Goal: Task Accomplishment & Management: Manage account settings

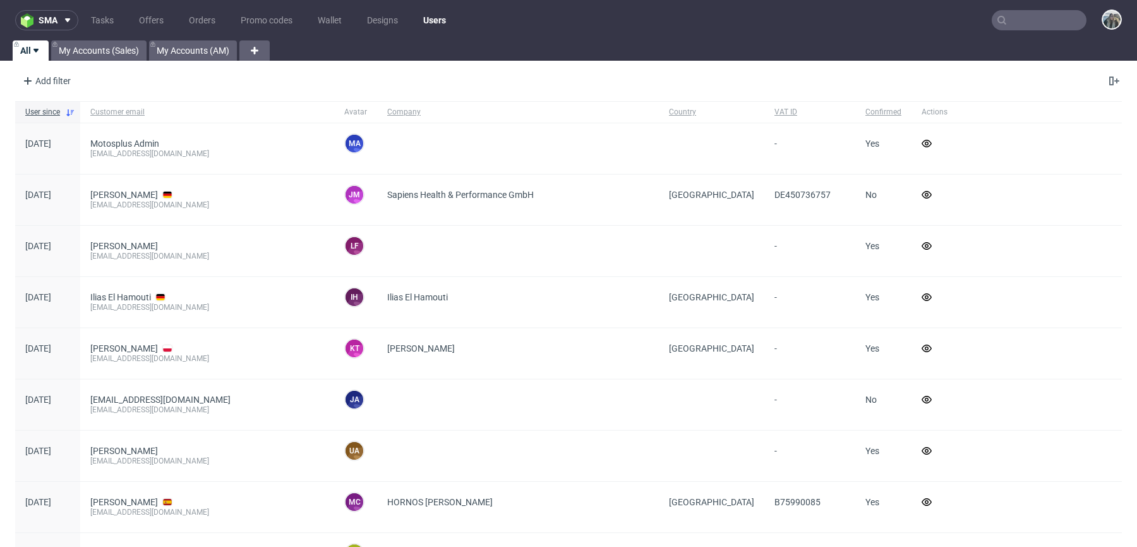
click at [1041, 13] on input "text" at bounding box center [1039, 20] width 95 height 20
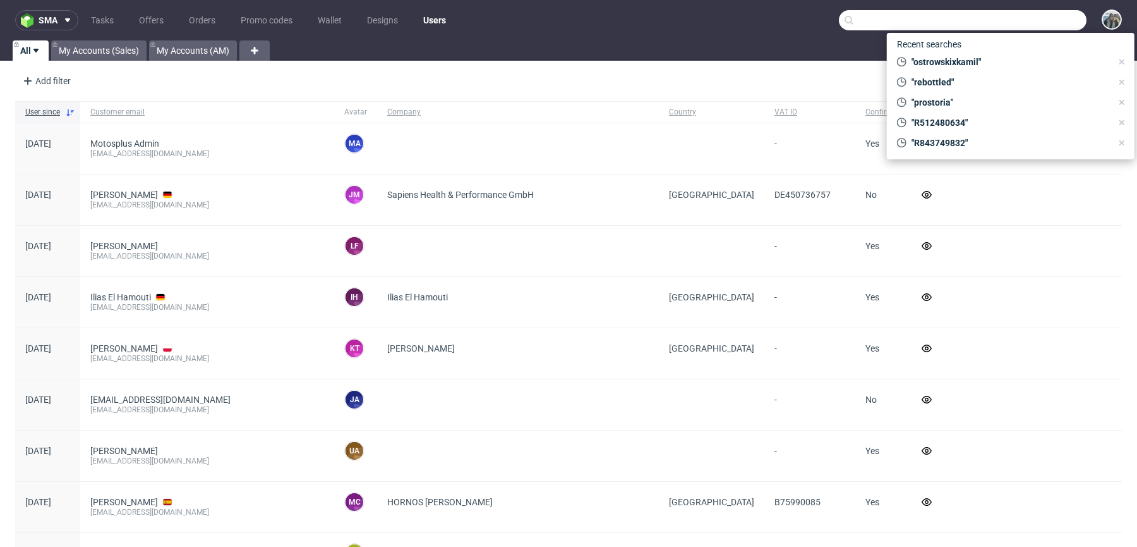
paste input "Rebottled"
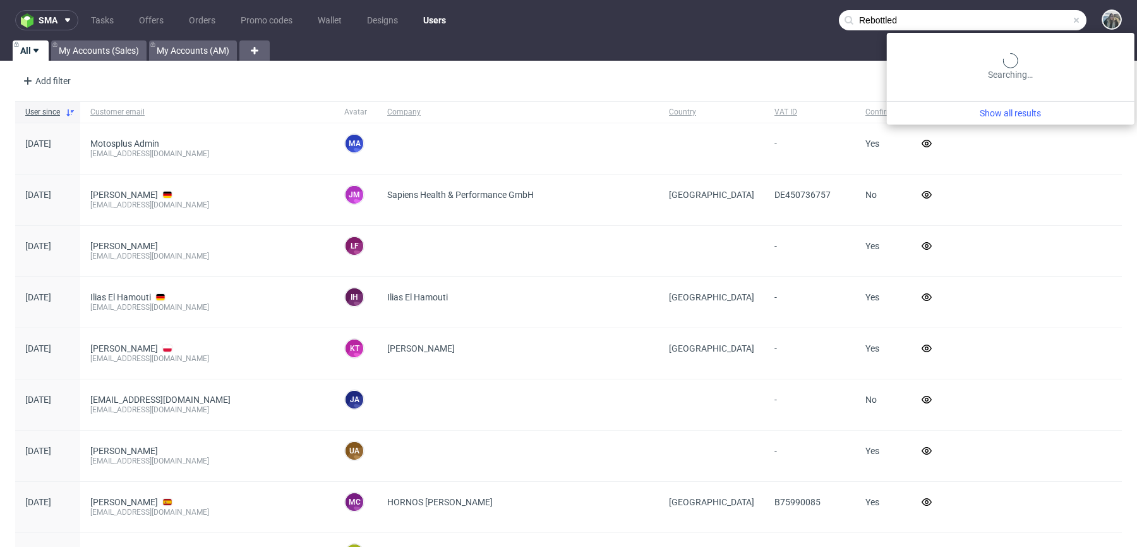
type input "Rebottled"
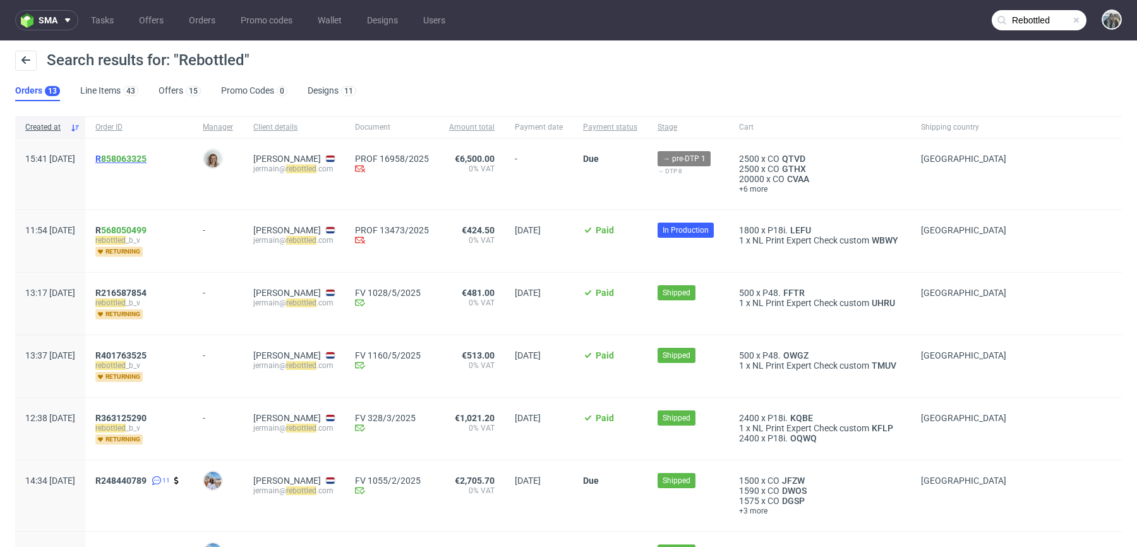
click at [136, 155] on span "R 858063325" at bounding box center [120, 159] width 51 height 10
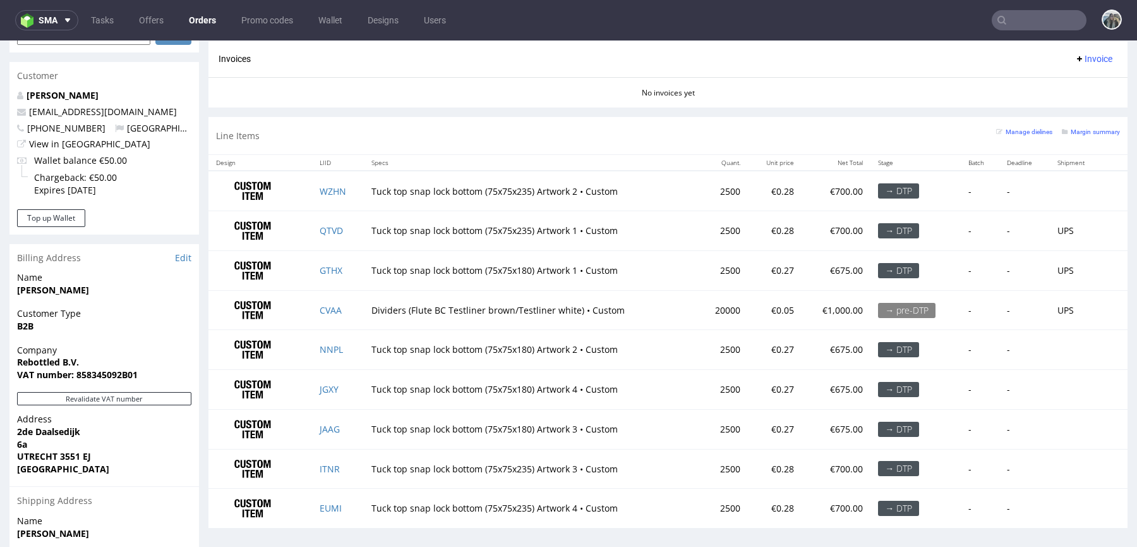
scroll to position [601, 0]
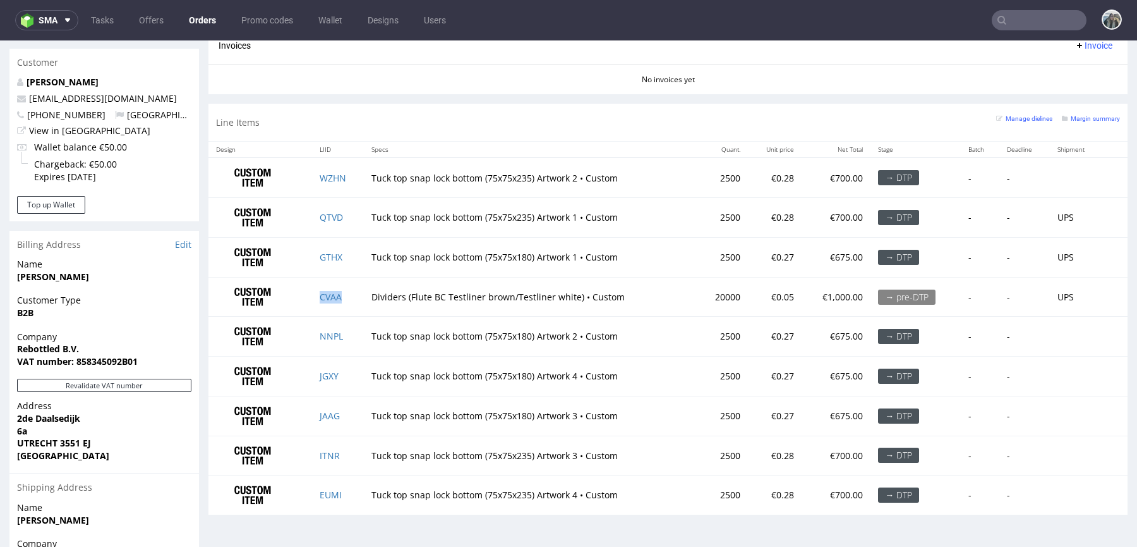
click at [333, 287] on td "CVAA" at bounding box center [338, 297] width 52 height 40
click at [322, 291] on link "CVAA" at bounding box center [331, 297] width 22 height 12
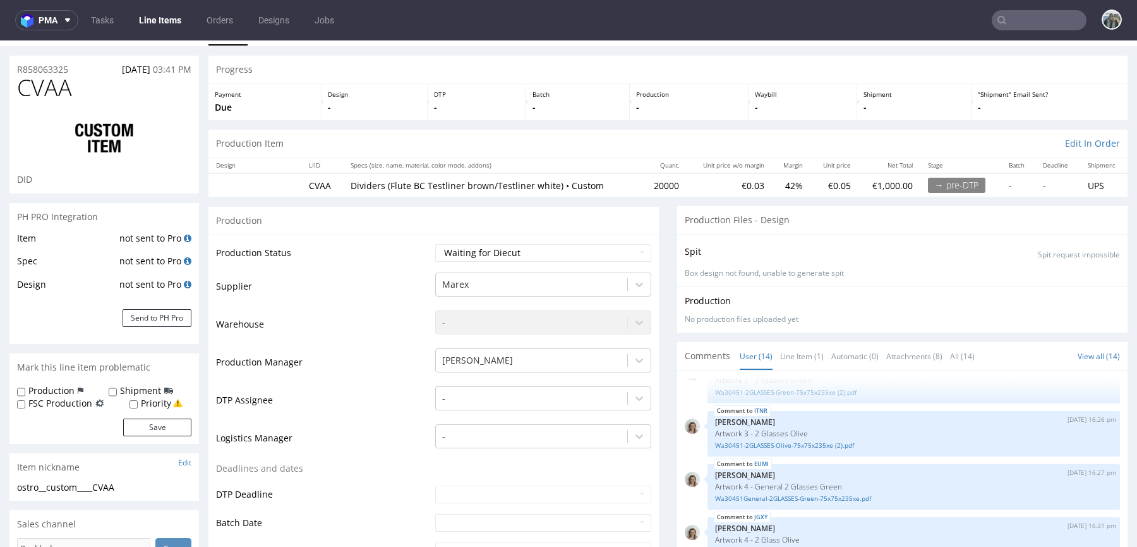
scroll to position [28, 0]
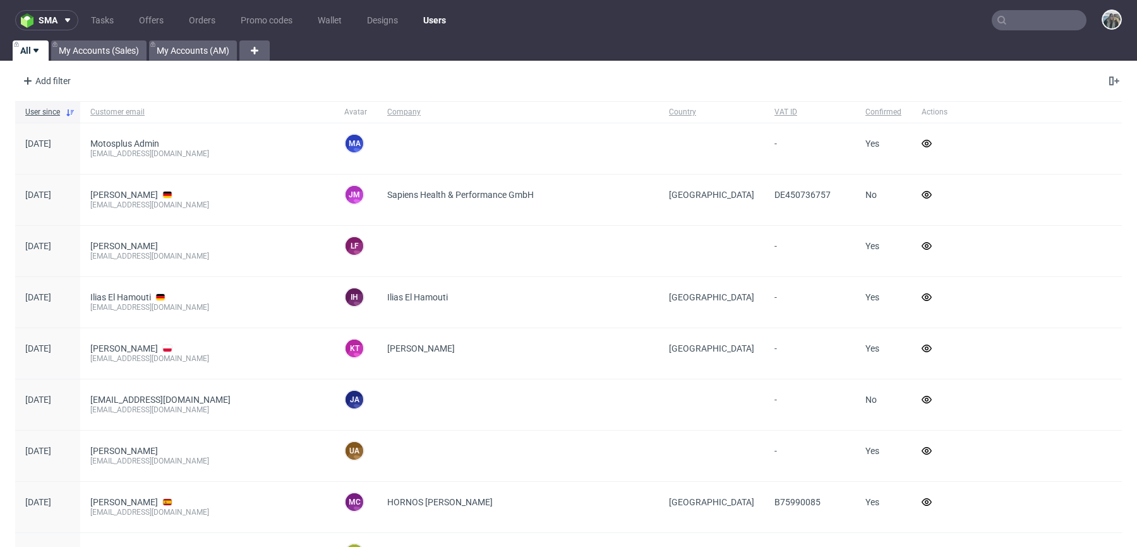
click at [1055, 25] on input "text" at bounding box center [1039, 20] width 95 height 20
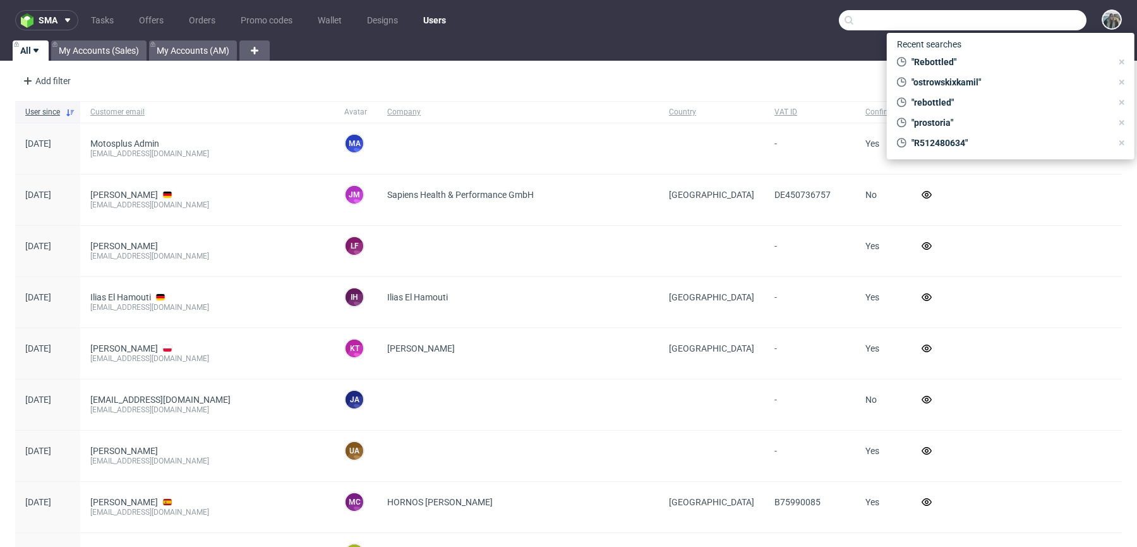
paste input "camachofabricaciontextil"
type input "camachofabricaciontextil"
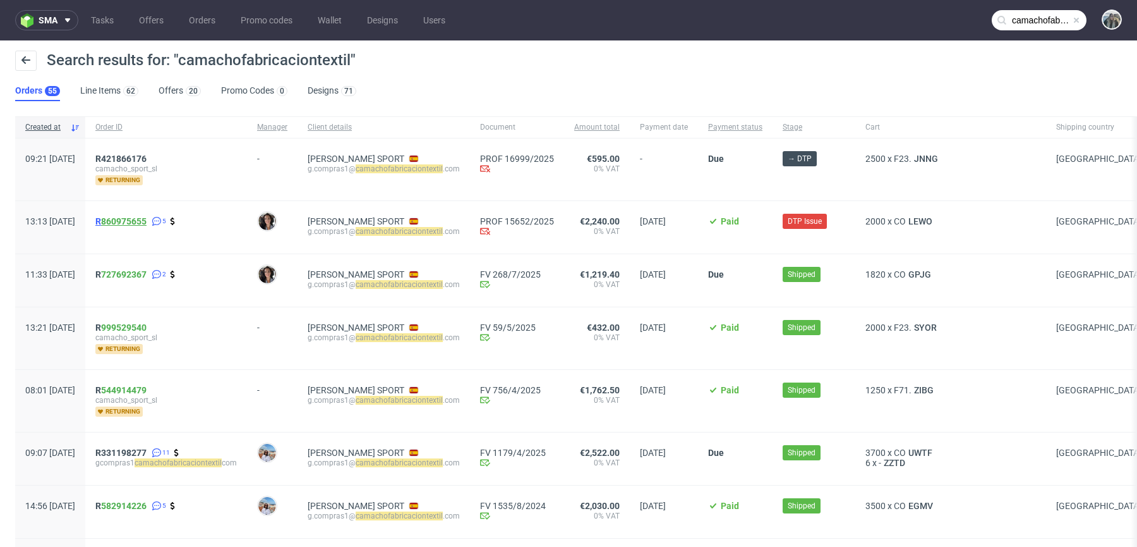
click at [147, 217] on link "860975655" at bounding box center [123, 221] width 45 height 10
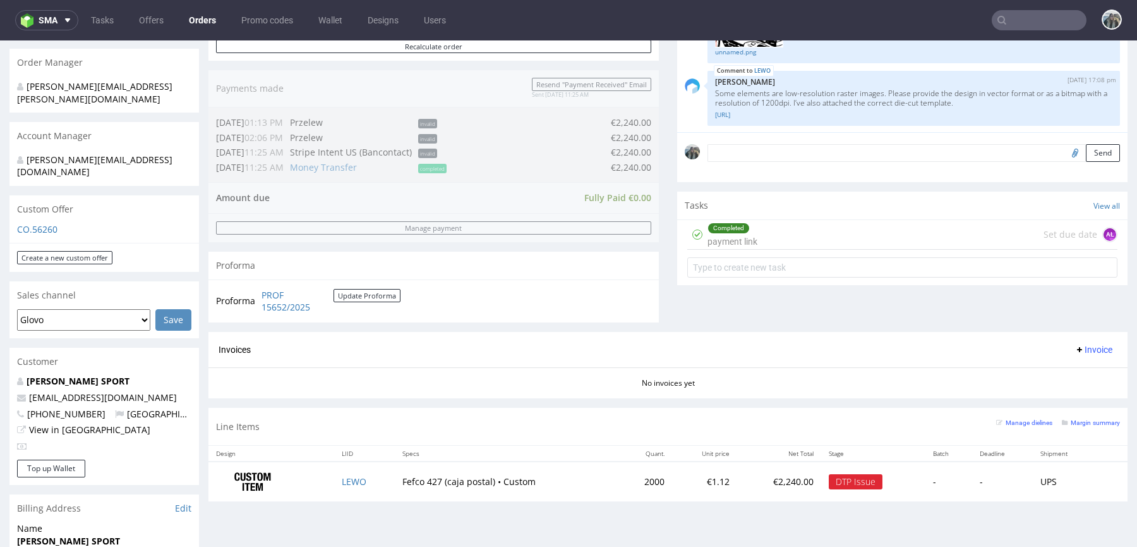
scroll to position [310, 0]
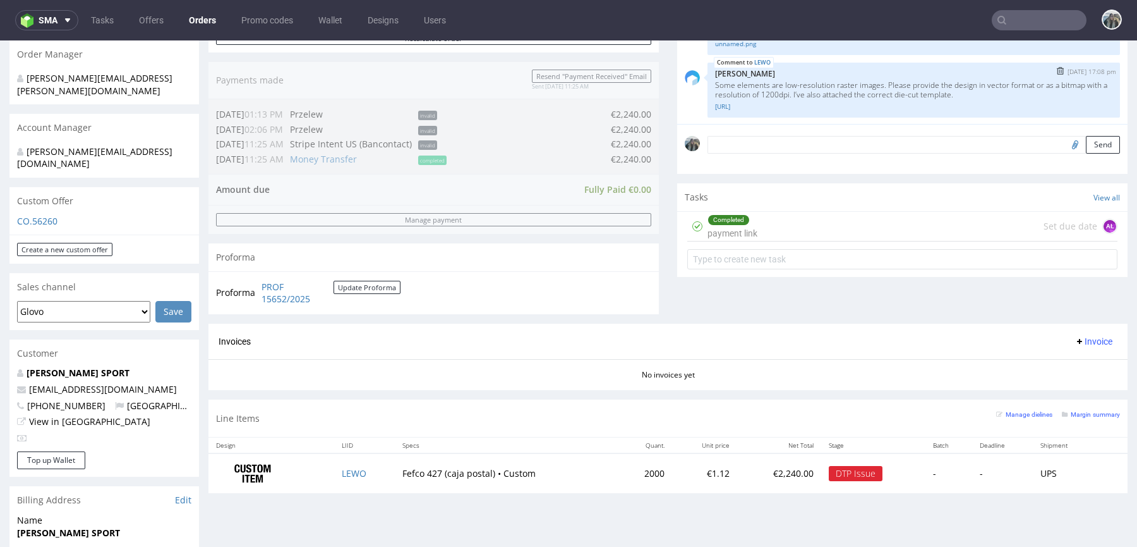
click at [759, 69] on p "Karol Markowski" at bounding box center [913, 73] width 397 height 9
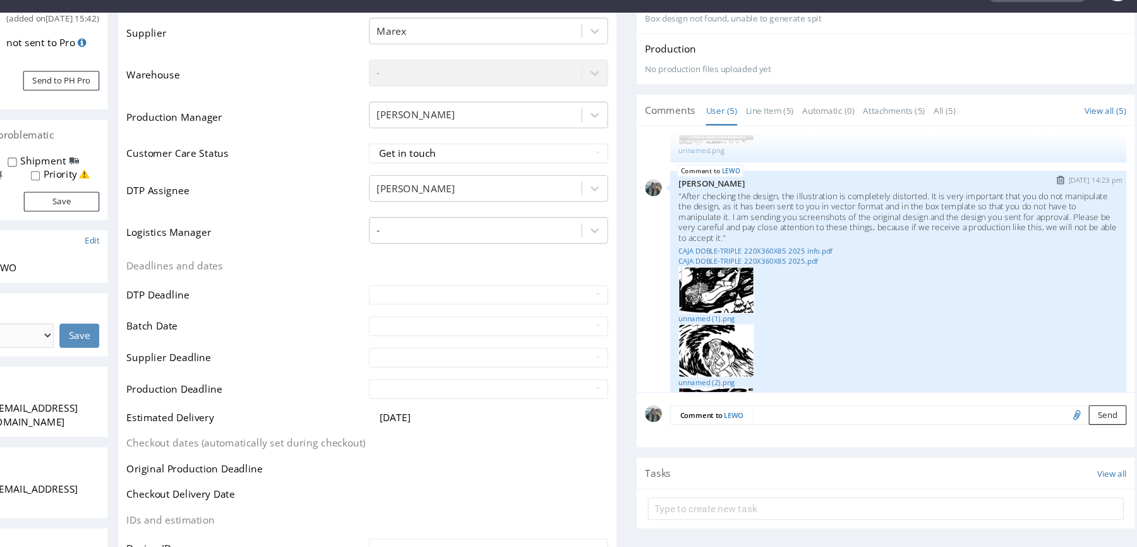
scroll to position [166, 0]
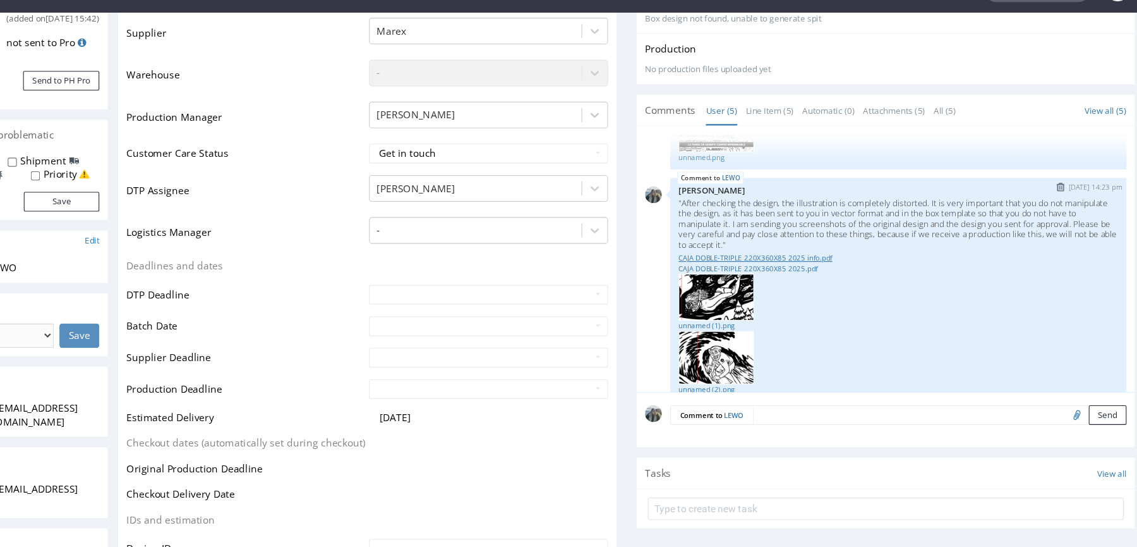
click at [685, 231] on link "CAJA DOBLE-TRIPLE 220X360X85 2025 info.pdf" at bounding box center [801, 234] width 397 height 9
click at [685, 239] on link "CAJA DOBLE-TRIPLE 220X360X85 2025.pdf" at bounding box center [801, 243] width 397 height 9
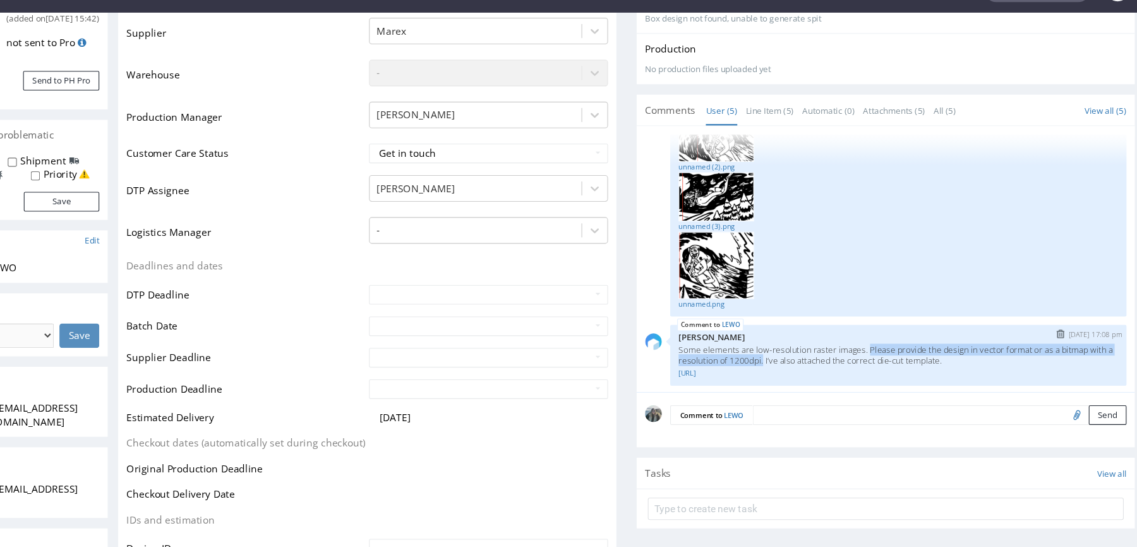
drag, startPoint x: 697, startPoint y: 325, endPoint x: 772, endPoint y: 313, distance: 76.1
click at [772, 313] on p "Some elements are low-resolution raster images. Please provide the design in ve…" at bounding box center [801, 322] width 397 height 19
copy p "Please provide the design in vector format or as a bitmap with a resolution of …"
drag, startPoint x: 768, startPoint y: 312, endPoint x: 584, endPoint y: 312, distance: 183.2
click at [584, 312] on div "LEWO 6th Aug 25 | 17:08 pm Karol Markowski Some elements are low-resolution ras…" at bounding box center [790, 322] width 435 height 55
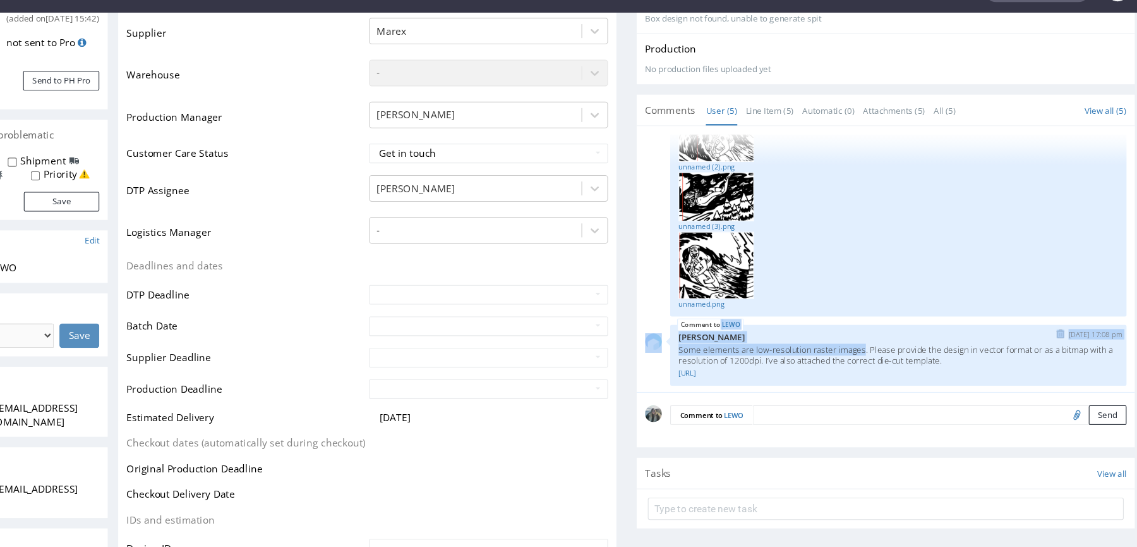
copy div "LEWO 6th Aug 25 | 17:08 pm Karol Markowski Some elements are low-resolution ras…"
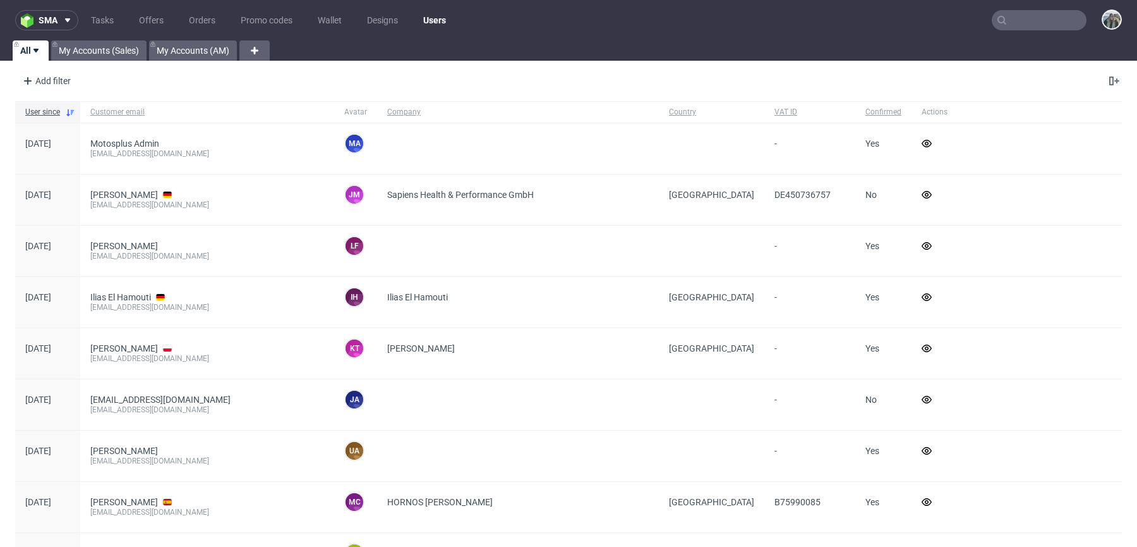
click at [1007, 26] on input "text" at bounding box center [1039, 20] width 95 height 20
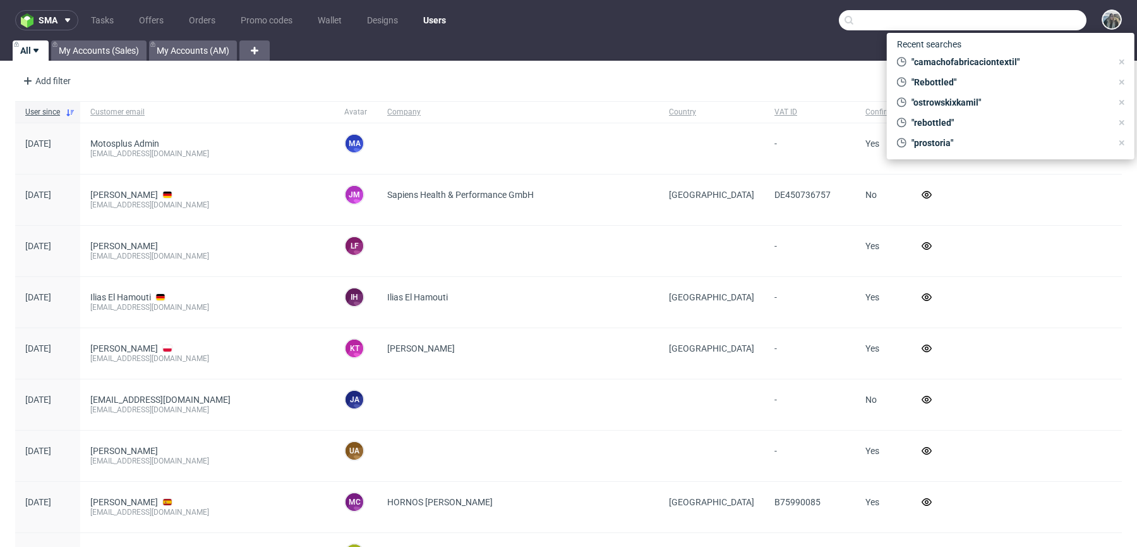
paste input "apparell"
type input "apparell"
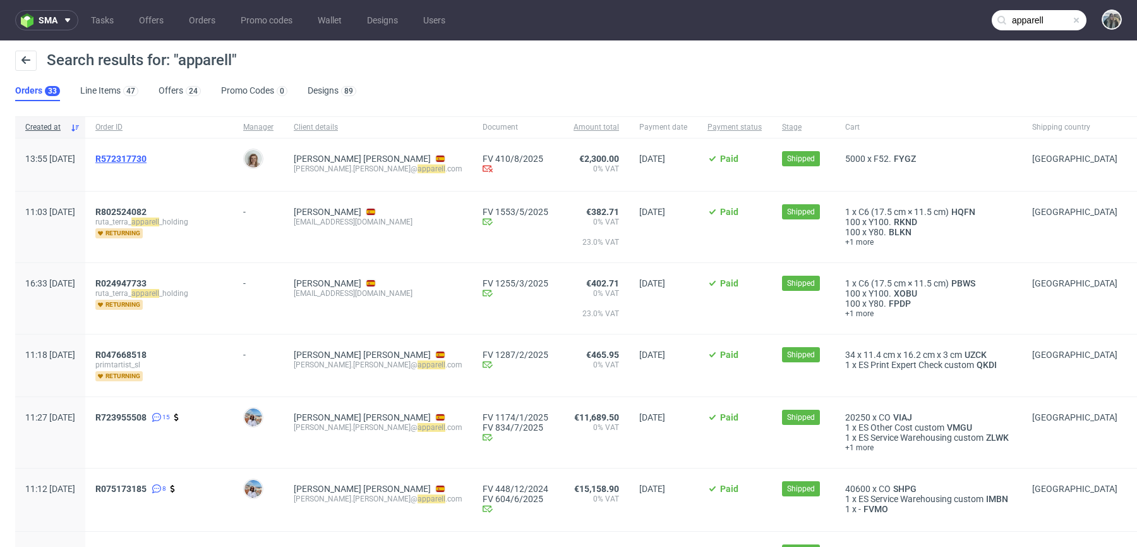
click at [147, 155] on span "R572317730" at bounding box center [120, 159] width 51 height 10
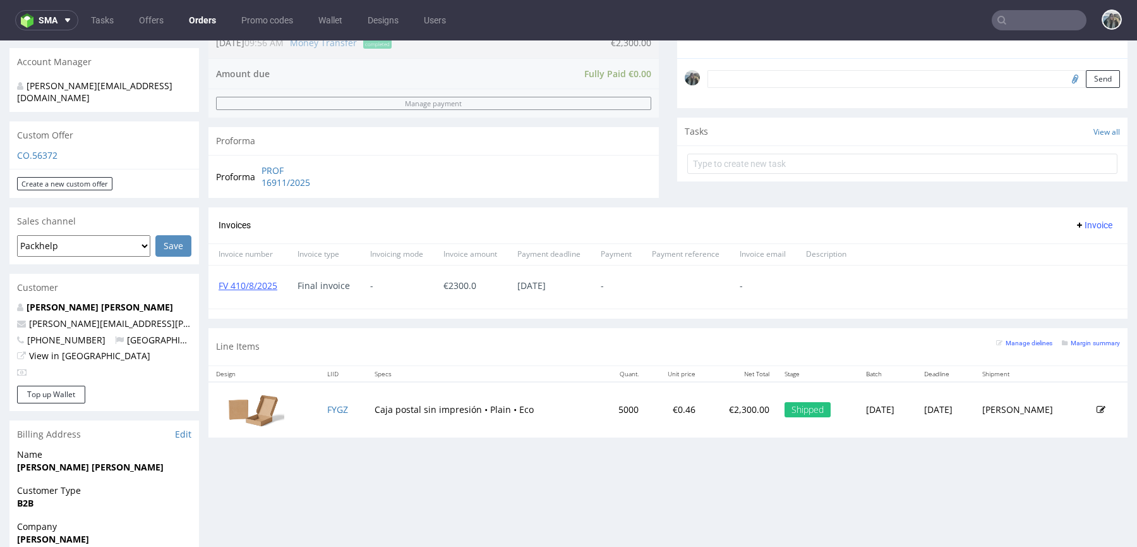
scroll to position [367, 0]
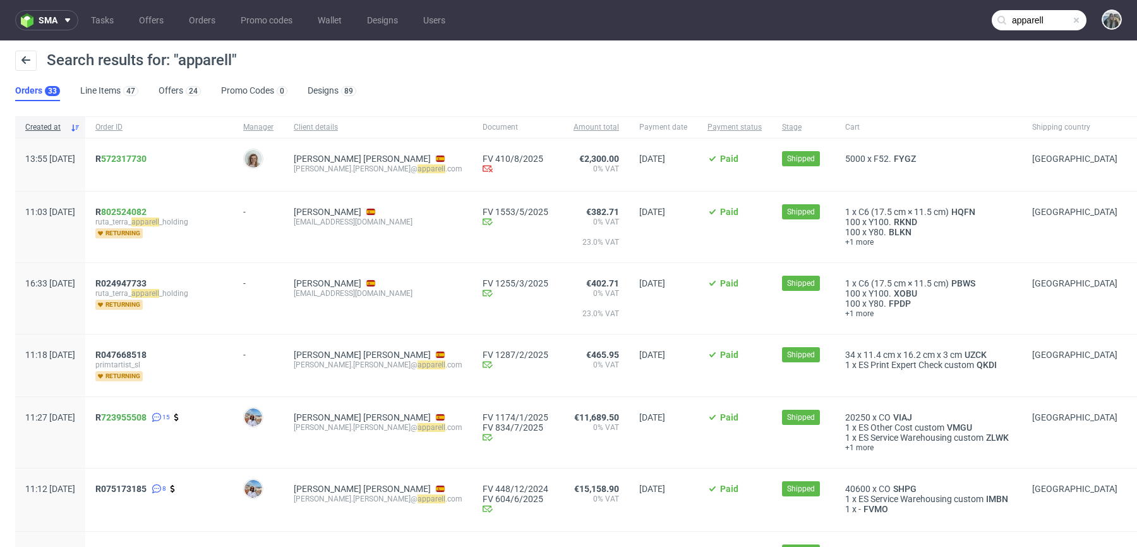
click at [1043, 30] on nav "sma Tasks Offers Orders Promo codes Wallet Designs Users apparell" at bounding box center [568, 20] width 1137 height 40
click at [1043, 27] on input "apparell" at bounding box center [1039, 20] width 95 height 20
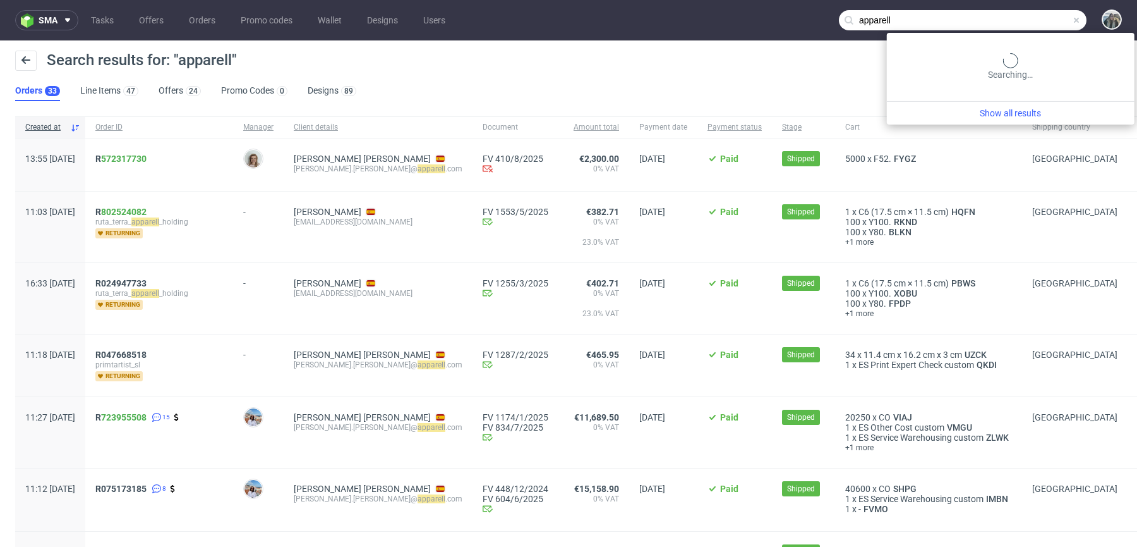
paste input "david.diaz@apparell.co"
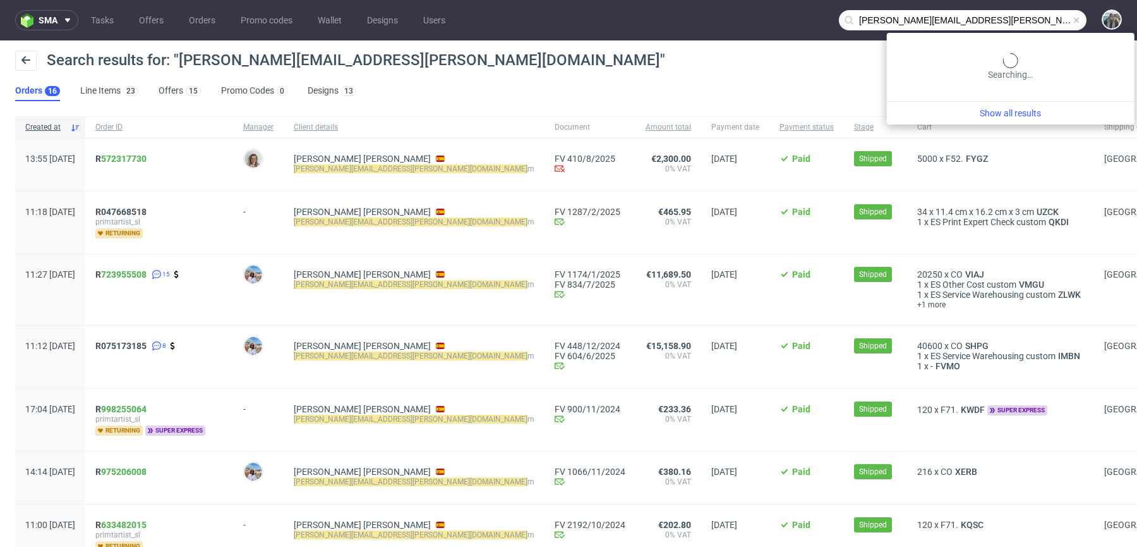
click at [1032, 26] on input "david.diaz@apparell.co" at bounding box center [963, 20] width 248 height 20
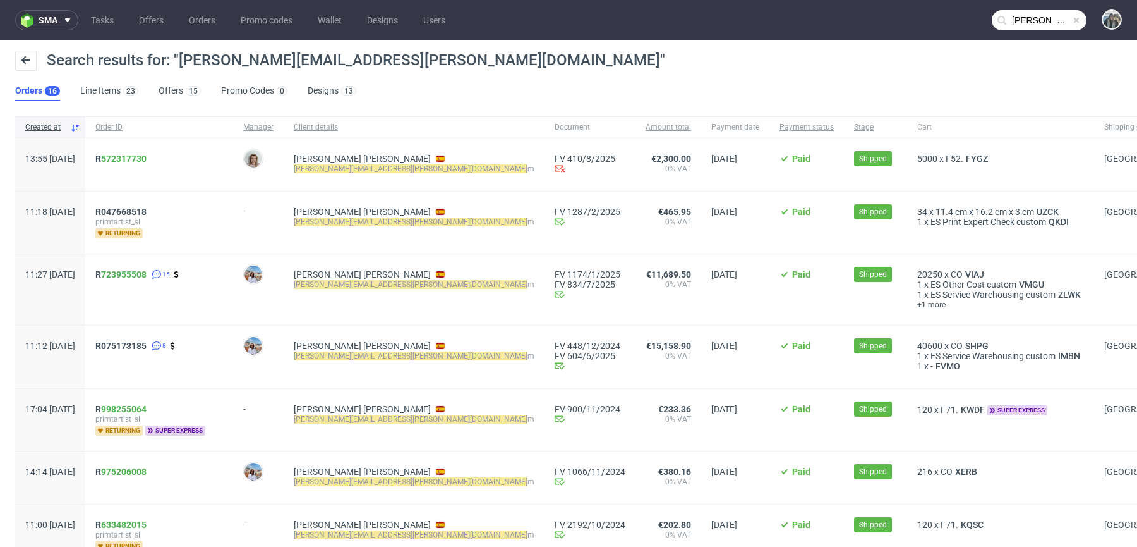
click at [1041, 18] on input "david.diaz@apparell.co" at bounding box center [1039, 20] width 95 height 20
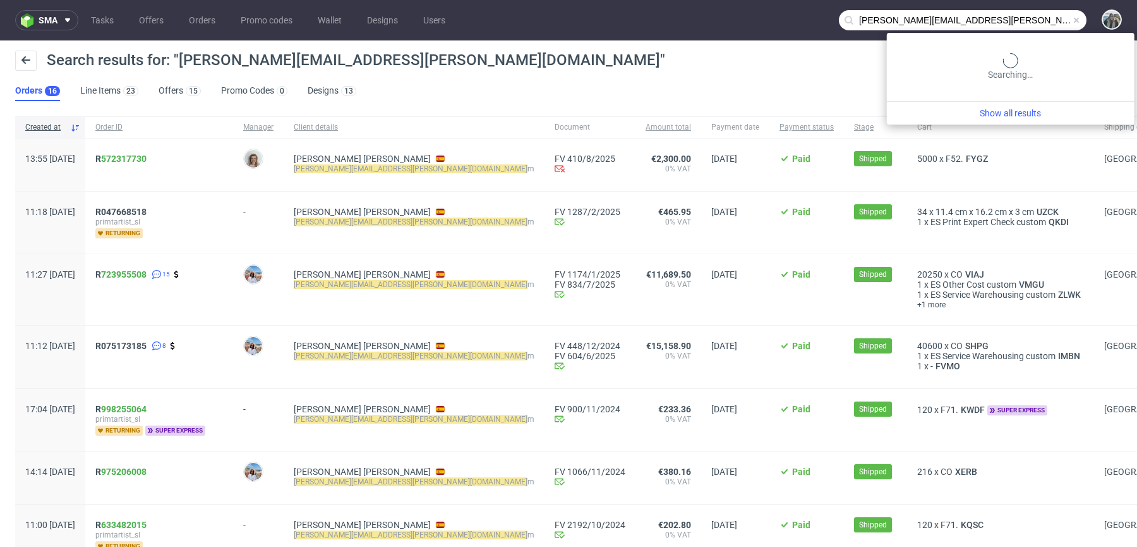
paste input "R572317730"
type input "R572317730"
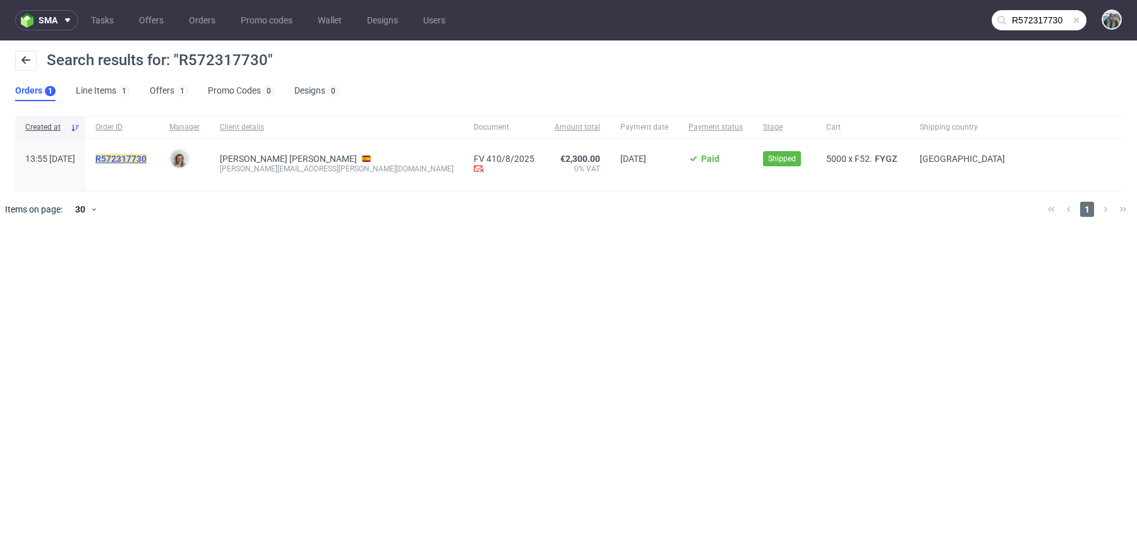
click at [147, 159] on mark "R572317730" at bounding box center [120, 159] width 51 height 10
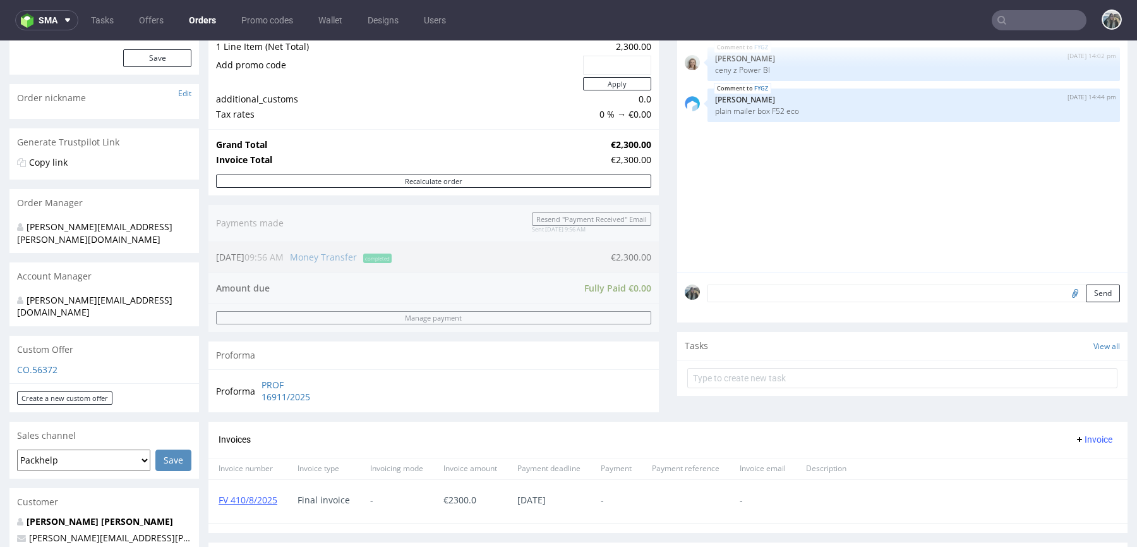
scroll to position [425, 0]
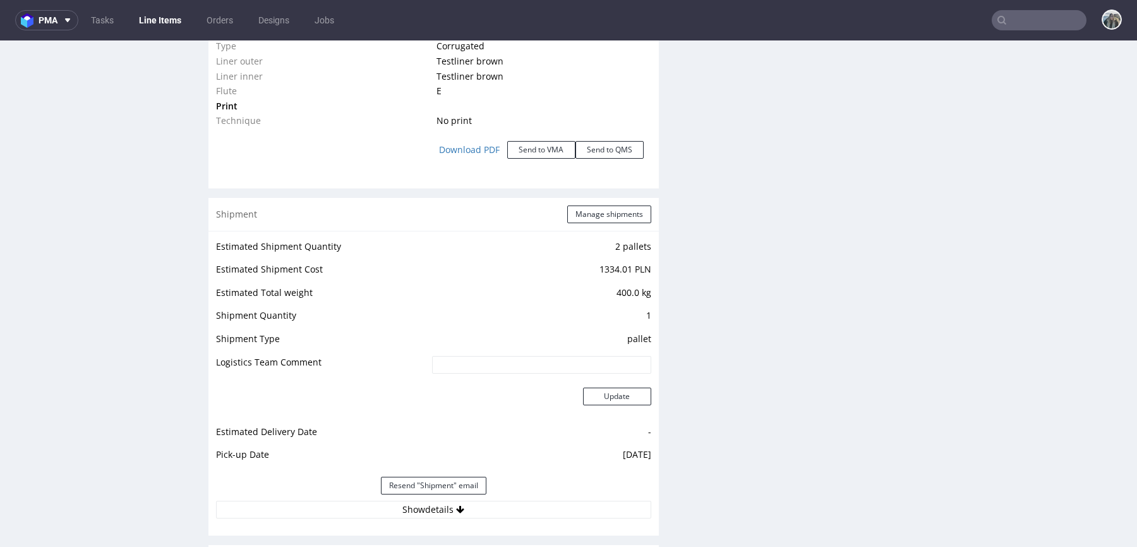
scroll to position [1615, 0]
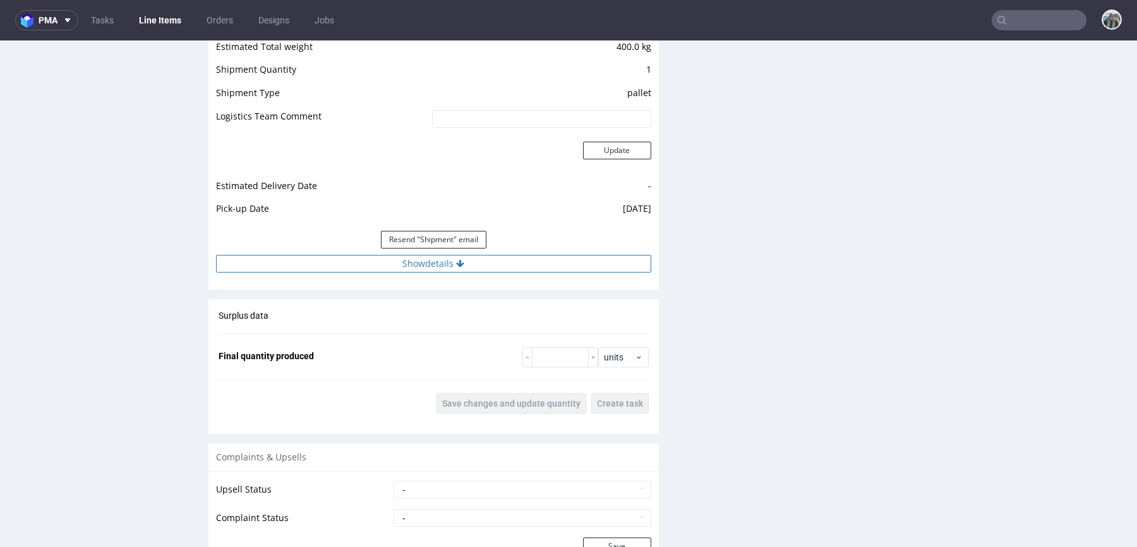
click at [426, 260] on button "Show details" at bounding box center [433, 264] width 435 height 18
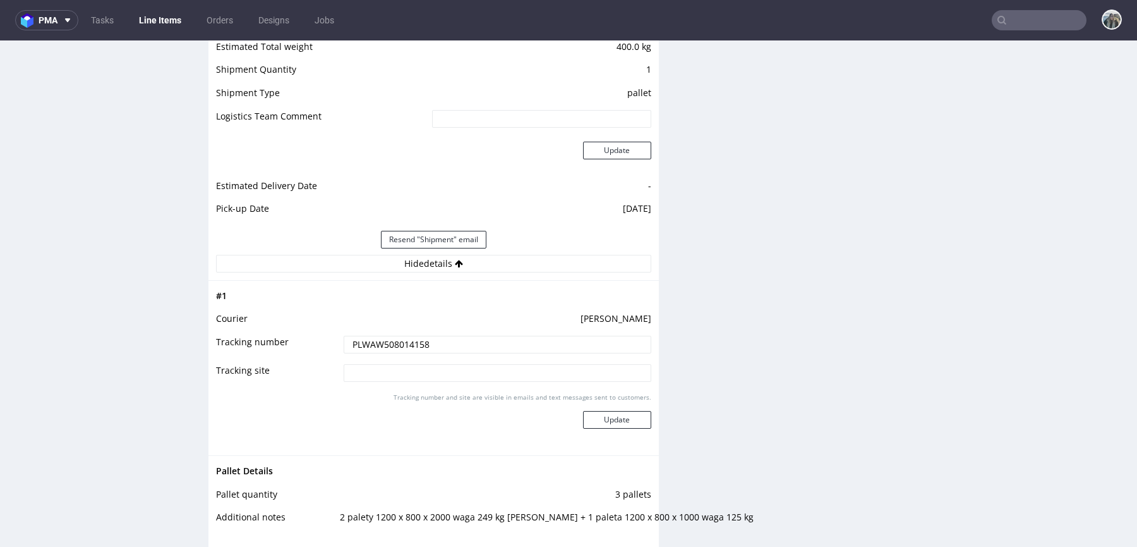
click at [412, 337] on input "PLWAW508014158" at bounding box center [498, 345] width 308 height 18
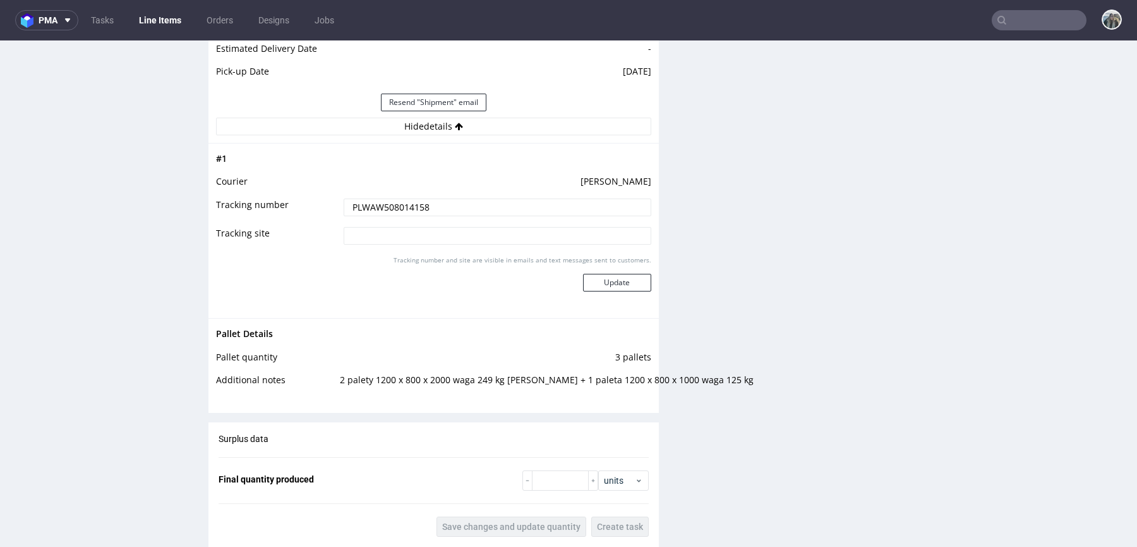
scroll to position [1798, 0]
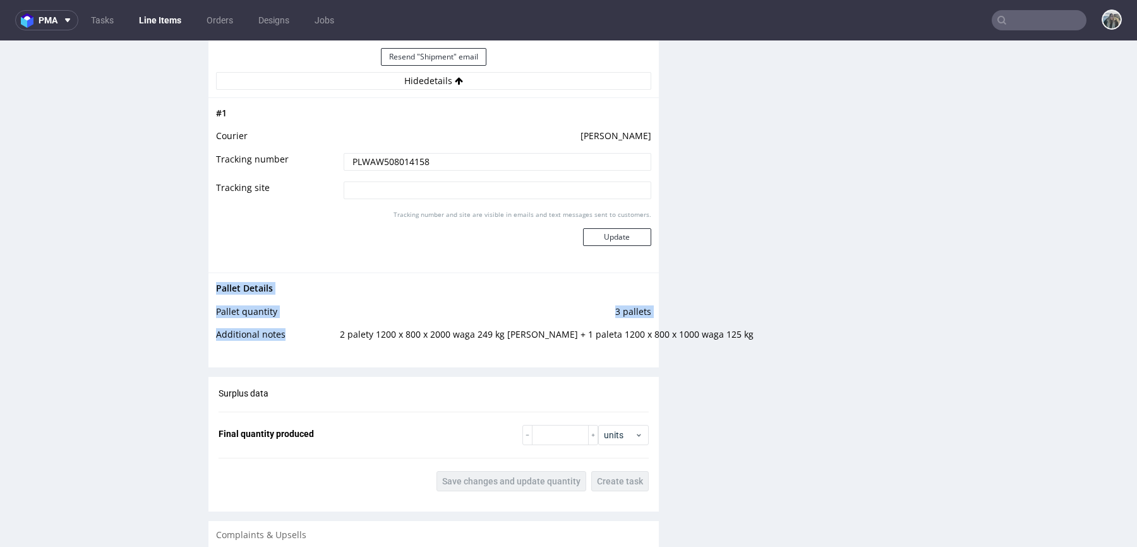
drag, startPoint x: 349, startPoint y: 348, endPoint x: 323, endPoint y: 332, distance: 29.8
click at [323, 332] on div "Pallet Details Pallet quantity 3 pallets Additional notes 2 palety 1200 x 800 x…" at bounding box center [434, 314] width 450 height 85
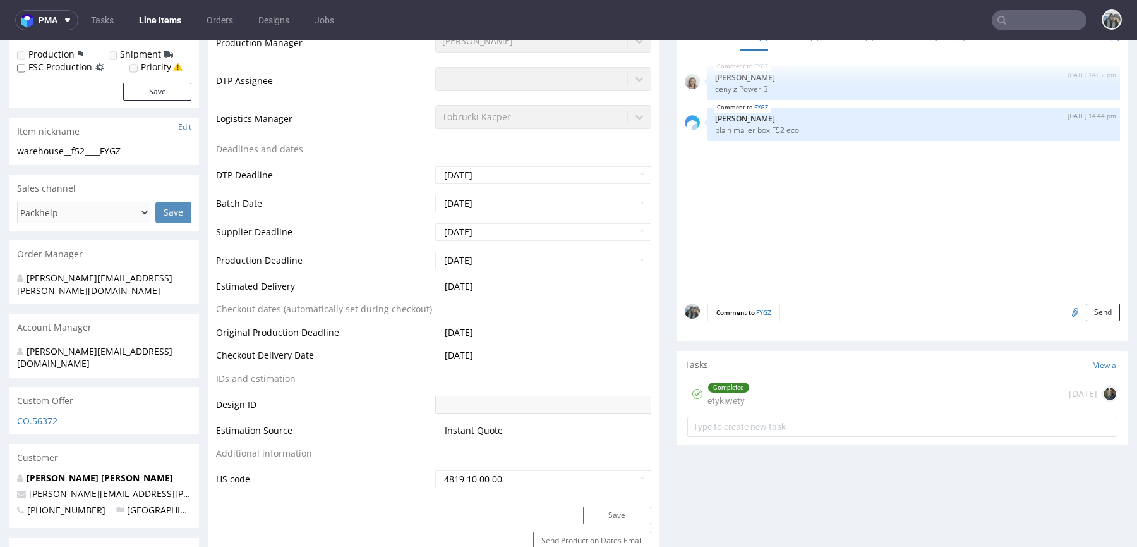
scroll to position [657, 0]
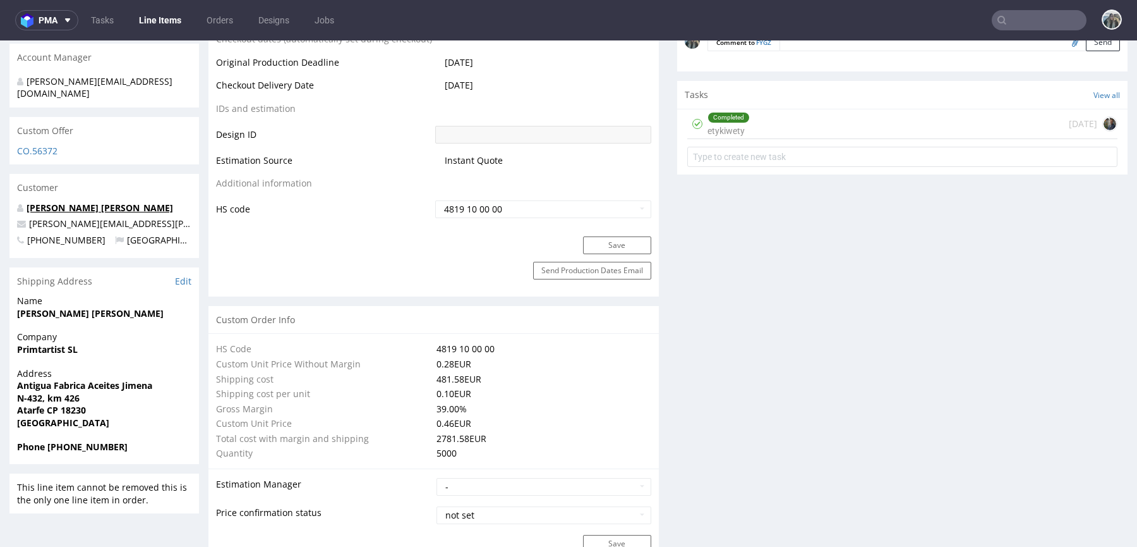
click at [73, 202] on link "David Díaz Jiménez" at bounding box center [100, 208] width 147 height 12
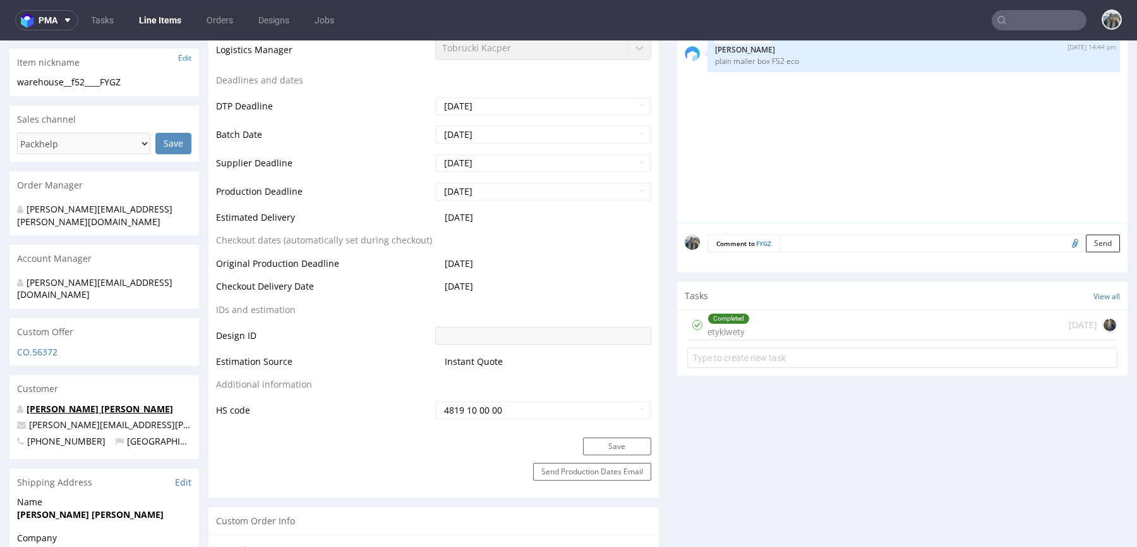
scroll to position [367, 0]
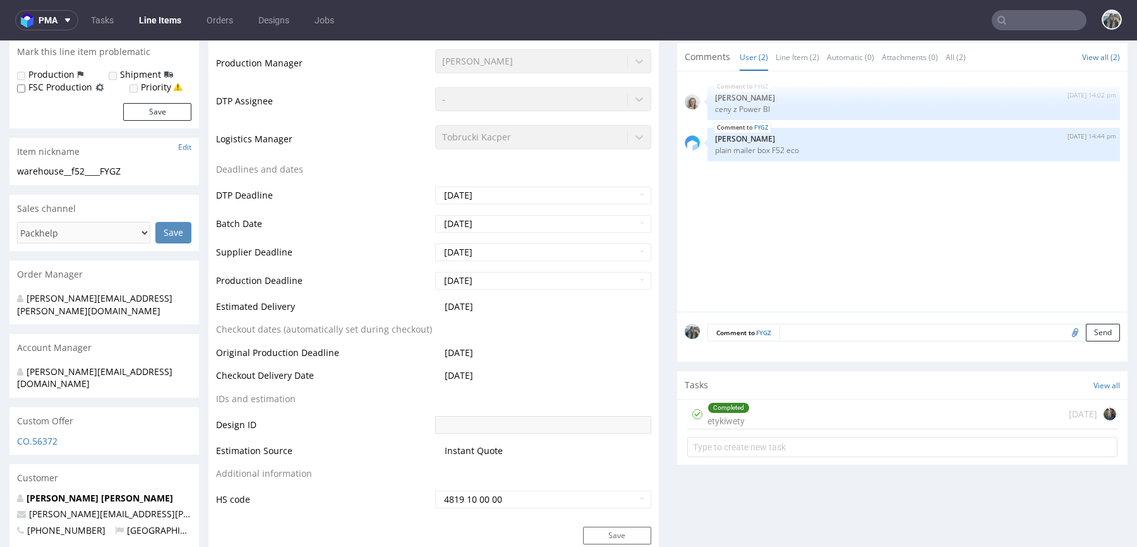
click at [753, 402] on div "Completed etykiwety today" at bounding box center [902, 414] width 430 height 30
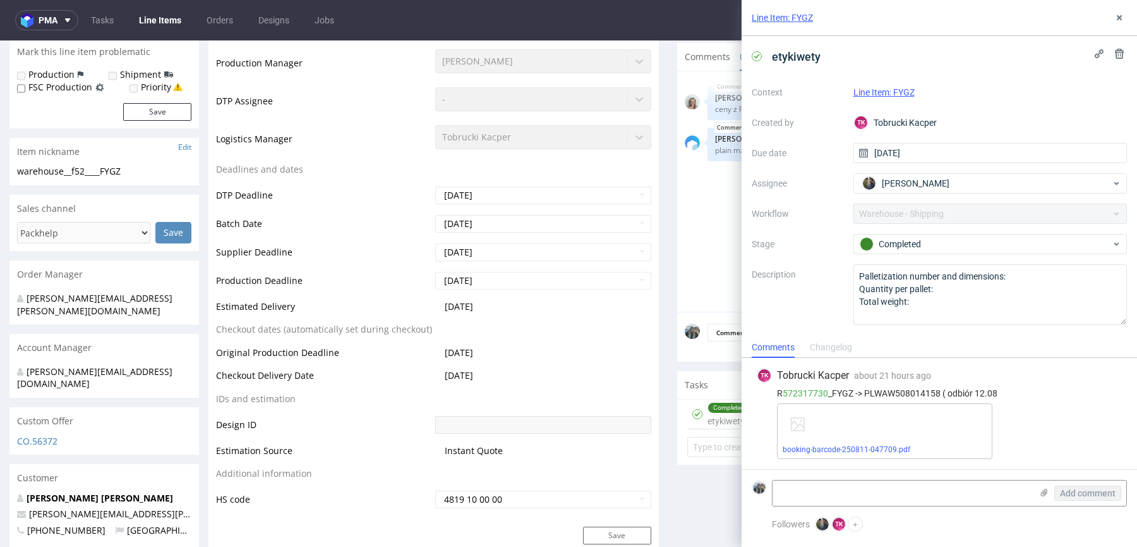
click at [123, 78] on label "Shipment" at bounding box center [140, 74] width 41 height 13
click at [106, 71] on div "Production Shipment FSC Production Priority" at bounding box center [104, 80] width 174 height 25
click at [1116, 19] on icon at bounding box center [1120, 18] width 10 height 10
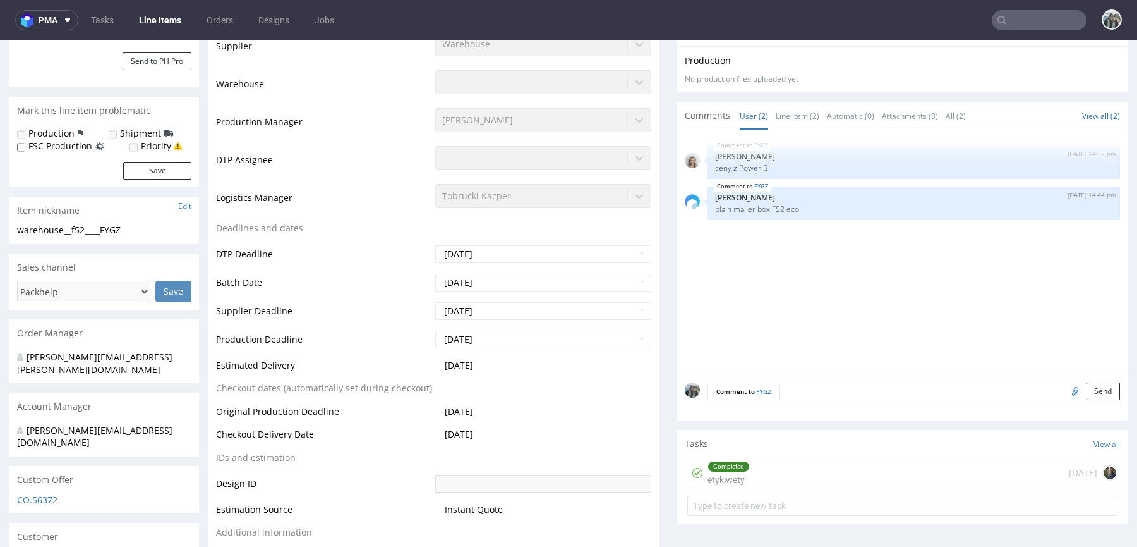
scroll to position [231, 0]
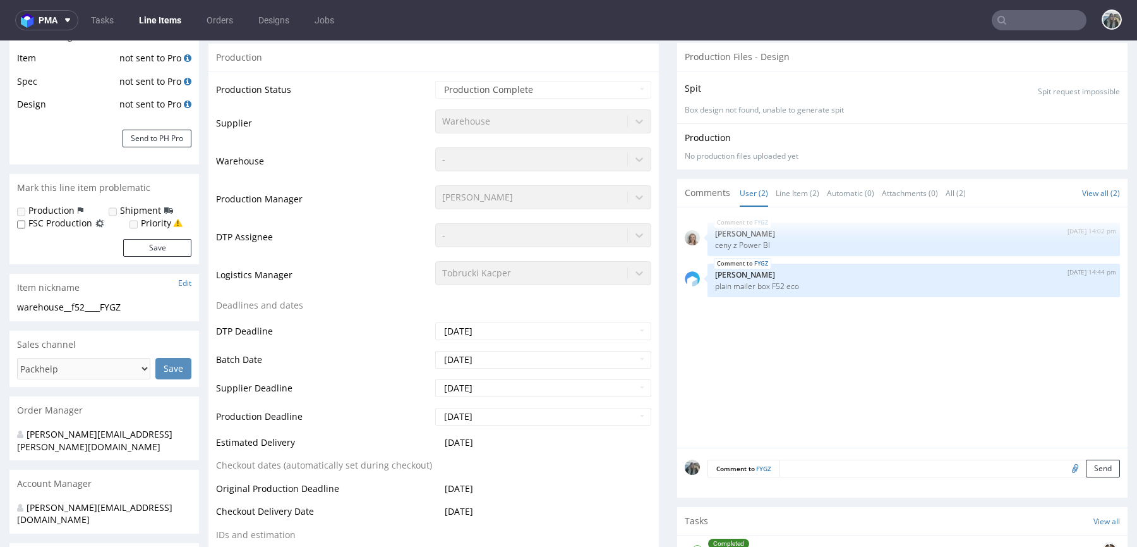
click at [137, 211] on label "Shipment" at bounding box center [140, 210] width 41 height 13
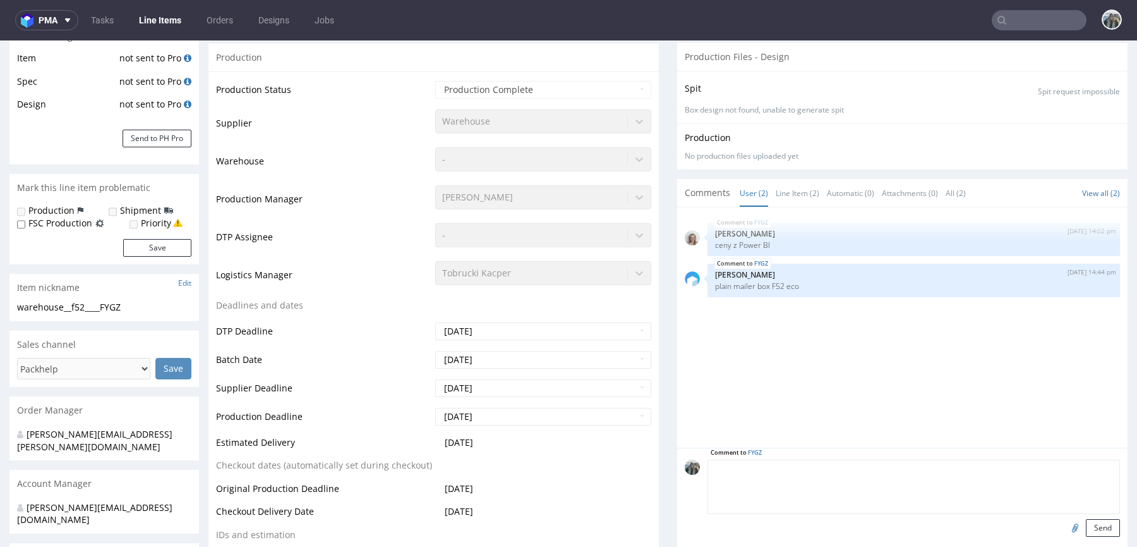
click at [856, 464] on textarea at bounding box center [914, 486] width 413 height 54
paste textarea "SHIPPING: pls add a forklift and tailift"
type textarea "SHIPPING: pls add a forklift and tailift"
click at [1086, 528] on button "Send" at bounding box center [1103, 528] width 34 height 18
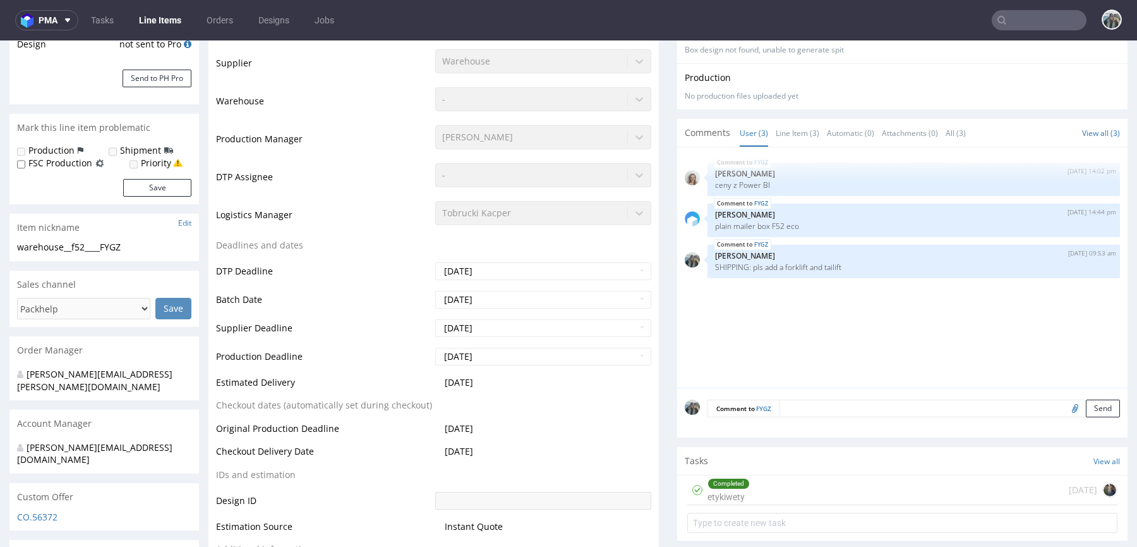
scroll to position [323, 0]
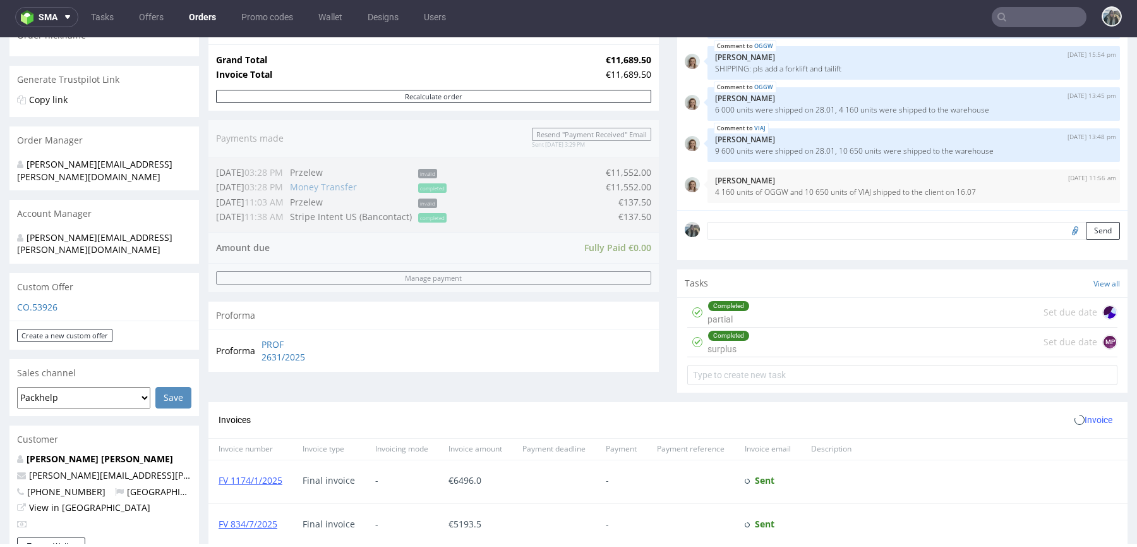
scroll to position [668, 0]
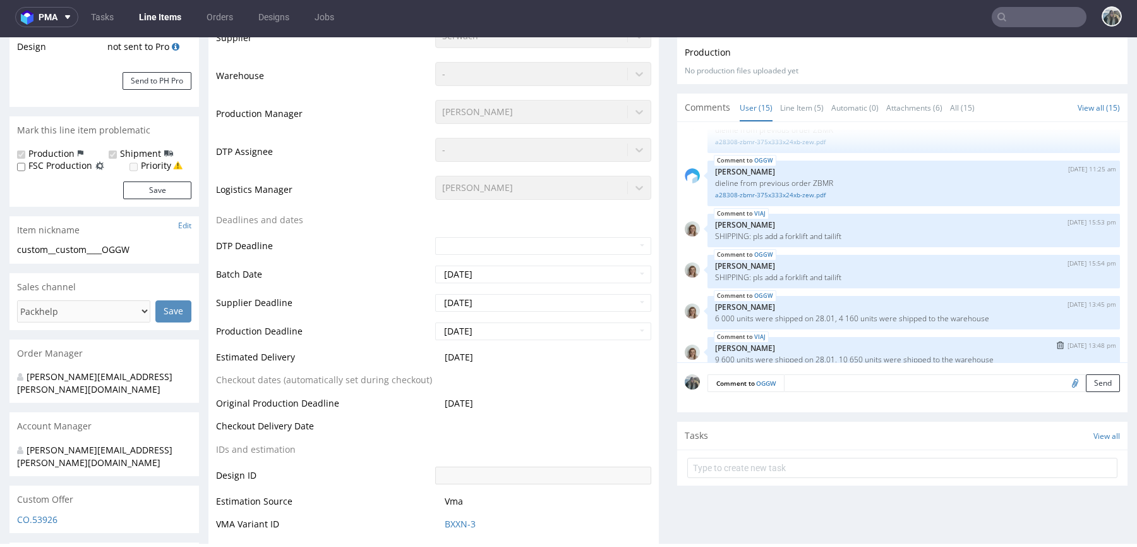
scroll to position [383, 0]
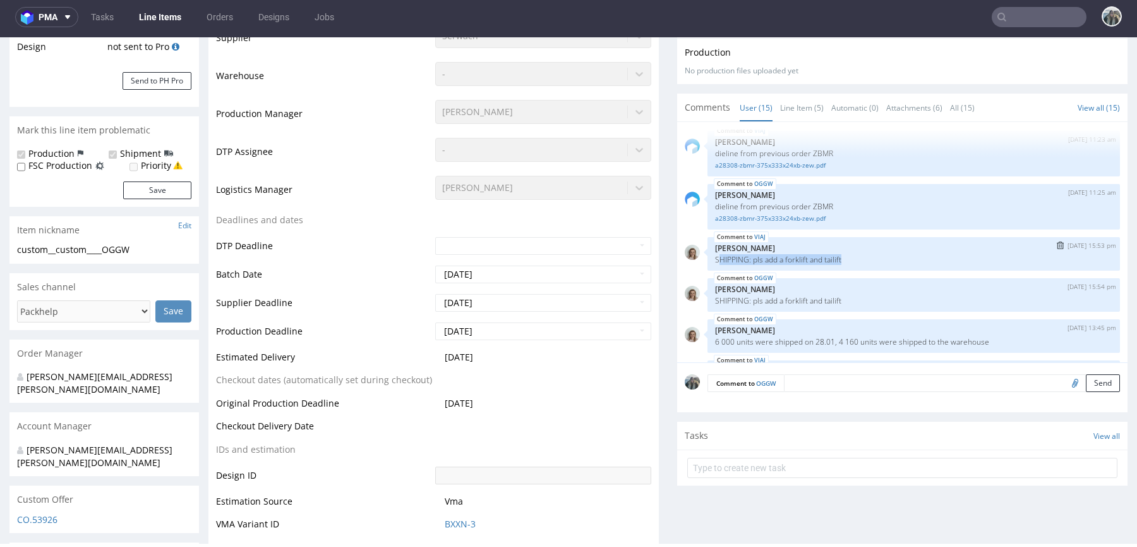
drag, startPoint x: 850, startPoint y: 262, endPoint x: 711, endPoint y: 255, distance: 139.8
click at [711, 255] on div "VIAJ [DATE] 15:53 pm [PERSON_NAME] SHIPPING: pls add a forklift and tailift" at bounding box center [914, 253] width 413 height 33
click at [835, 255] on p "SHIPPING: pls add a forklift and tailift" at bounding box center [913, 259] width 397 height 9
drag, startPoint x: 845, startPoint y: 255, endPoint x: 702, endPoint y: 255, distance: 142.8
click at [708, 255] on div "VIAJ [DATE] 15:53 pm [PERSON_NAME] SHIPPING: pls add a forklift and tailift" at bounding box center [914, 253] width 413 height 33
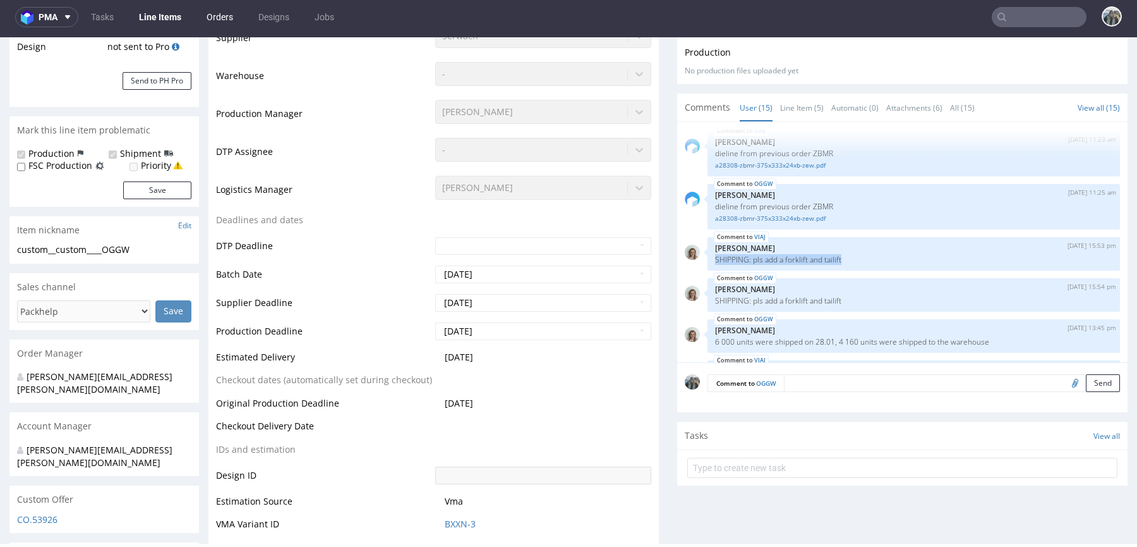
copy p "SHIPPING: pls add a forklift and tailift"
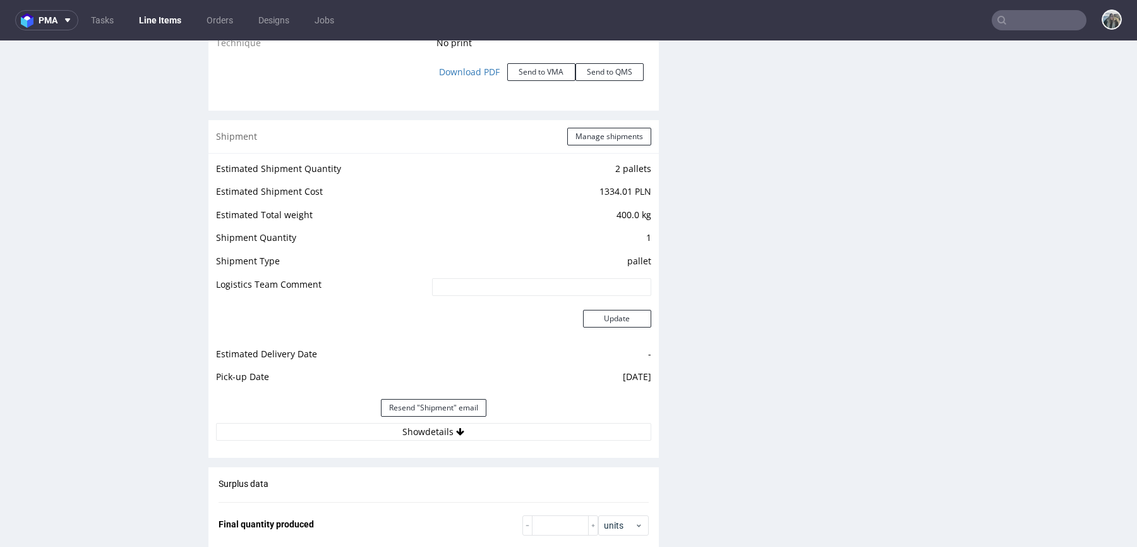
scroll to position [1503, 0]
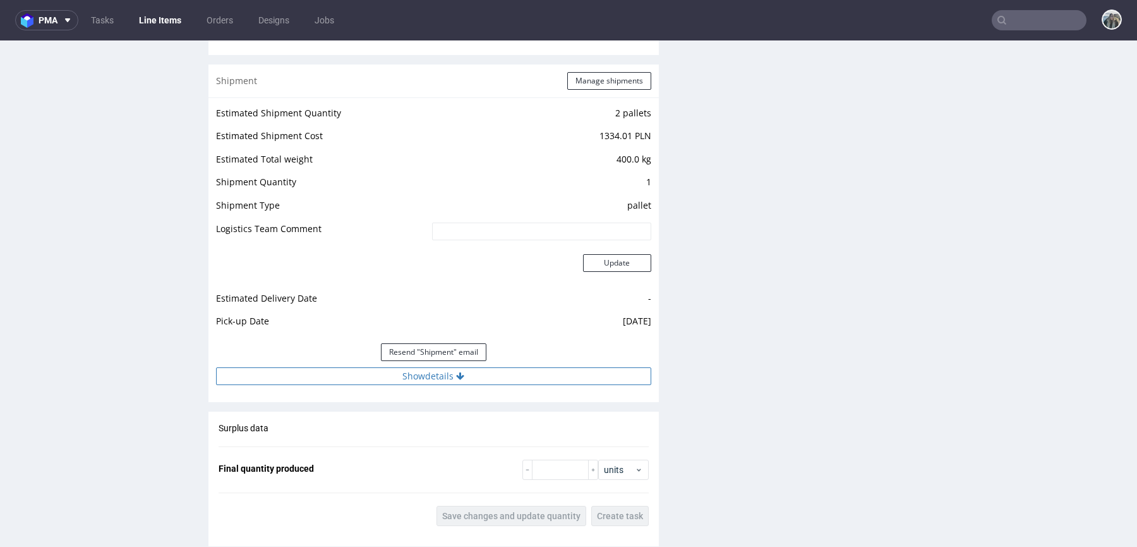
click at [440, 373] on button "Show details" at bounding box center [433, 376] width 435 height 18
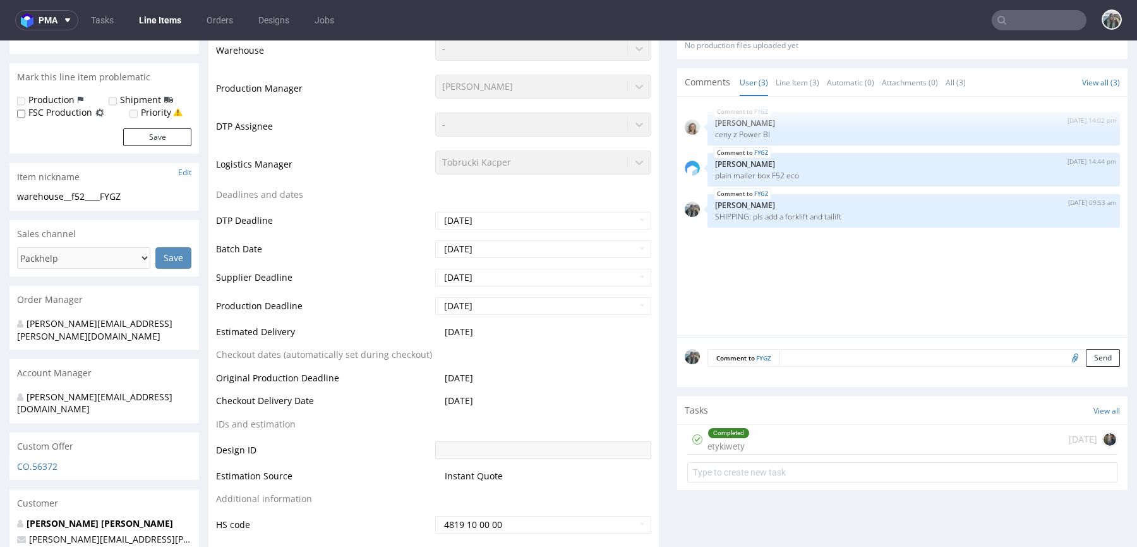
scroll to position [55, 0]
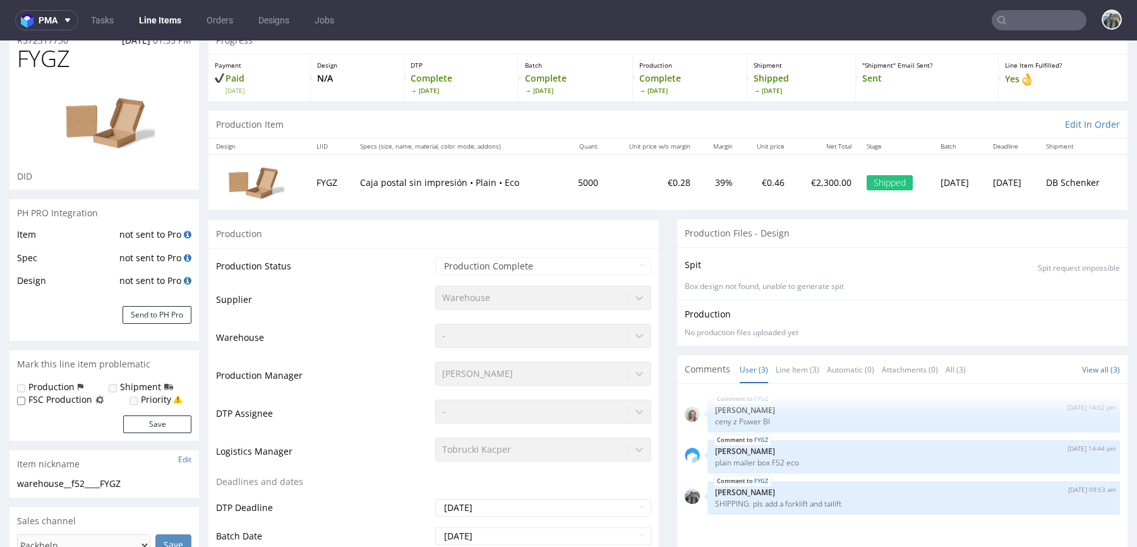
click at [122, 387] on label "Shipment" at bounding box center [140, 386] width 41 height 13
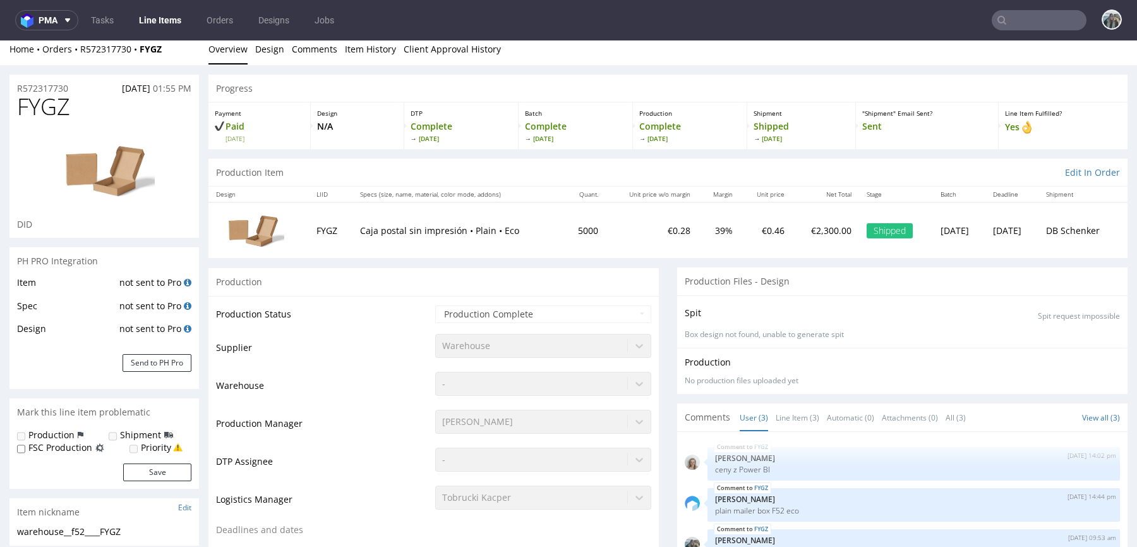
scroll to position [0, 0]
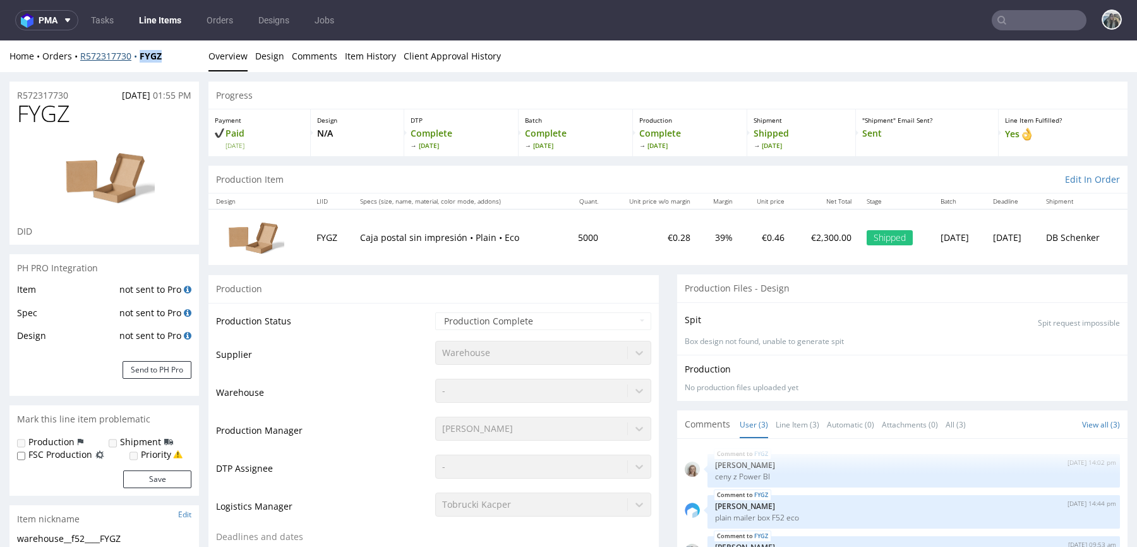
drag, startPoint x: 167, startPoint y: 54, endPoint x: 135, endPoint y: 54, distance: 32.9
click at [135, 54] on div "Home Orders R572317730 FYGZ" at bounding box center [104, 56] width 190 height 13
copy strong "FYGZ"
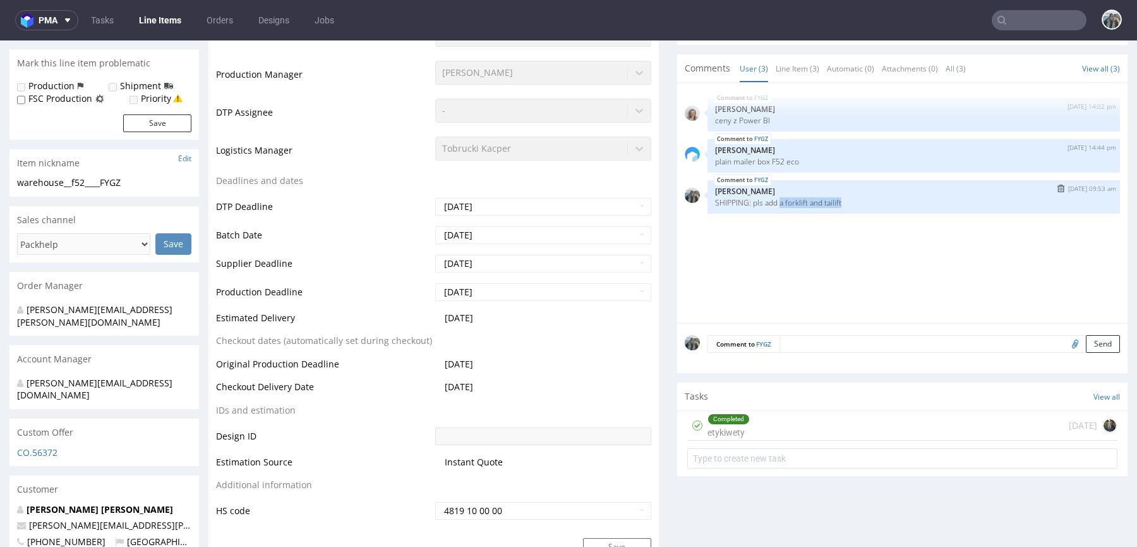
drag, startPoint x: 843, startPoint y: 202, endPoint x: 777, endPoint y: 200, distance: 67.0
click at [777, 200] on p "SHIPPING: pls add a forklift and tailift" at bounding box center [913, 202] width 397 height 9
copy p "a forklift and tailift"
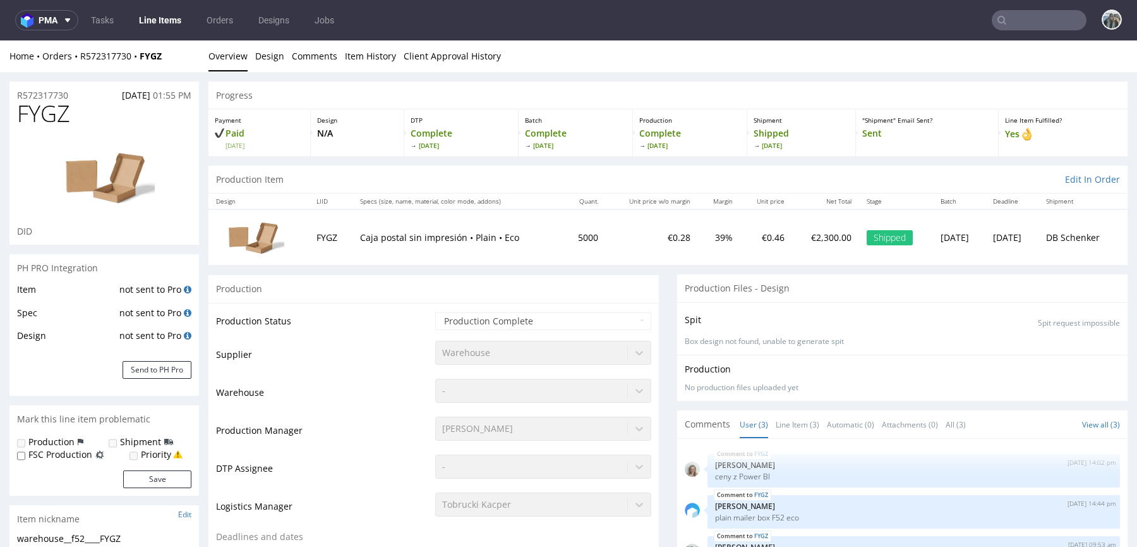
click at [68, 87] on div "R572317730 [DATE] 01:55 PM" at bounding box center [104, 92] width 190 height 20
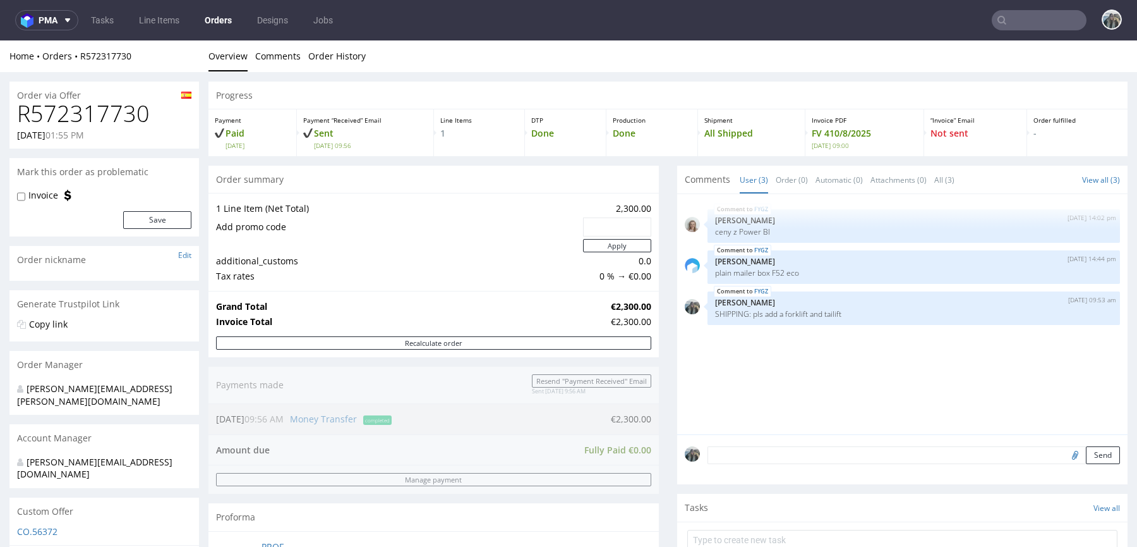
click at [62, 101] on h1 "R572317730" at bounding box center [104, 113] width 174 height 25
copy h1 "R572317730"
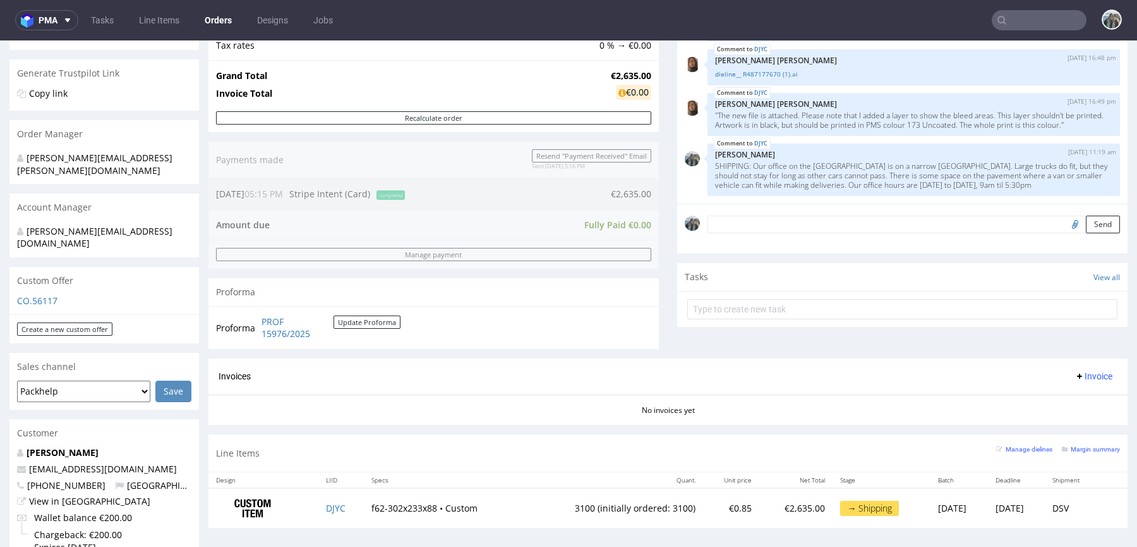
scroll to position [233, 0]
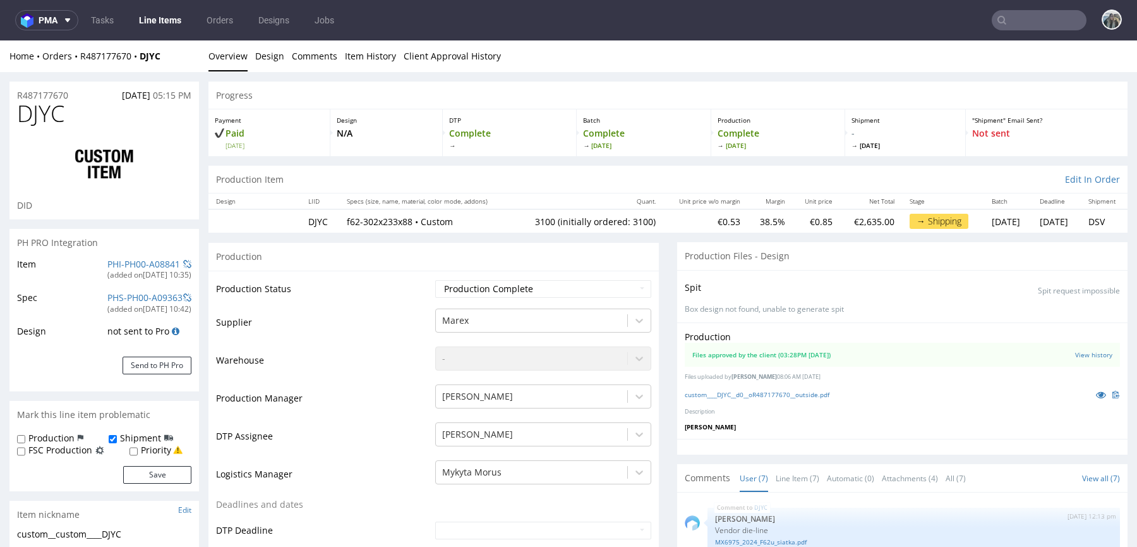
scroll to position [158, 0]
click at [54, 113] on span "DJYC" at bounding box center [40, 113] width 47 height 25
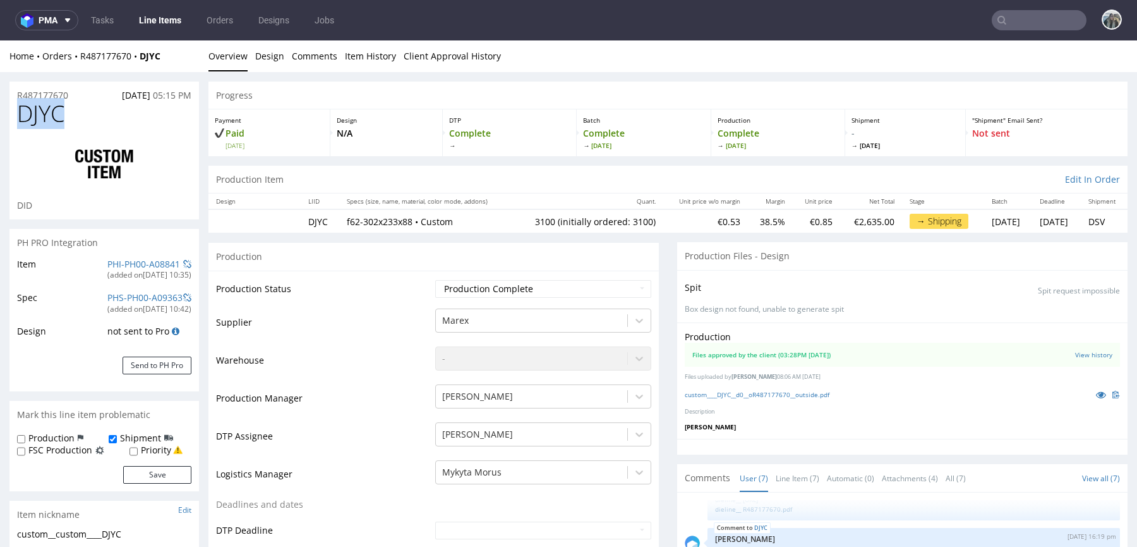
click at [54, 114] on span "DJYC" at bounding box center [40, 113] width 47 height 25
copy span "DJYC"
drag, startPoint x: 68, startPoint y: 95, endPoint x: 4, endPoint y: 95, distance: 63.2
click at [11, 95] on div "R487177670 [DATE] 05:15 PM" at bounding box center [104, 92] width 190 height 20
copy p "R487177670"
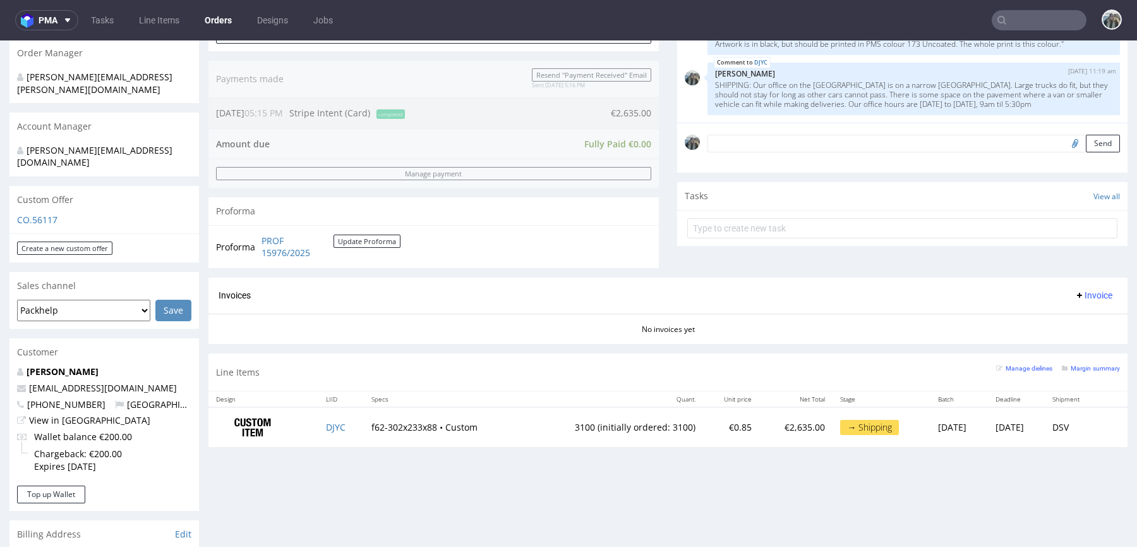
scroll to position [293, 0]
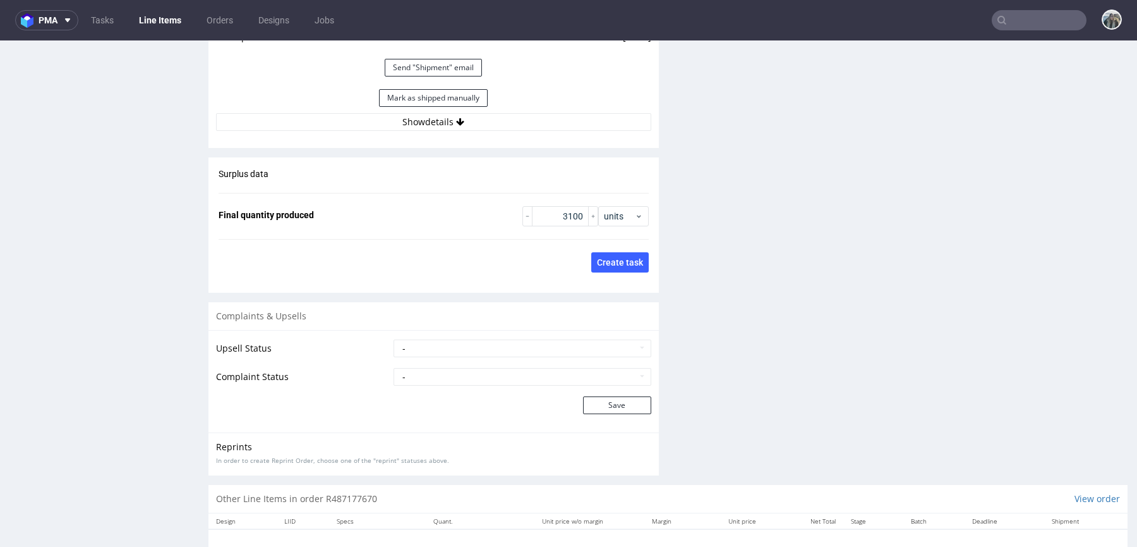
scroll to position [1942, 0]
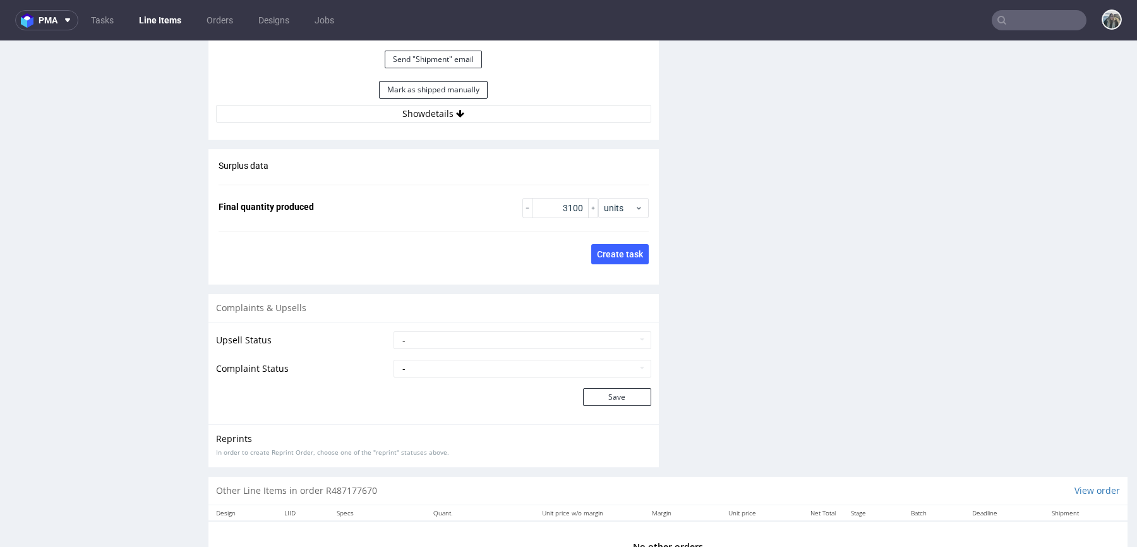
click at [437, 108] on button "Show details" at bounding box center [433, 114] width 435 height 18
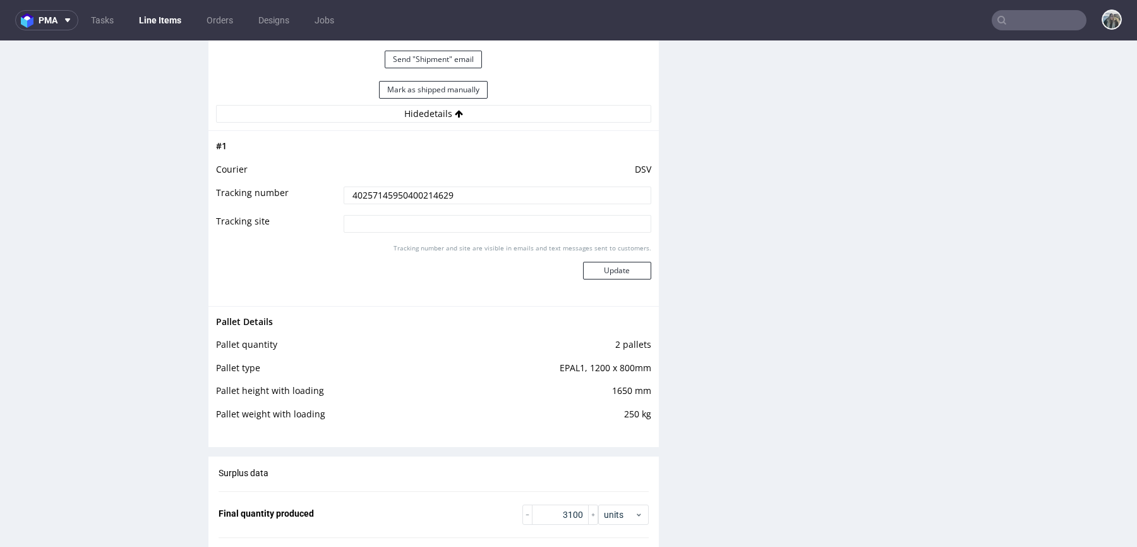
click at [418, 189] on input "40257145950400214629" at bounding box center [498, 195] width 308 height 18
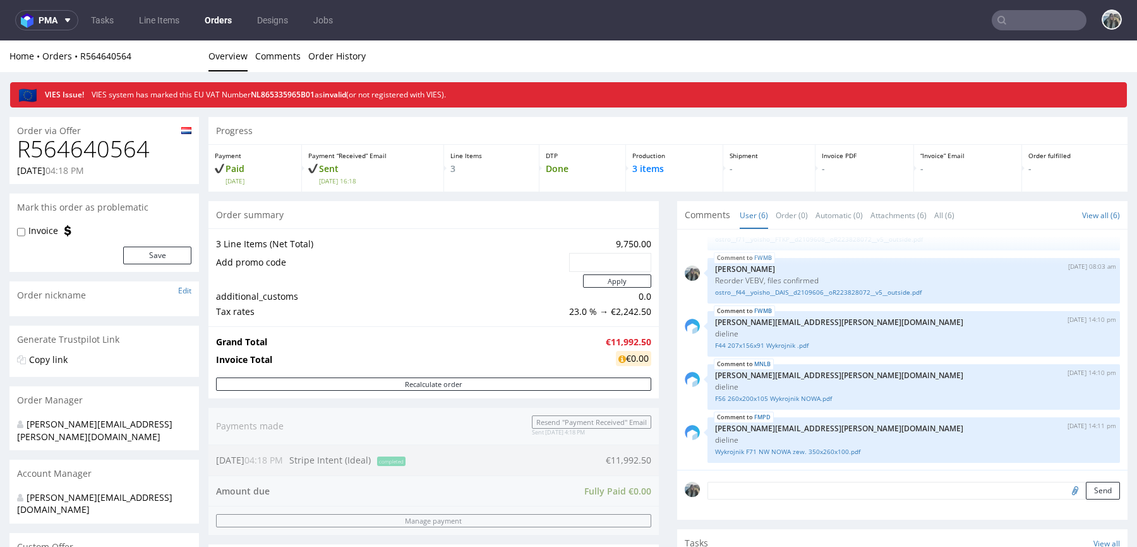
click at [97, 162] on div "R564640564 01.08.2025 04:18 PM" at bounding box center [104, 159] width 190 height 47
click at [99, 154] on h1 "R564640564" at bounding box center [104, 148] width 174 height 25
copy h1 "R564640564"
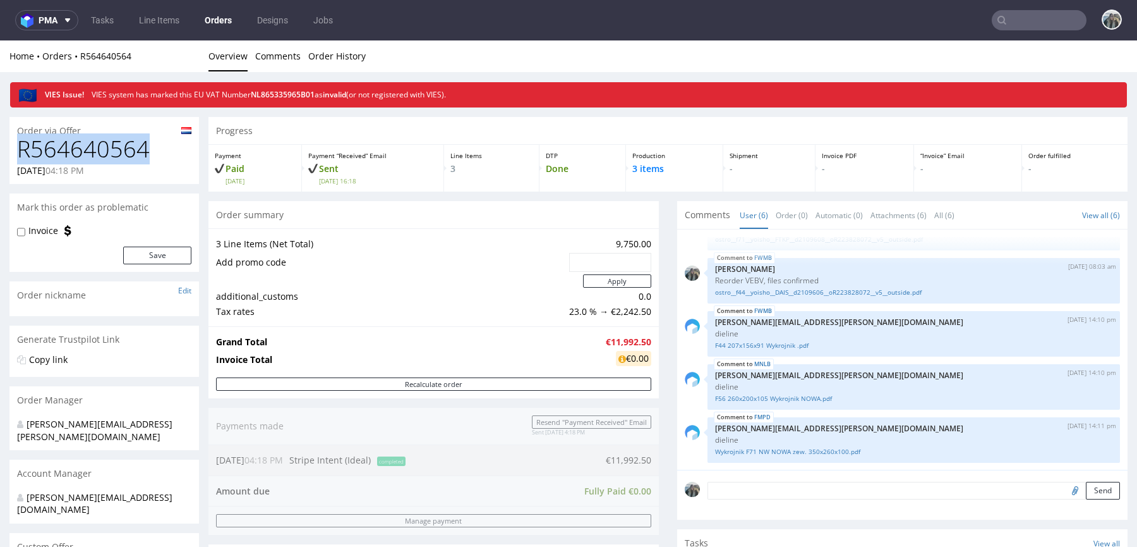
scroll to position [504, 0]
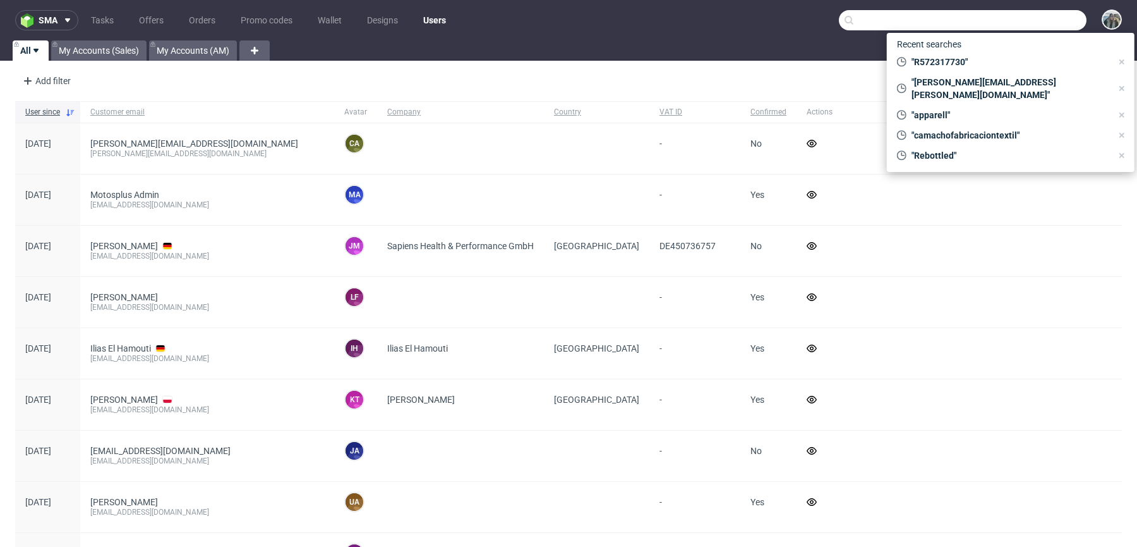
click at [1044, 20] on input "text" at bounding box center [963, 20] width 248 height 20
paste input "R490736445"
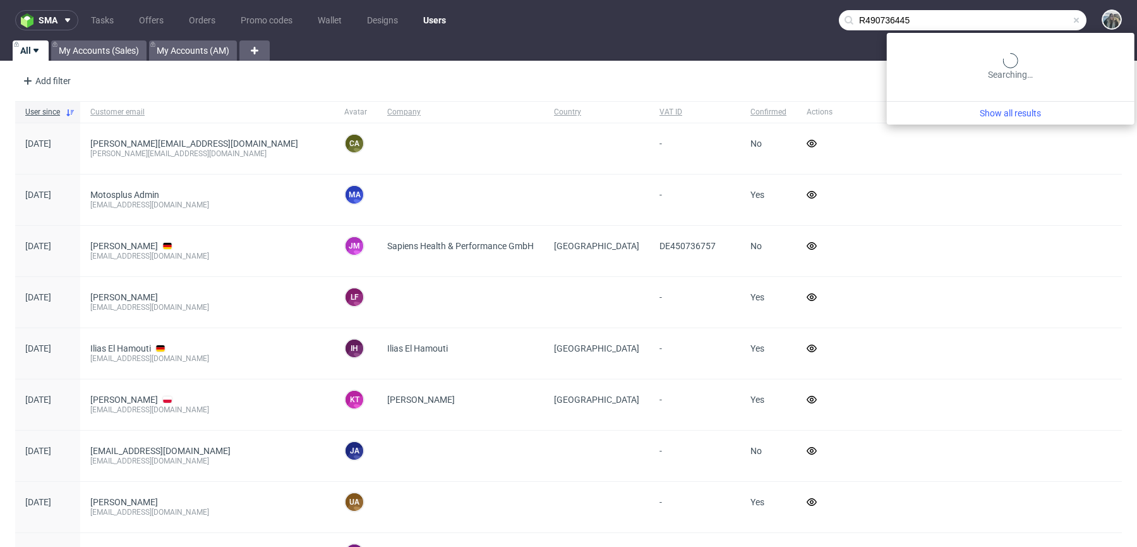
type input "R490736445"
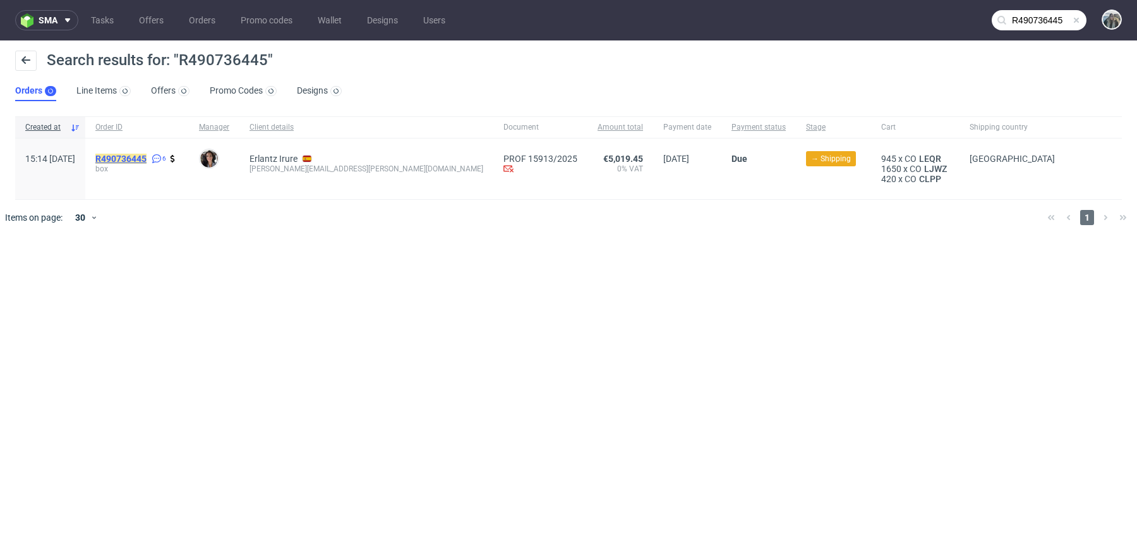
click at [147, 160] on mark "R490736445" at bounding box center [120, 159] width 51 height 10
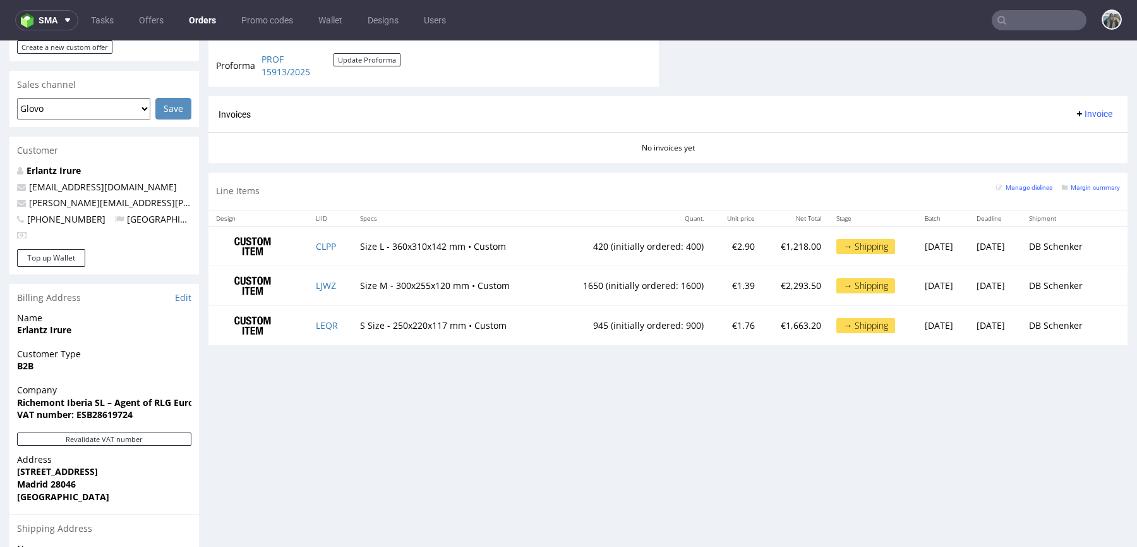
scroll to position [526, 0]
click at [319, 244] on link "CLPP" at bounding box center [326, 245] width 20 height 12
drag, startPoint x: 319, startPoint y: 280, endPoint x: 320, endPoint y: 299, distance: 19.0
click at [319, 280] on link "LJWZ" at bounding box center [326, 284] width 20 height 12
click at [321, 321] on link "LEQR" at bounding box center [327, 324] width 22 height 12
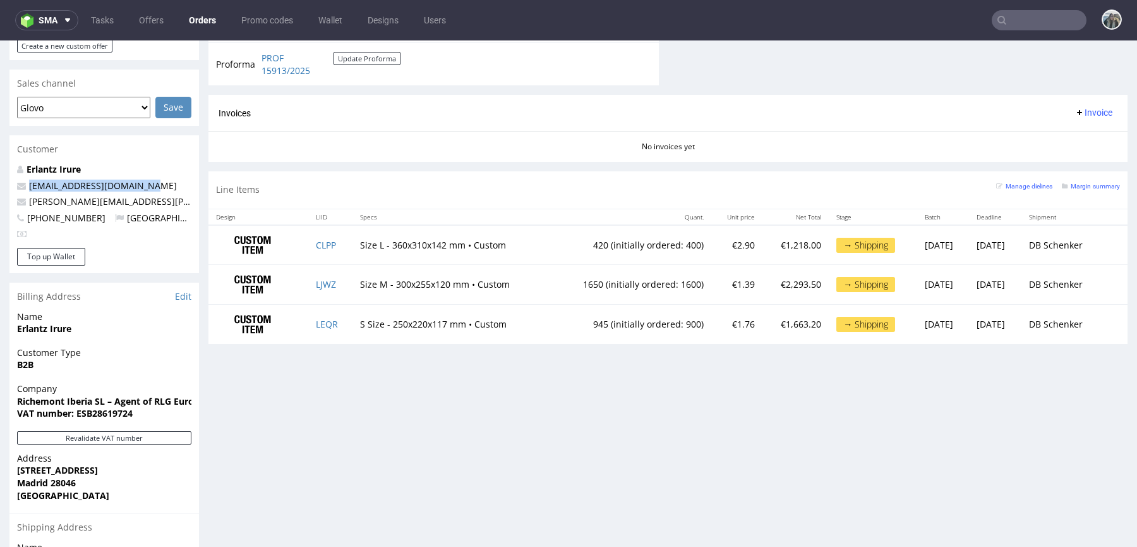
drag, startPoint x: 152, startPoint y: 159, endPoint x: 9, endPoint y: 159, distance: 142.2
click at [11, 163] on div "Erlantz Irure erlantz.irure@cartier.com nicolas.legrand@cartier.com +34 663 134…" at bounding box center [104, 205] width 190 height 85
copy span "[EMAIL_ADDRESS][DOMAIN_NAME]"
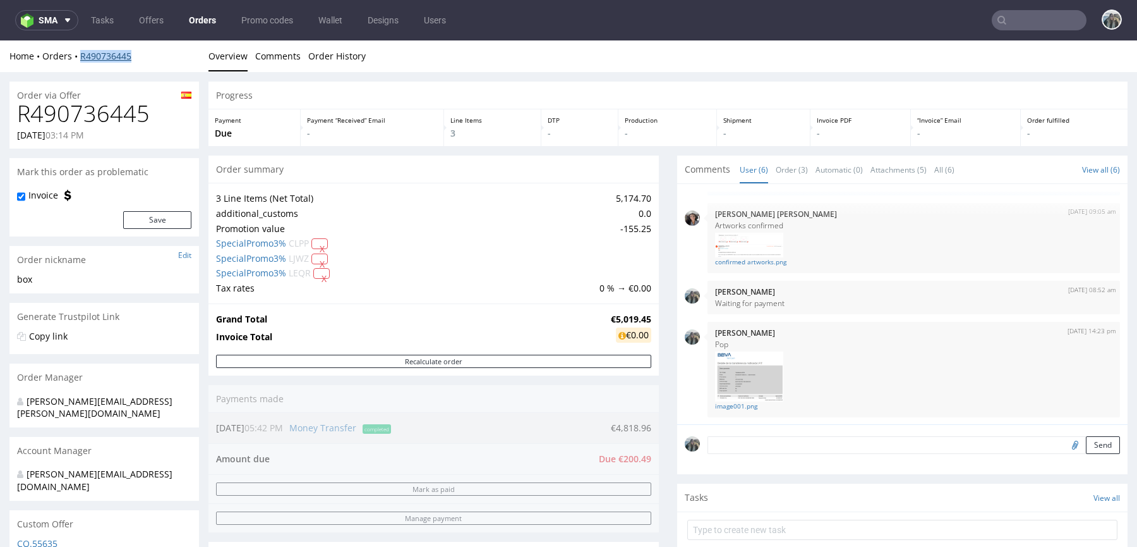
drag, startPoint x: 141, startPoint y: 64, endPoint x: 80, endPoint y: 56, distance: 61.3
click at [80, 56] on div "Home Orders R490736445 Overview Comments Order History" at bounding box center [568, 56] width 1137 height 32
copy link "R490736445"
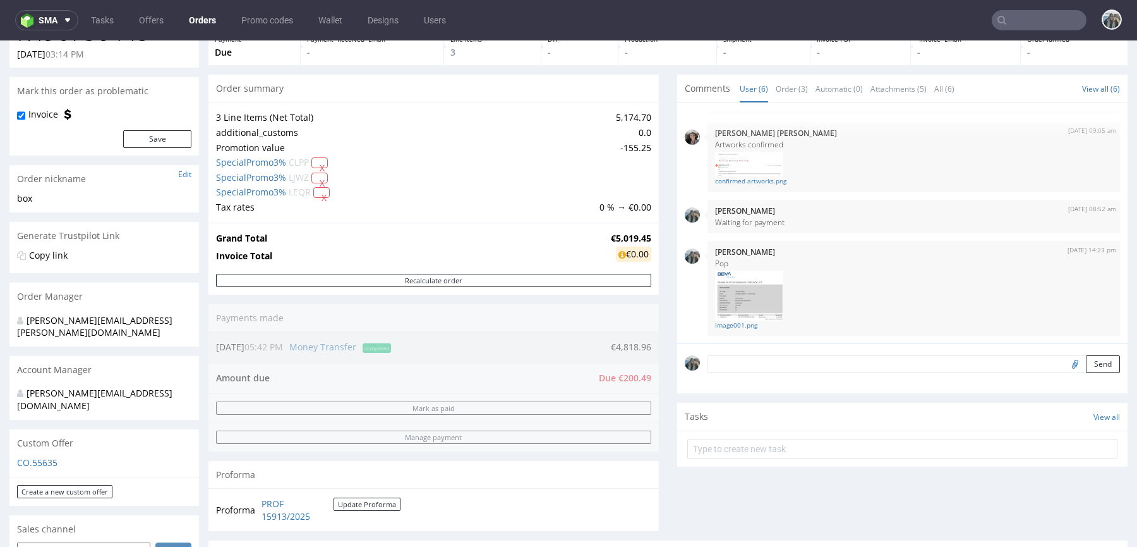
scroll to position [124, 0]
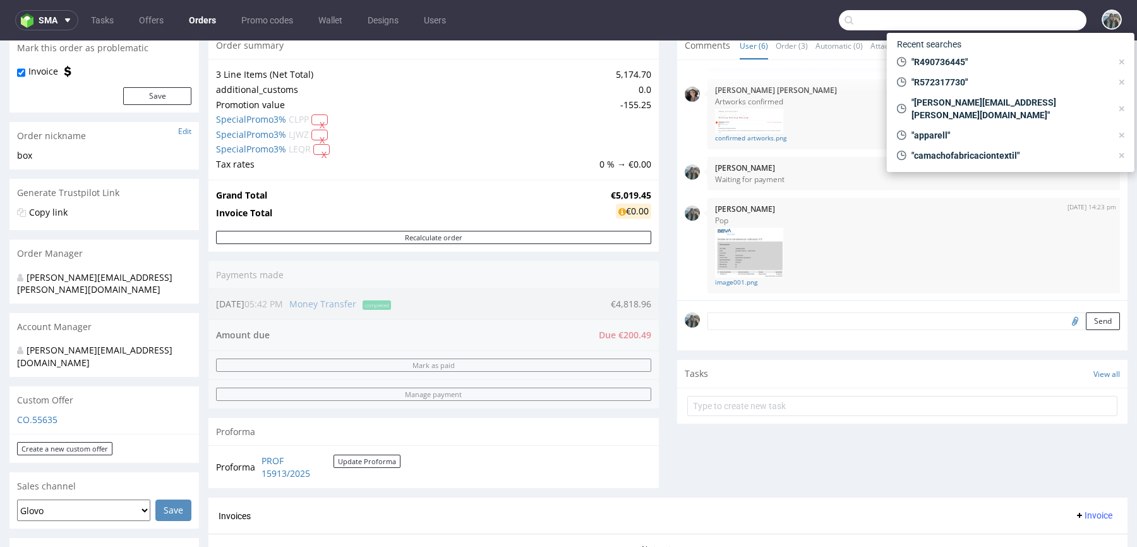
click at [1024, 25] on input "text" at bounding box center [963, 20] width 248 height 20
paste input "R858063325"
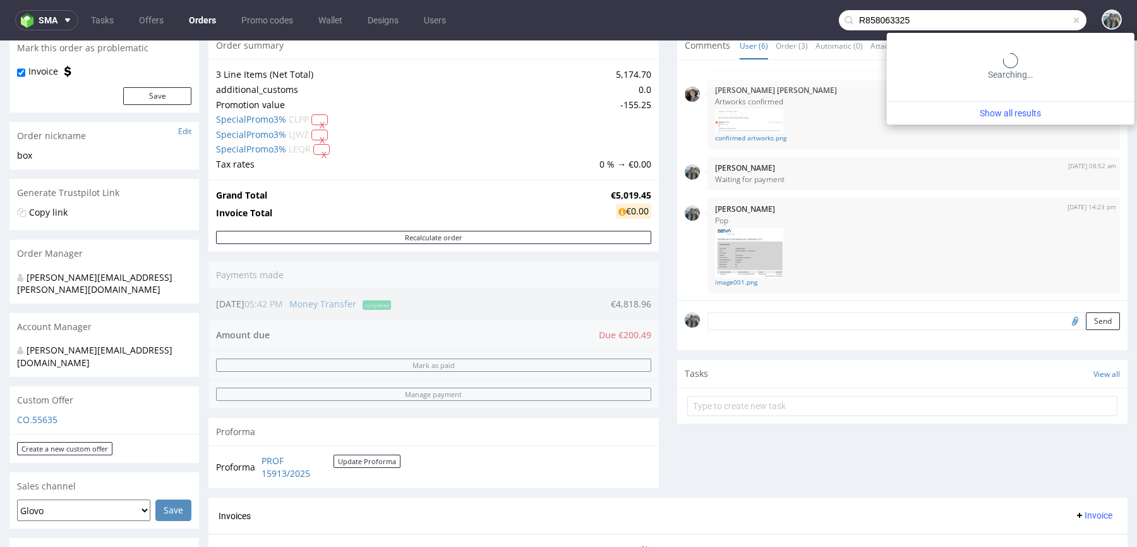
type input "R858063325"
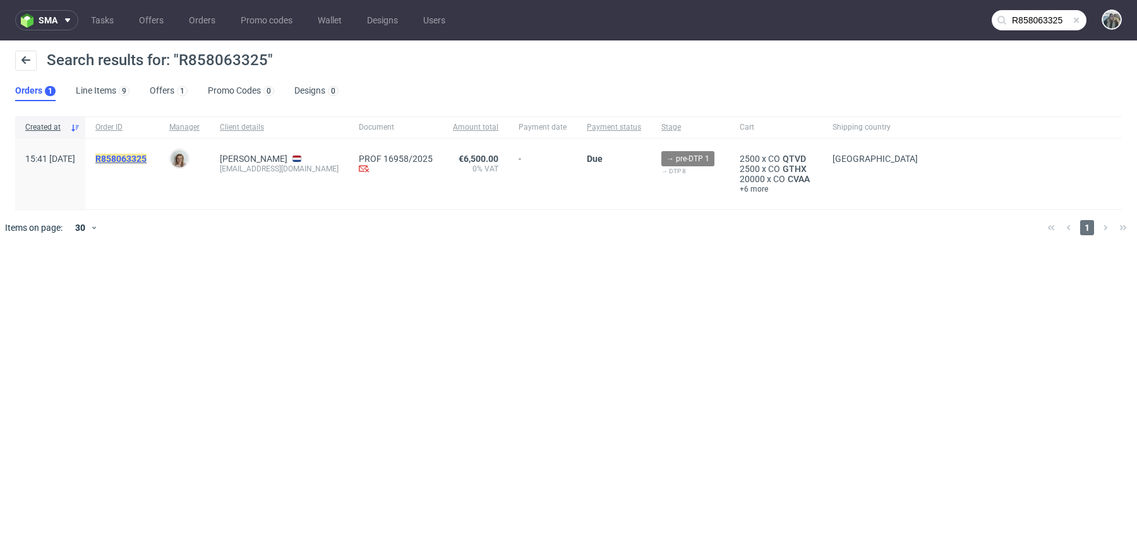
click at [147, 157] on mark "R858063325" at bounding box center [120, 159] width 51 height 10
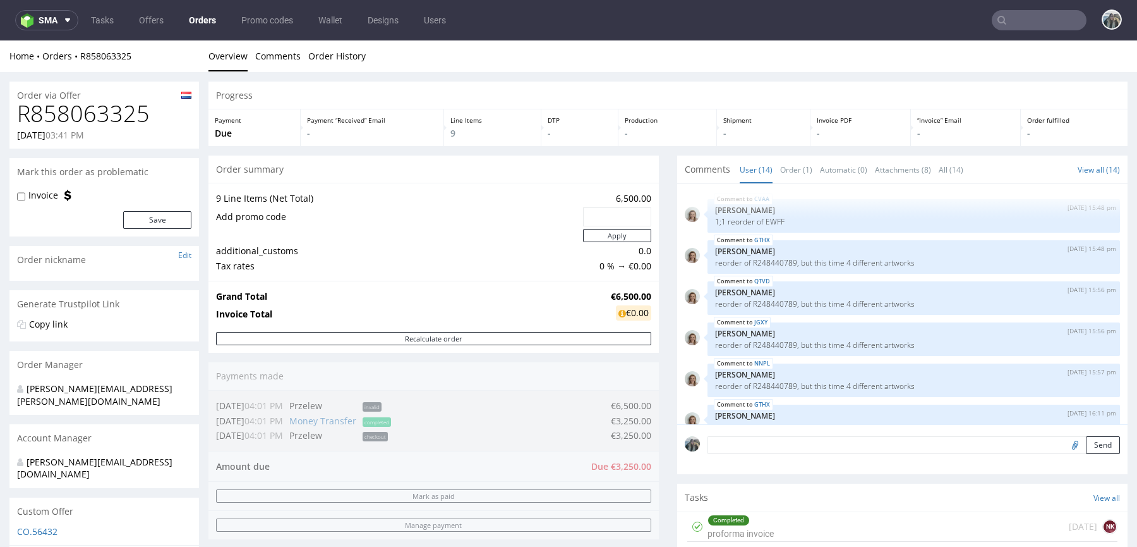
scroll to position [445, 0]
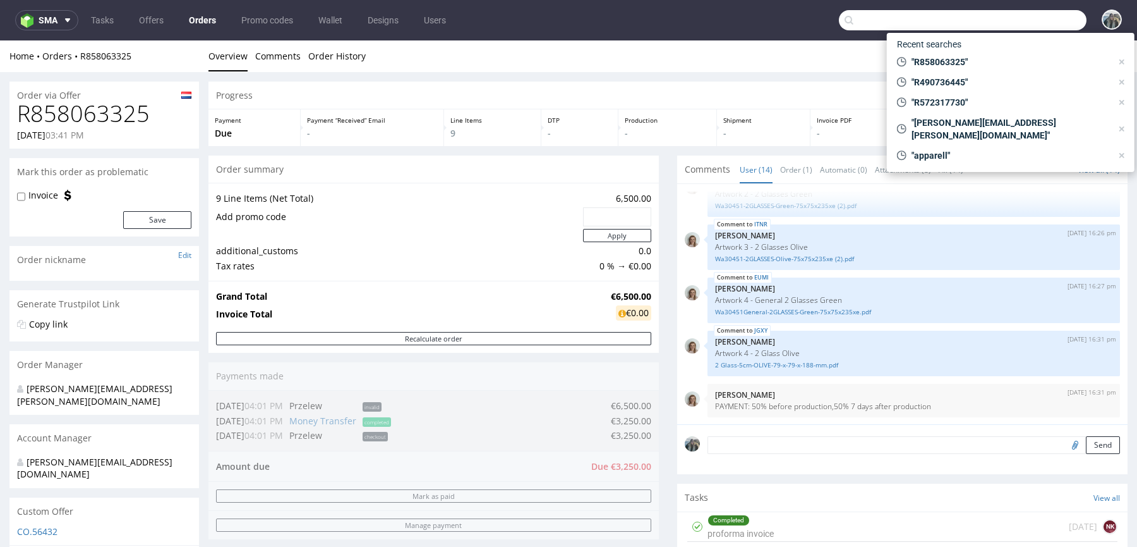
click at [1037, 20] on input "text" at bounding box center [963, 20] width 248 height 20
paste input "R858063325"
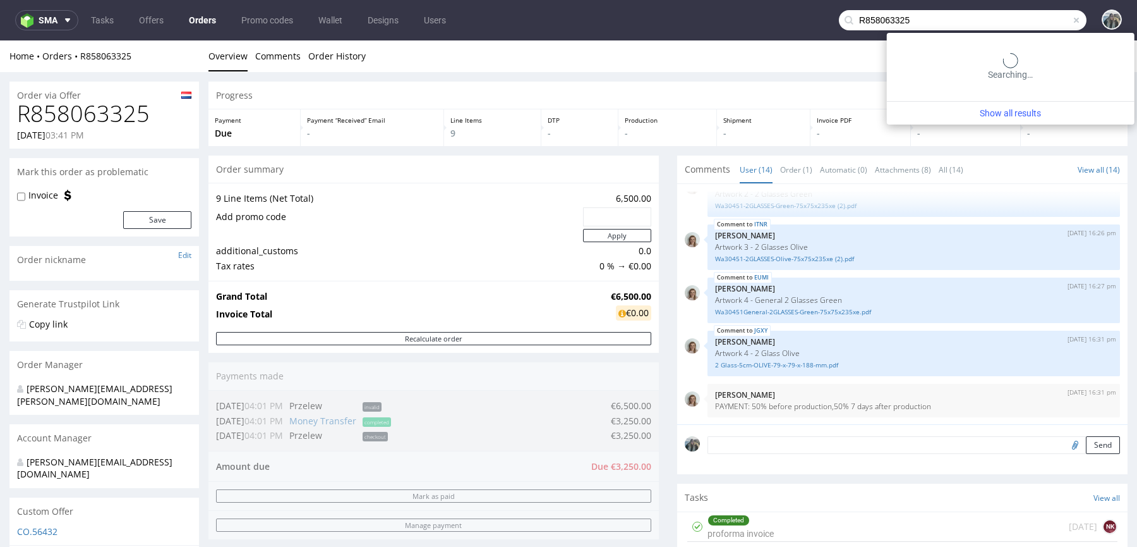
type input "R858063325"
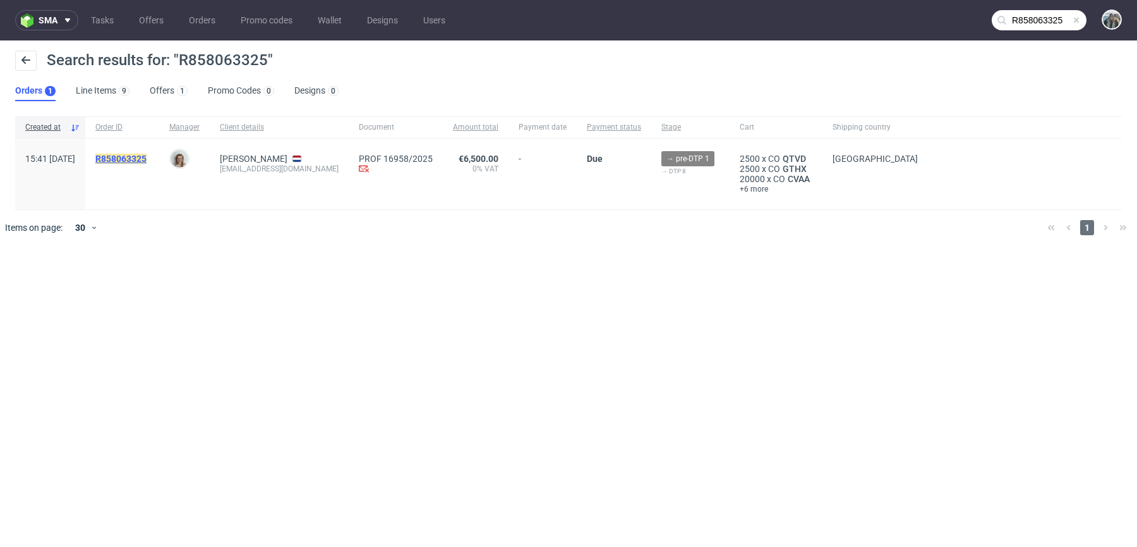
click at [147, 162] on mark "R858063325" at bounding box center [120, 159] width 51 height 10
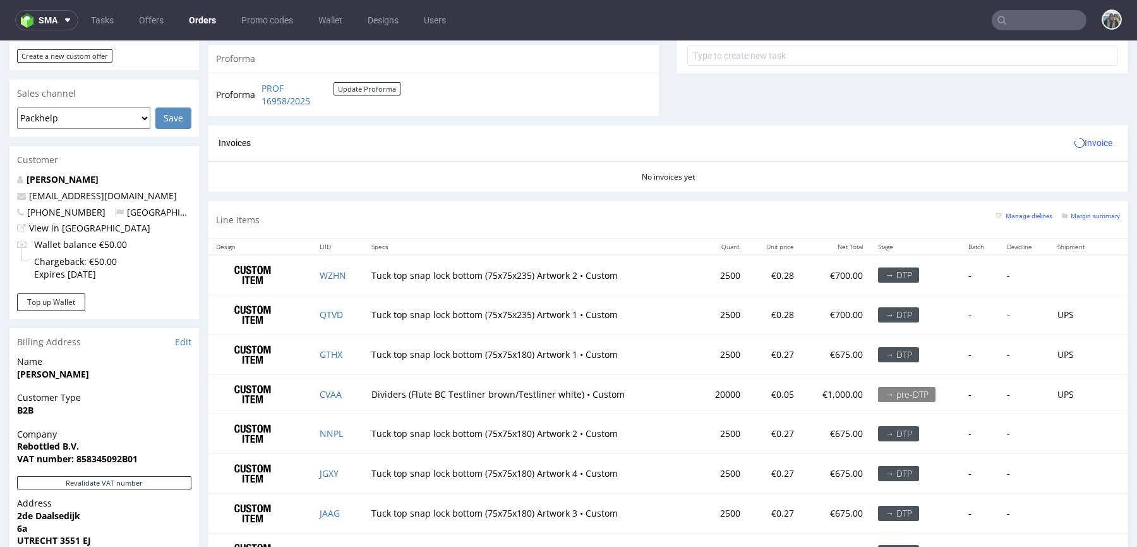
scroll to position [638, 0]
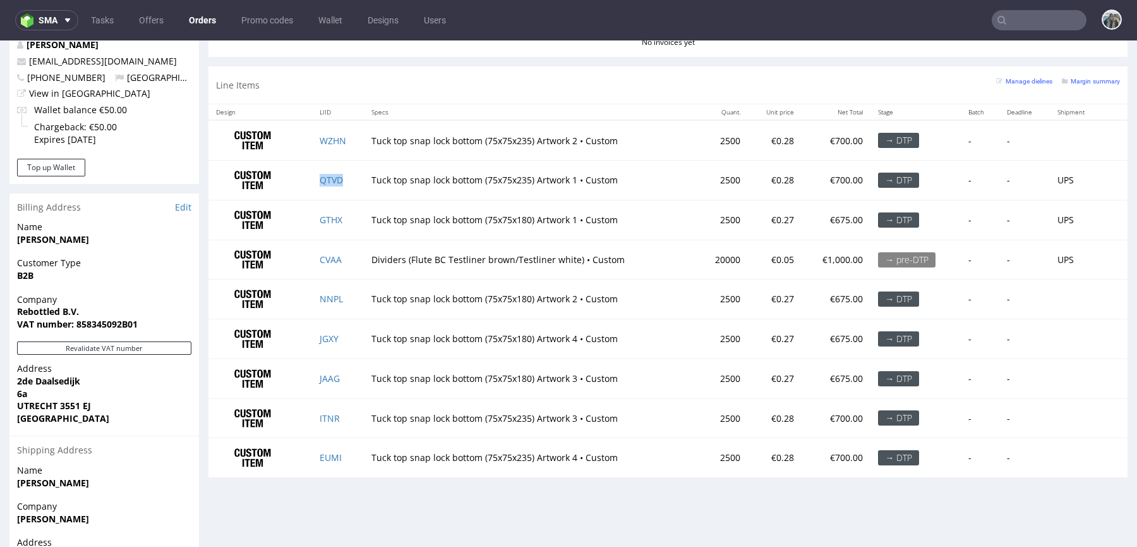
click at [351, 180] on td "QTVD" at bounding box center [338, 180] width 52 height 40
click at [331, 257] on link "CVAA" at bounding box center [331, 259] width 22 height 12
click at [331, 217] on link "GTHX" at bounding box center [331, 220] width 23 height 12
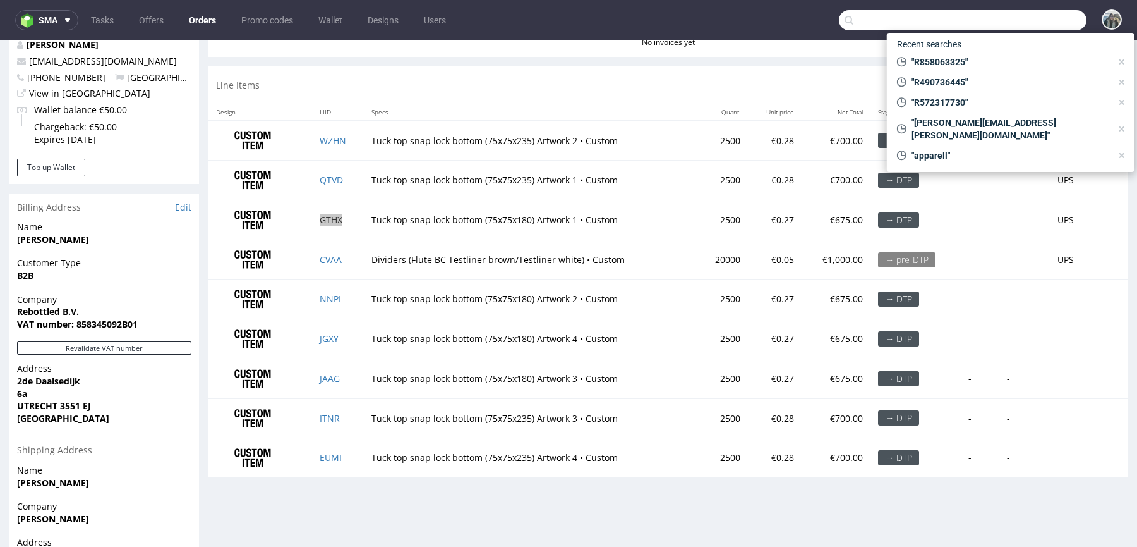
click at [1051, 20] on input "text" at bounding box center [963, 20] width 248 height 20
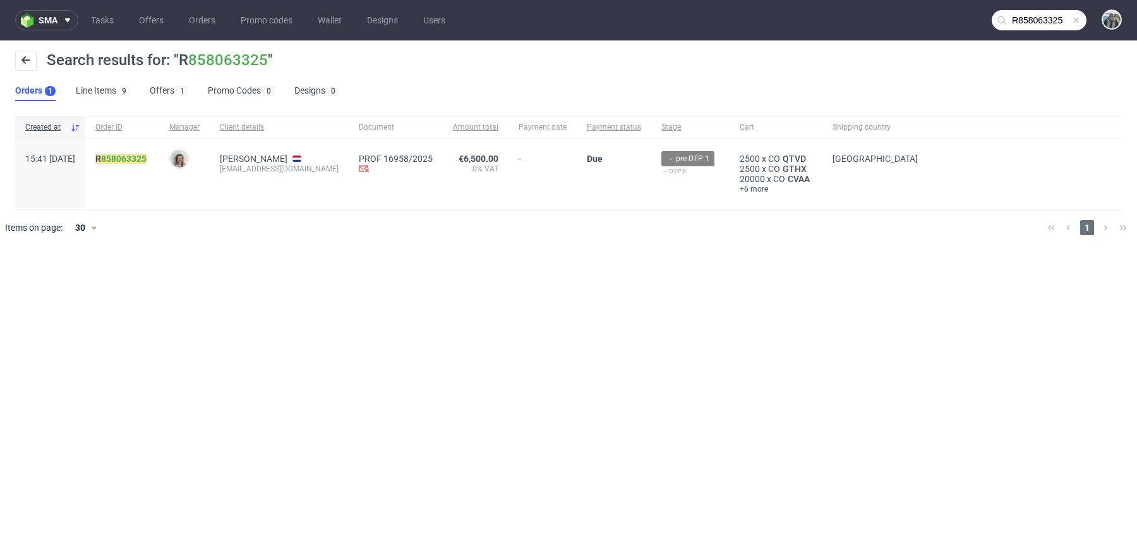
click at [1027, 23] on input "R858063325" at bounding box center [1039, 20] width 95 height 20
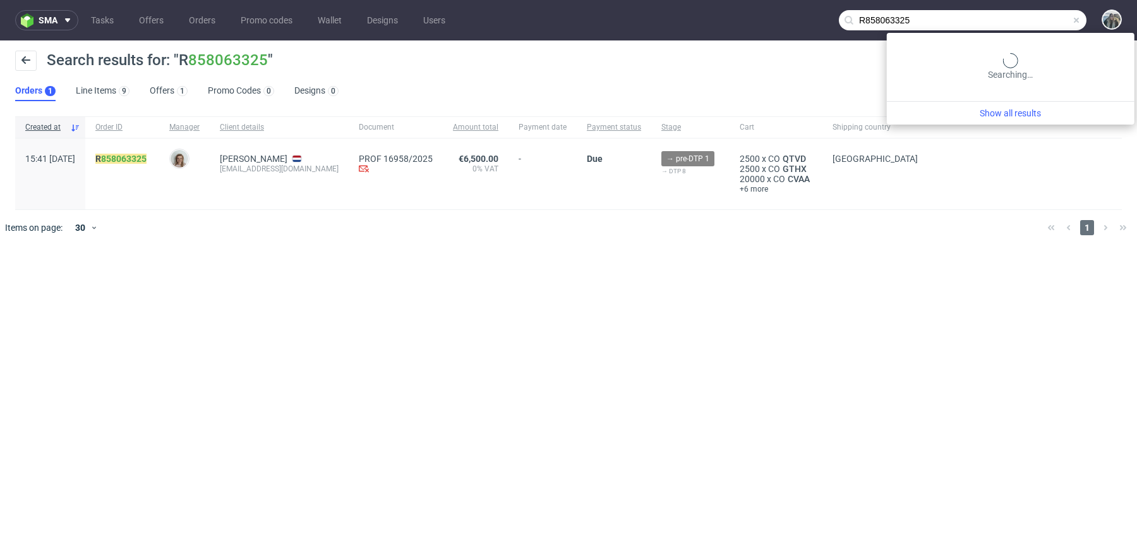
paste input "709588051"
type input "R709588051"
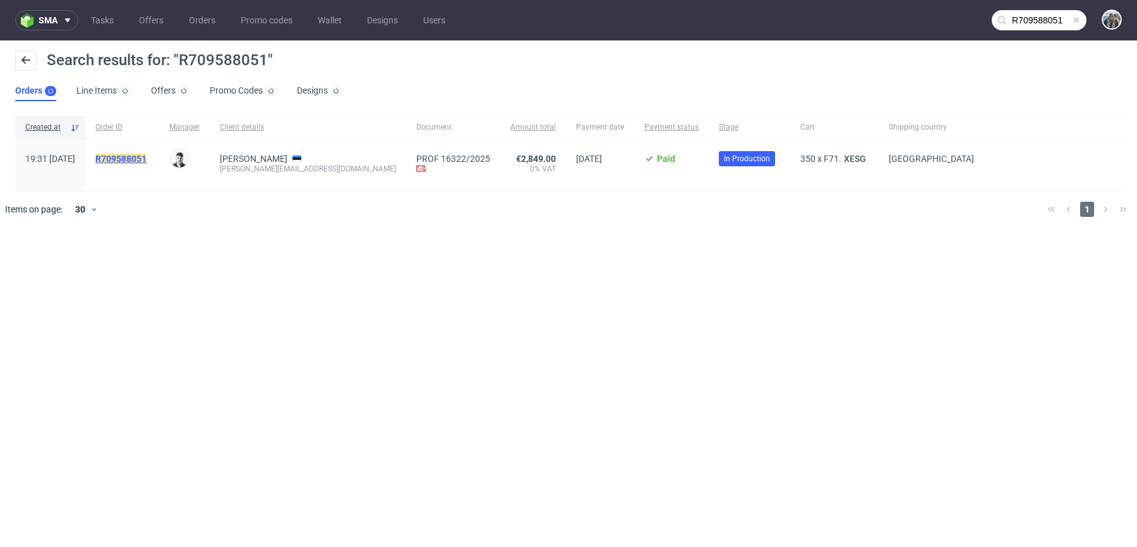
click at [147, 154] on mark "R709588051" at bounding box center [120, 159] width 51 height 10
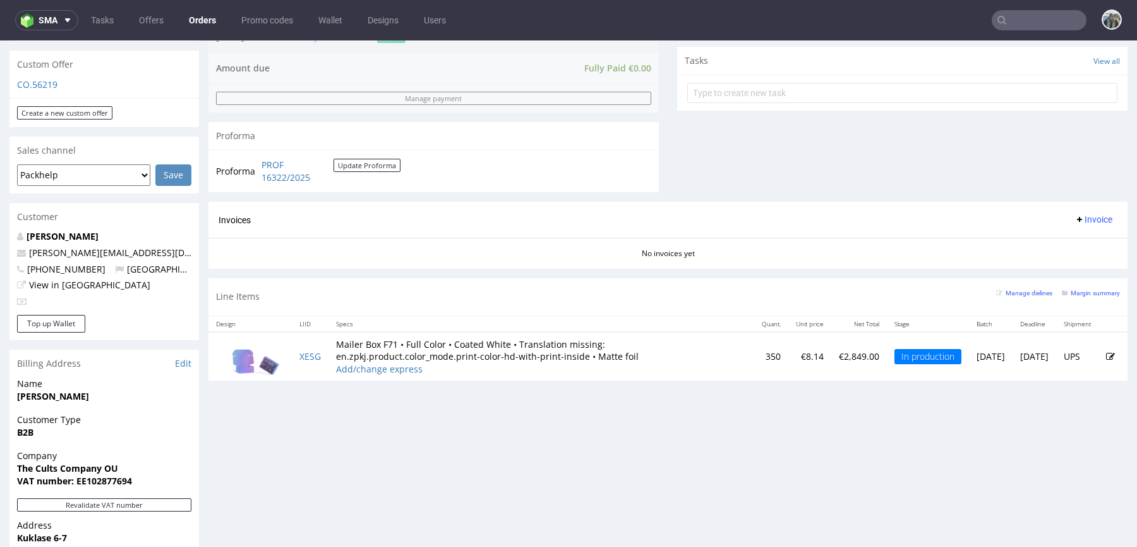
scroll to position [513, 0]
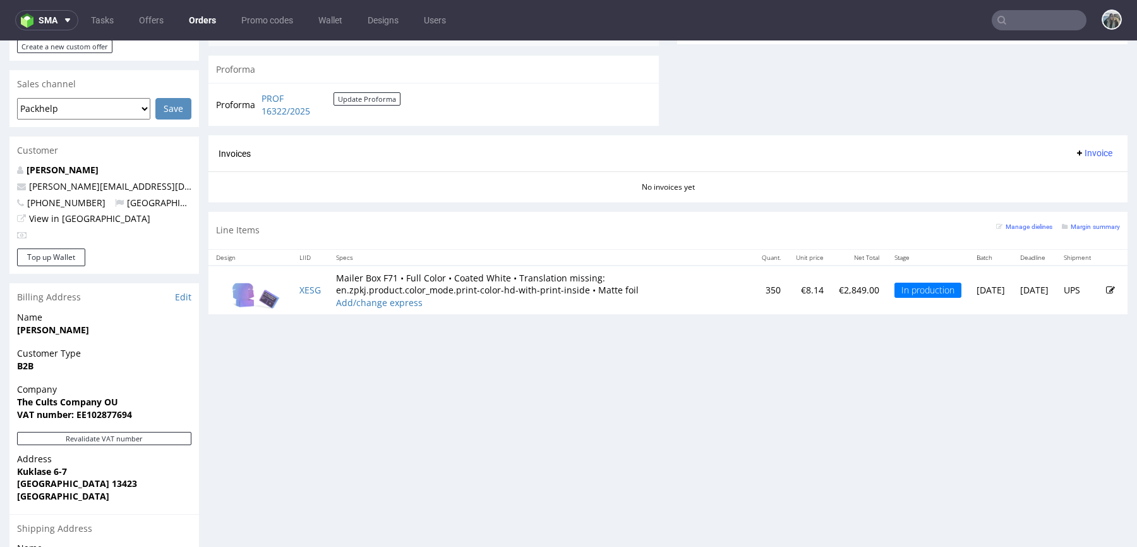
click at [1015, 23] on input "text" at bounding box center [1039, 20] width 95 height 20
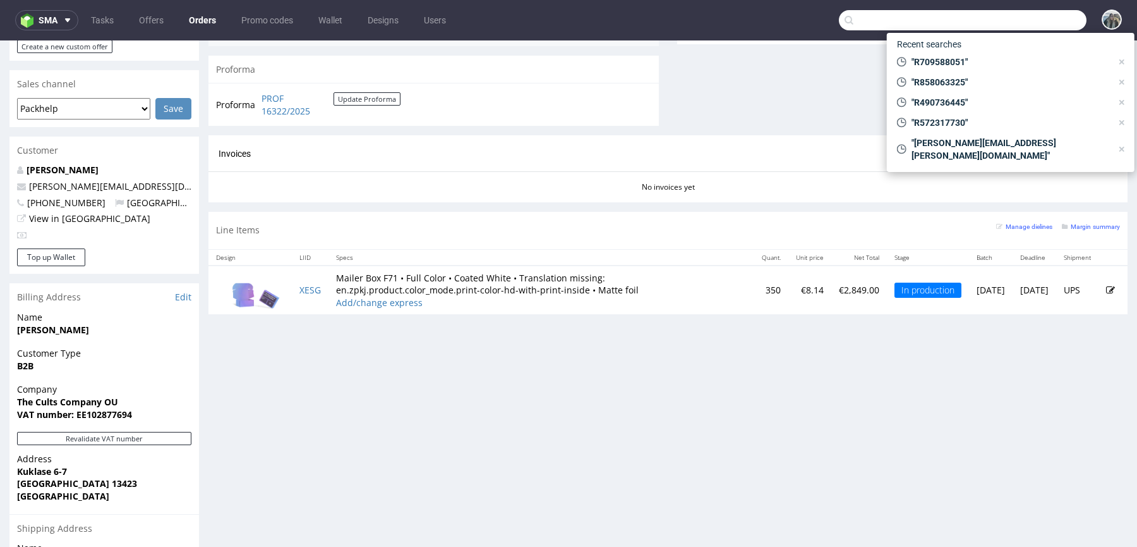
paste input "R594468883"
type input "R594468883"
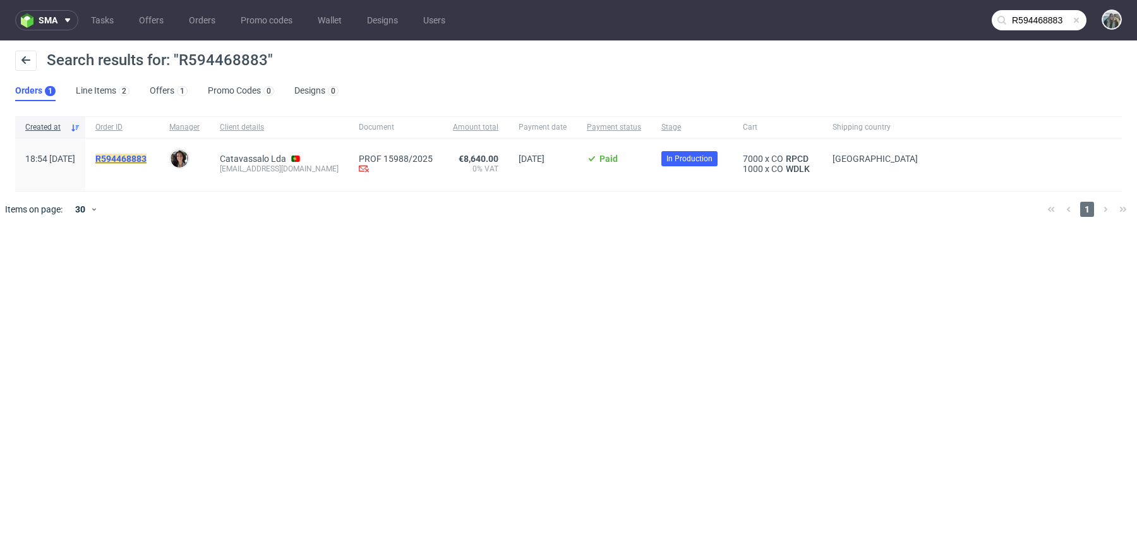
click at [147, 155] on mark "R594468883" at bounding box center [120, 159] width 51 height 10
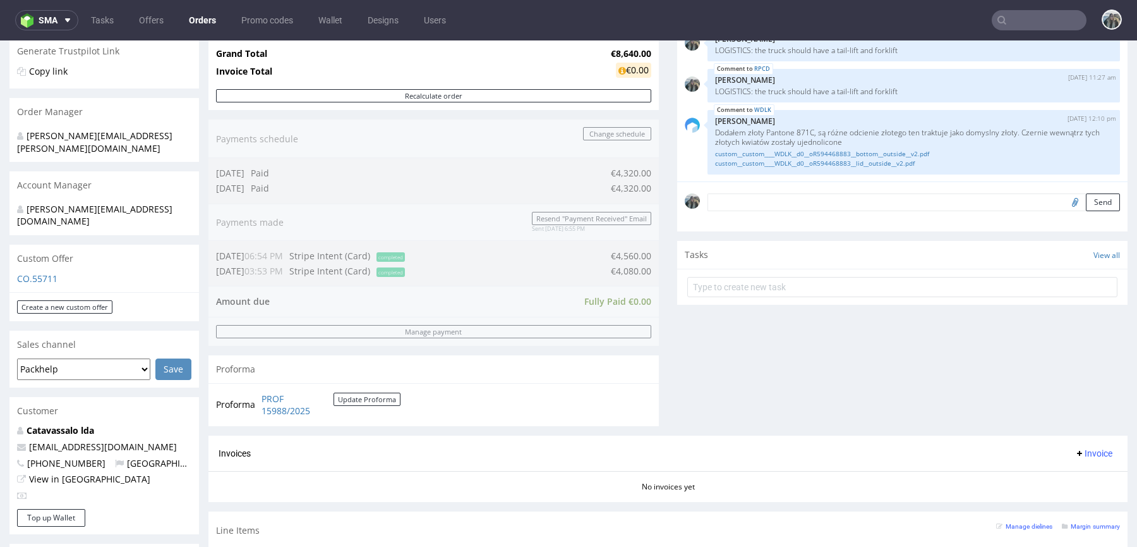
scroll to position [199, 0]
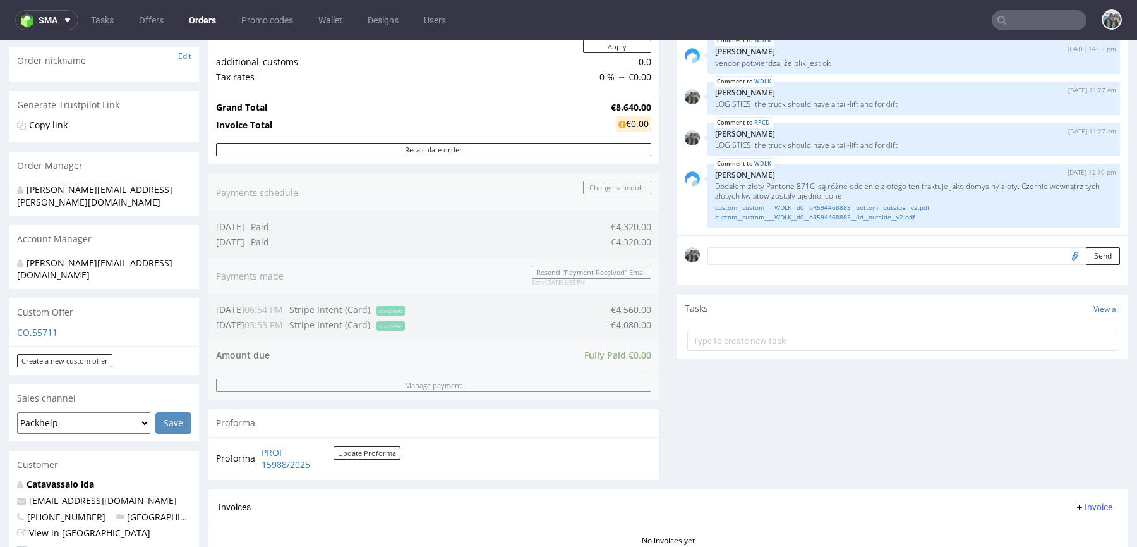
click at [1046, 19] on input "text" at bounding box center [1039, 20] width 95 height 20
paste input "R474478177"
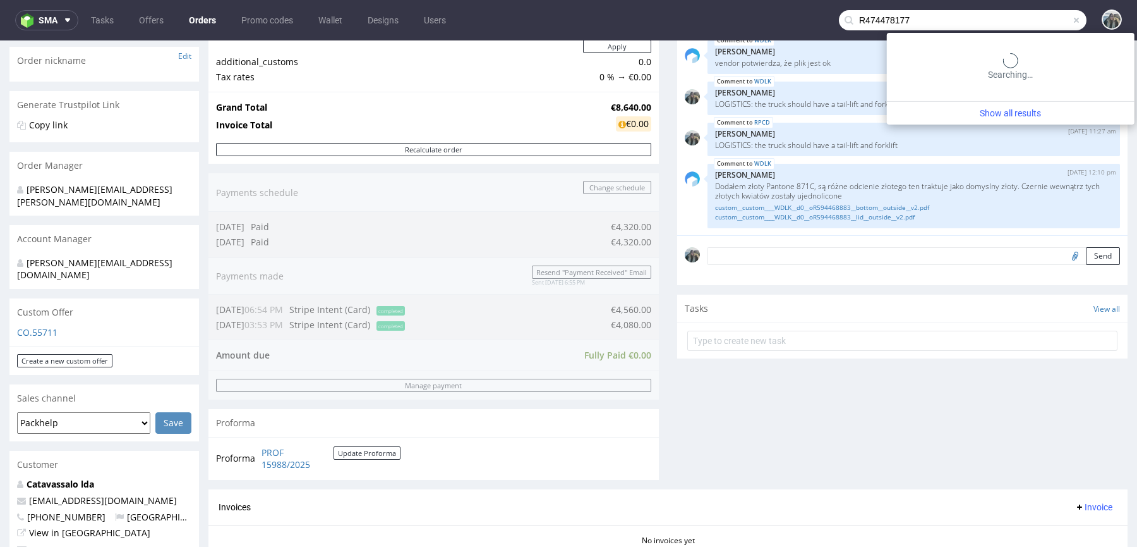
type input "R474478177"
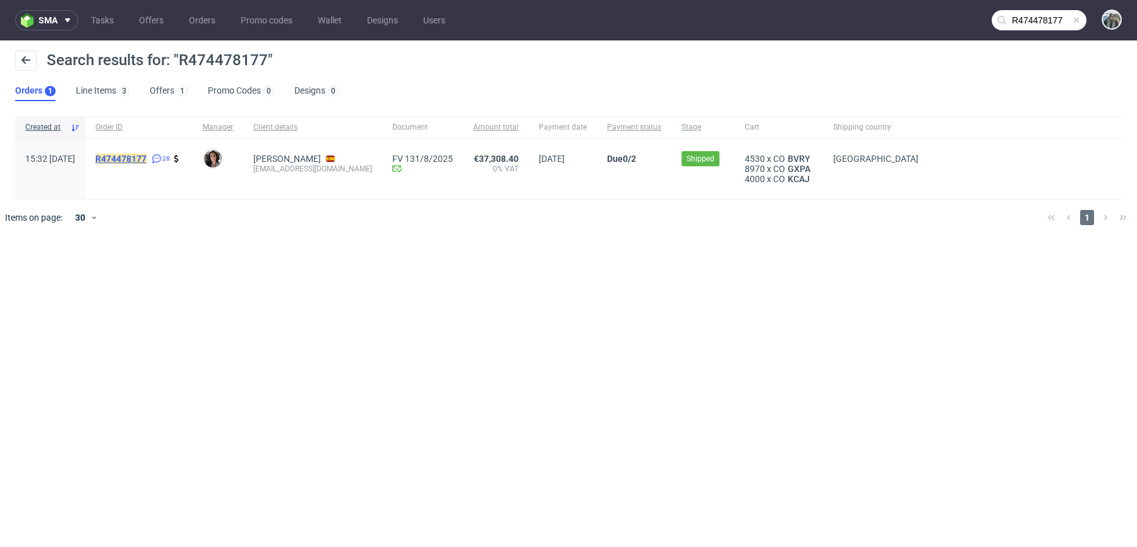
click at [147, 162] on mark "R474478177" at bounding box center [120, 159] width 51 height 10
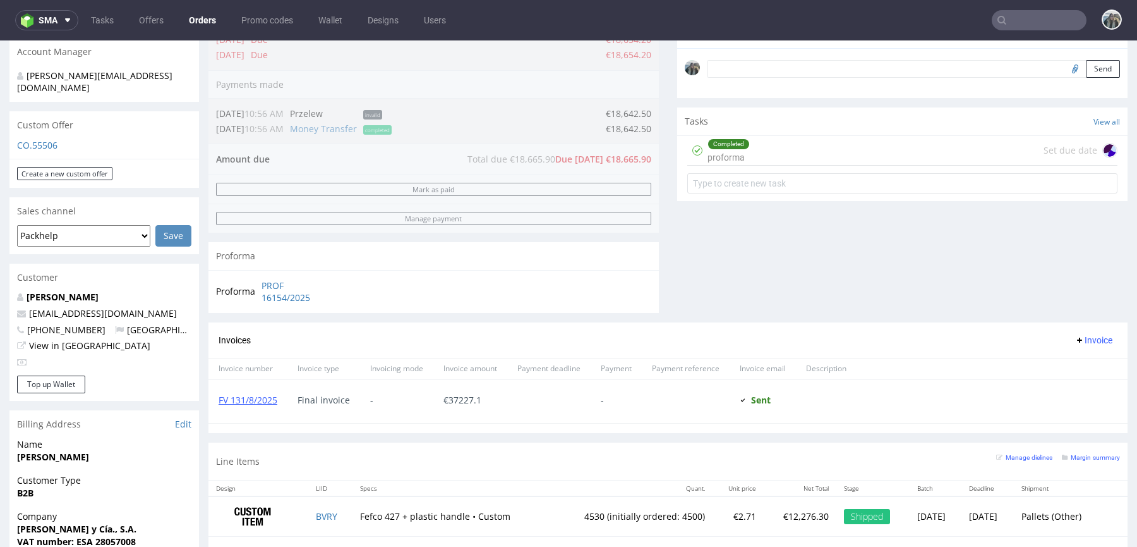
scroll to position [389, 0]
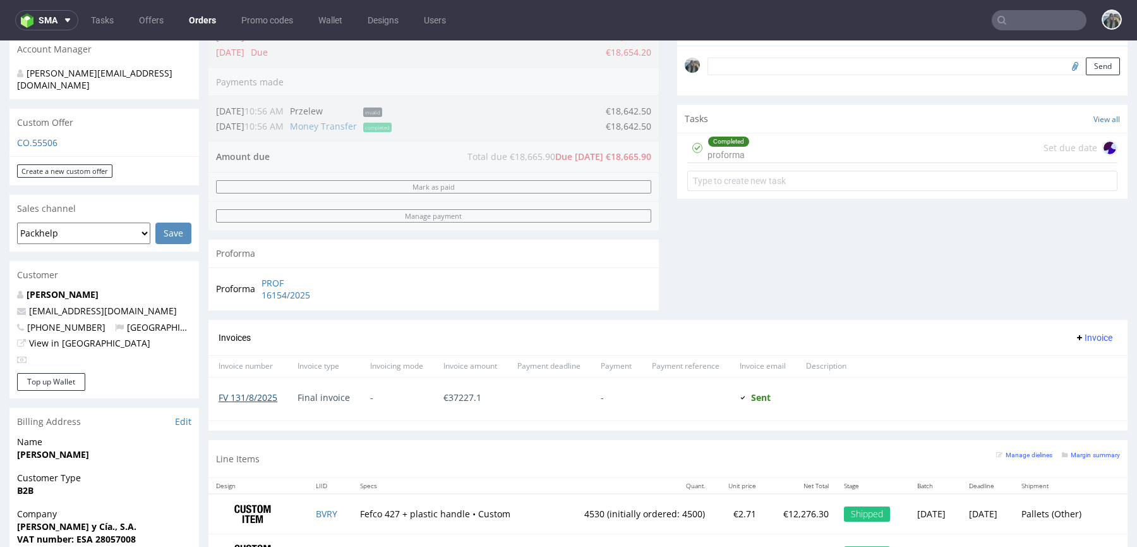
click at [260, 395] on link "FV 131/8/2025" at bounding box center [248, 397] width 59 height 12
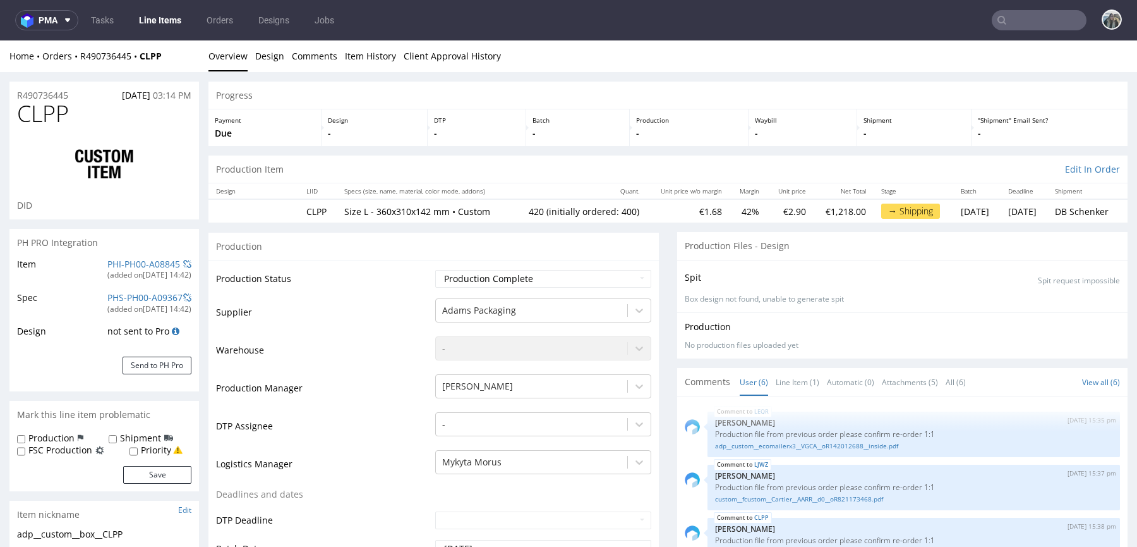
scroll to position [107, 0]
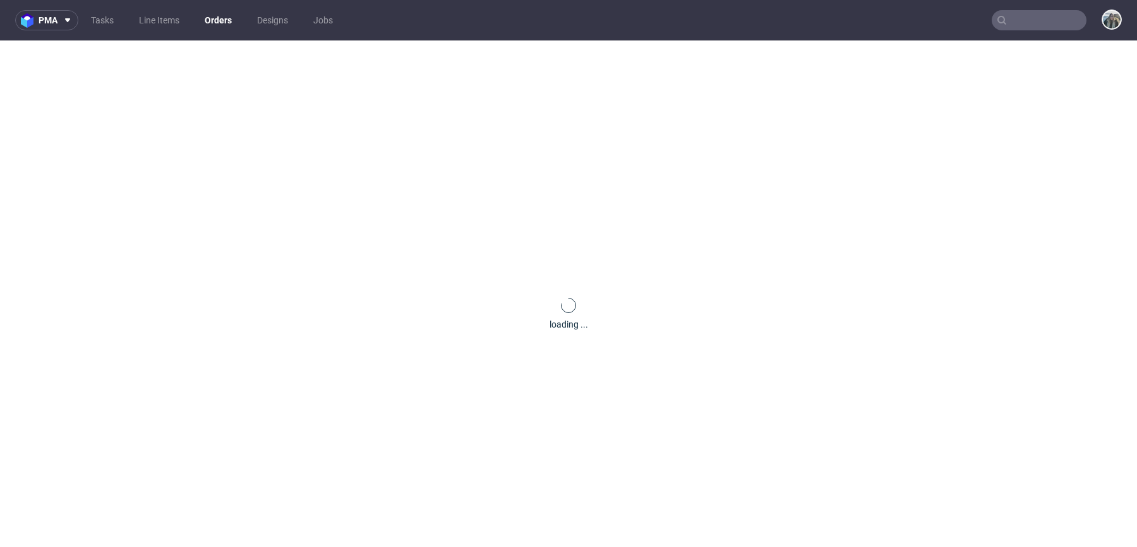
click at [51, 104] on div "loading ..." at bounding box center [568, 313] width 1137 height 547
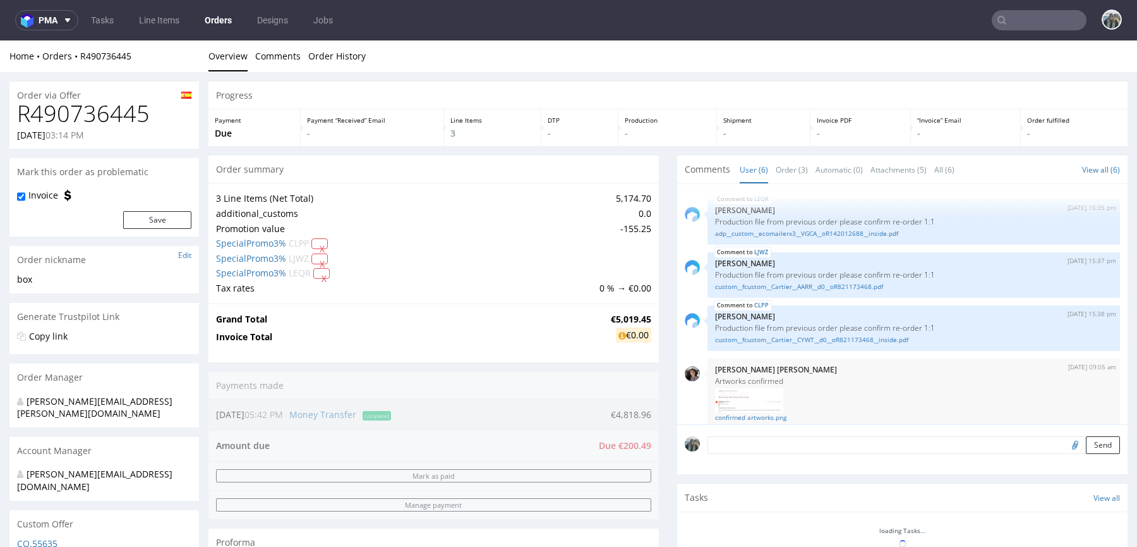
scroll to position [155, 0]
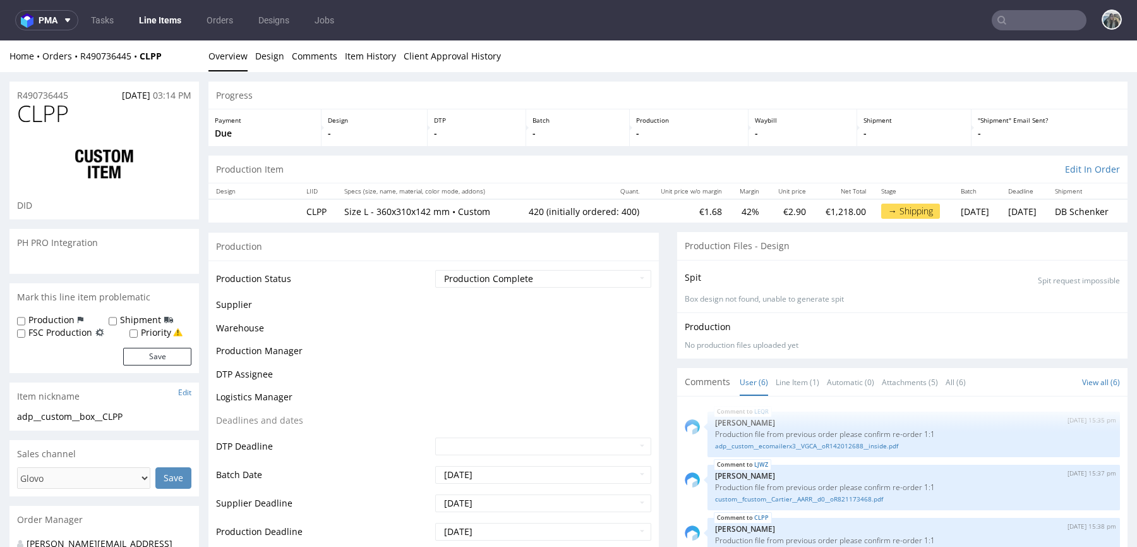
click at [60, 109] on span "CLPP" at bounding box center [43, 113] width 52 height 25
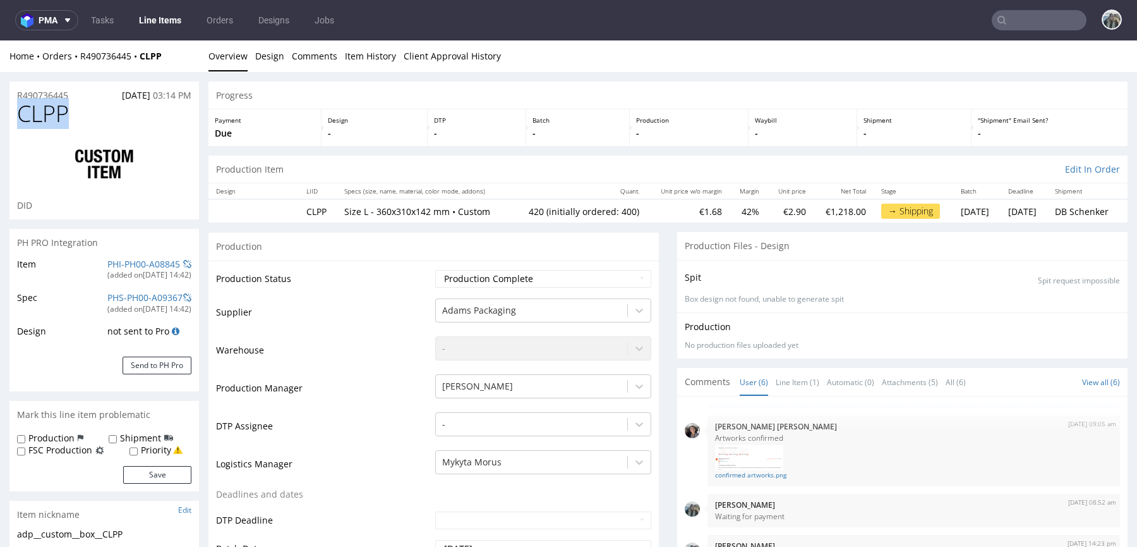
click at [60, 109] on span "CLPP" at bounding box center [43, 113] width 52 height 25
copy span "CLPP"
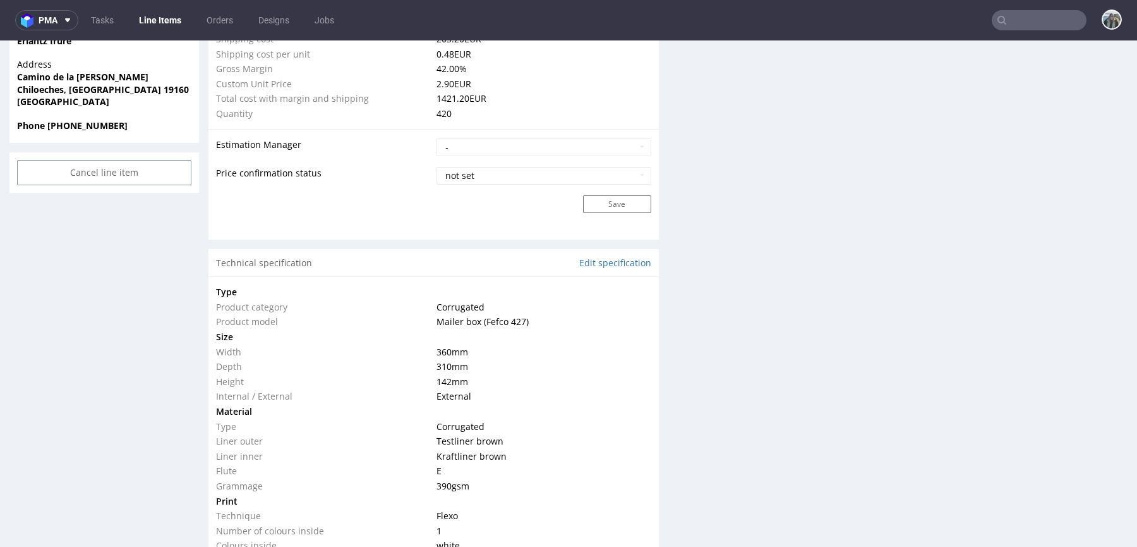
scroll to position [1472, 0]
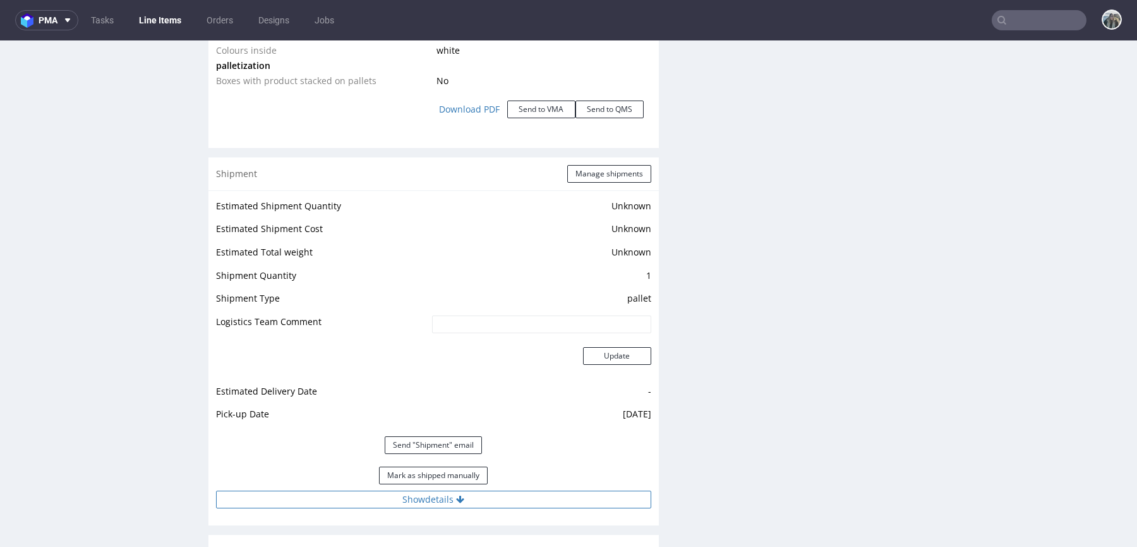
click at [452, 499] on button "Show details" at bounding box center [433, 499] width 435 height 18
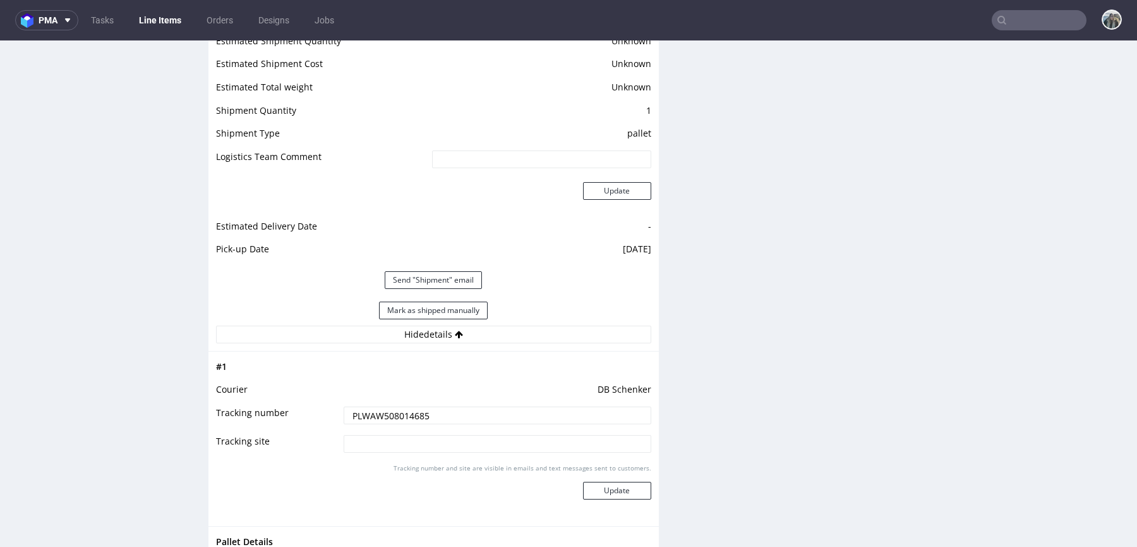
scroll to position [1645, 0]
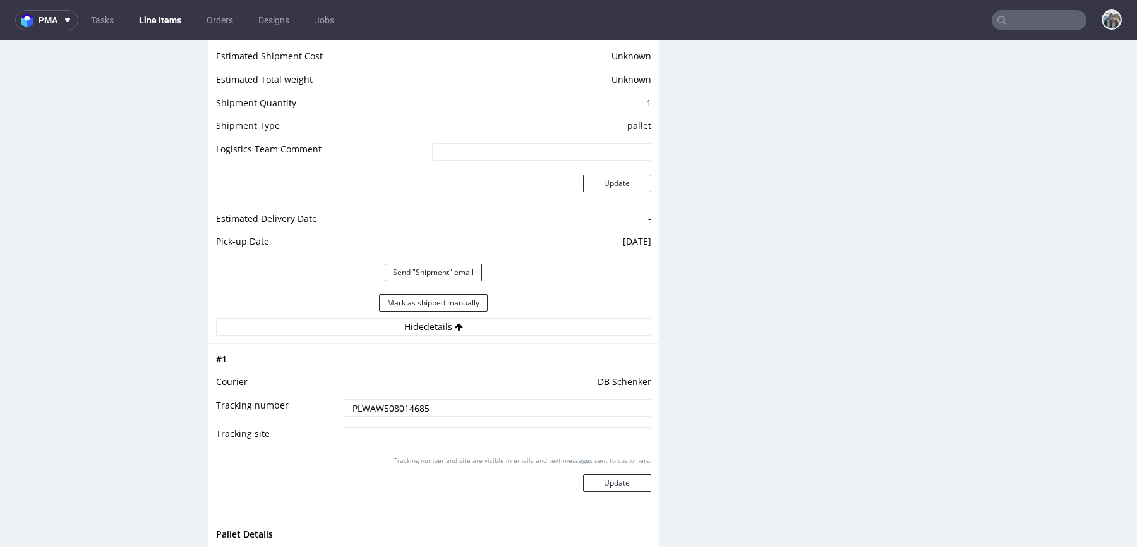
click at [409, 401] on input "PLWAW508014685" at bounding box center [498, 408] width 308 height 18
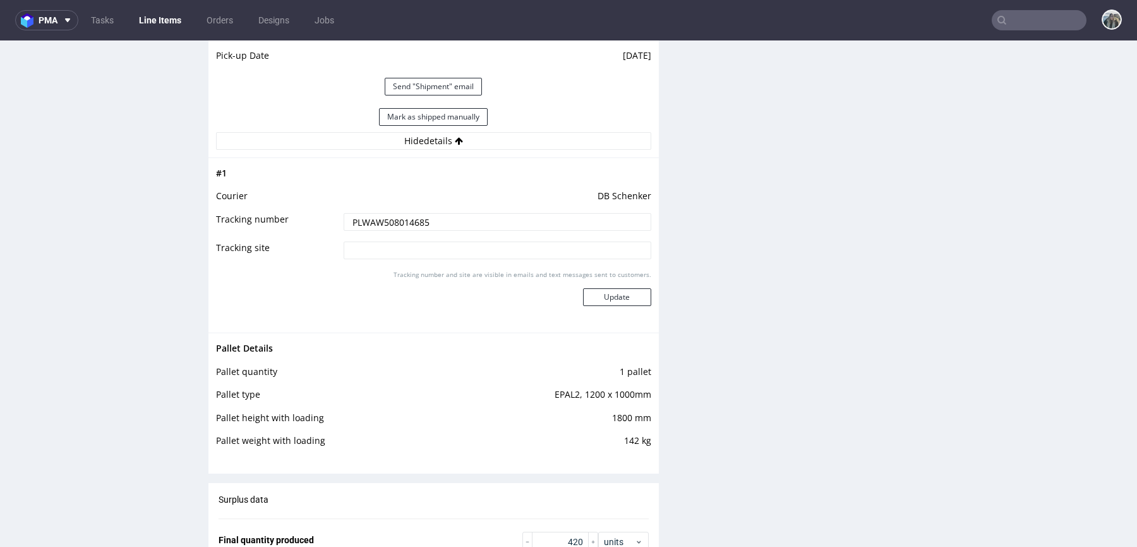
scroll to position [1833, 0]
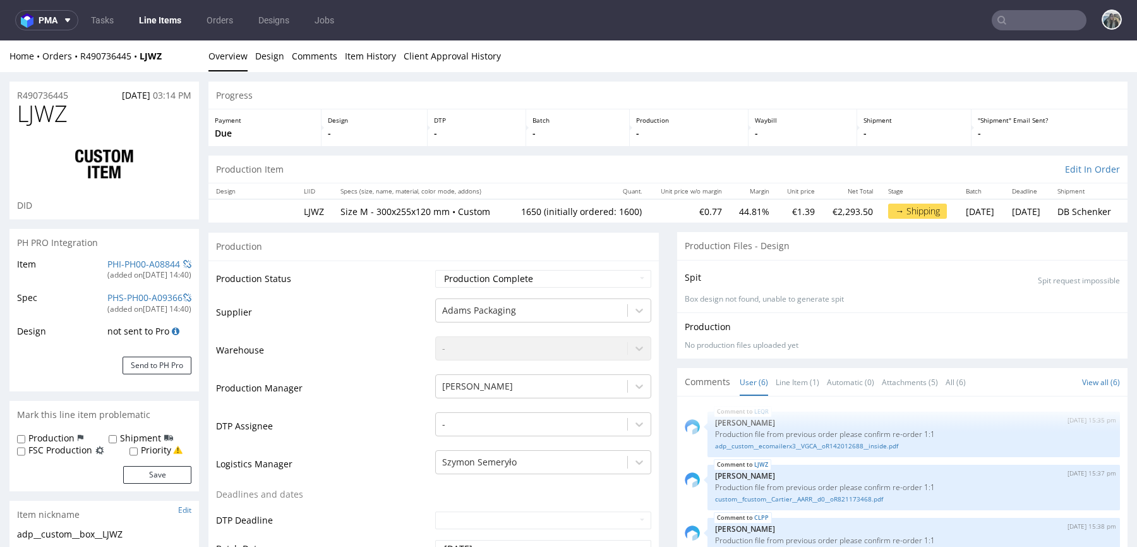
scroll to position [107, 0]
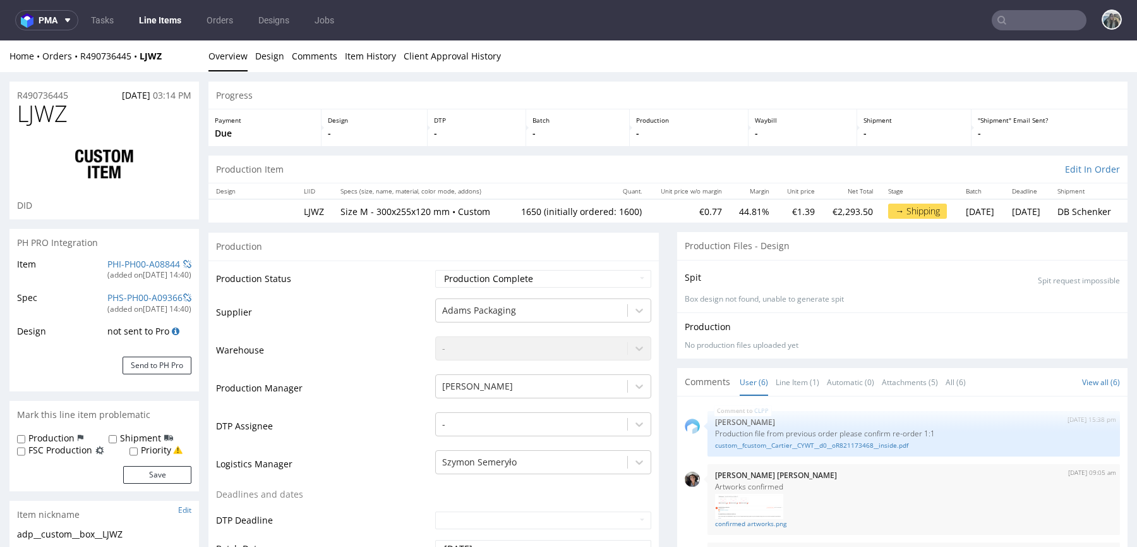
click at [51, 119] on span "LJWZ" at bounding box center [42, 113] width 51 height 25
copy span "LJWZ"
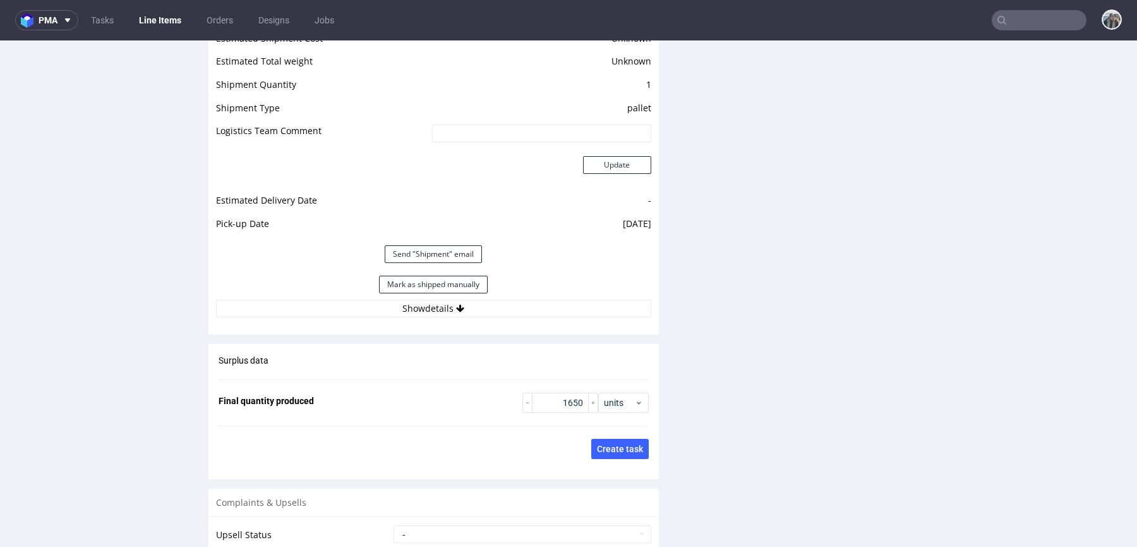
scroll to position [1864, 0]
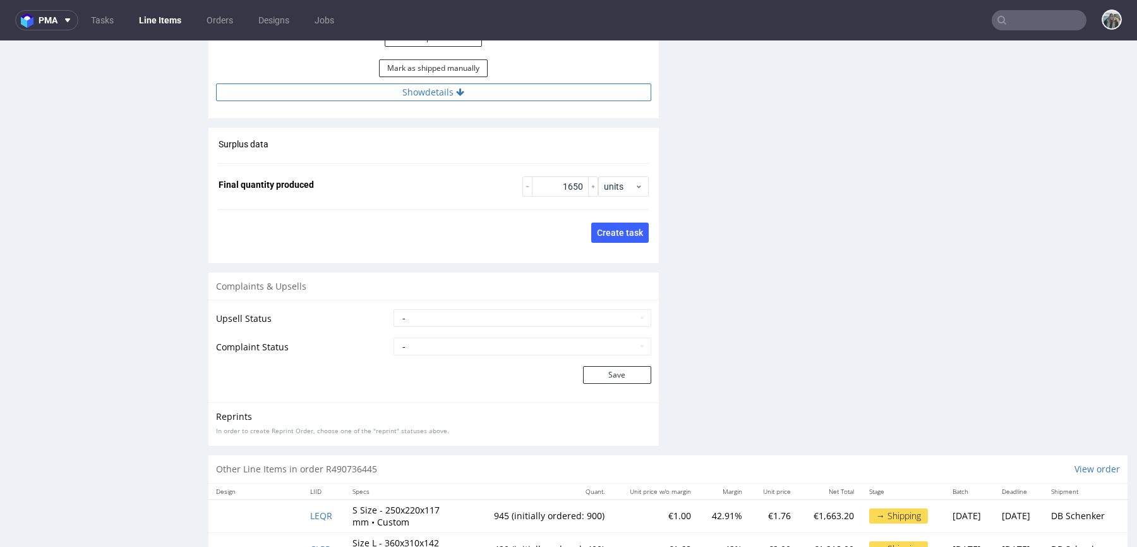
click at [397, 101] on button "Show details" at bounding box center [433, 92] width 435 height 18
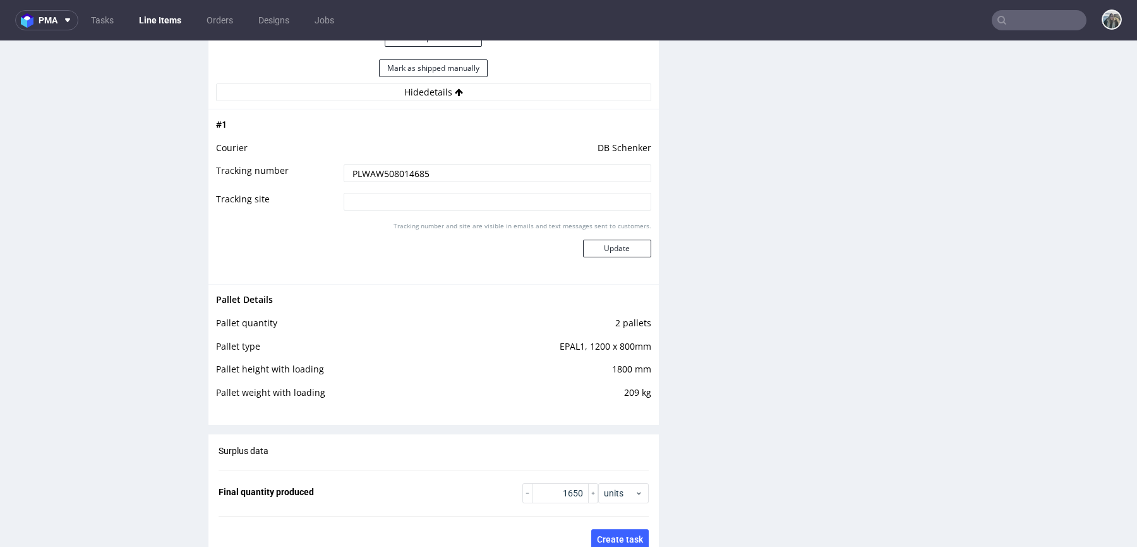
drag, startPoint x: 376, startPoint y: 180, endPoint x: 341, endPoint y: 167, distance: 37.0
click at [376, 180] on input "PLWAW508014685" at bounding box center [498, 173] width 308 height 18
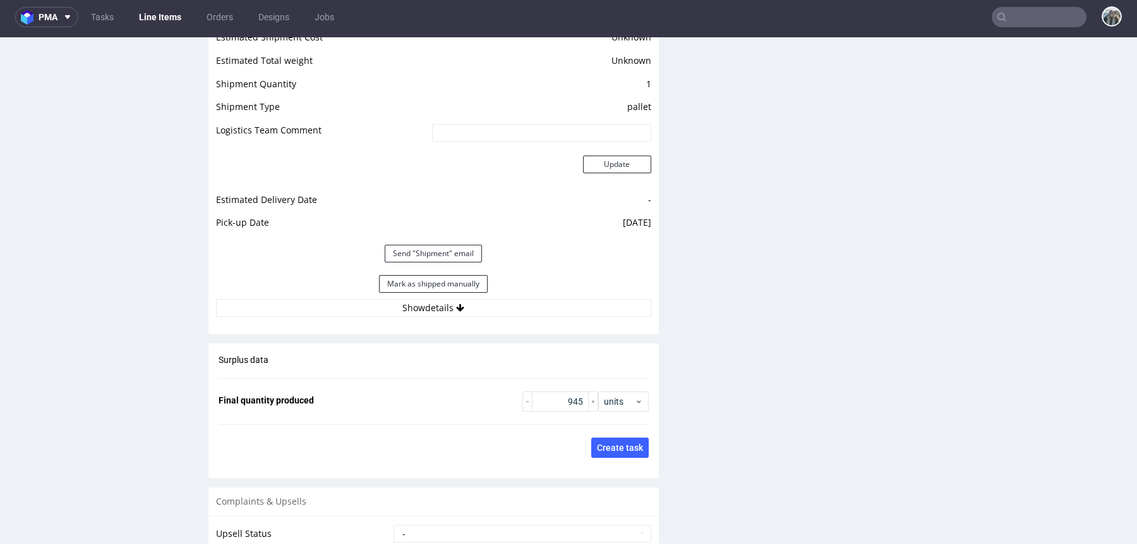
scroll to position [1734, 0]
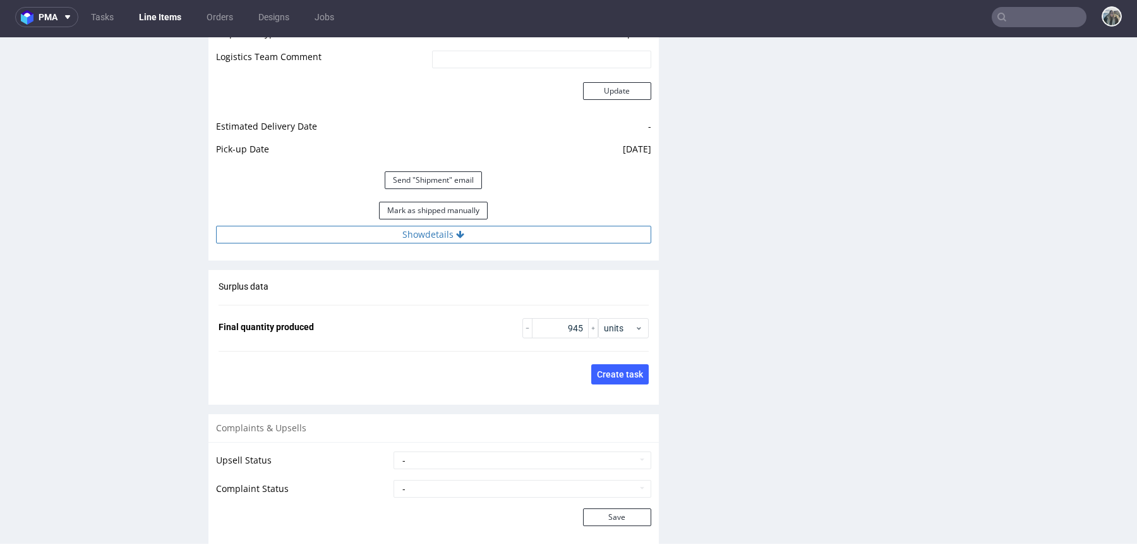
click at [446, 229] on button "Show details" at bounding box center [433, 235] width 435 height 18
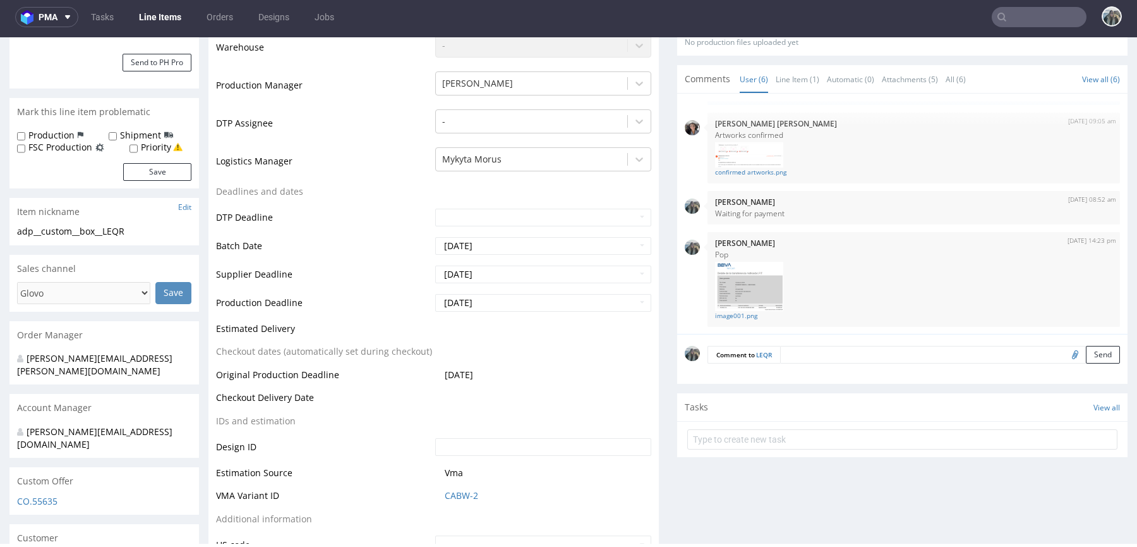
scroll to position [0, 0]
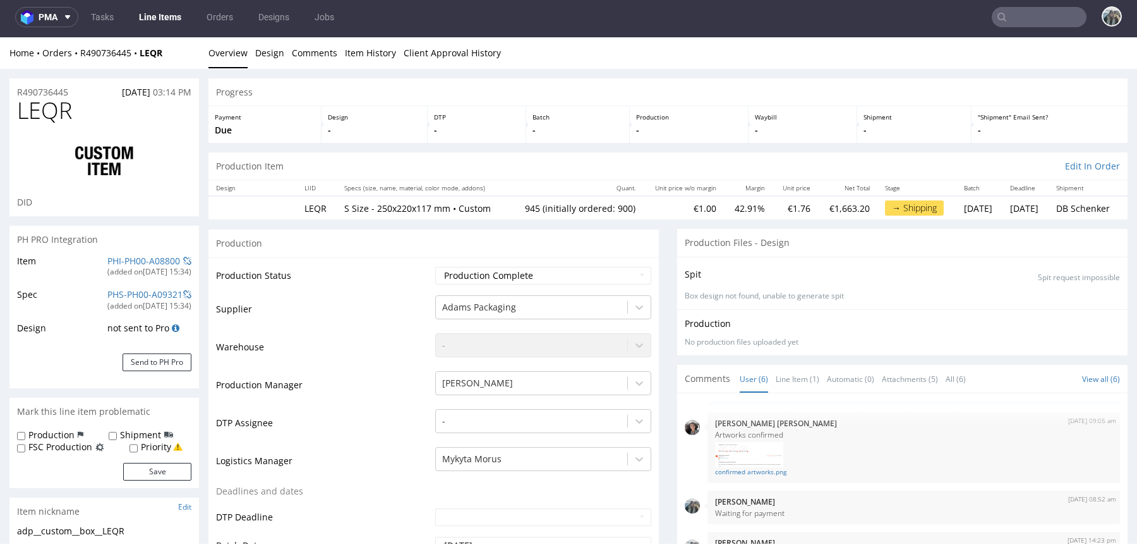
click at [42, 112] on span "LEQR" at bounding box center [44, 110] width 55 height 25
copy span "LEQR"
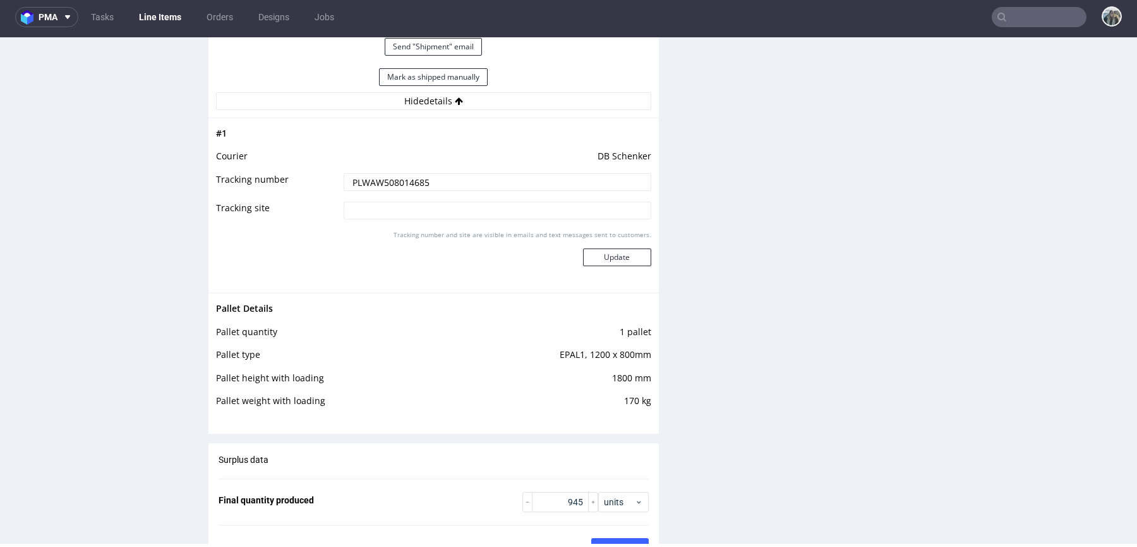
scroll to position [1902, 0]
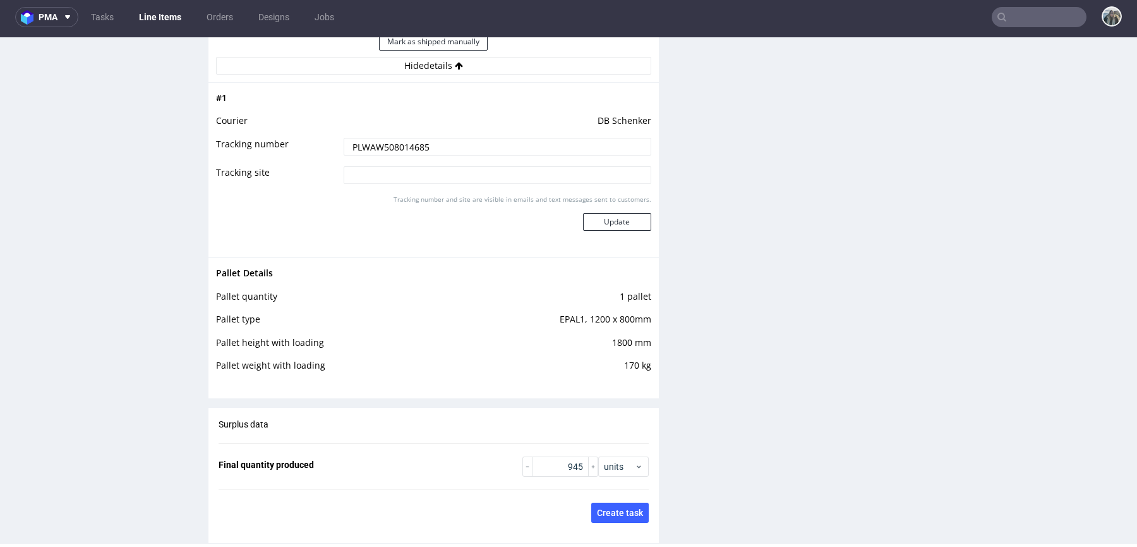
click at [373, 145] on input "PLWAW508014685" at bounding box center [498, 147] width 308 height 18
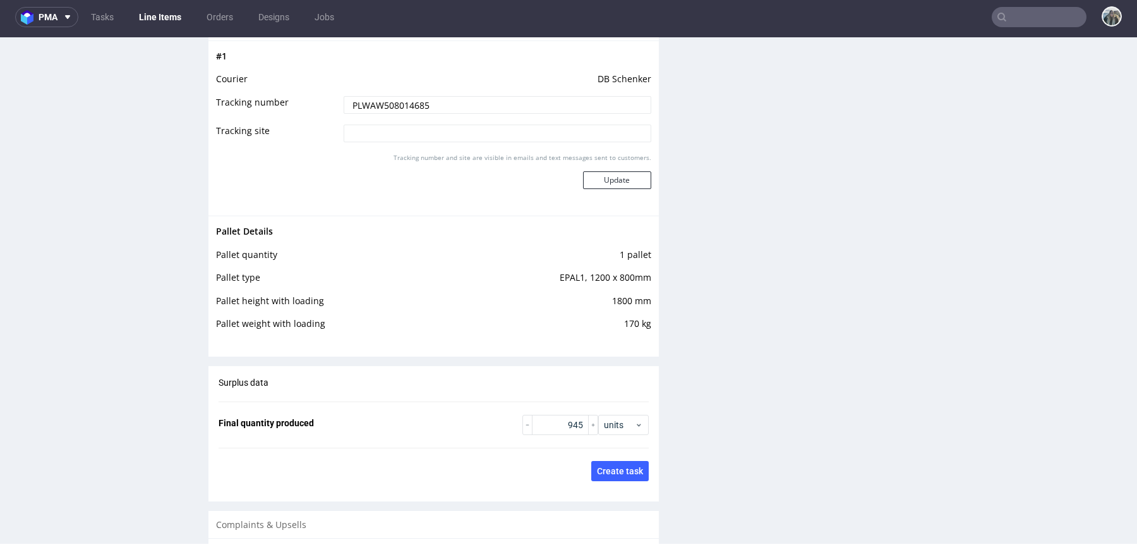
scroll to position [1956, 0]
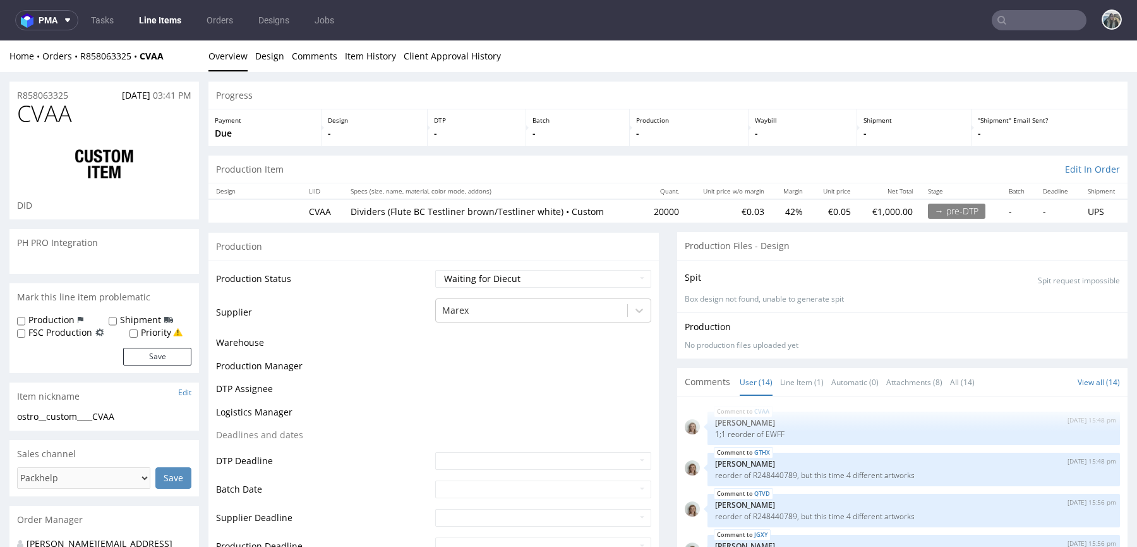
scroll to position [445, 0]
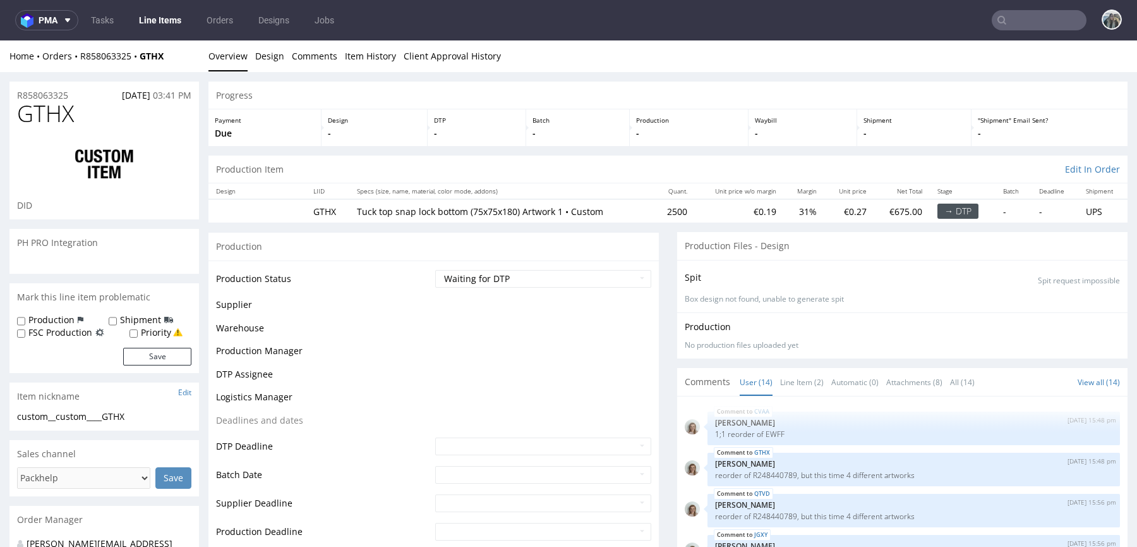
scroll to position [445, 0]
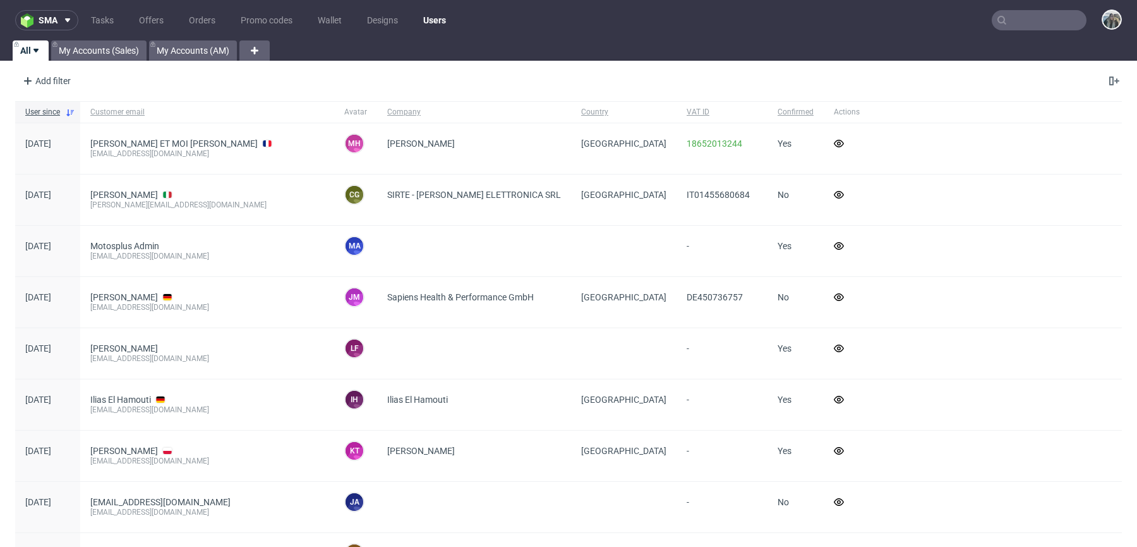
click at [1047, 13] on input "text" at bounding box center [1039, 20] width 95 height 20
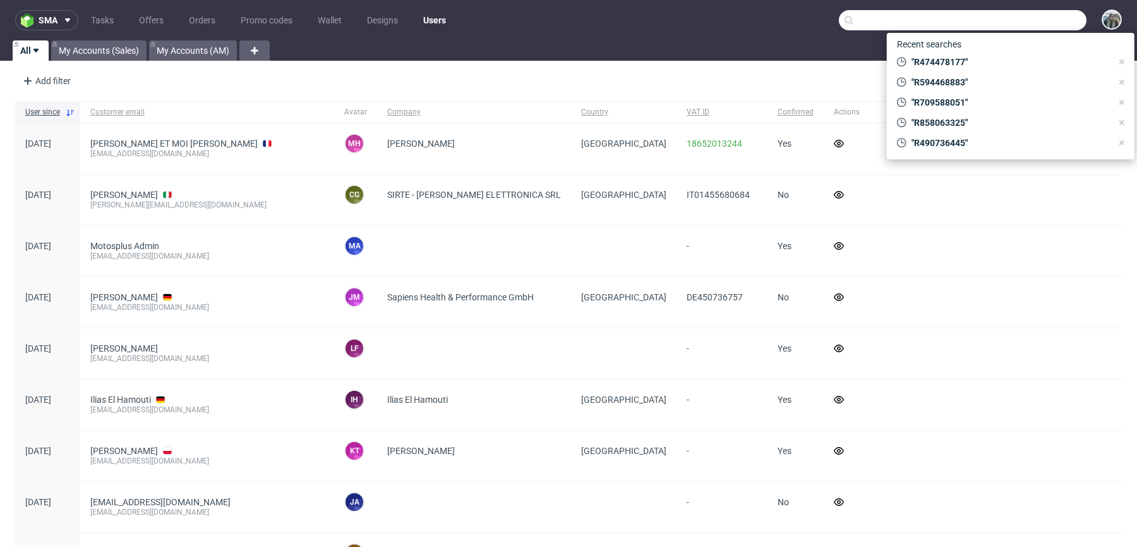
paste input "R404437359"
type input "R404437359"
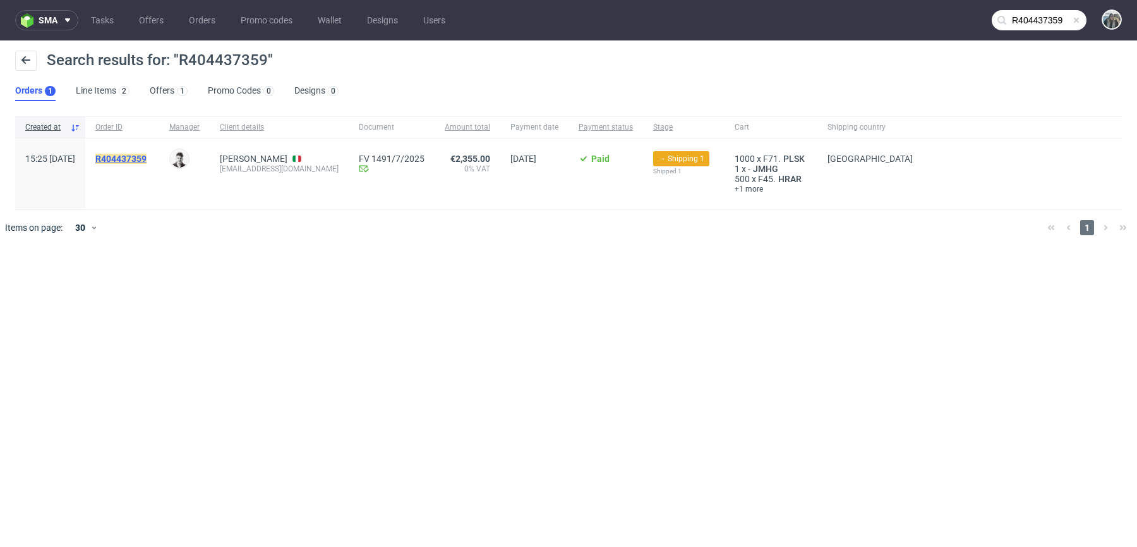
click at [147, 155] on mark "R404437359" at bounding box center [120, 159] width 51 height 10
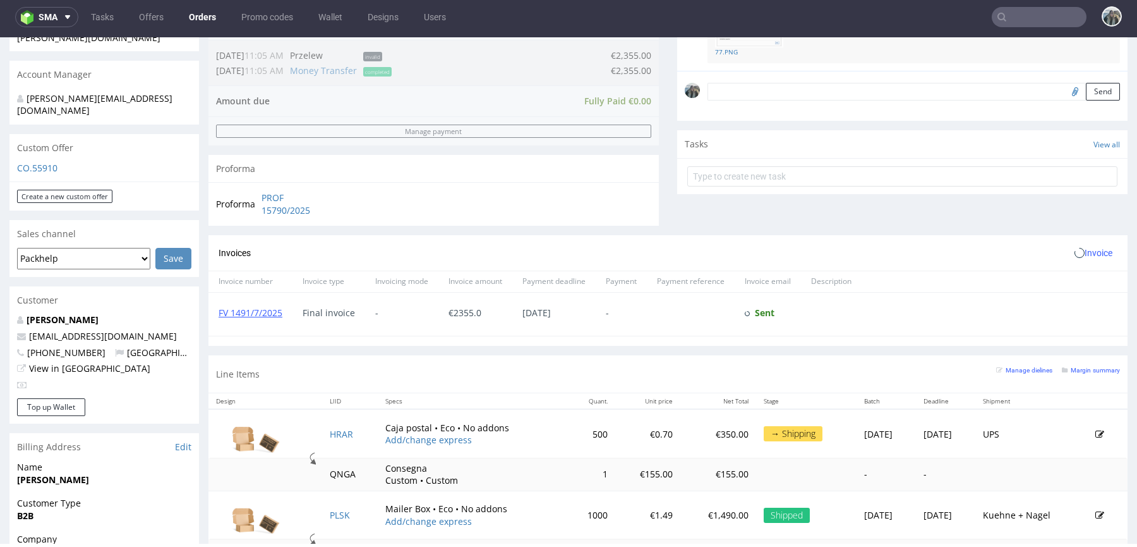
scroll to position [668, 0]
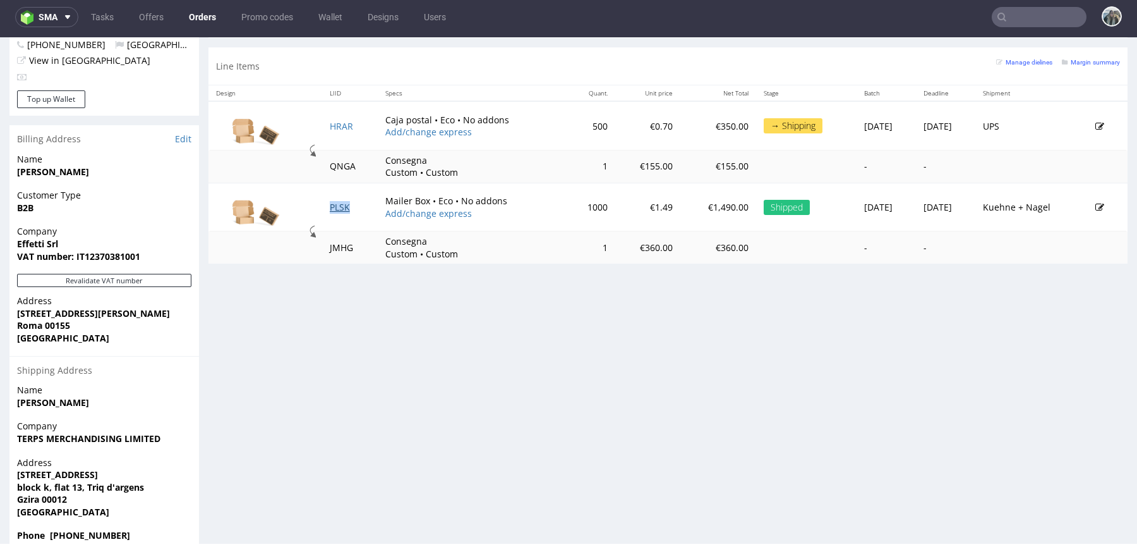
click at [340, 206] on link "PLSK" at bounding box center [340, 207] width 20 height 12
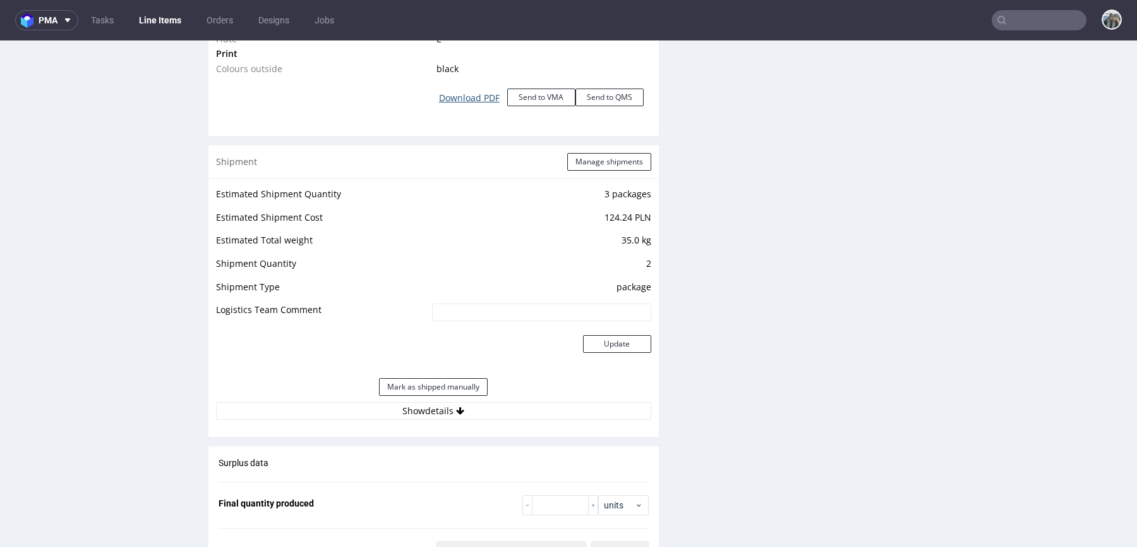
scroll to position [1590, 0]
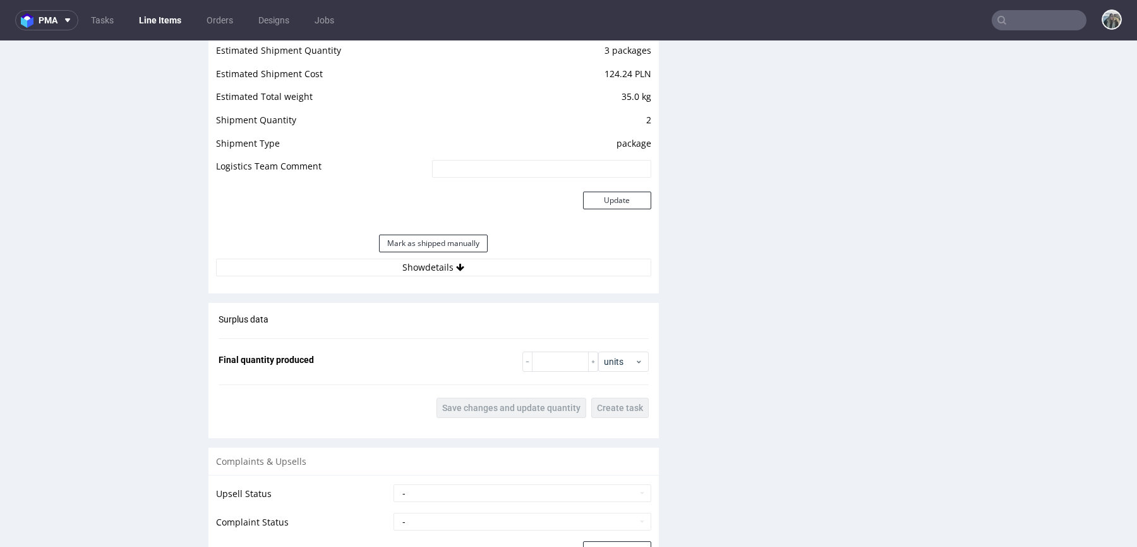
click at [455, 282] on div "Shipment Manage shipments Estimated Shipment Quantity 3 packages Estimated Ship…" at bounding box center [434, 147] width 450 height 291
click at [455, 269] on button "Show details" at bounding box center [433, 267] width 435 height 18
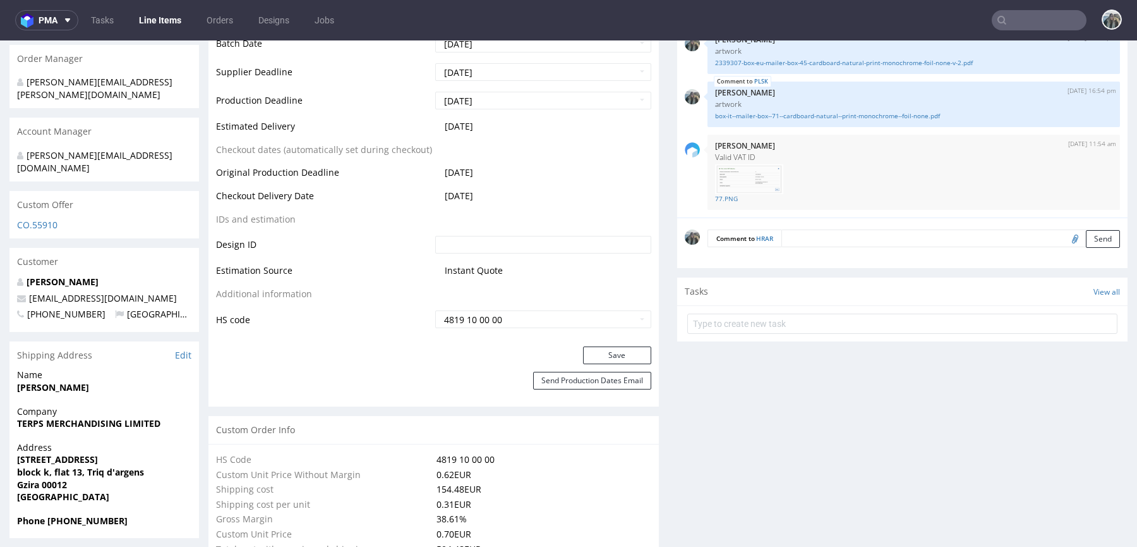
scroll to position [0, 0]
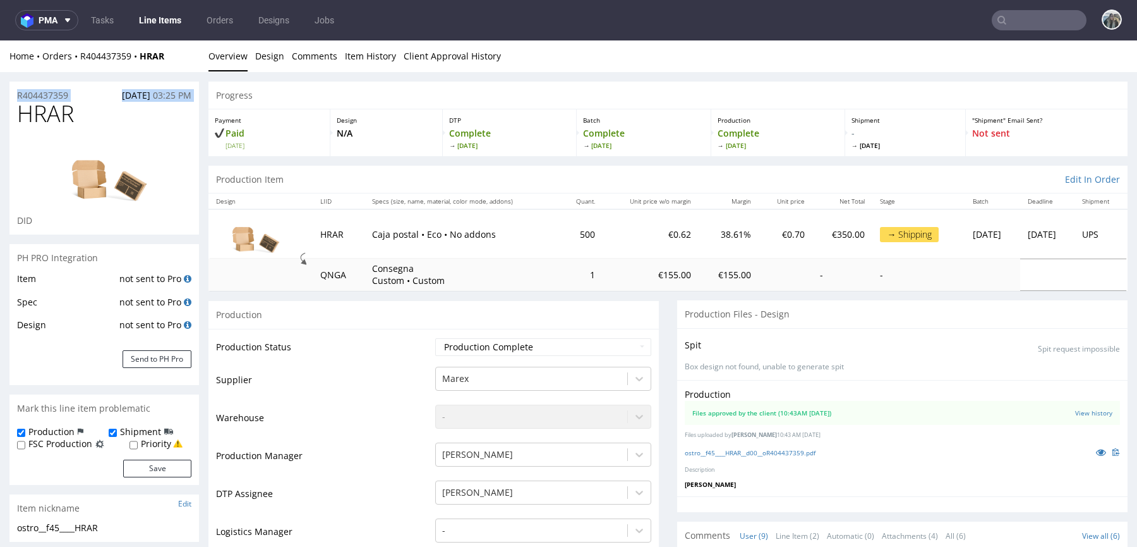
drag, startPoint x: 76, startPoint y: 100, endPoint x: 1, endPoint y: 100, distance: 75.8
click at [69, 107] on span "HRAR" at bounding box center [45, 113] width 57 height 25
drag, startPoint x: 73, startPoint y: 96, endPoint x: 0, endPoint y: 96, distance: 72.7
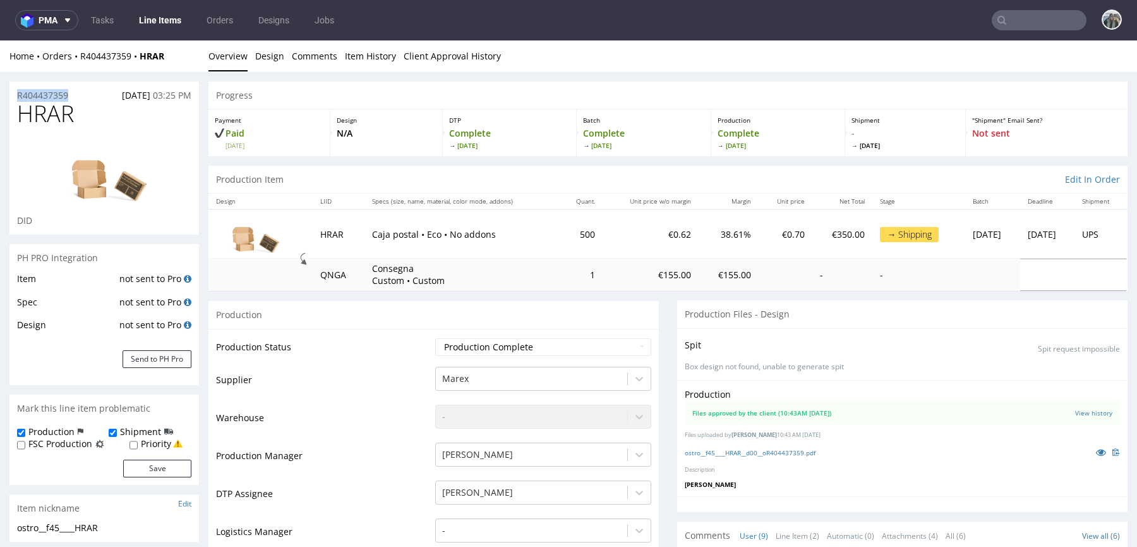
copy p "R404437359"
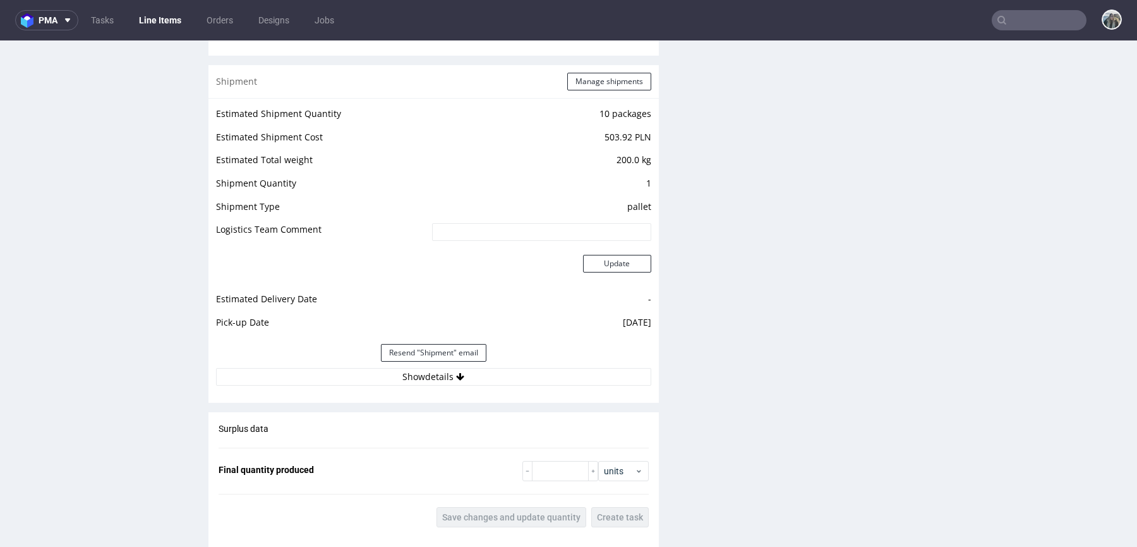
scroll to position [1584, 0]
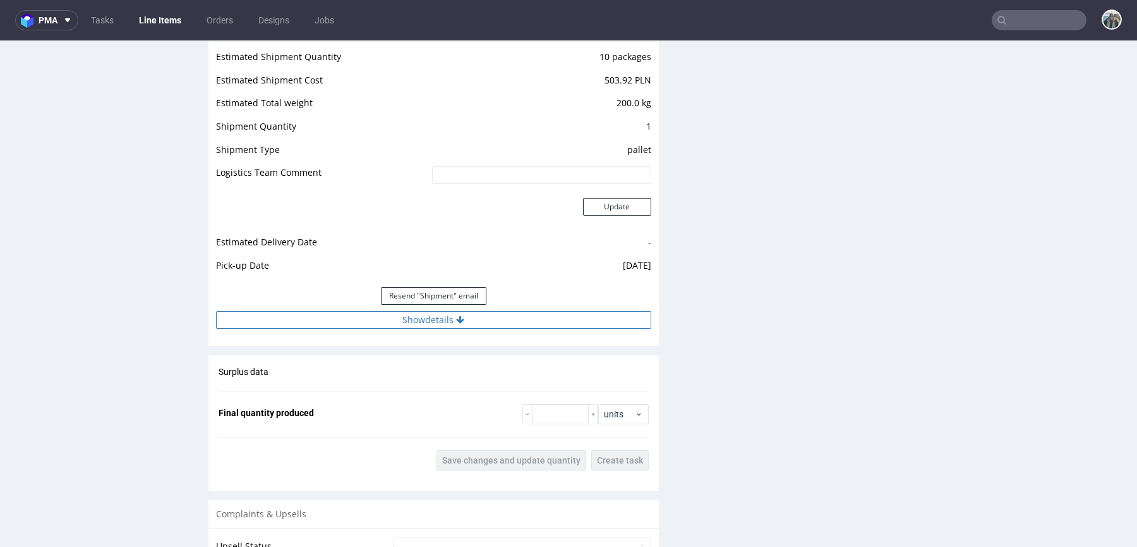
click at [439, 320] on button "Show details" at bounding box center [433, 320] width 435 height 18
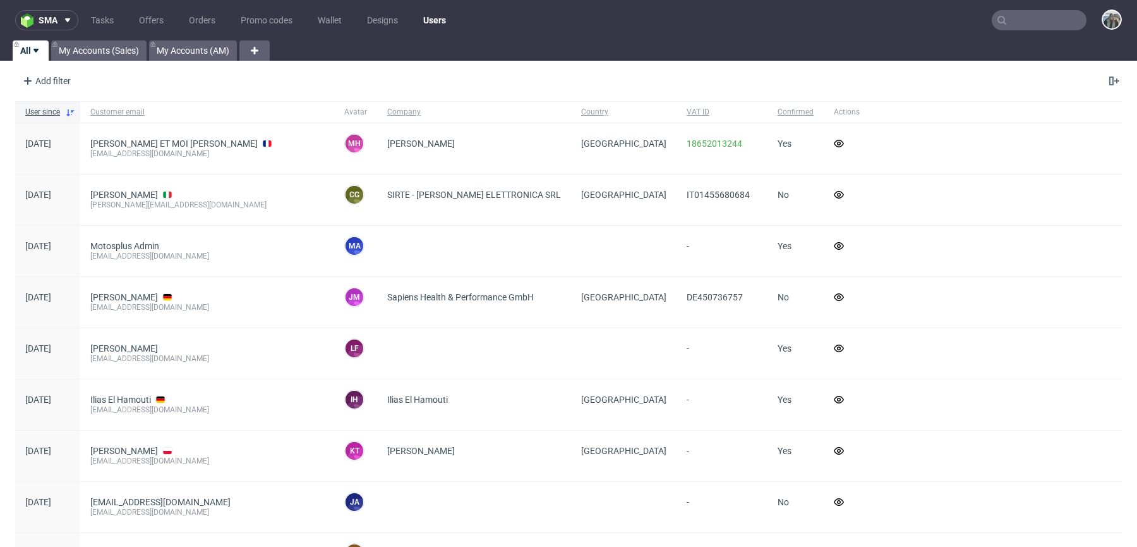
click at [1022, 19] on input "text" at bounding box center [1039, 20] width 95 height 20
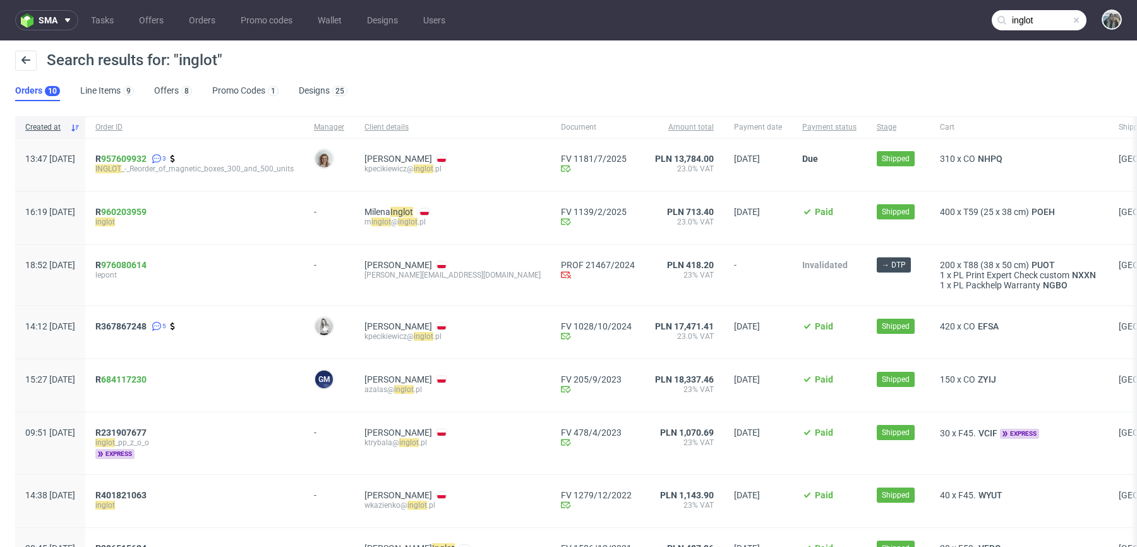
click at [1025, 10] on input "inglot" at bounding box center [1039, 20] width 95 height 20
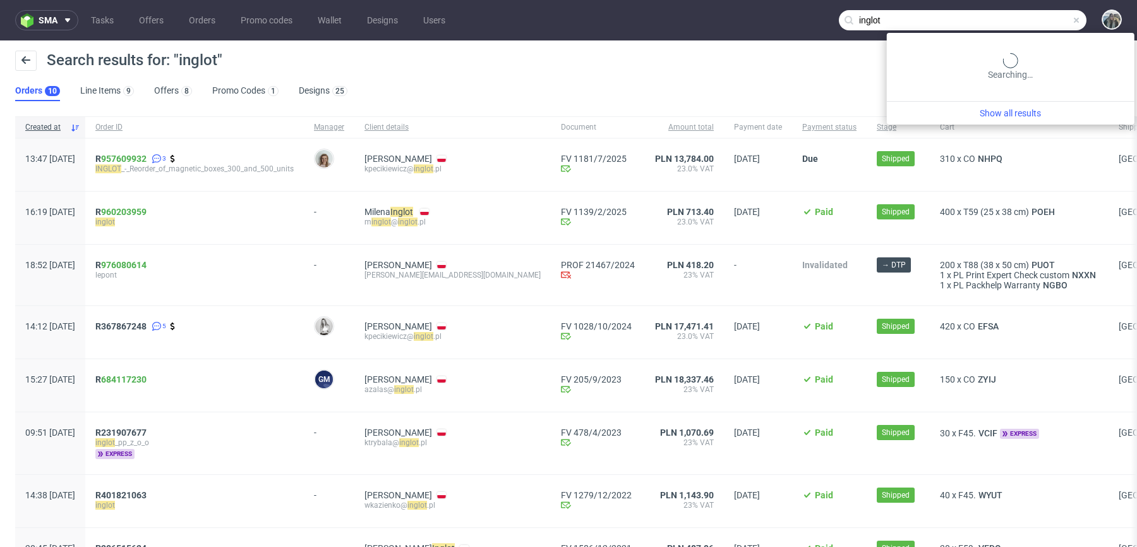
paste input "R957609932"
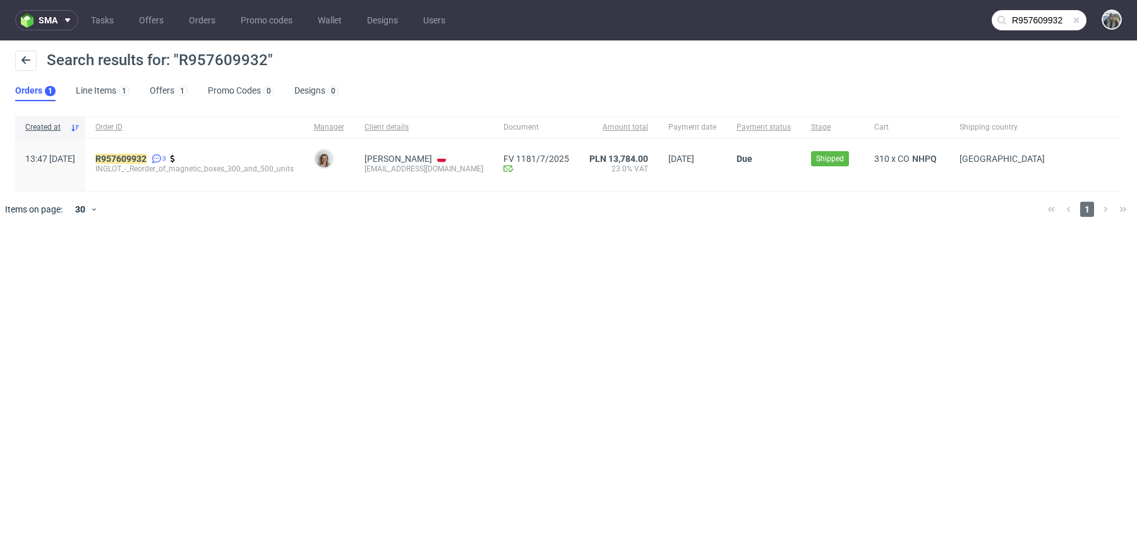
drag, startPoint x: 410, startPoint y: 176, endPoint x: 391, endPoint y: 169, distance: 20.0
click at [392, 170] on div "13:47 Mon 30.06.2025 R957609932 3 INGLOT_-_Reorder_of_magnetic_boxes_300_and_50…" at bounding box center [568, 164] width 1107 height 53
copy div "Monika Poźniak Kamil Pęcikiewicz kpecikiewicz@inglot.pl"
click at [1010, 24] on input "R957609932" at bounding box center [1039, 20] width 95 height 20
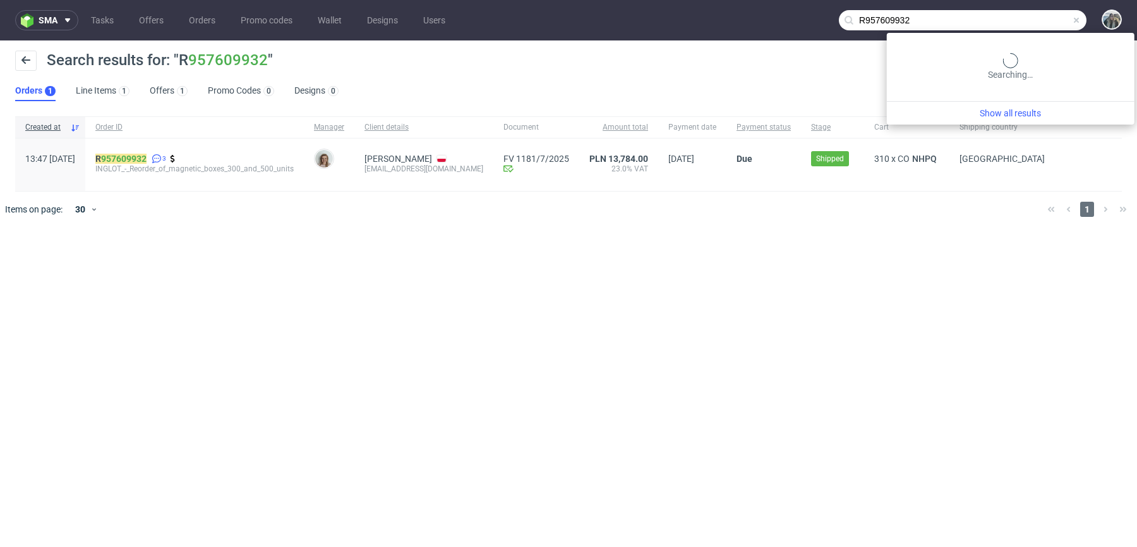
paste input "Kamil Pęcikiewicz kpecikiewicz@inglot.pl"
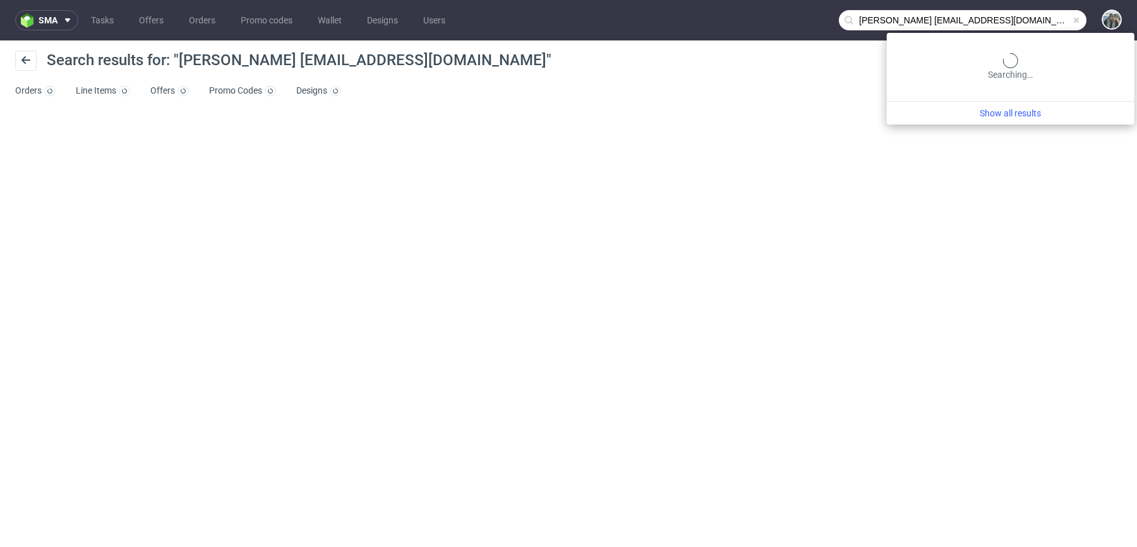
click at [1033, 18] on input "Kamil Pęcikiewicz kpecikiewicz@inglot.pl" at bounding box center [963, 20] width 248 height 20
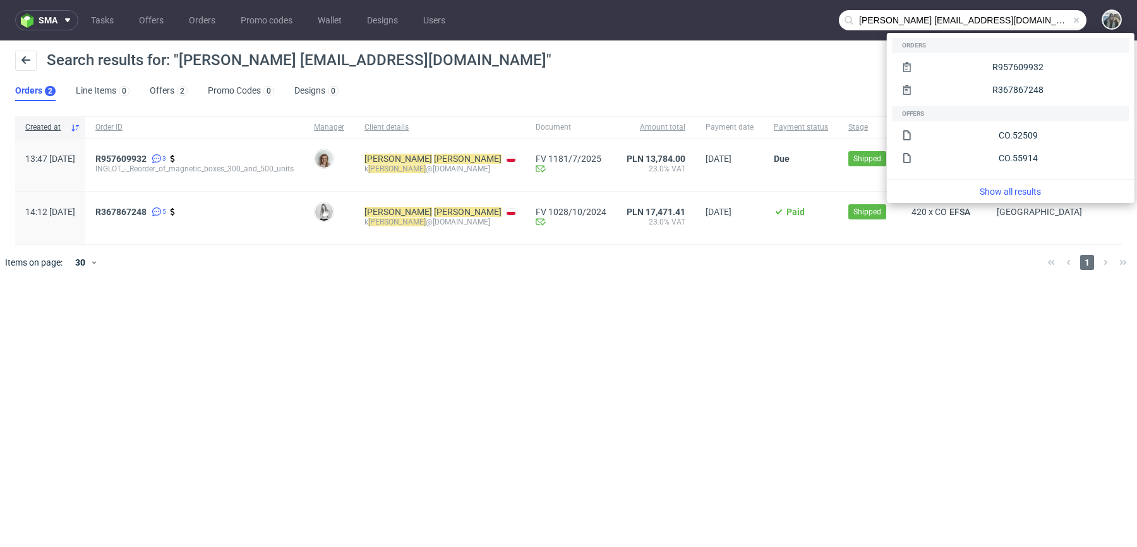
drag, startPoint x: 1046, startPoint y: 23, endPoint x: 953, endPoint y: 23, distance: 92.9
click at [953, 23] on input "Kamil Pęcikiewicz kpecikiewicz@inglot.pl" at bounding box center [963, 20] width 248 height 20
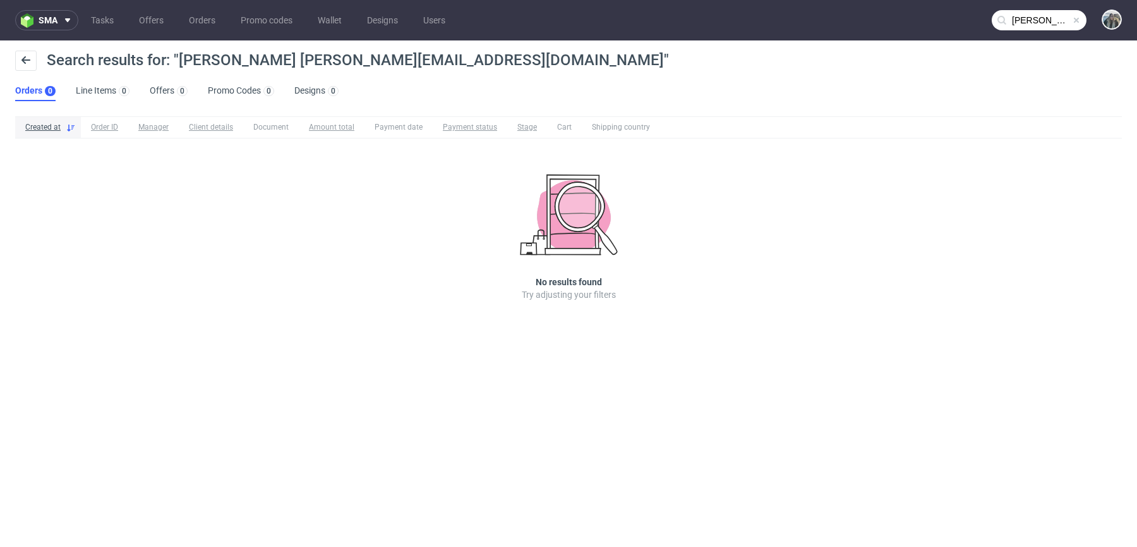
click at [953, 23] on nav "sma Tasks Offers Orders Promo codes Wallet Designs Users Kamil Pęcikiewicz akpe…" at bounding box center [568, 20] width 1137 height 40
click at [1003, 23] on icon at bounding box center [1002, 20] width 10 height 10
click at [1025, 18] on input "Kamil Pęcikiewicz akpecikiewicz@inglot.pl" at bounding box center [1039, 20] width 95 height 20
paste input "text"
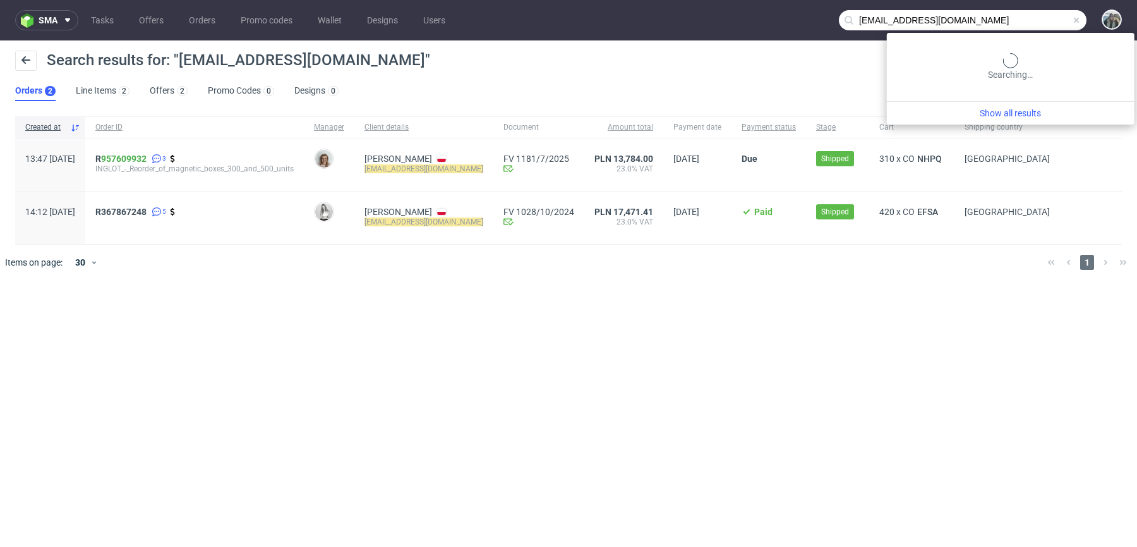
click at [1031, 23] on input "kpecikiewicz@inglot.pl" at bounding box center [963, 20] width 248 height 20
paste input "R747395265"
type input "R747395265"
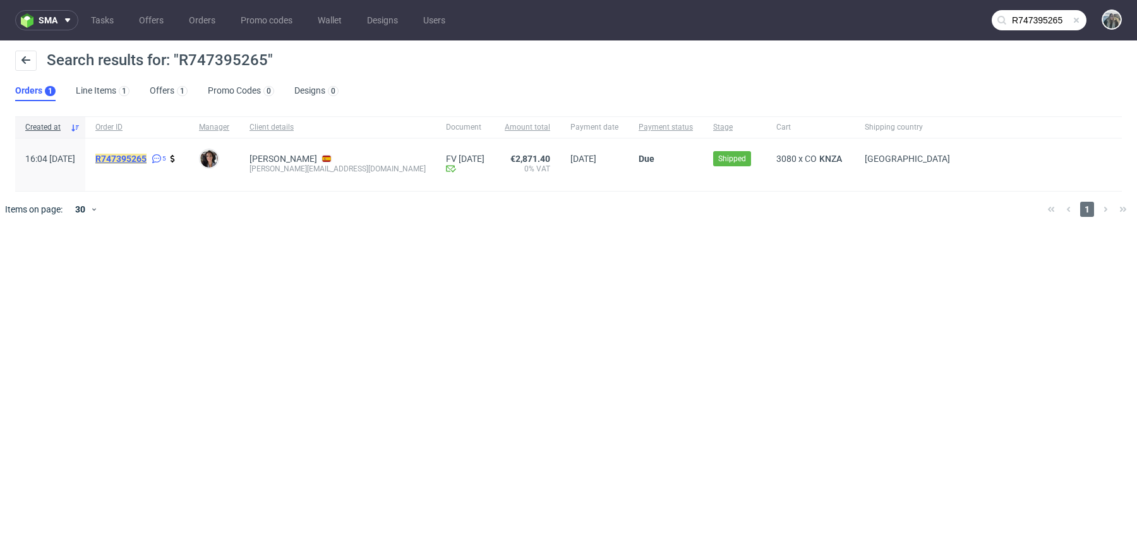
click at [147, 157] on mark "R747395265" at bounding box center [120, 159] width 51 height 10
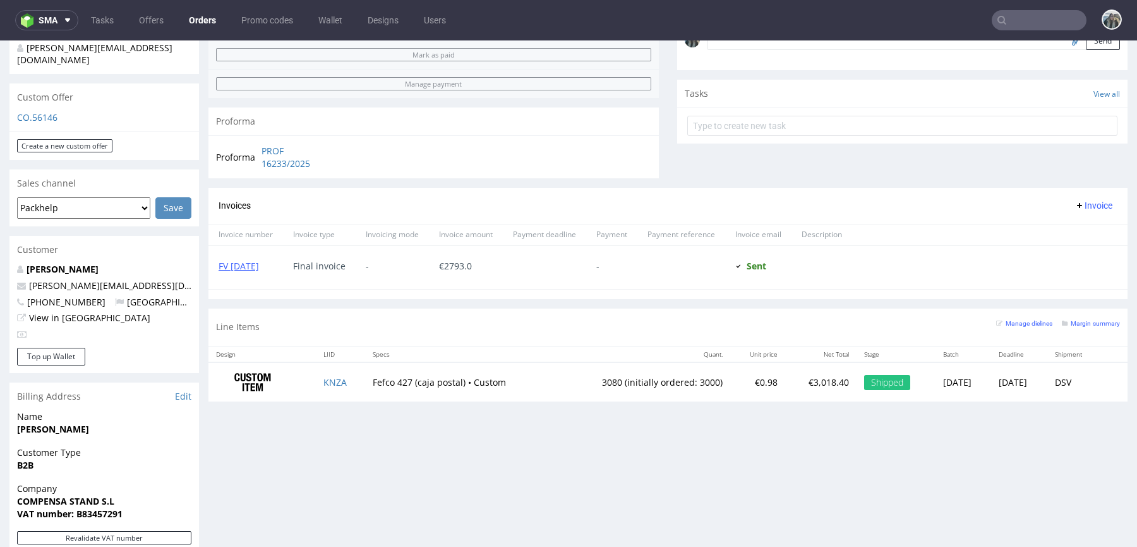
scroll to position [439, 0]
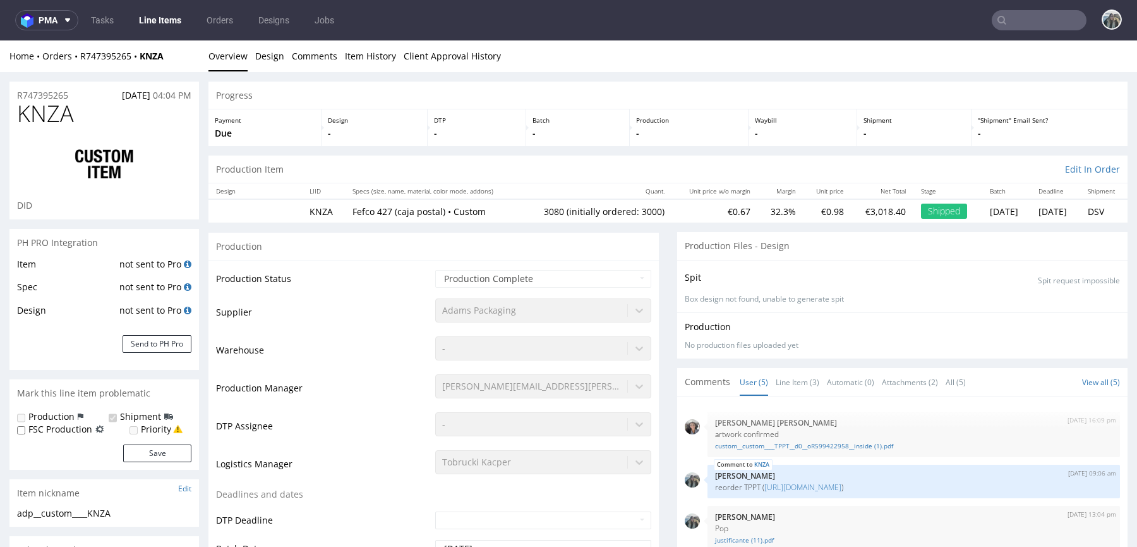
scroll to position [23, 0]
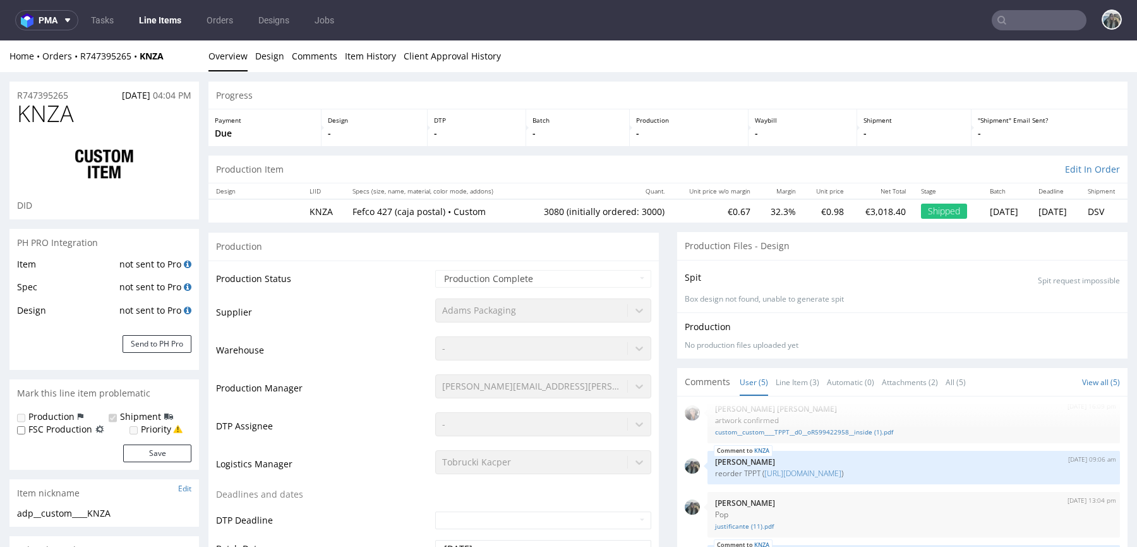
click at [998, 18] on input "text" at bounding box center [1039, 20] width 95 height 20
paste input "R512456279"
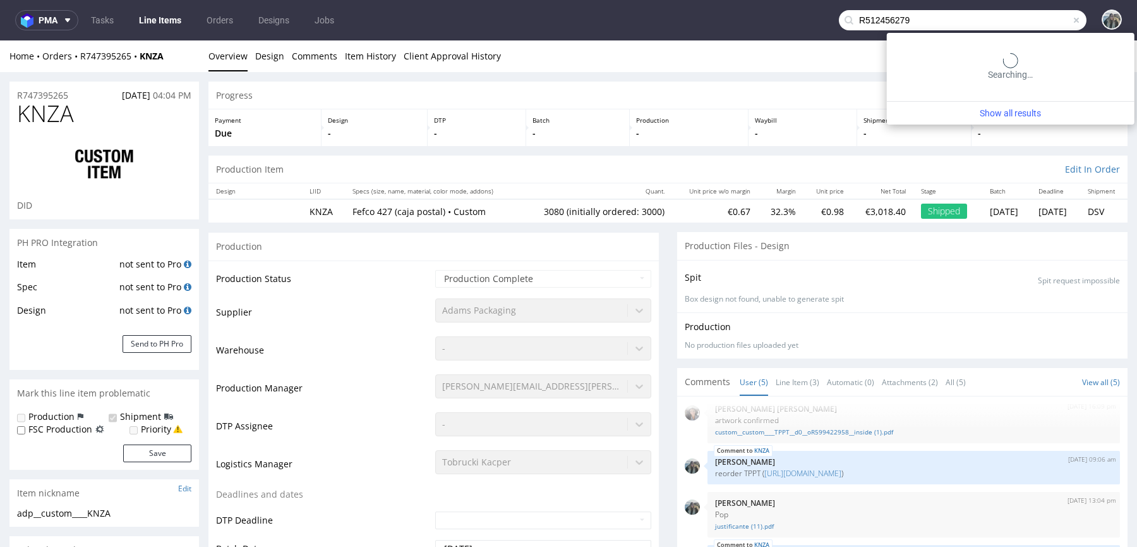
type input "R512456279"
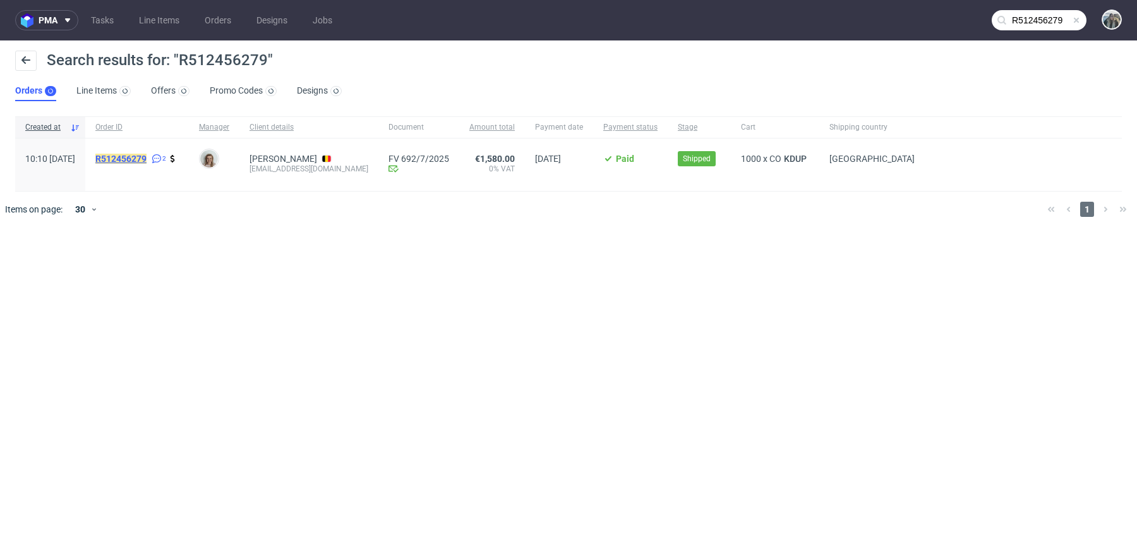
click at [147, 160] on mark "R512456279" at bounding box center [120, 159] width 51 height 10
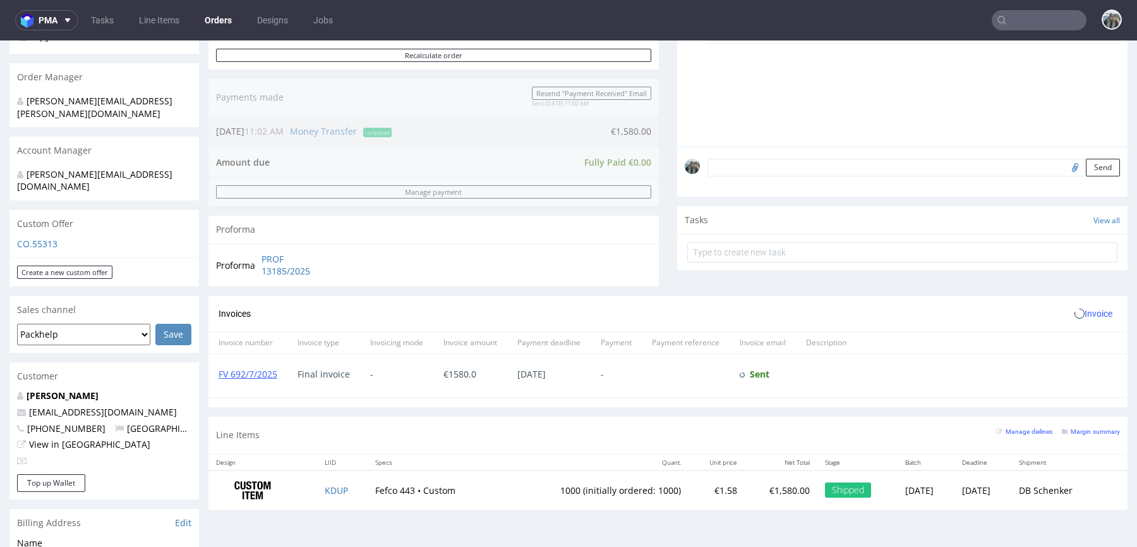
scroll to position [373, 0]
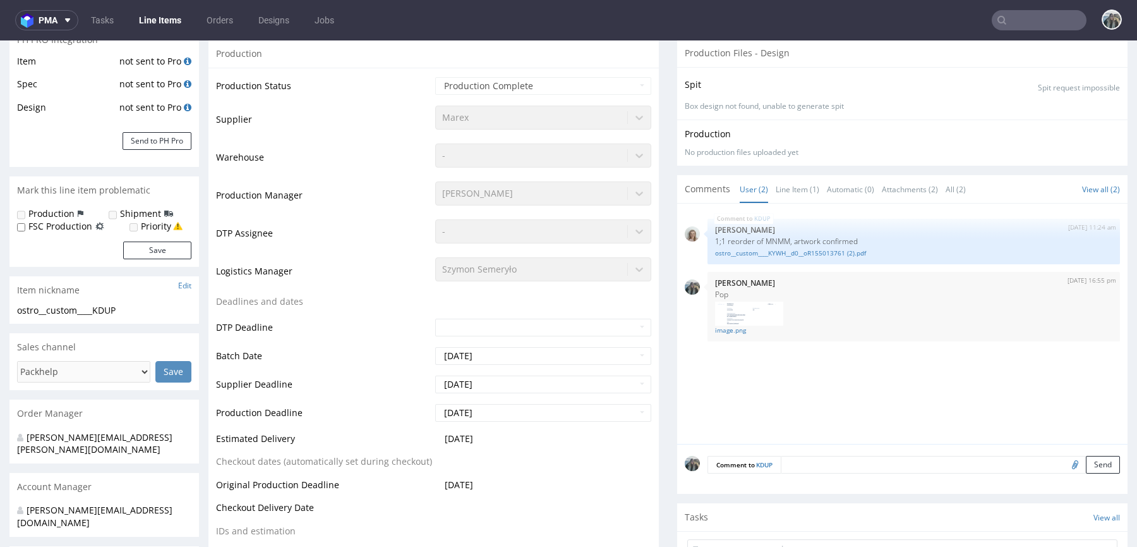
scroll to position [291, 0]
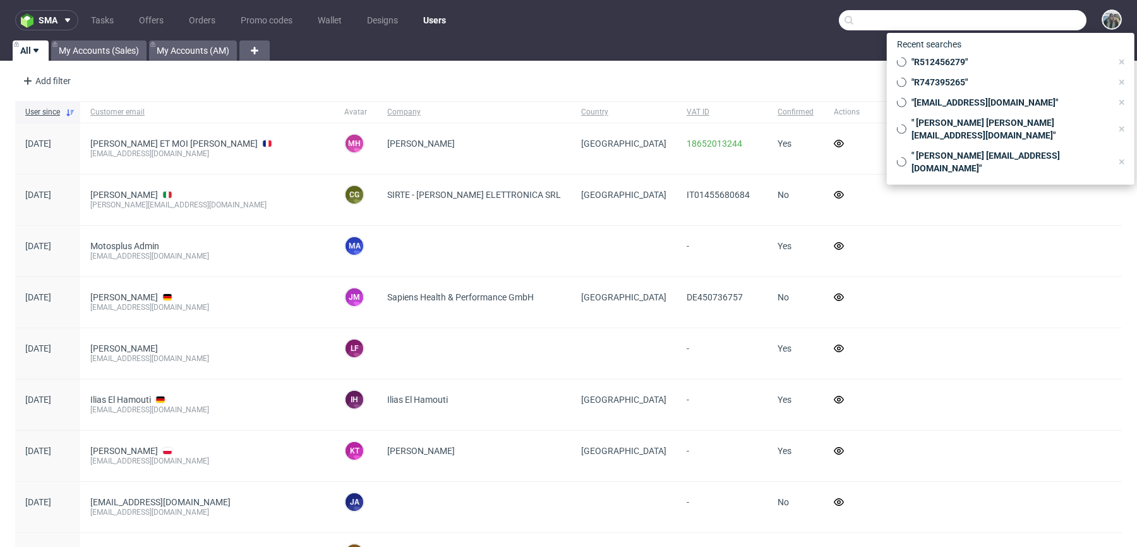
click at [1048, 13] on input "text" at bounding box center [963, 20] width 248 height 20
paste input "aguirreycia"
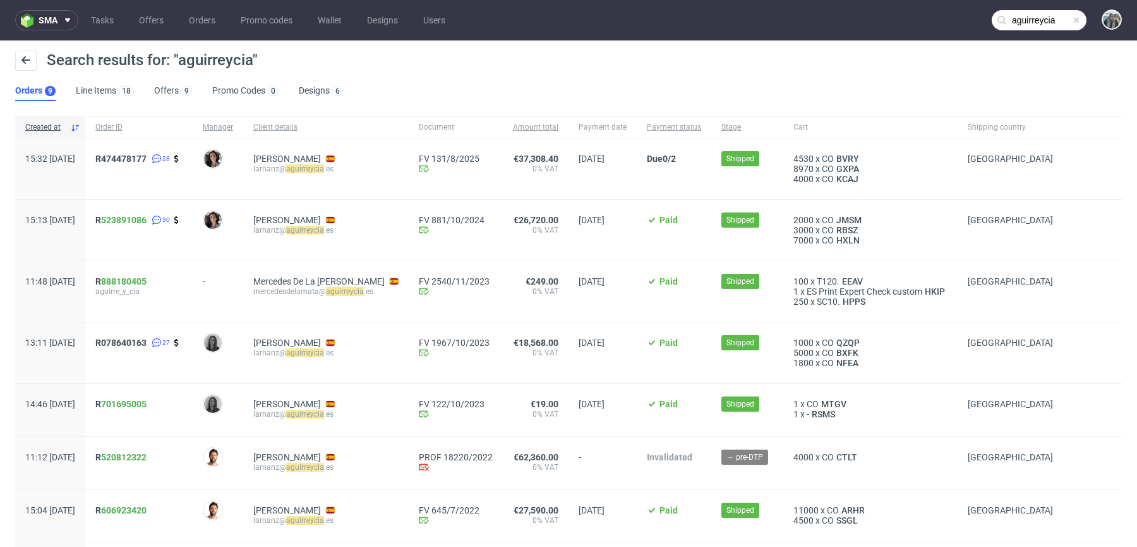
click at [1027, 26] on input "aguirreycia" at bounding box center [1039, 20] width 95 height 20
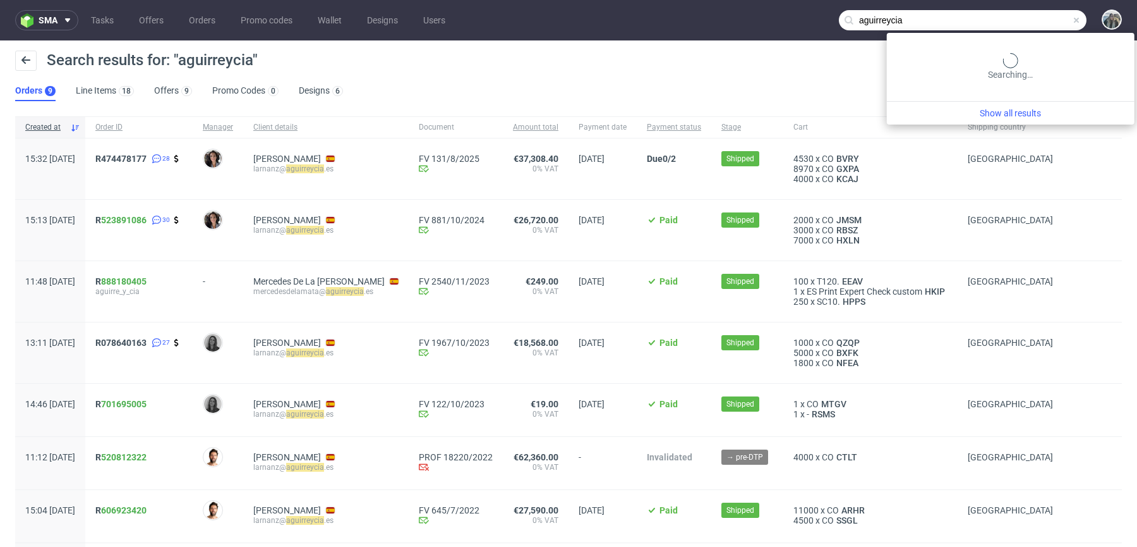
paste input "R733938539"
type input "R733938539"
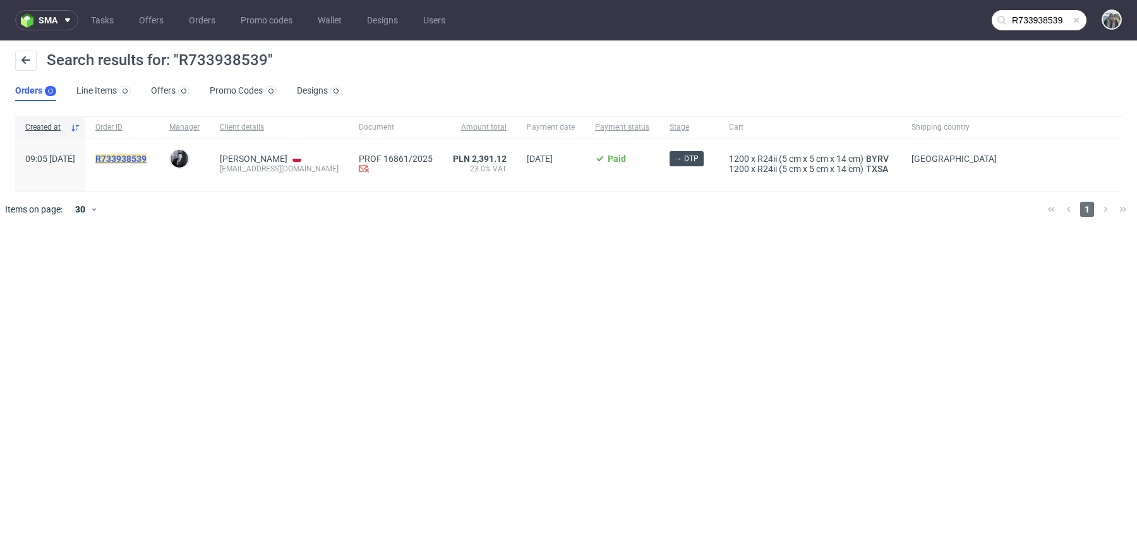
click at [147, 157] on mark "R733938539" at bounding box center [120, 159] width 51 height 10
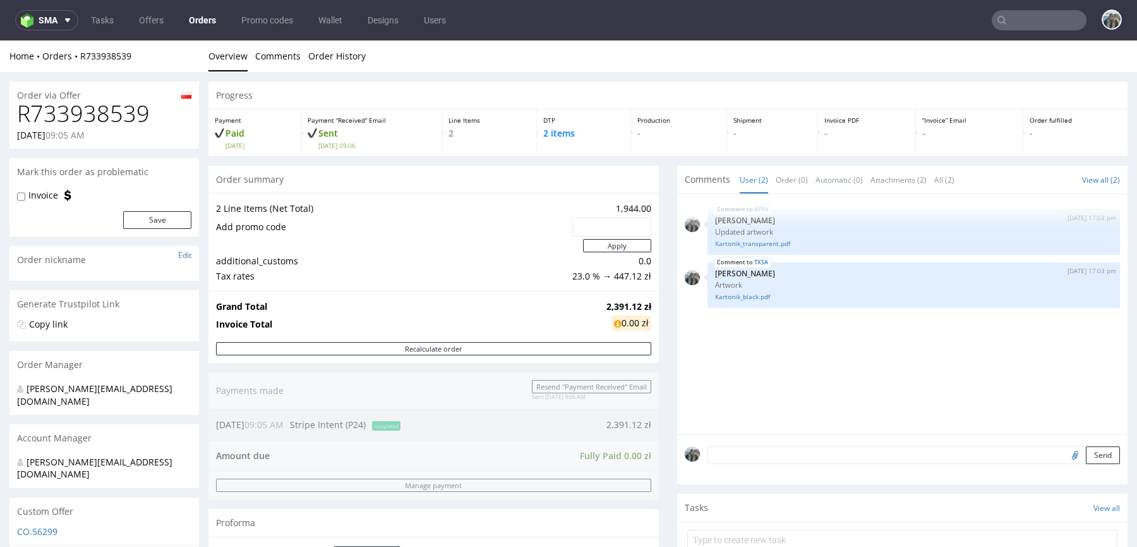
click at [1008, 18] on input "text" at bounding box center [1039, 20] width 95 height 20
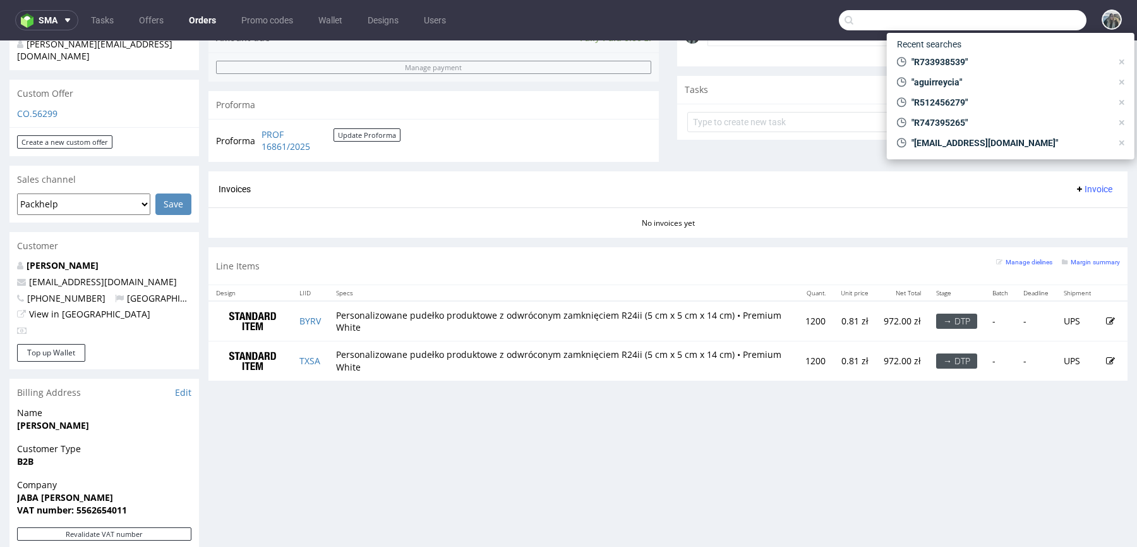
scroll to position [655, 0]
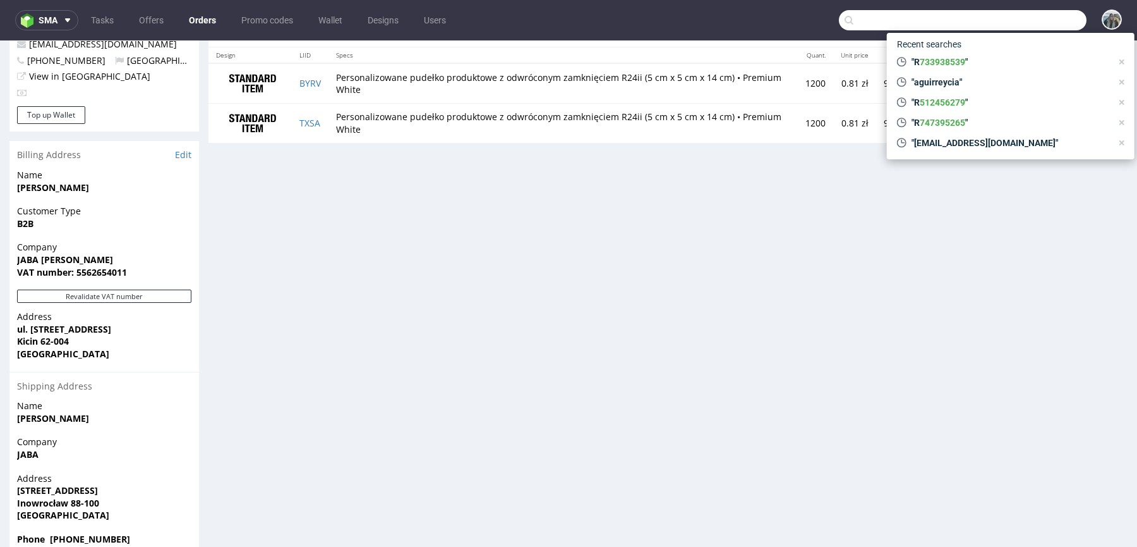
paste input "R858063325"
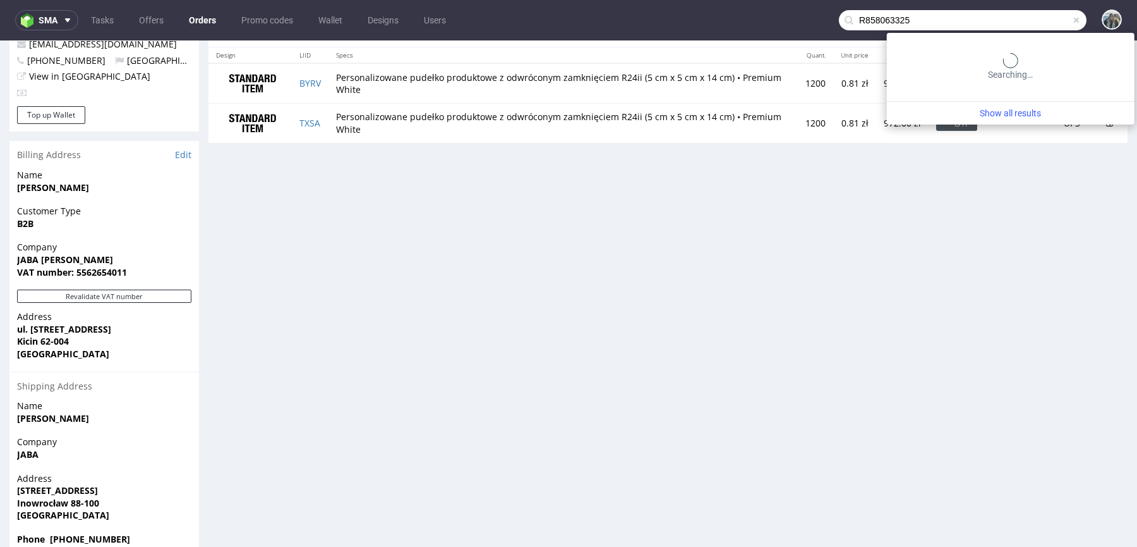
type input "R858063325"
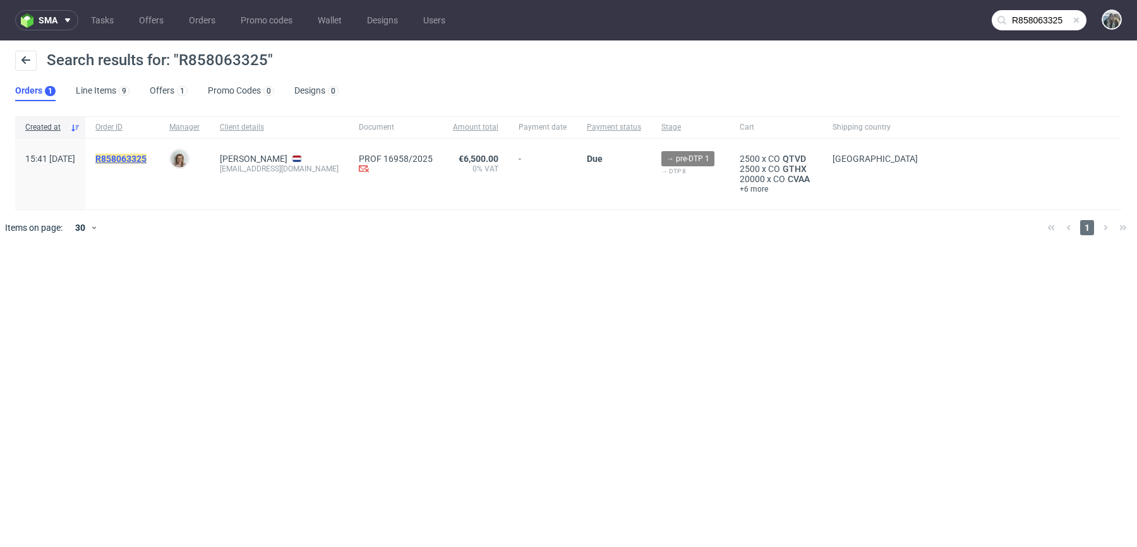
click at [147, 159] on mark "R858063325" at bounding box center [120, 159] width 51 height 10
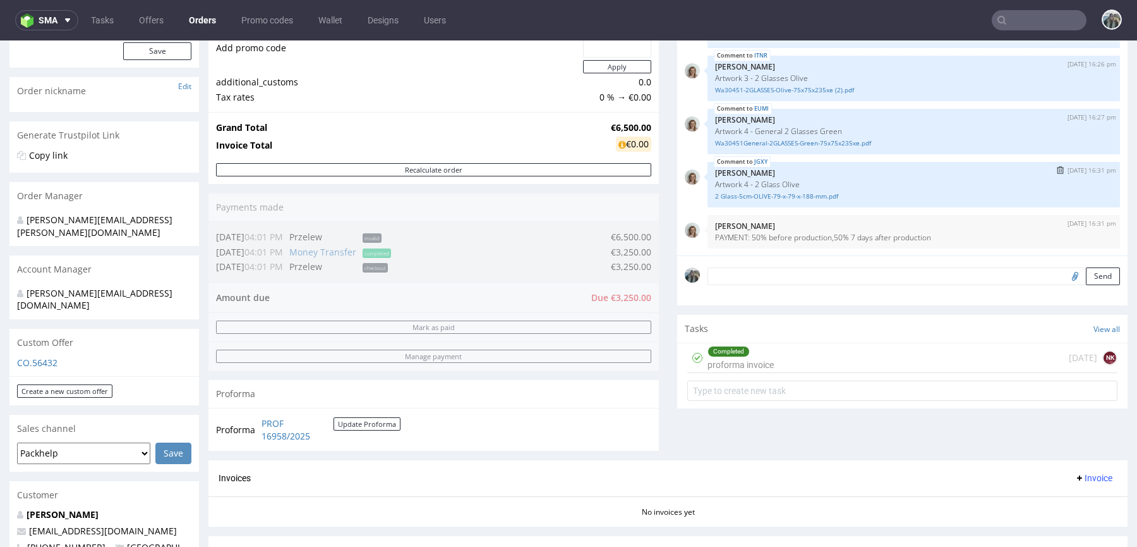
scroll to position [276, 0]
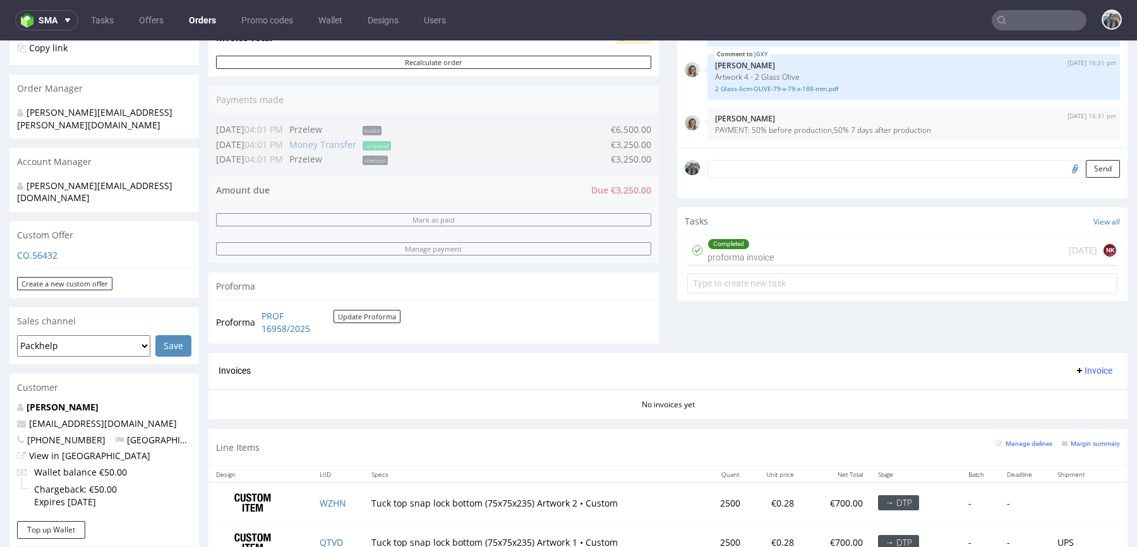
click at [1044, 8] on nav "sma Tasks Offers Orders Promo codes Wallet Designs Users" at bounding box center [568, 20] width 1137 height 40
click at [1047, 23] on input "text" at bounding box center [1039, 20] width 95 height 20
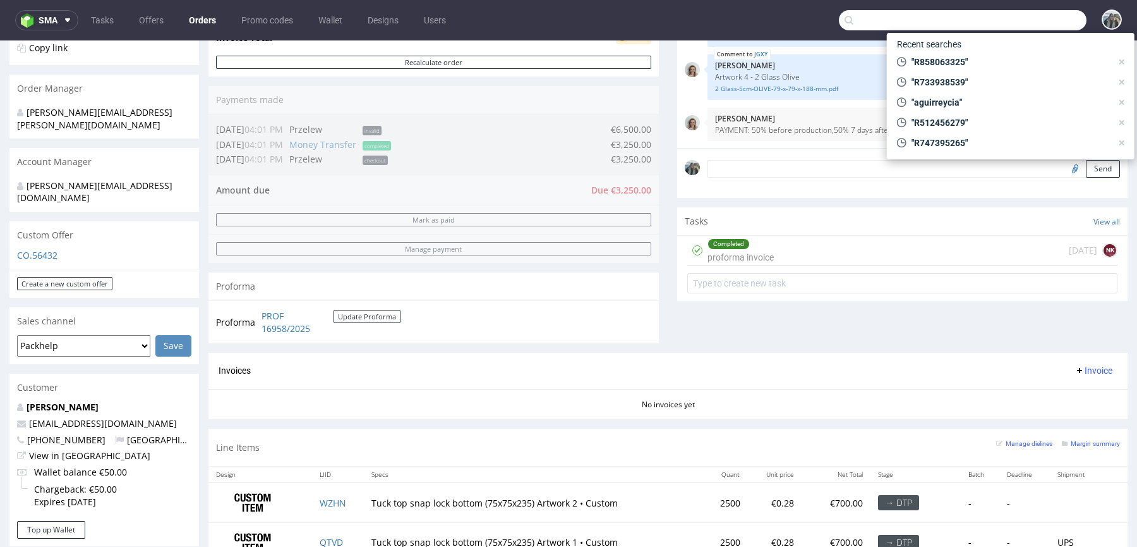
paste input "R769967942"
type input "R769967942"
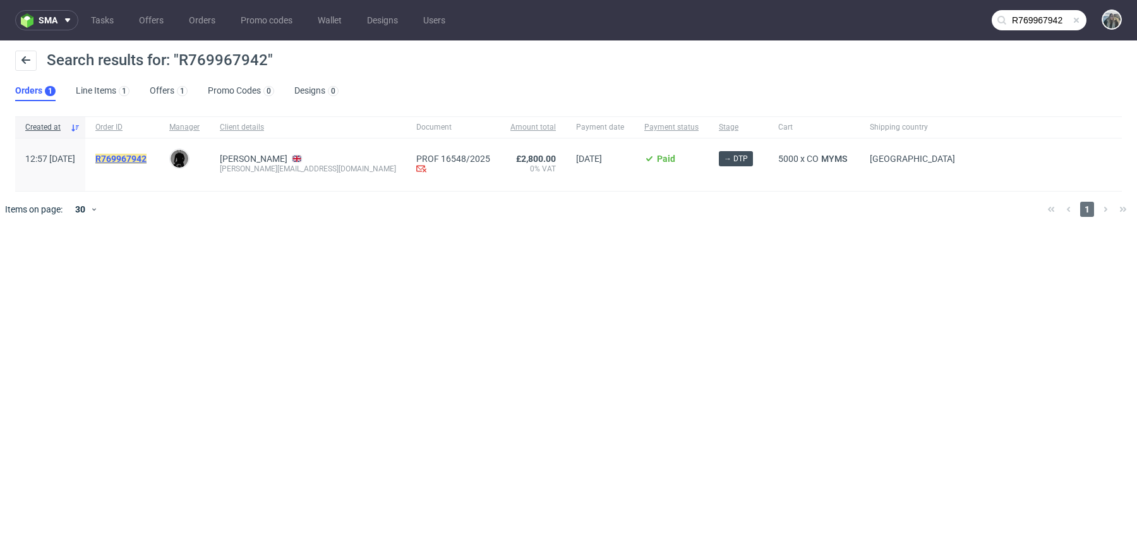
click at [149, 163] on link "R769967942" at bounding box center [122, 159] width 54 height 10
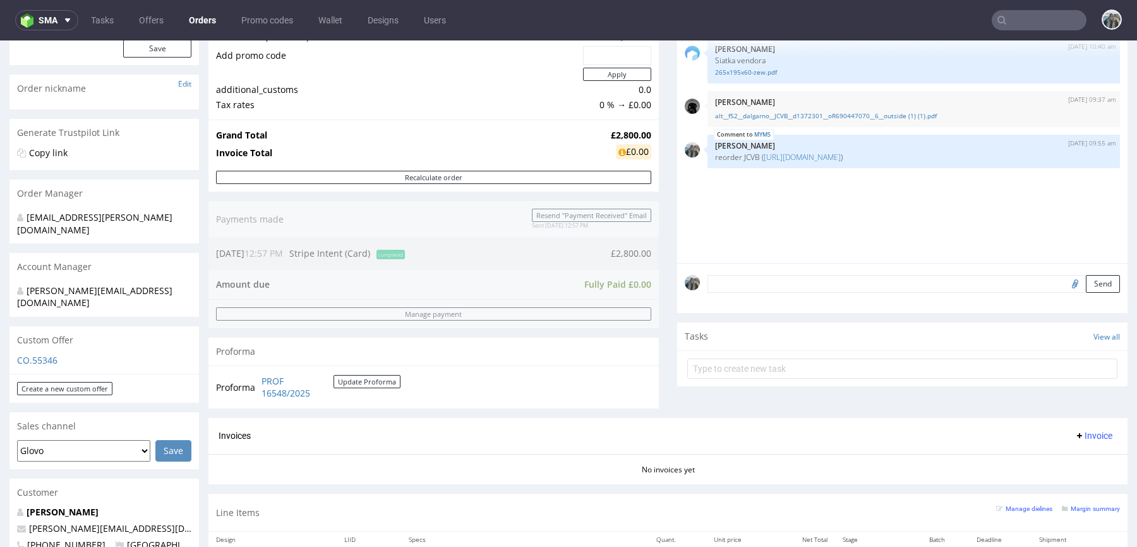
scroll to position [84, 0]
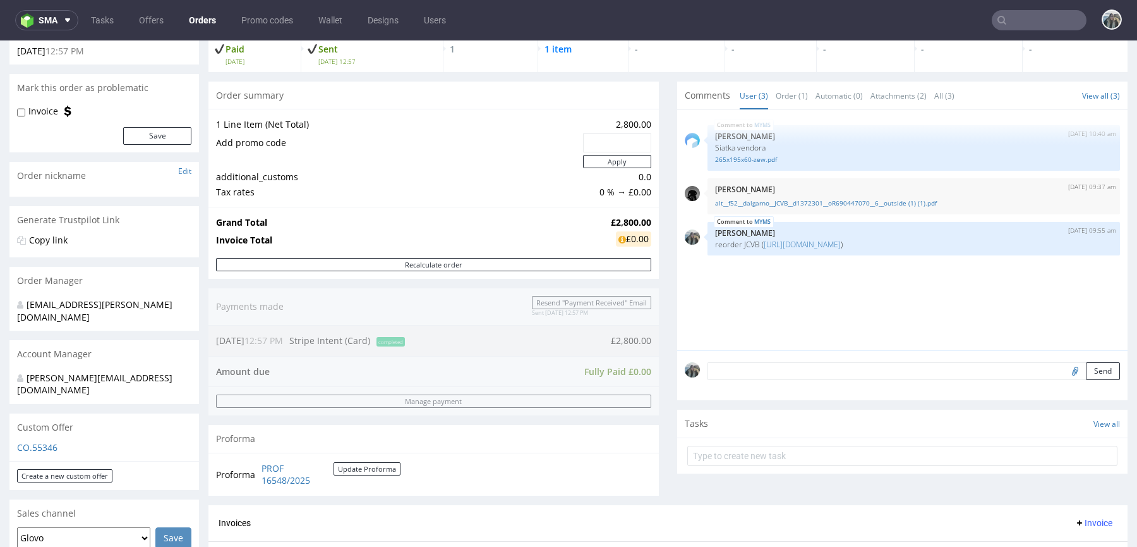
click at [1033, 17] on input "text" at bounding box center [1039, 20] width 95 height 20
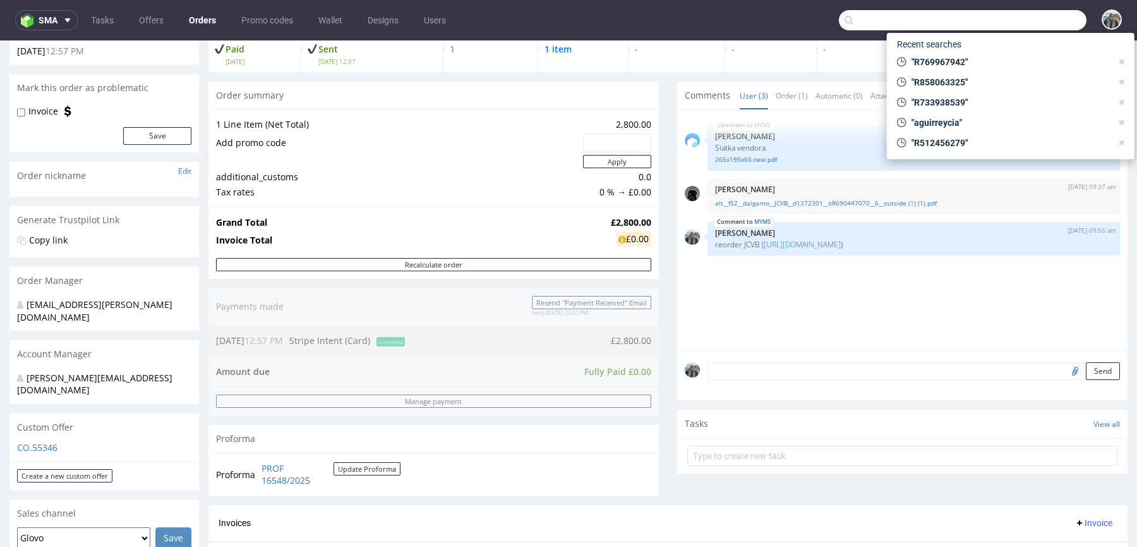
paste input "R083734190"
type input "R083734190"
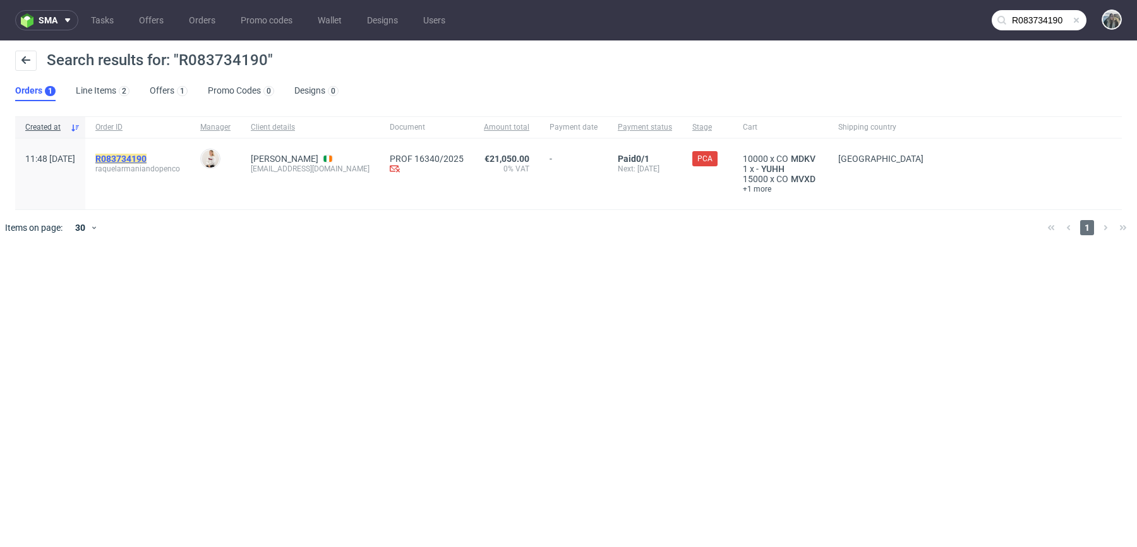
click at [147, 157] on mark "R083734190" at bounding box center [120, 159] width 51 height 10
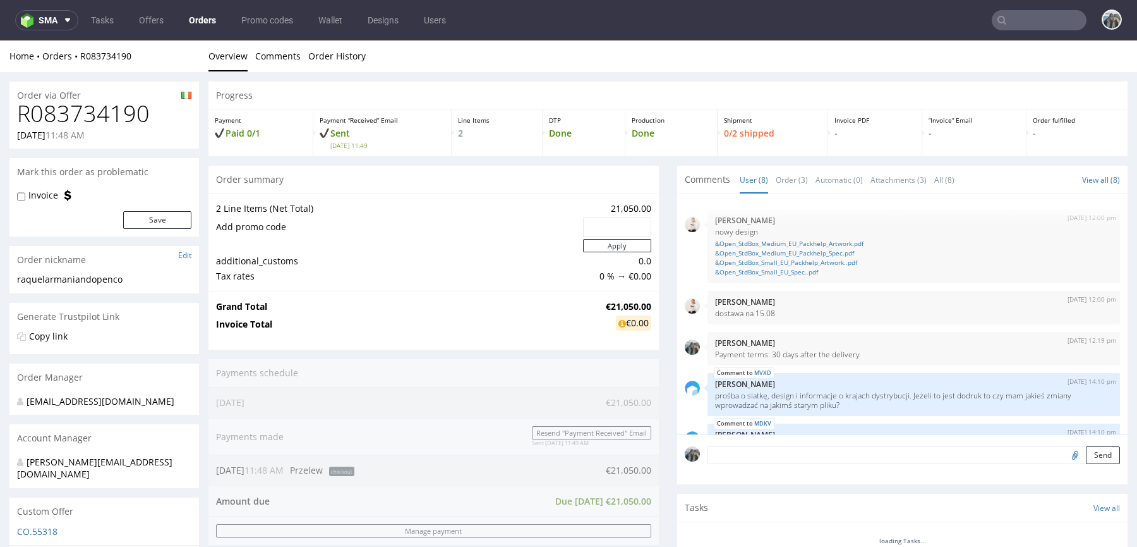
scroll to position [196, 0]
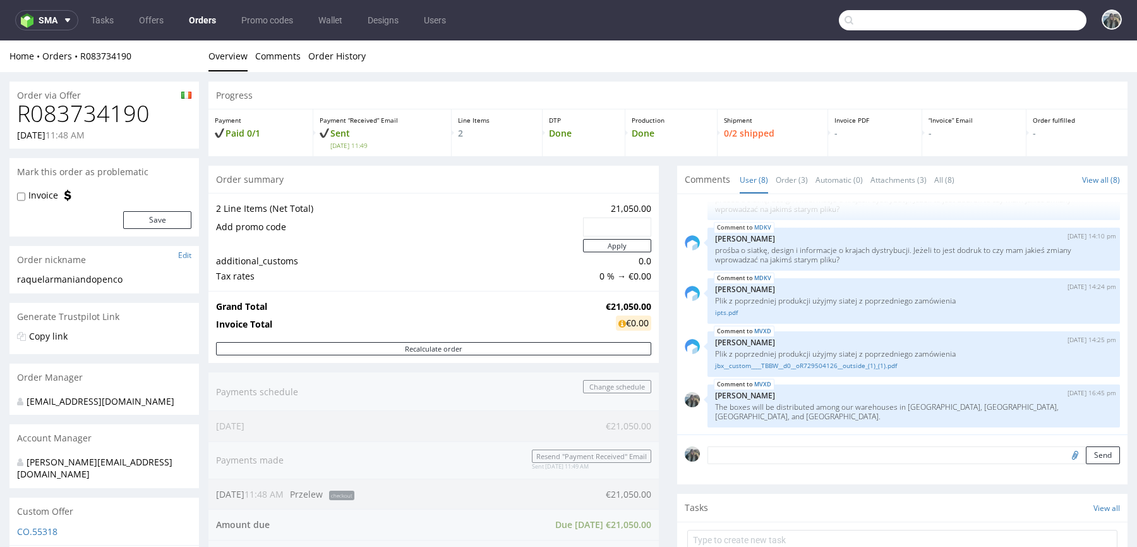
click at [1024, 24] on input "text" at bounding box center [963, 20] width 248 height 20
paste input "R860975655"
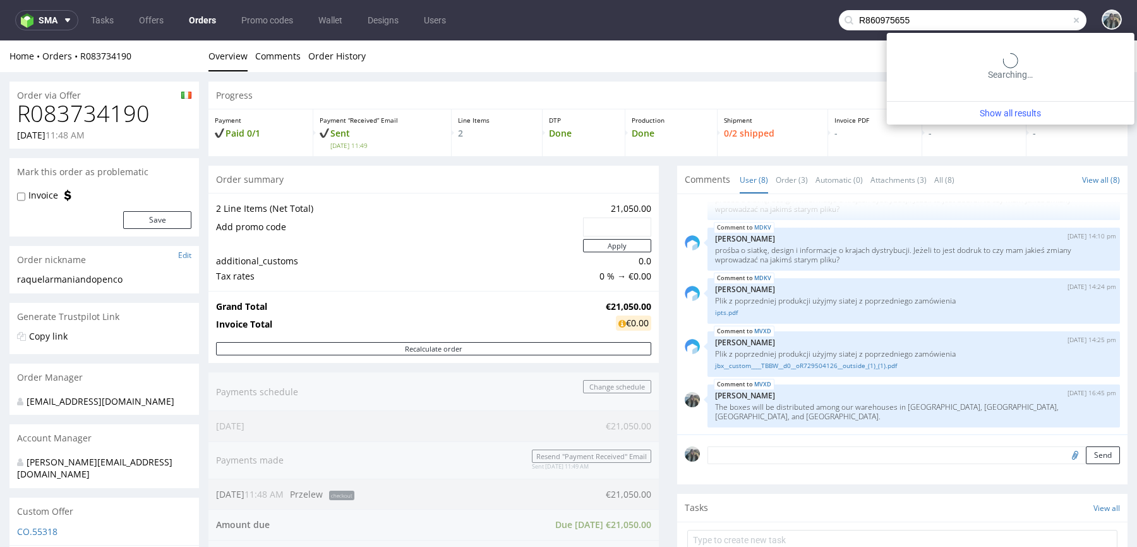
type input "R860975655"
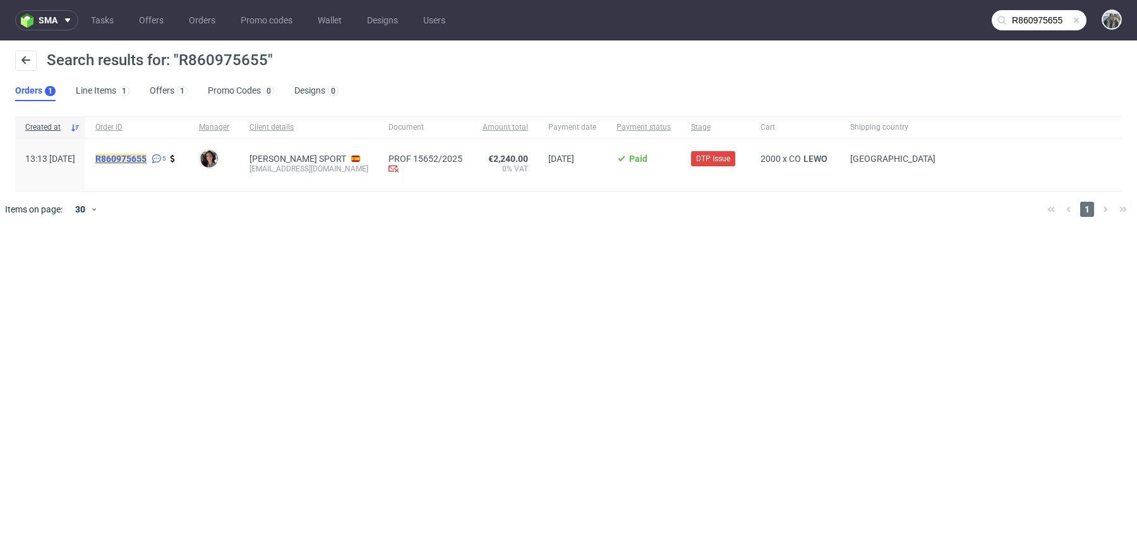
click at [147, 162] on mark "R860975655" at bounding box center [120, 159] width 51 height 10
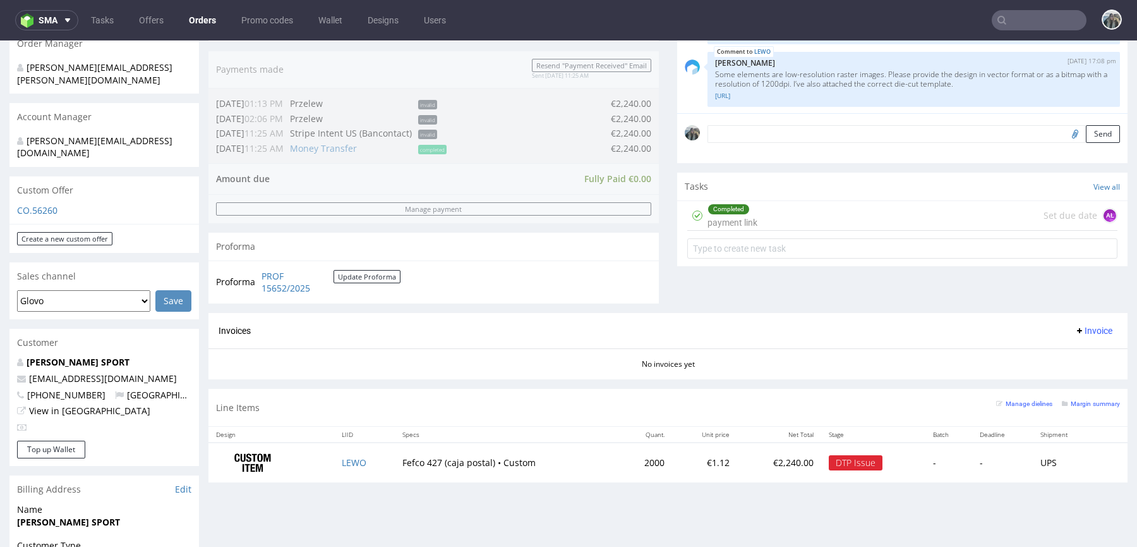
scroll to position [368, 0]
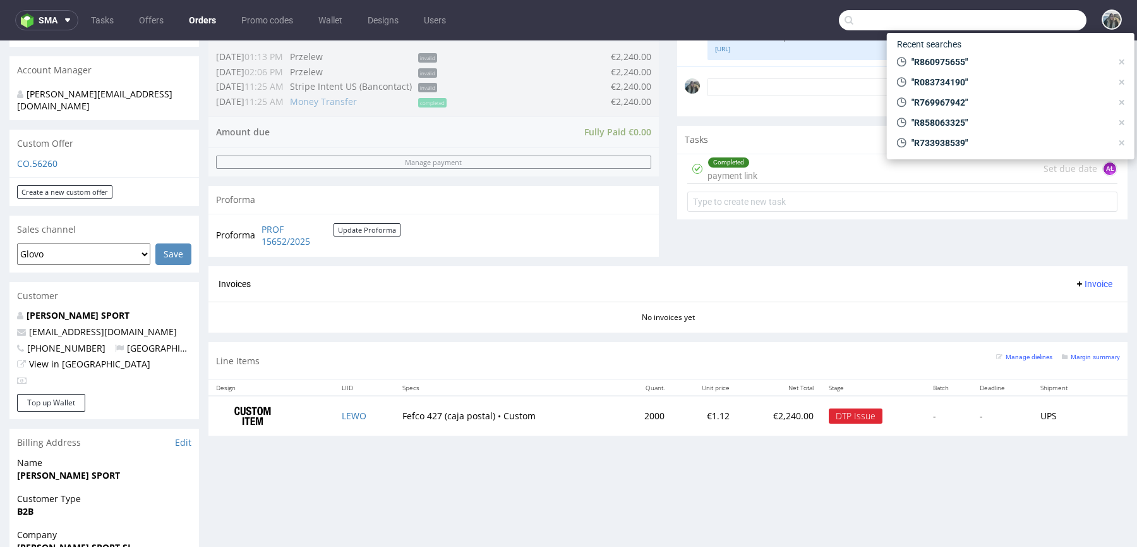
click at [1028, 18] on input "text" at bounding box center [963, 20] width 248 height 20
paste input "R812170330"
type input "R812170330"
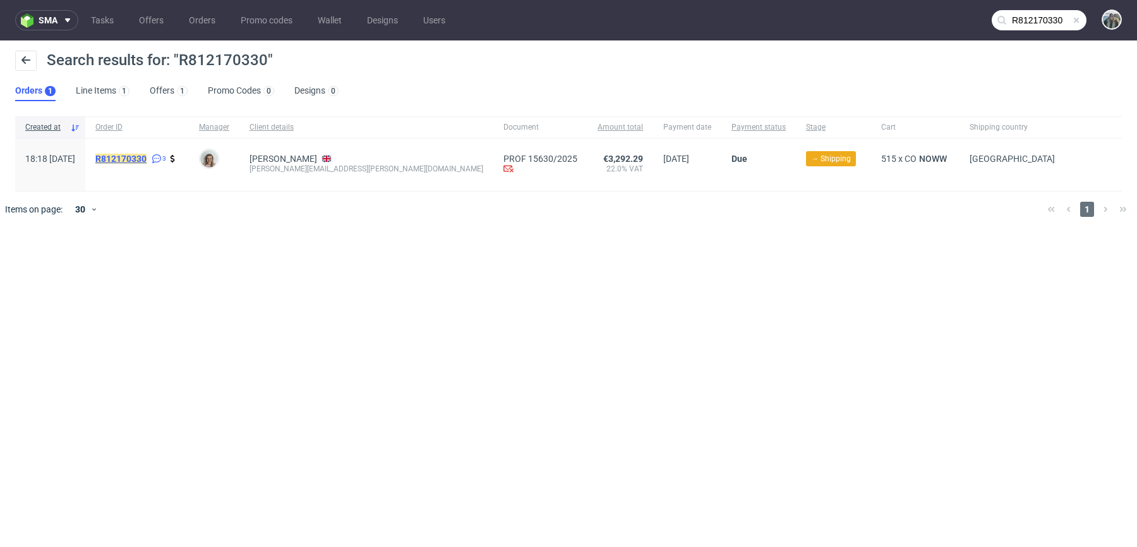
click at [147, 162] on mark "R812170330" at bounding box center [120, 159] width 51 height 10
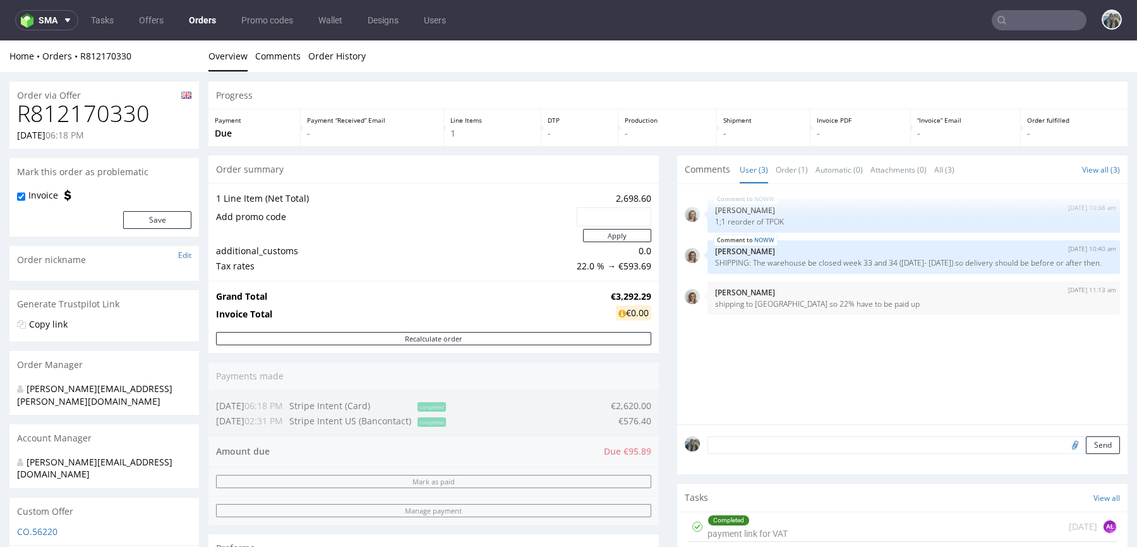
scroll to position [6, 0]
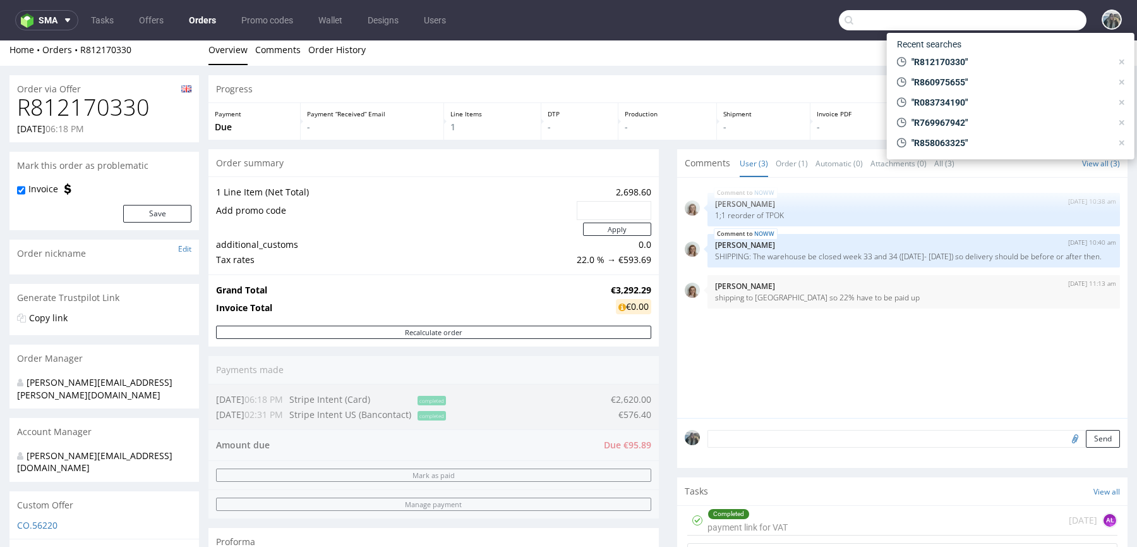
click at [1033, 18] on input "text" at bounding box center [963, 20] width 248 height 20
paste input "R487177670"
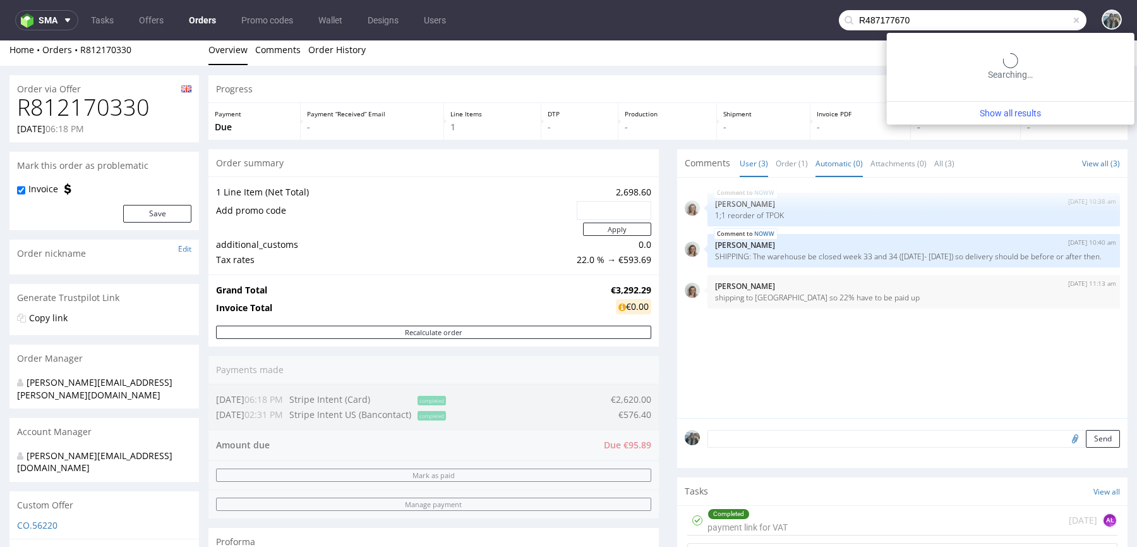
type input "R487177670"
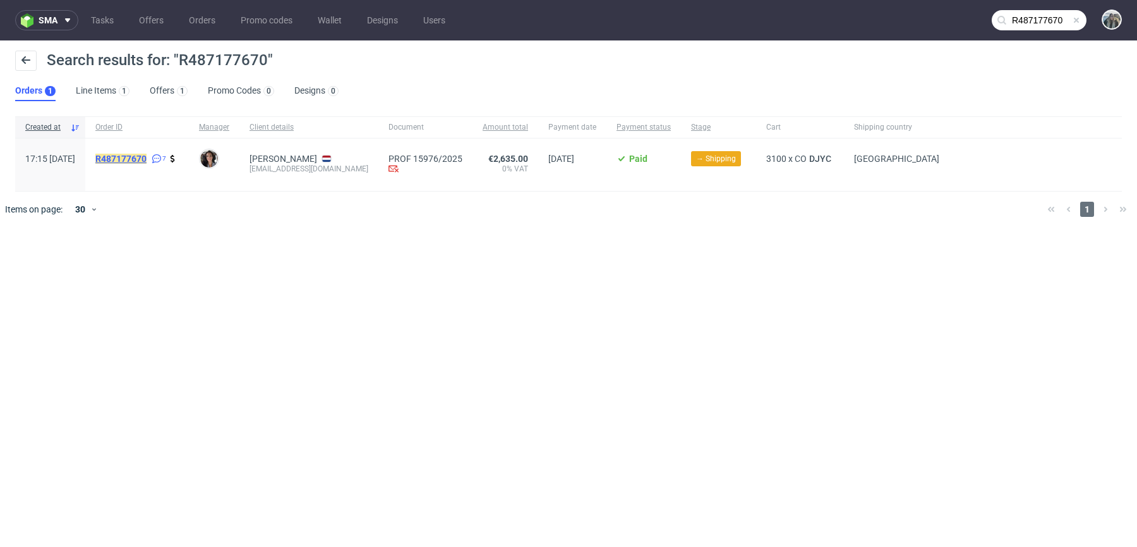
click at [147, 157] on mark "R487177670" at bounding box center [120, 159] width 51 height 10
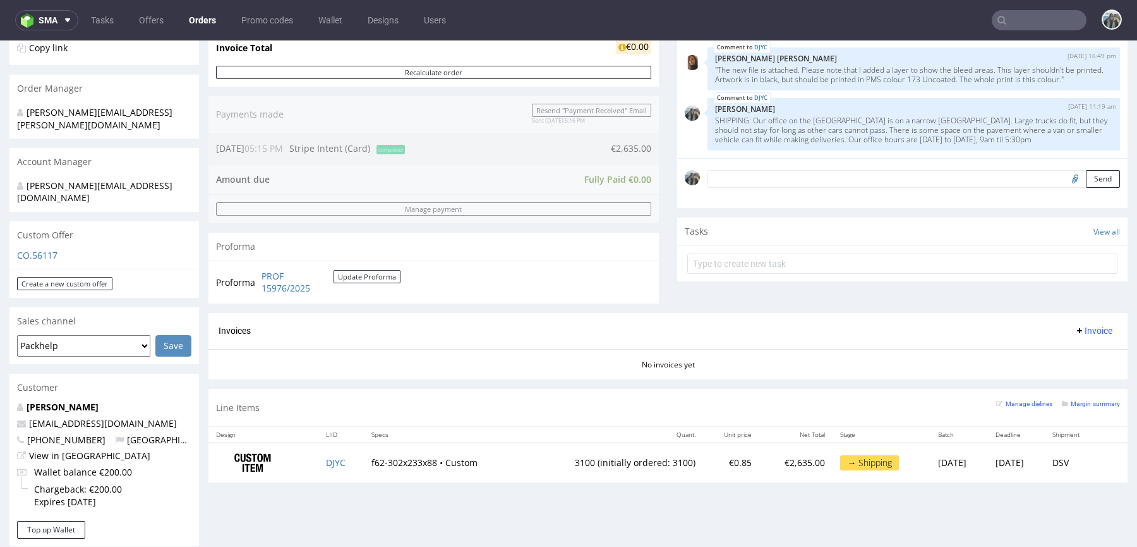
scroll to position [336, 0]
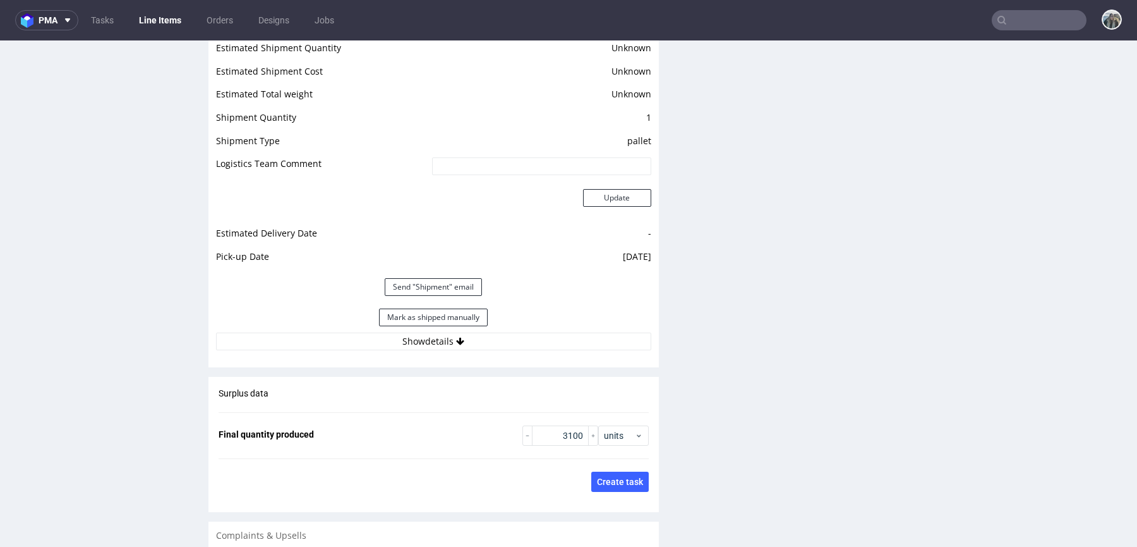
scroll to position [1900, 0]
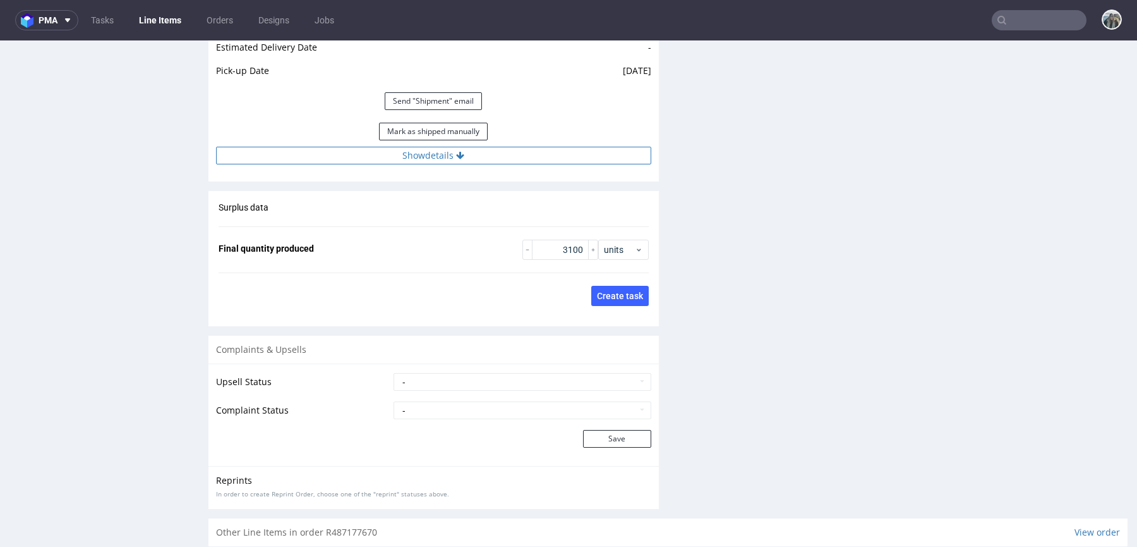
click at [523, 159] on button "Show details" at bounding box center [433, 156] width 435 height 18
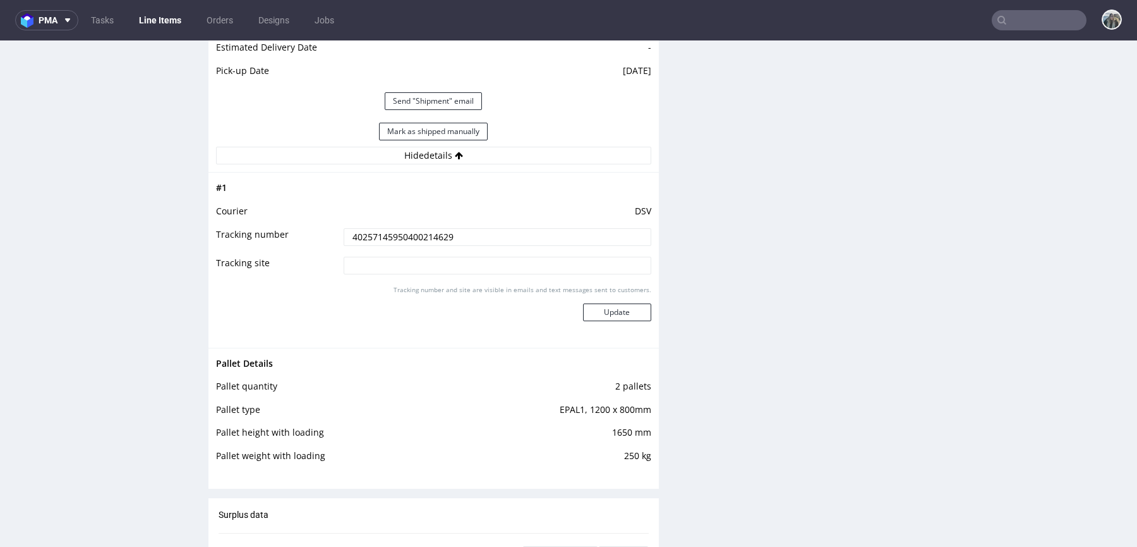
click at [502, 233] on input "40257145950400214629" at bounding box center [498, 237] width 308 height 18
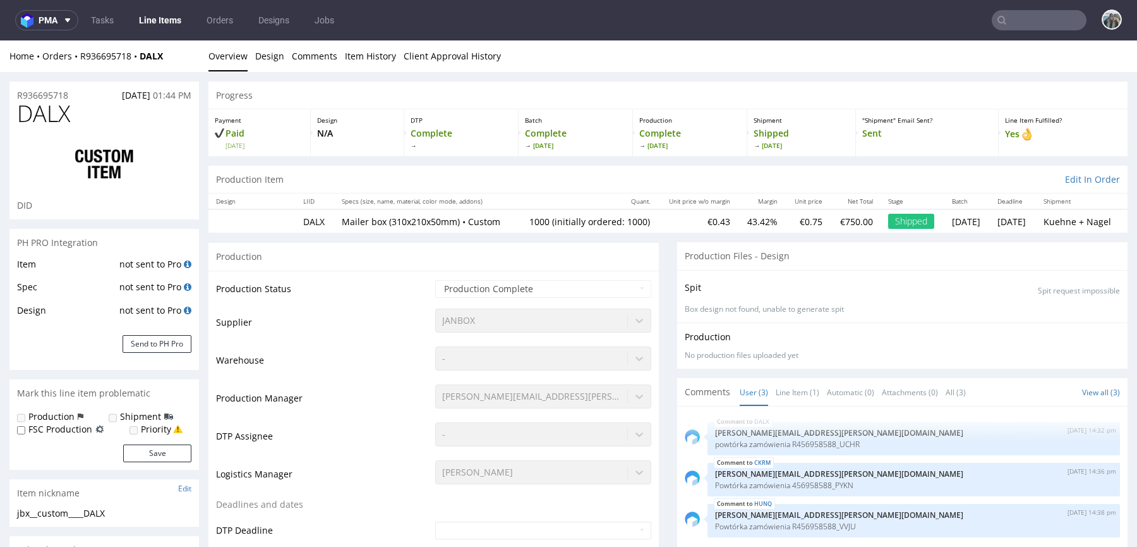
select select "in_progress"
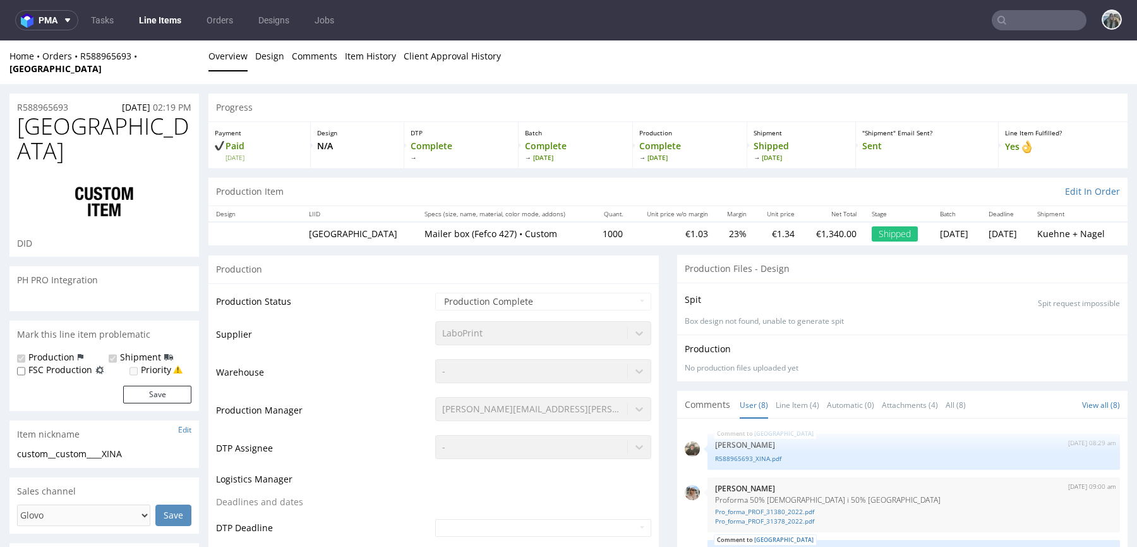
select select "in_progress"
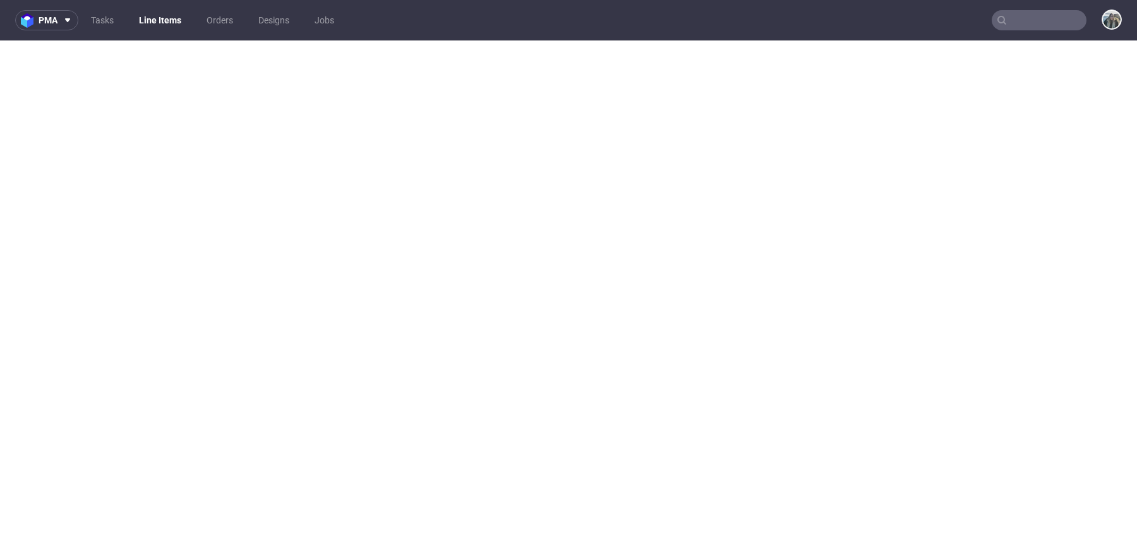
select select "in_progress"
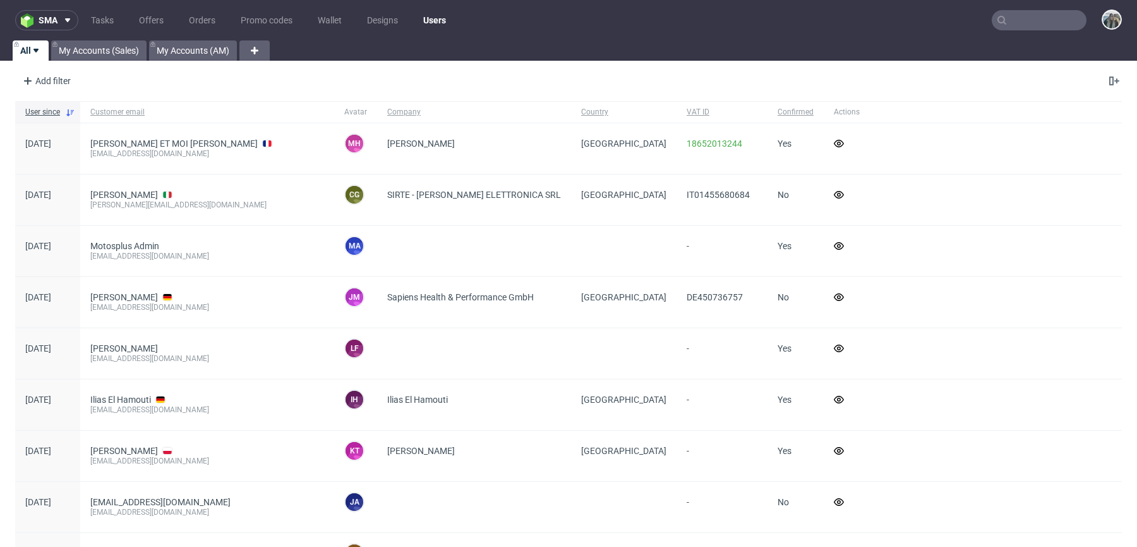
click at [1033, 18] on input "text" at bounding box center [1039, 20] width 95 height 20
paste input "aguirreycia"
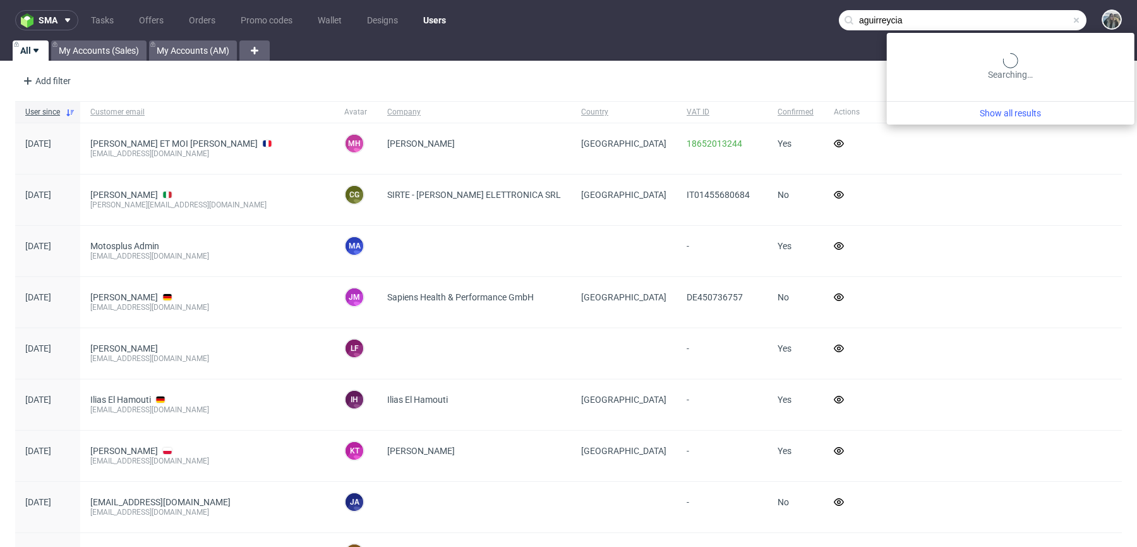
type input "aguirreycia"
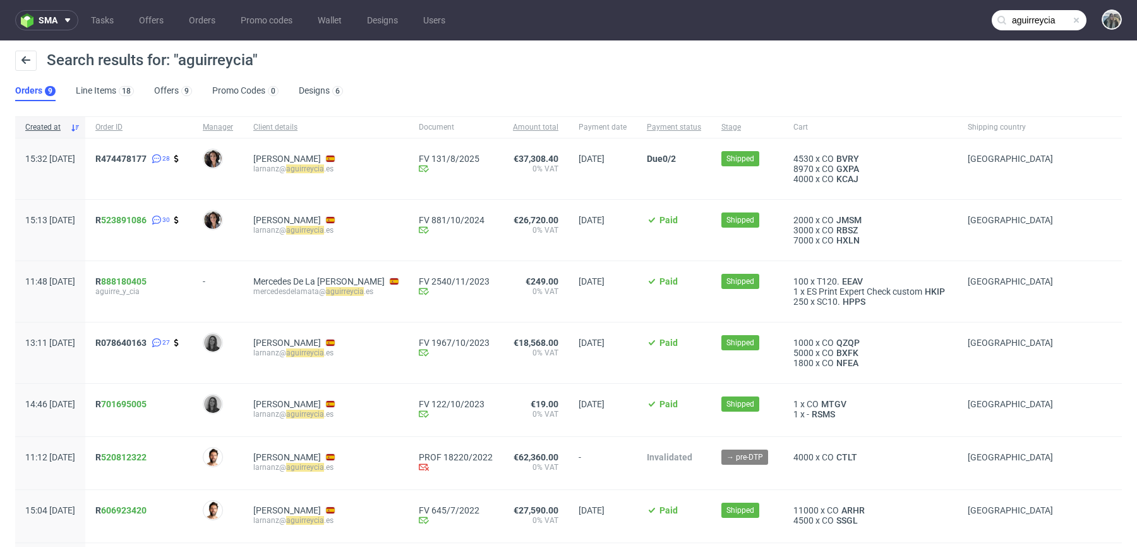
click at [1027, 30] on input "aguirreycia" at bounding box center [1039, 20] width 95 height 20
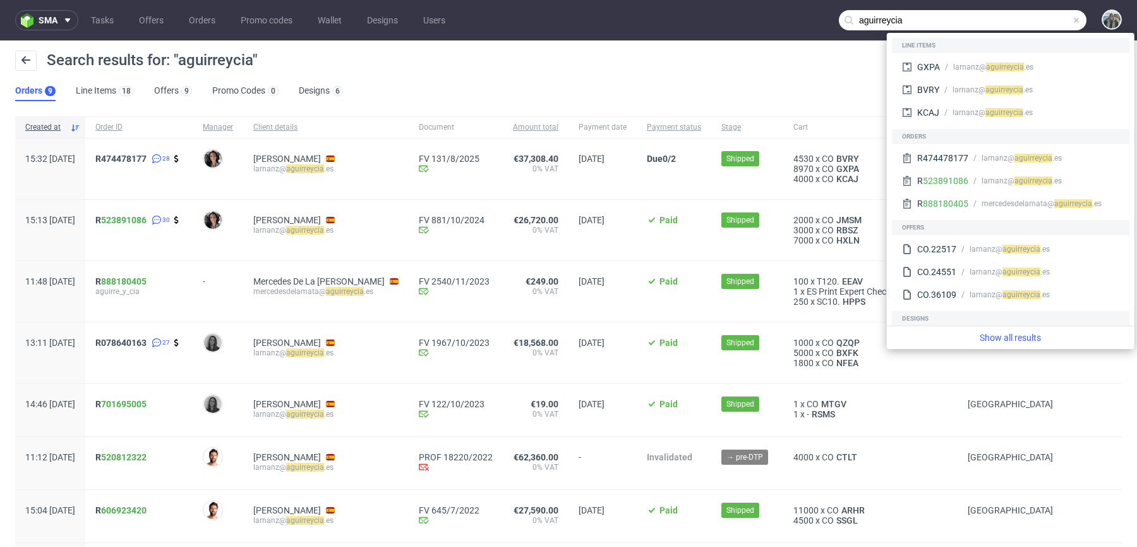
click at [163, 166] on span "R474478177 28" at bounding box center [138, 169] width 87 height 30
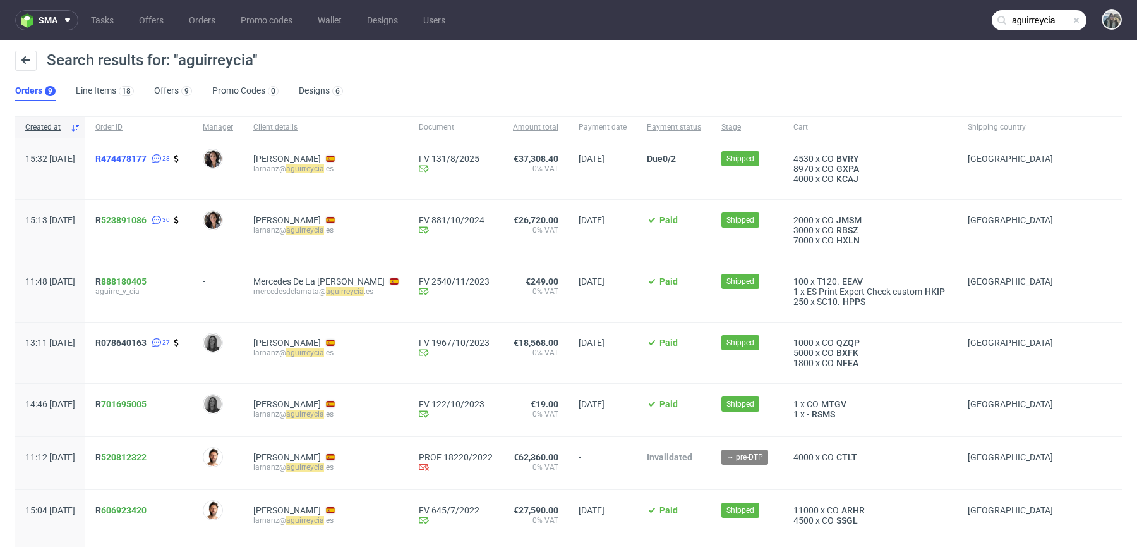
click at [147, 159] on span "R474478177" at bounding box center [120, 159] width 51 height 10
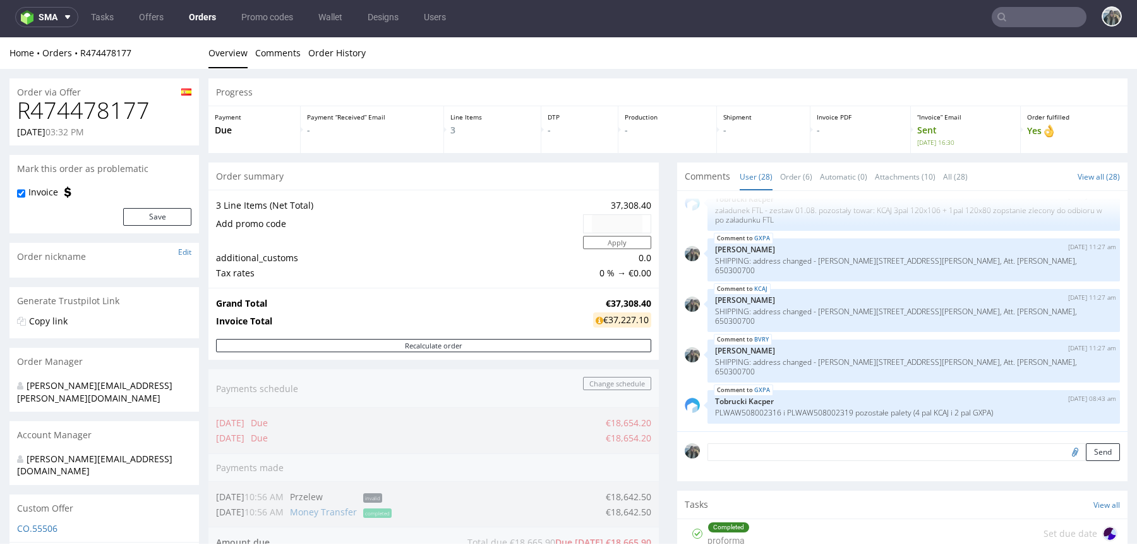
type input "aguirreycia"
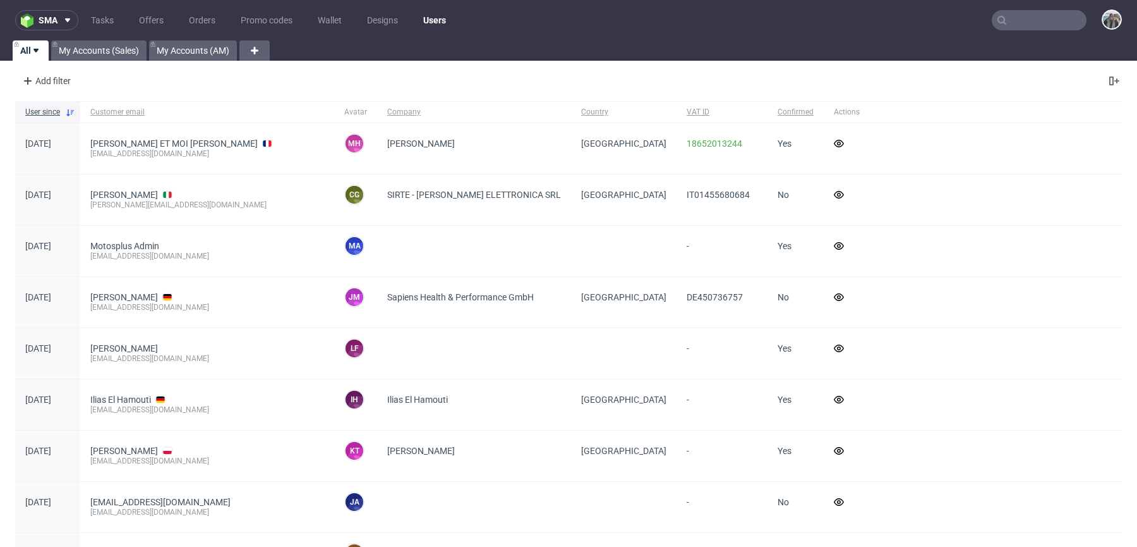
click at [1028, 15] on input "text" at bounding box center [1039, 20] width 95 height 20
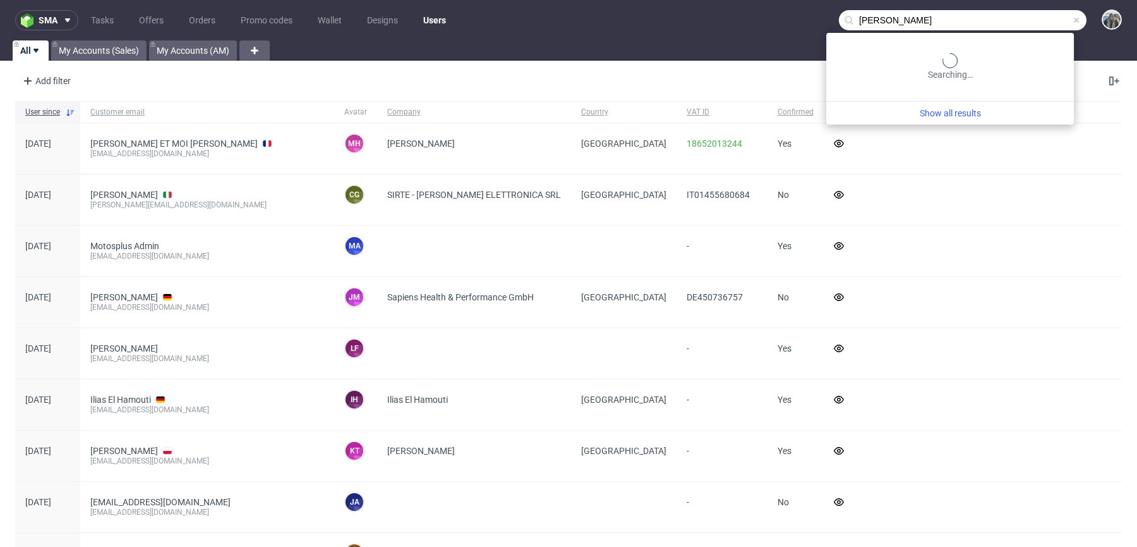
type input "[PERSON_NAME]"
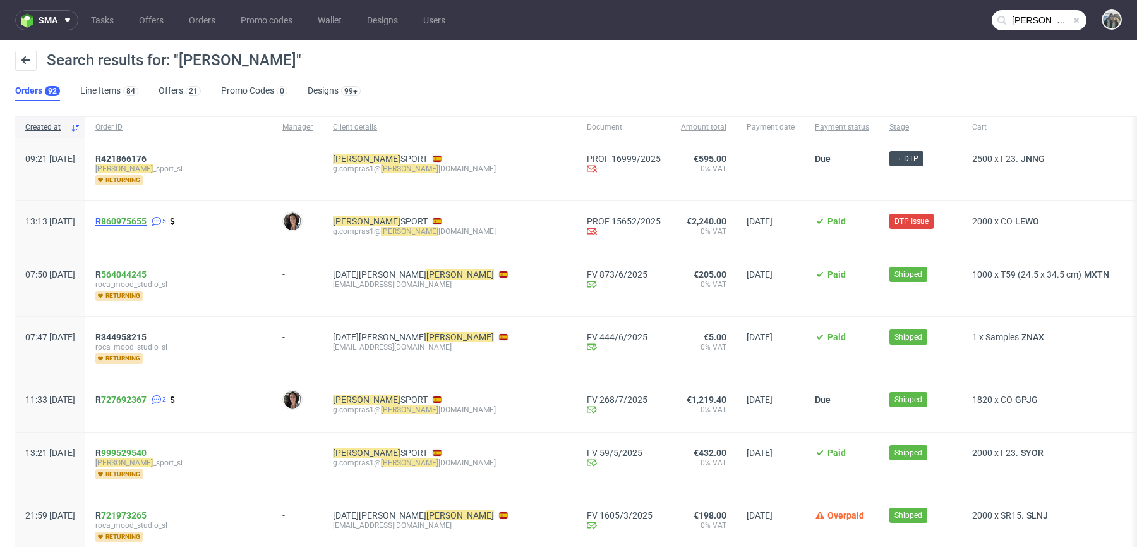
click at [143, 221] on link "860975655" at bounding box center [123, 221] width 45 height 10
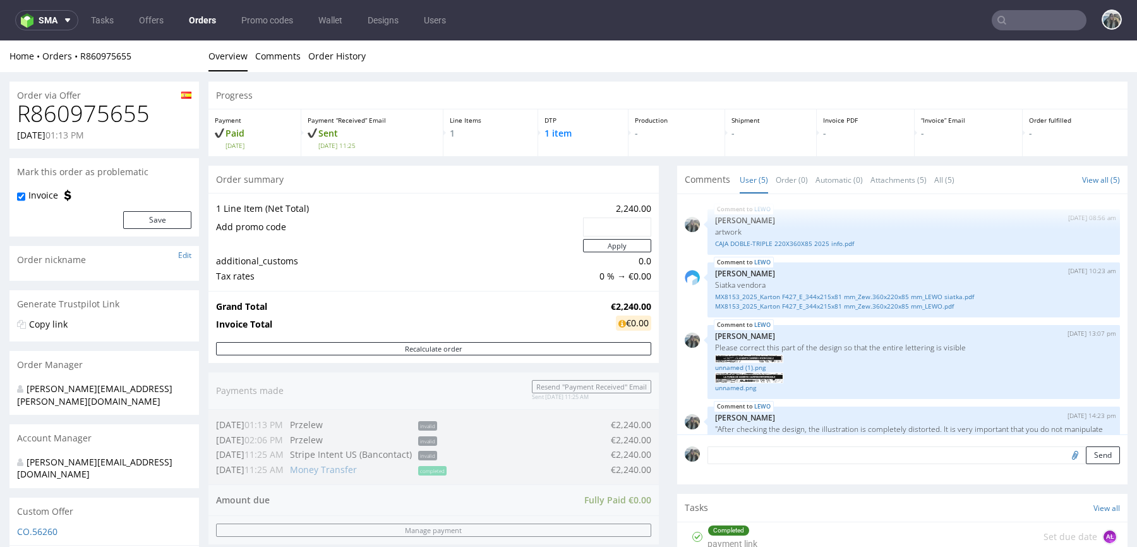
scroll to position [367, 0]
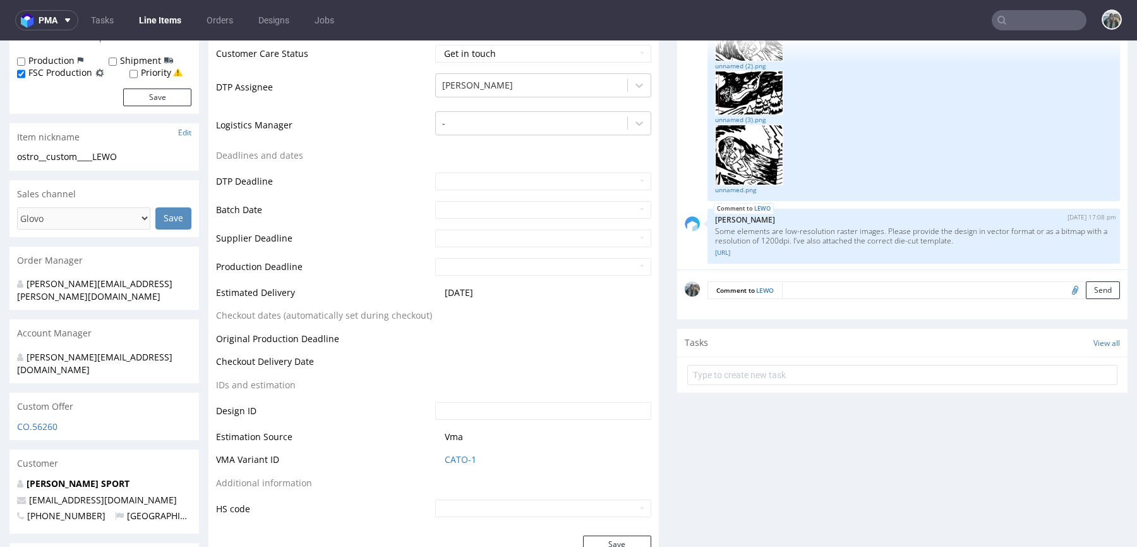
scroll to position [408, 0]
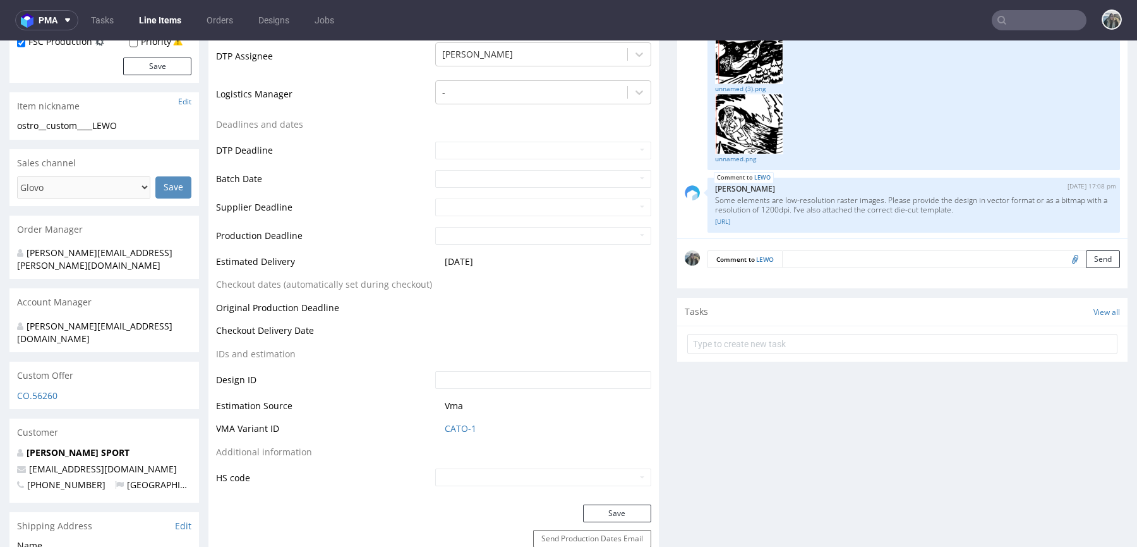
click at [1065, 257] on input "file" at bounding box center [1074, 258] width 18 height 16
click at [1065, 259] on input "file" at bounding box center [1074, 258] width 18 height 16
type input "C:\fakepath\CAJA DOBLE-TRIPLE 220X360X85 2025 1200DPI.pdf"
click at [986, 247] on div "Comment to LEWO Send" at bounding box center [902, 263] width 450 height 51
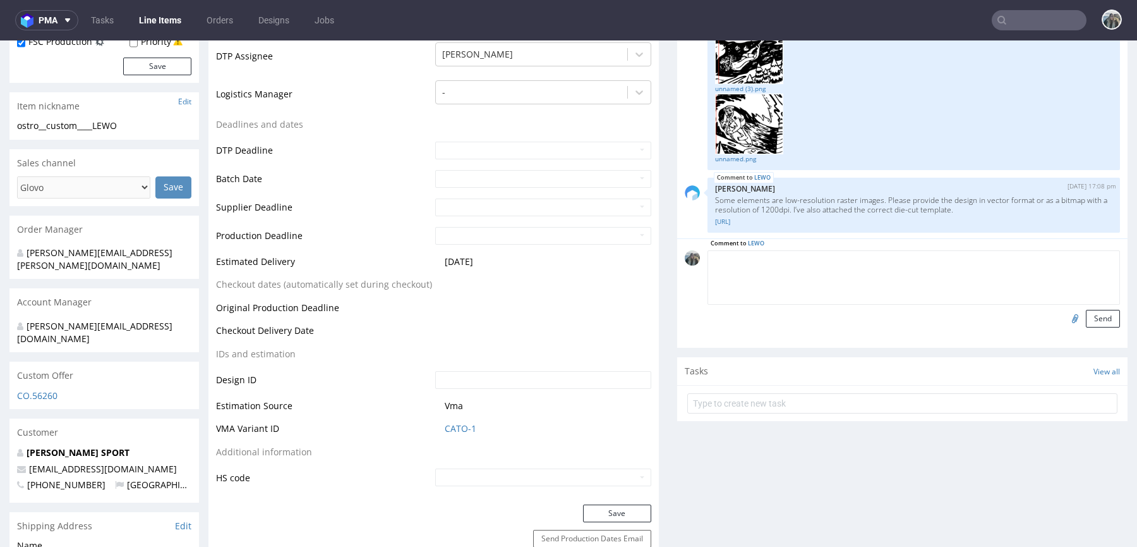
click at [986, 251] on textarea at bounding box center [914, 277] width 413 height 54
type textarea "updated artwork"
click at [1086, 311] on button "Send" at bounding box center [1103, 319] width 34 height 18
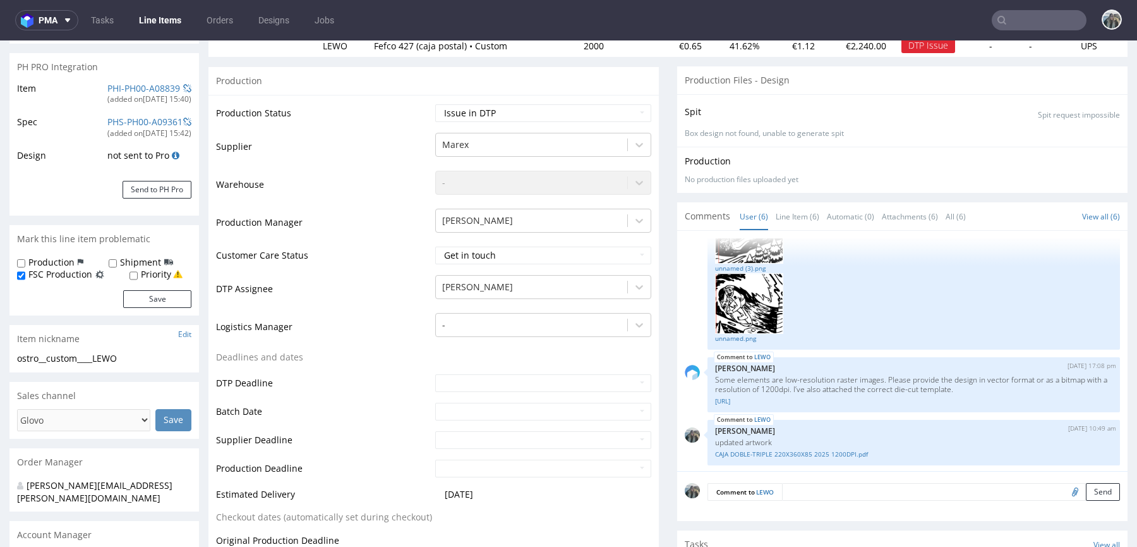
scroll to position [204, 0]
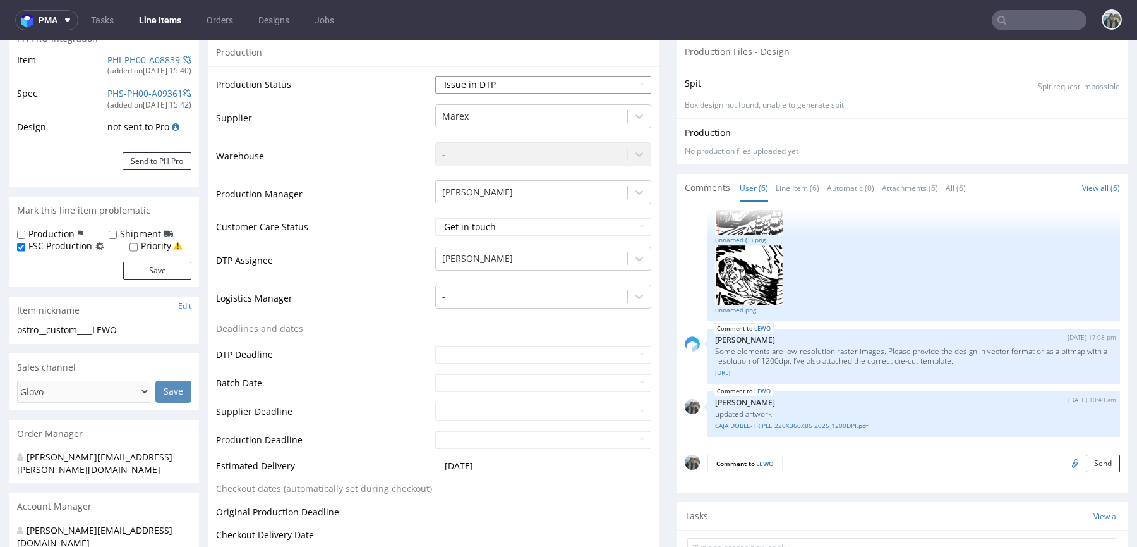
click at [478, 91] on select "Waiting for Artwork Waiting for Diecut Waiting for Mockup Waiting for DTP Waiti…" at bounding box center [543, 85] width 216 height 18
select select "back_for_dtp"
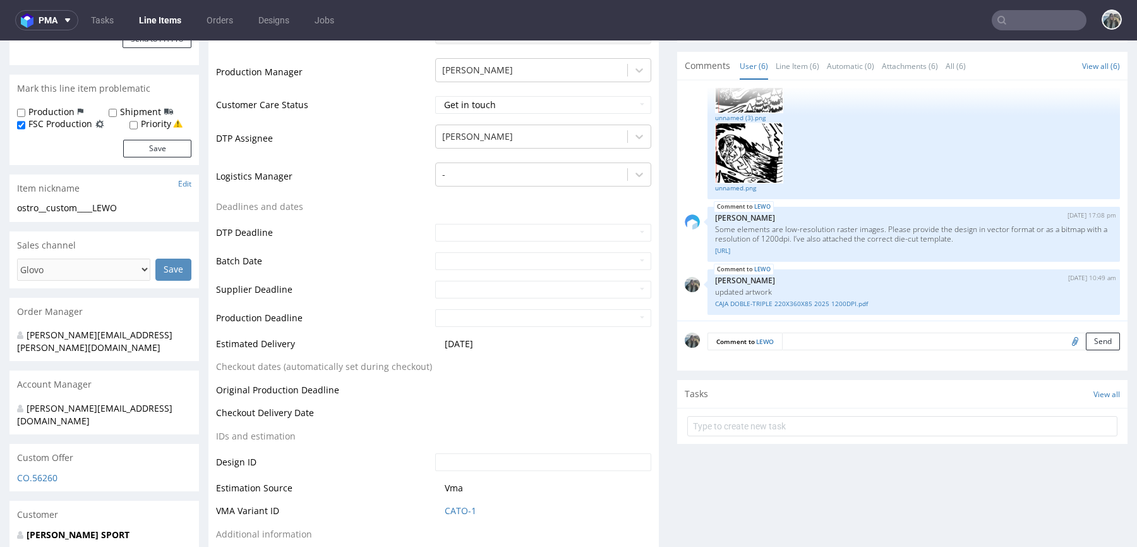
scroll to position [576, 0]
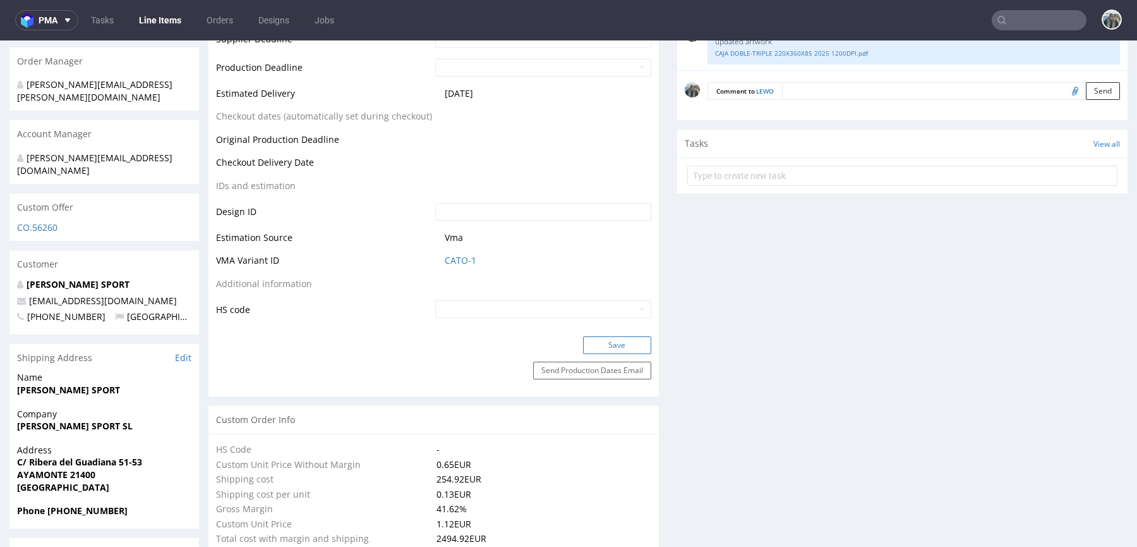
click at [602, 348] on button "Save" at bounding box center [617, 345] width 68 height 18
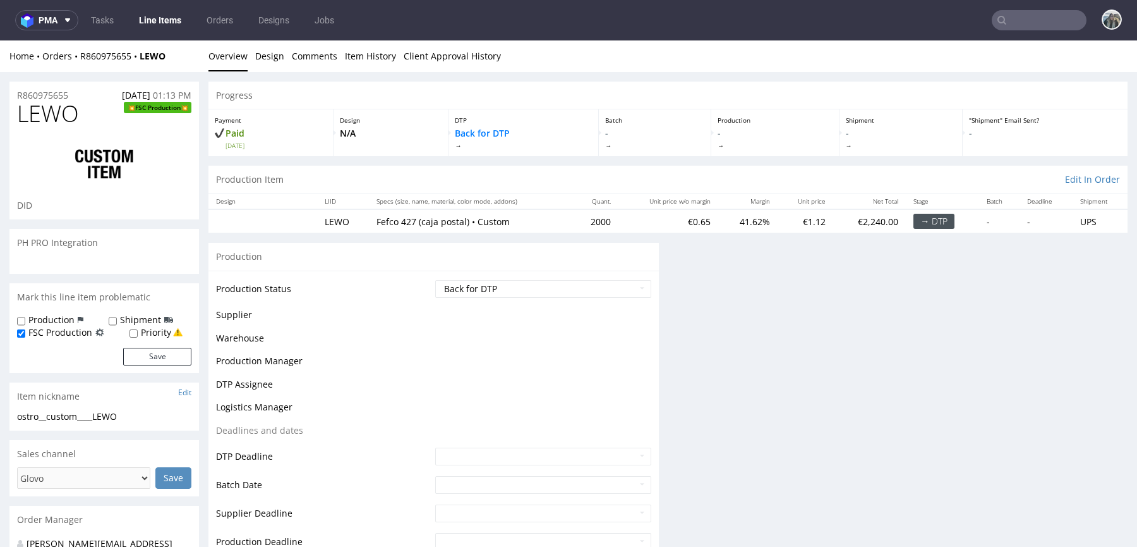
scroll to position [0, 0]
click at [54, 114] on span "LEWO" at bounding box center [48, 113] width 62 height 25
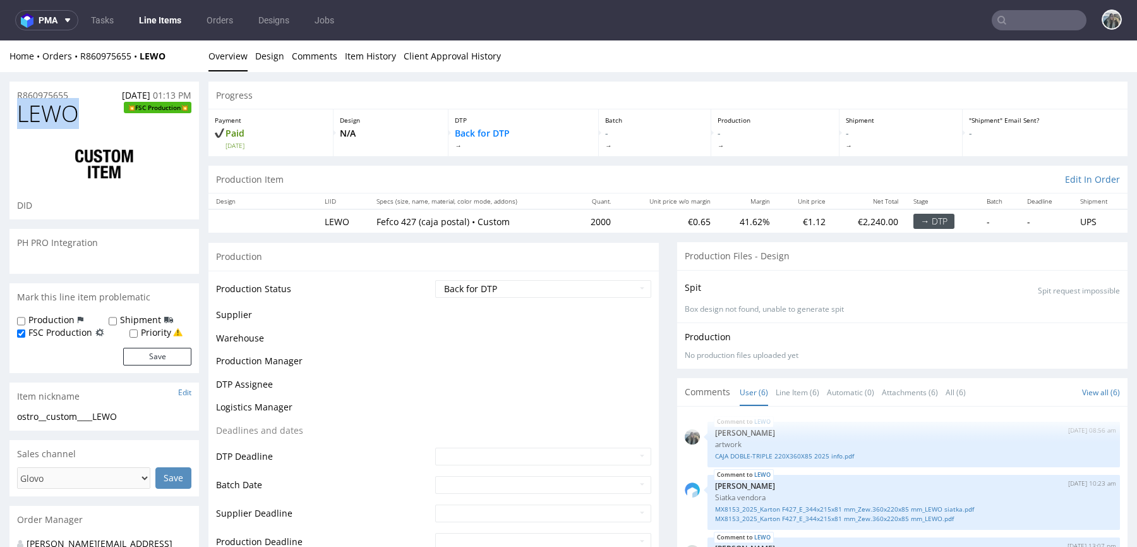
scroll to position [420, 0]
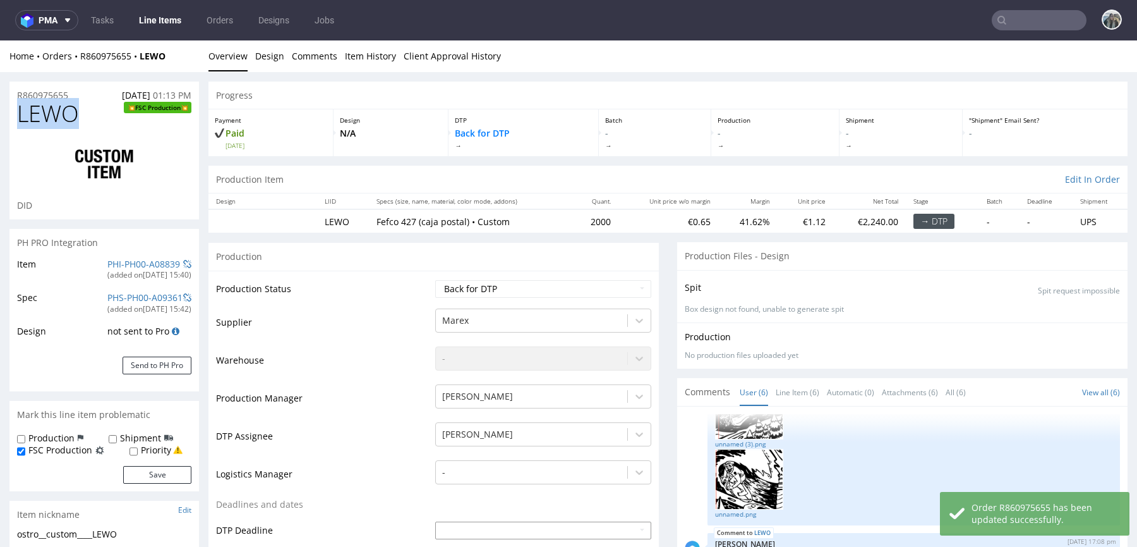
copy span "LEWO"
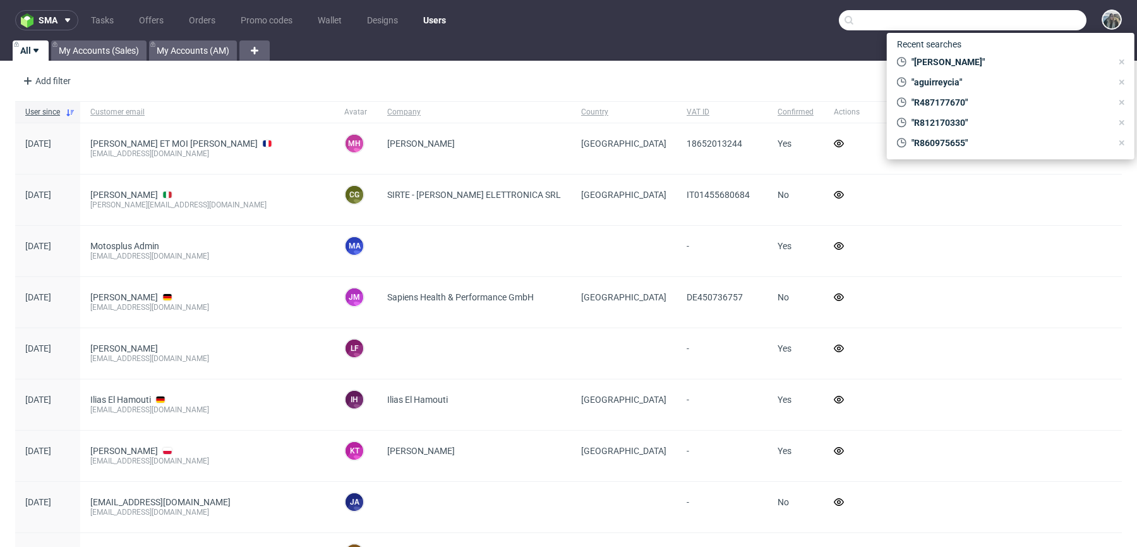
click at [1043, 23] on input "text" at bounding box center [963, 20] width 248 height 20
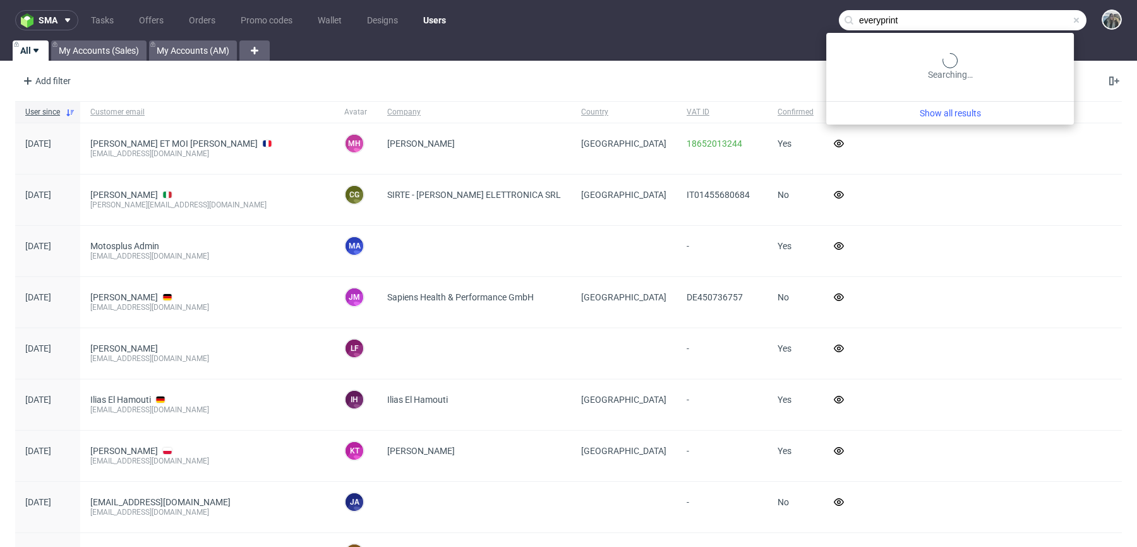
type input "everyprint"
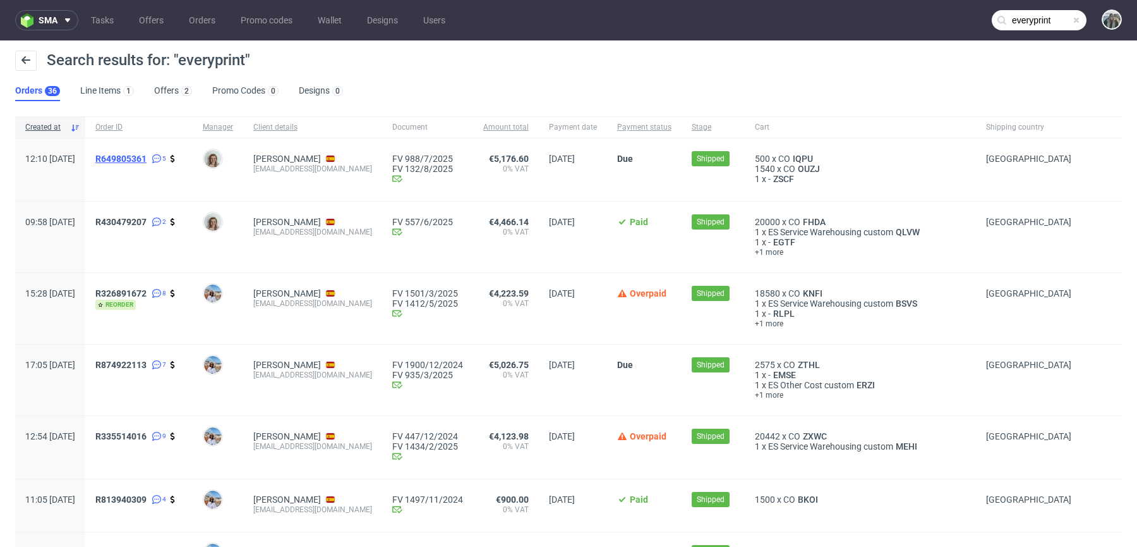
click at [147, 154] on span "R649805361" at bounding box center [120, 159] width 51 height 10
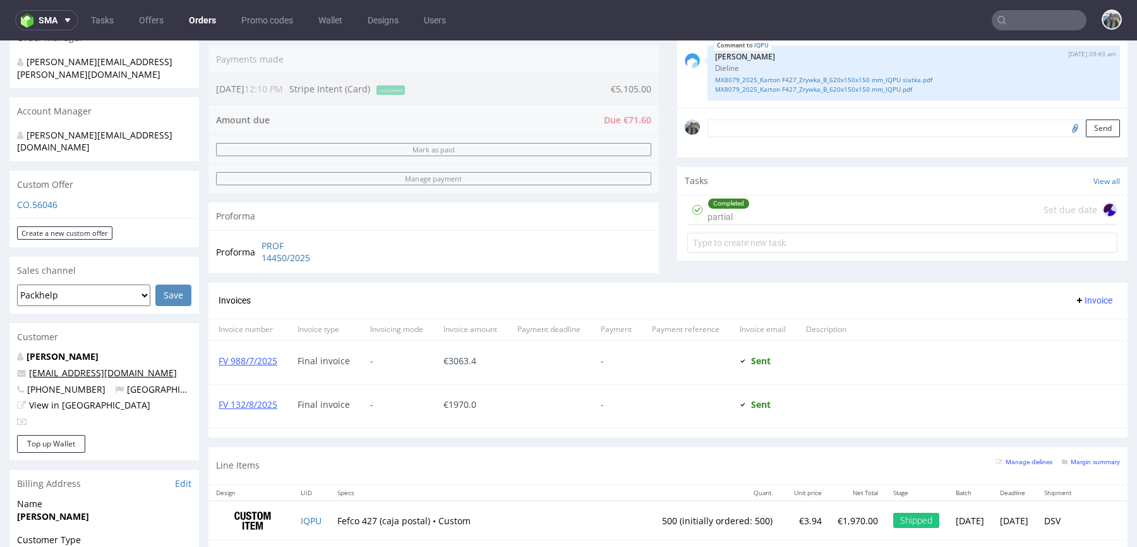
scroll to position [378, 0]
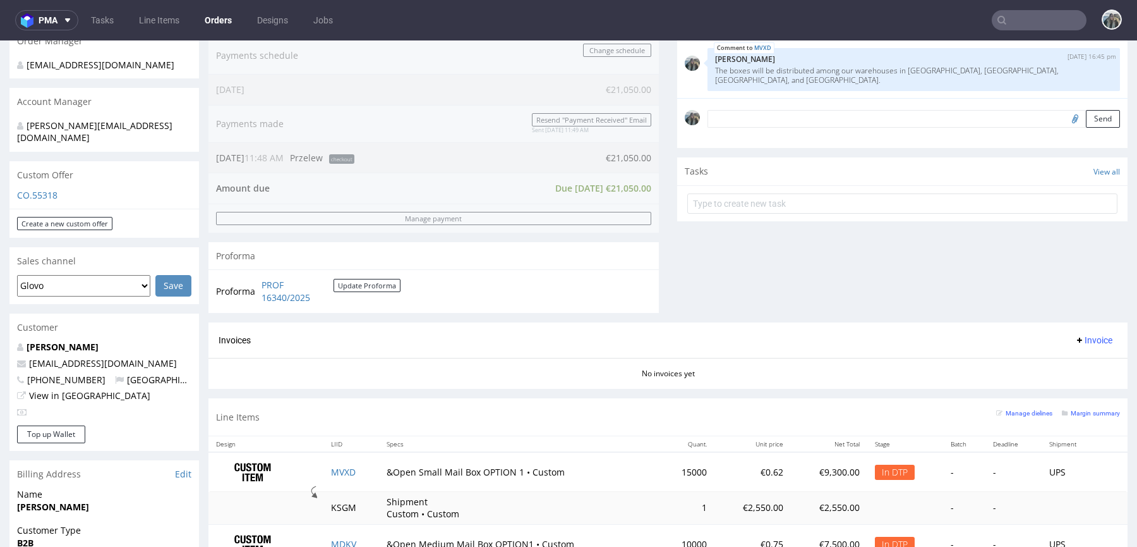
scroll to position [476, 0]
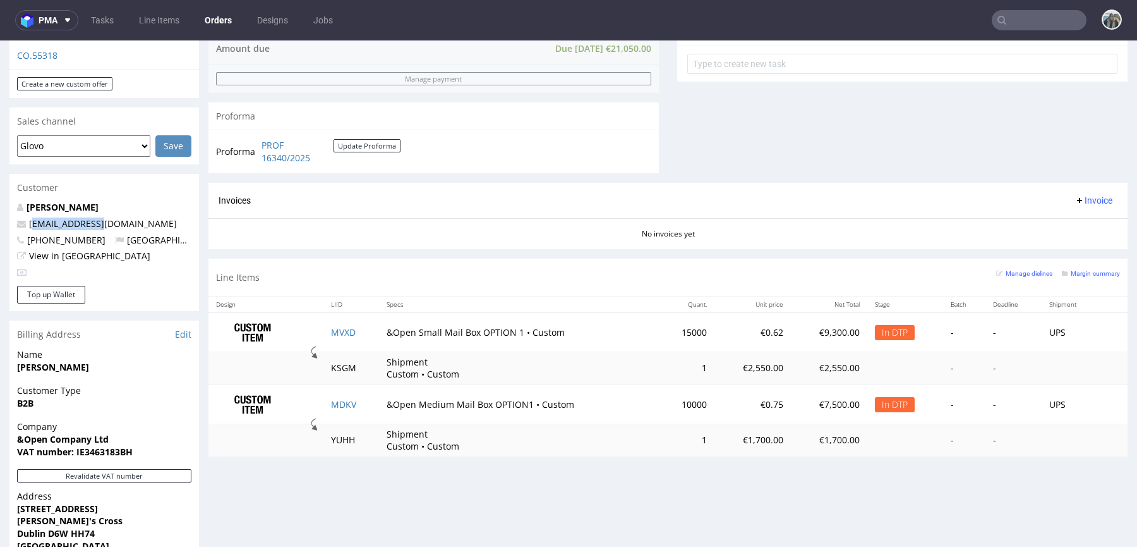
drag, startPoint x: 110, startPoint y: 213, endPoint x: 17, endPoint y: 213, distance: 92.9
click at [18, 217] on p "[EMAIL_ADDRESS][DOMAIN_NAME]" at bounding box center [104, 223] width 174 height 13
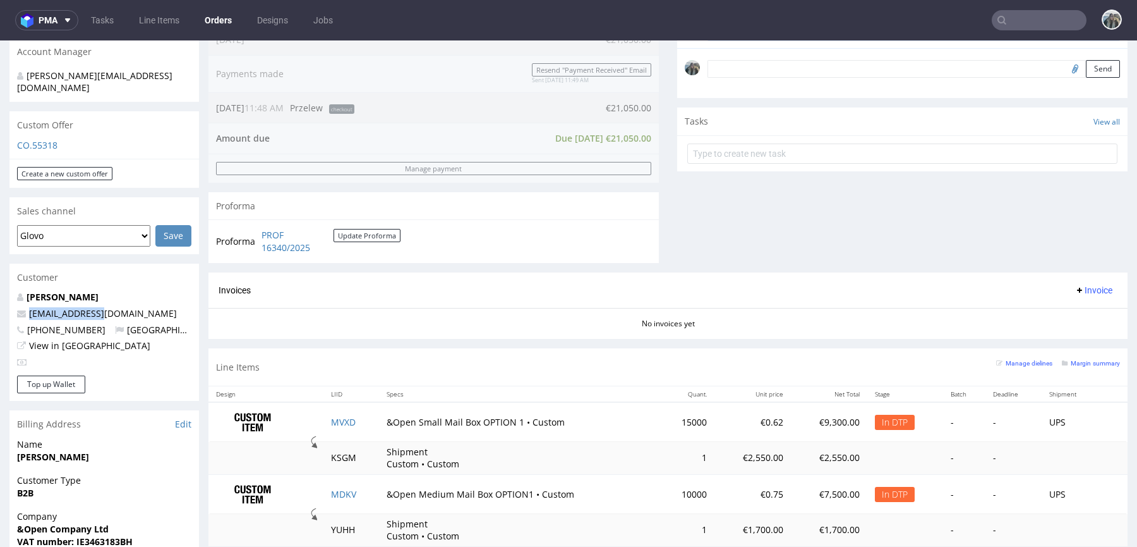
scroll to position [172, 0]
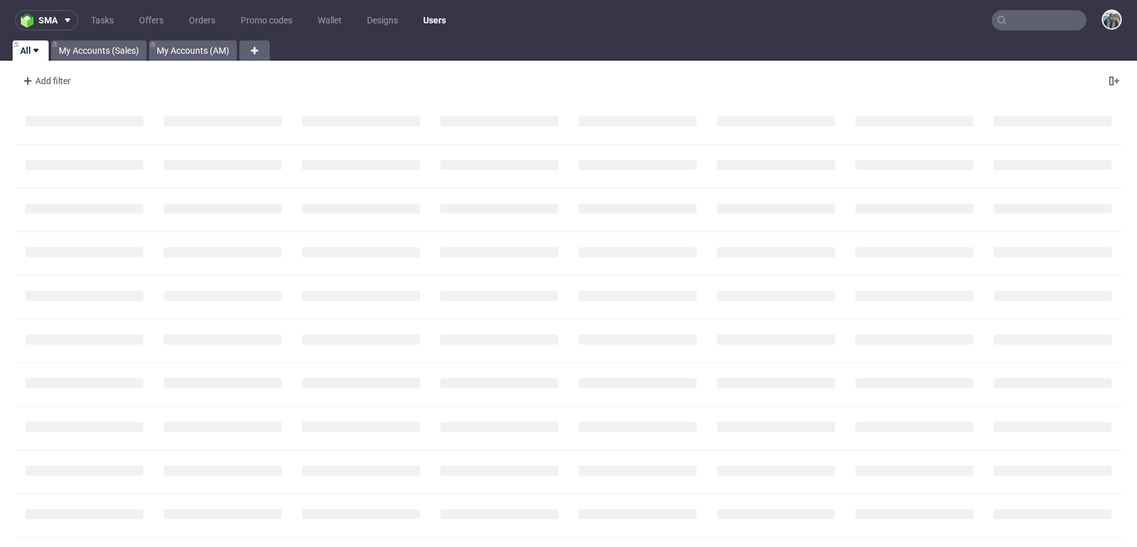
click at [1041, 25] on input "text" at bounding box center [1039, 20] width 95 height 20
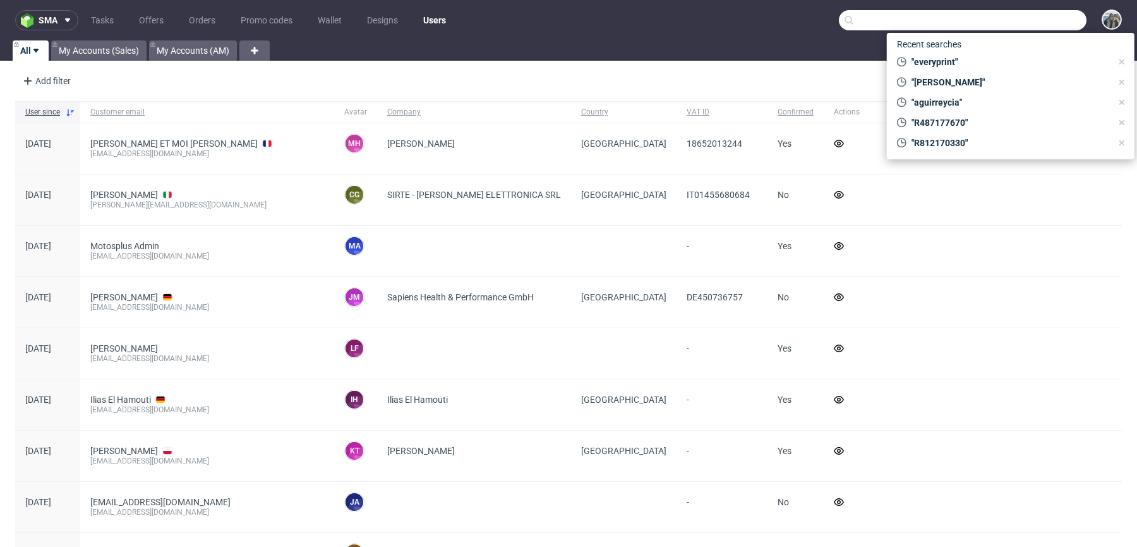
paste input "R430479207"
type input "R430479207"
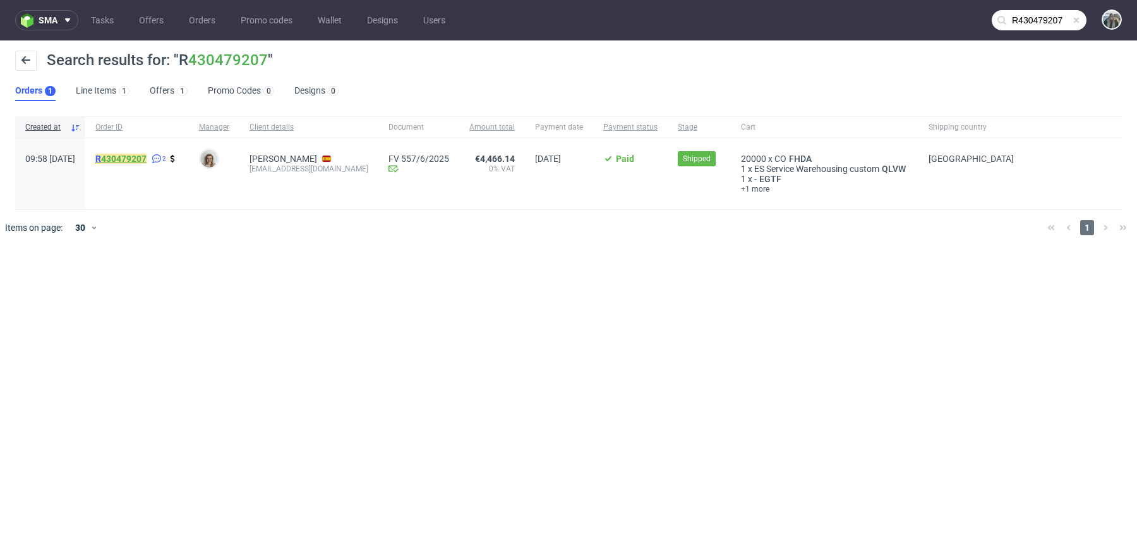
click at [147, 154] on link "430479207" at bounding box center [123, 159] width 45 height 10
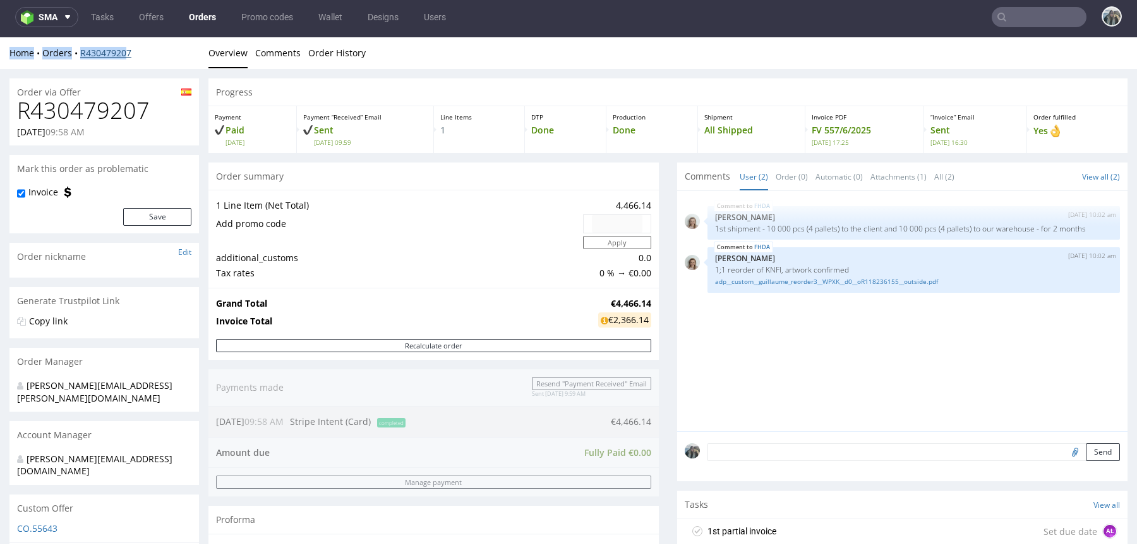
drag, startPoint x: 152, startPoint y: 45, endPoint x: 130, endPoint y: 49, distance: 23.1
click at [129, 49] on div "Home Orders R430479207 Overview Comments Order History" at bounding box center [568, 53] width 1137 height 32
drag, startPoint x: 150, startPoint y: 62, endPoint x: 75, endPoint y: 54, distance: 74.9
click at [75, 55] on div "Home Orders R430479207 Overview Comments Order History" at bounding box center [568, 53] width 1137 height 32
copy link "R430479207"
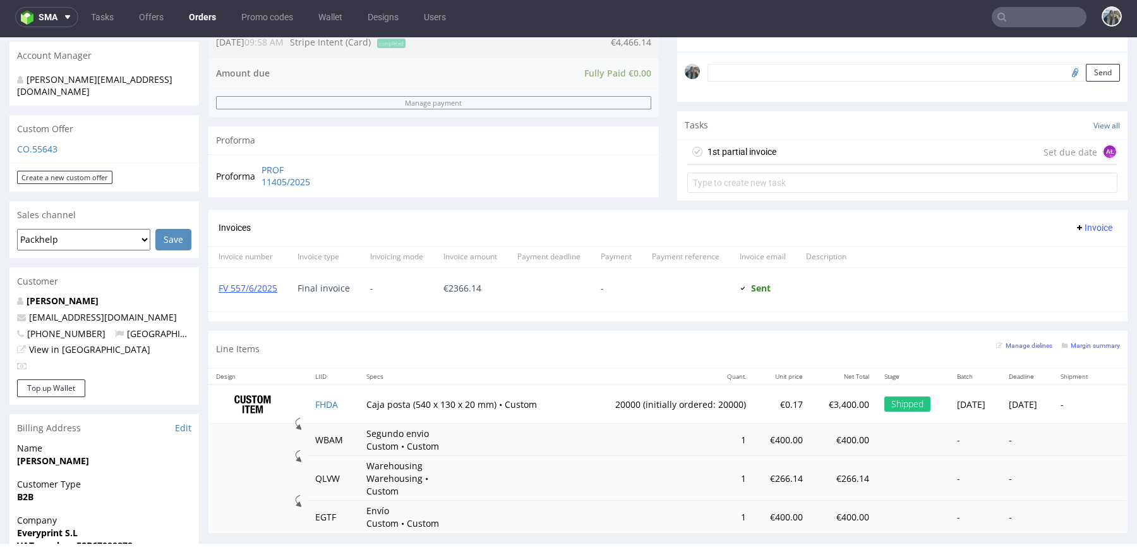
scroll to position [472, 0]
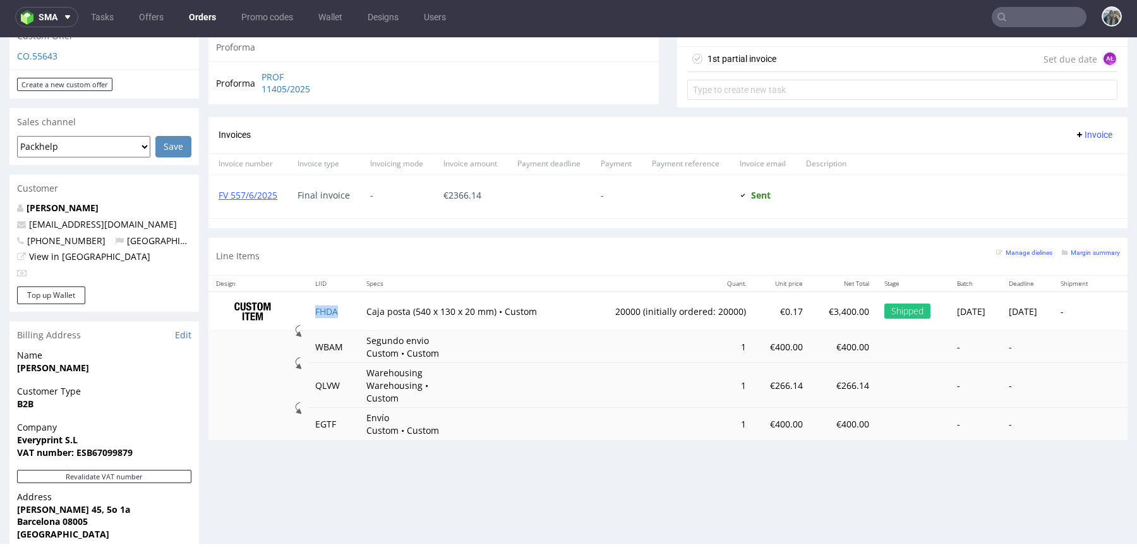
click at [335, 318] on td "FHDA" at bounding box center [333, 311] width 51 height 40
copy link "FHDA"
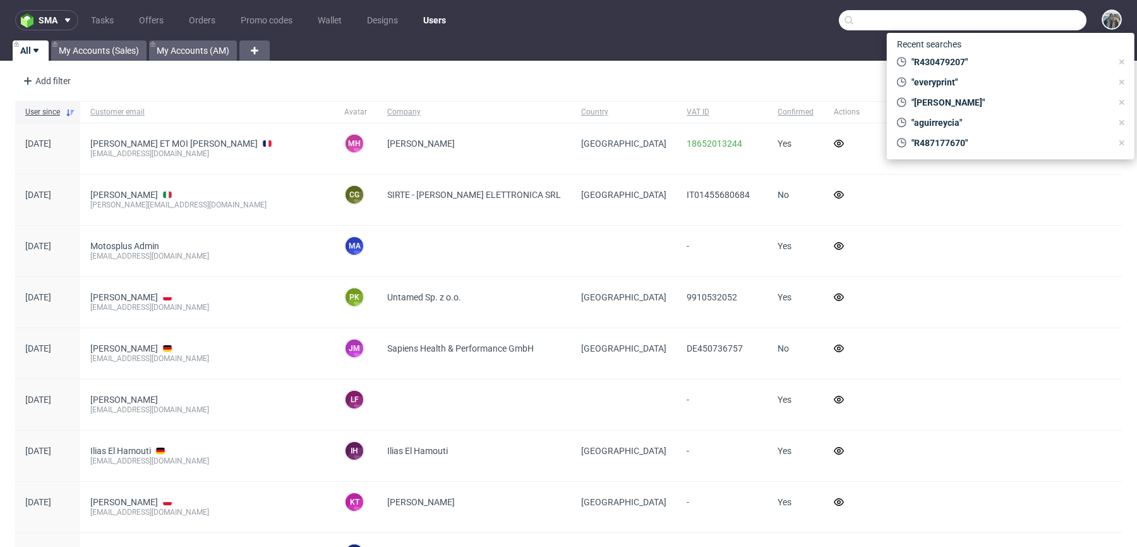
click at [1035, 28] on input "text" at bounding box center [963, 20] width 248 height 20
paste input "krodzoch@inglot.pl"
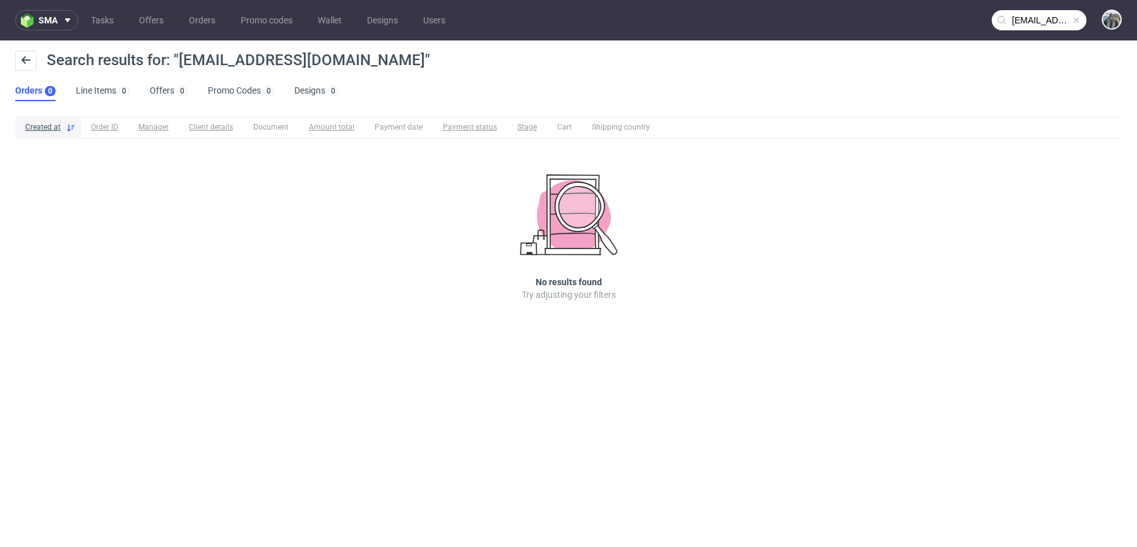
click at [1037, 9] on nav "sma Tasks Offers Orders Promo codes Wallet Designs Users krodzoch@inglot.pl" at bounding box center [568, 20] width 1137 height 40
click at [1041, 23] on input "krodzoch@inglot.pl" at bounding box center [1039, 20] width 95 height 20
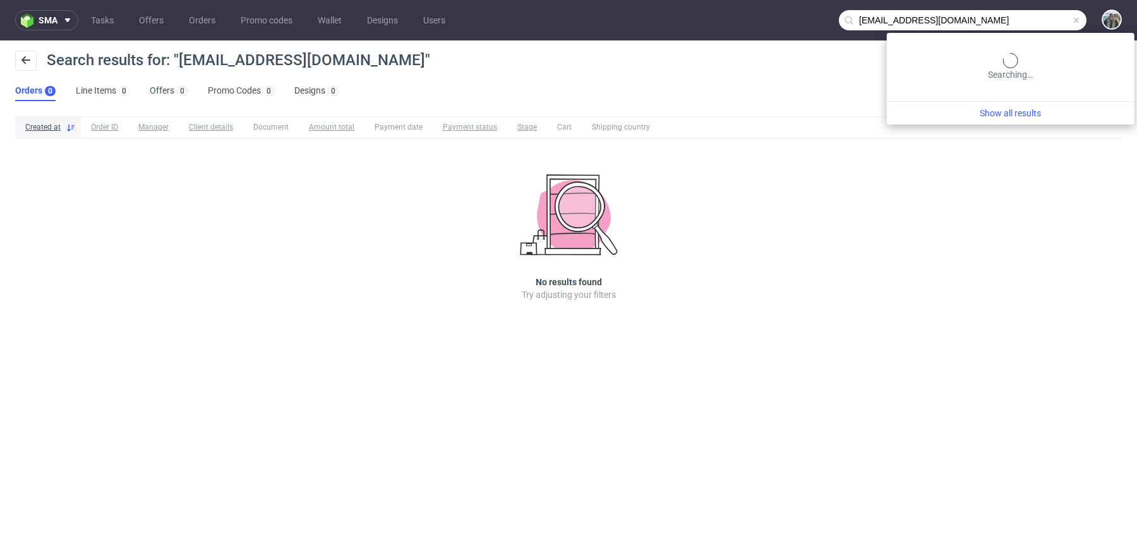
paste input "R957609932"
type input "R957609932"
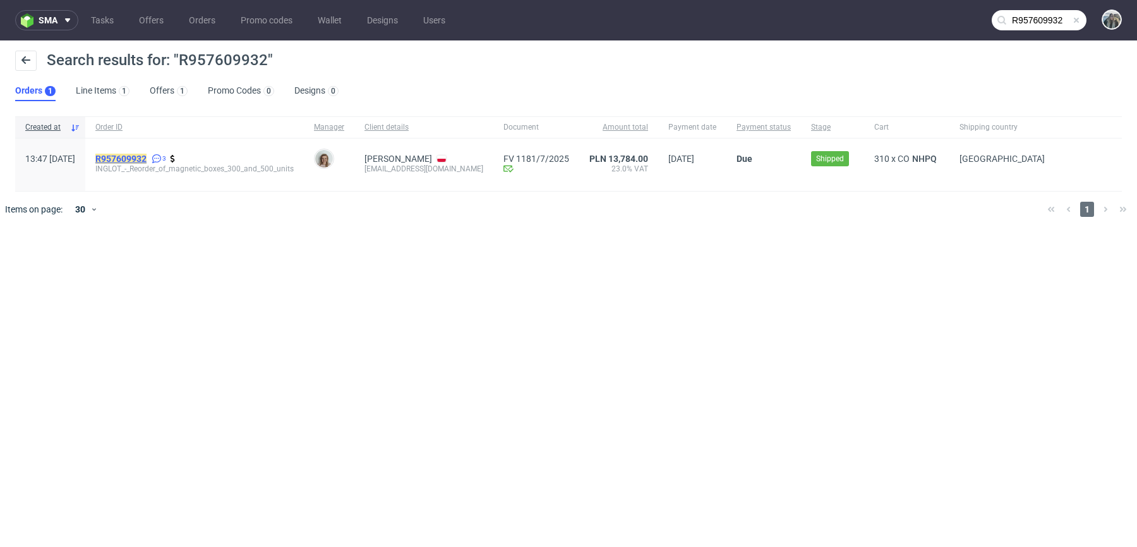
click at [168, 152] on div "R957609932 3 INGLOT_-_Reorder_of_magnetic_boxes_300_and_500_units" at bounding box center [194, 164] width 219 height 52
click at [147, 155] on mark "R957609932" at bounding box center [120, 159] width 51 height 10
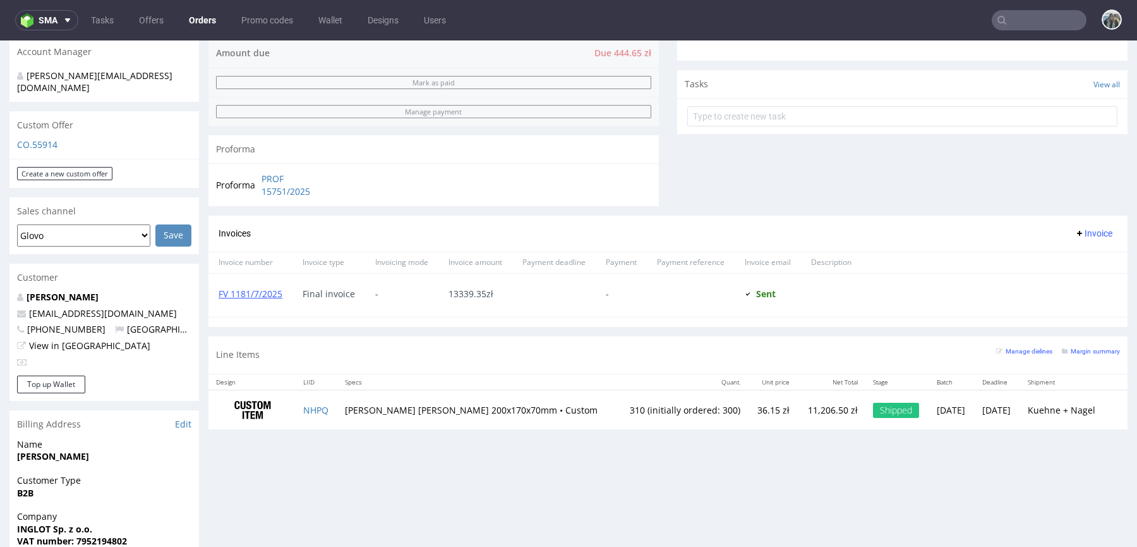
scroll to position [425, 0]
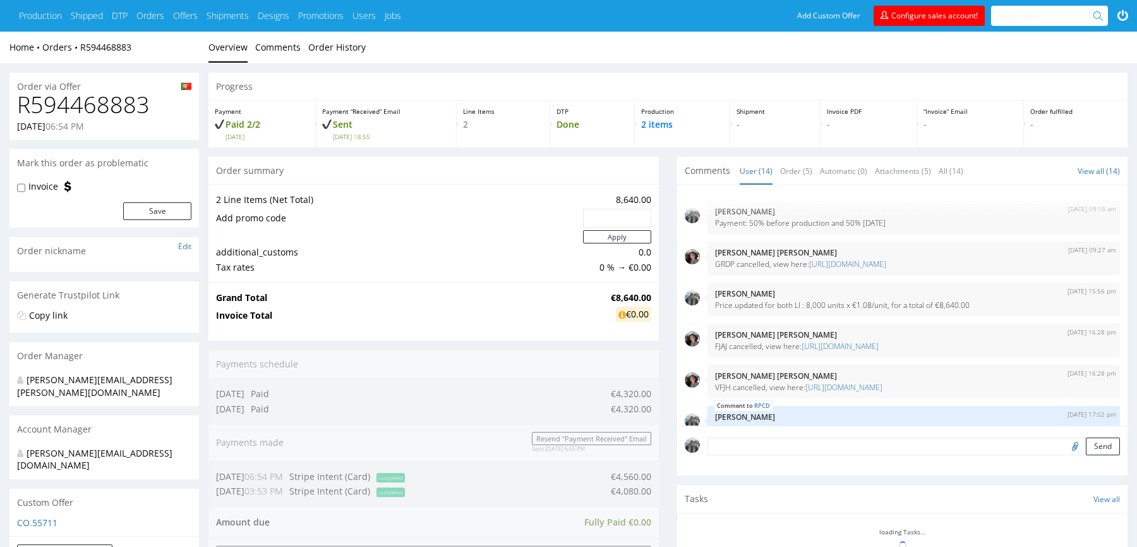
scroll to position [485, 0]
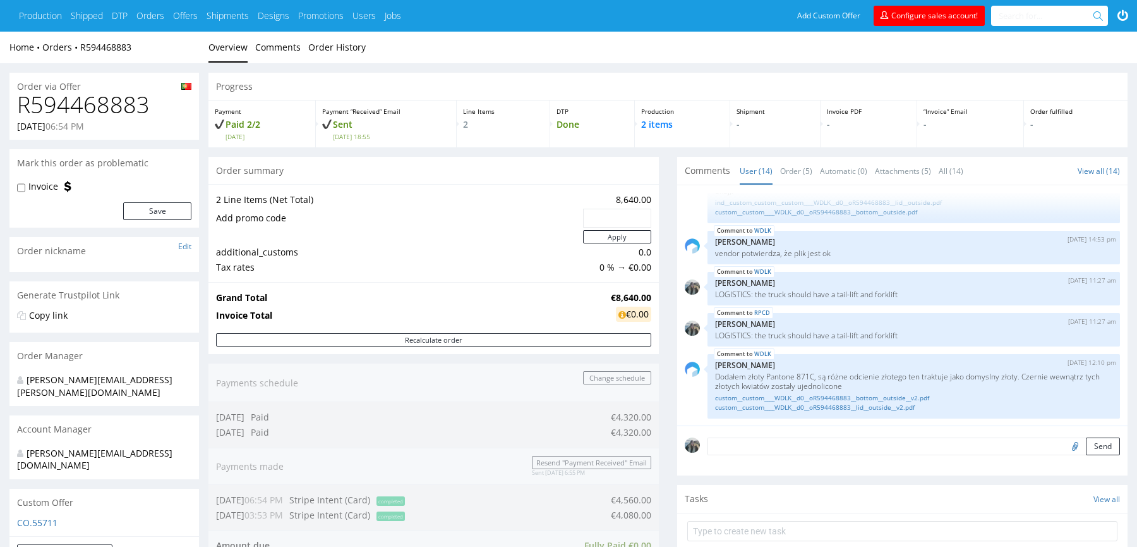
click at [131, 102] on h1 "R594468883" at bounding box center [104, 104] width 174 height 25
click at [130, 102] on h1 "R594468883" at bounding box center [104, 104] width 174 height 25
copy h1 "R594468883"
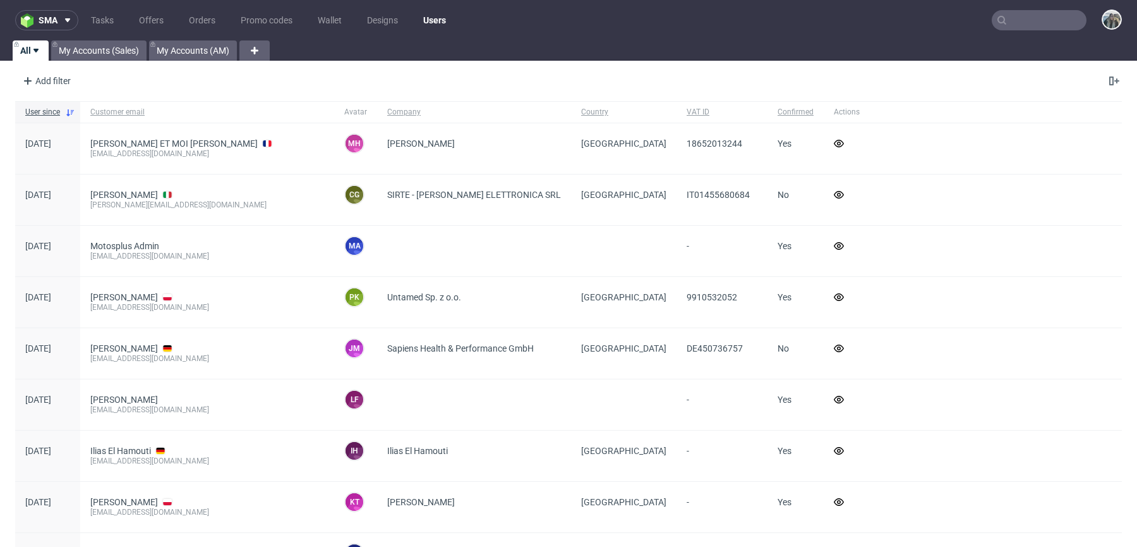
click at [1044, 10] on div at bounding box center [1039, 20] width 95 height 20
paste input "R594468883"
type input "R594468883"
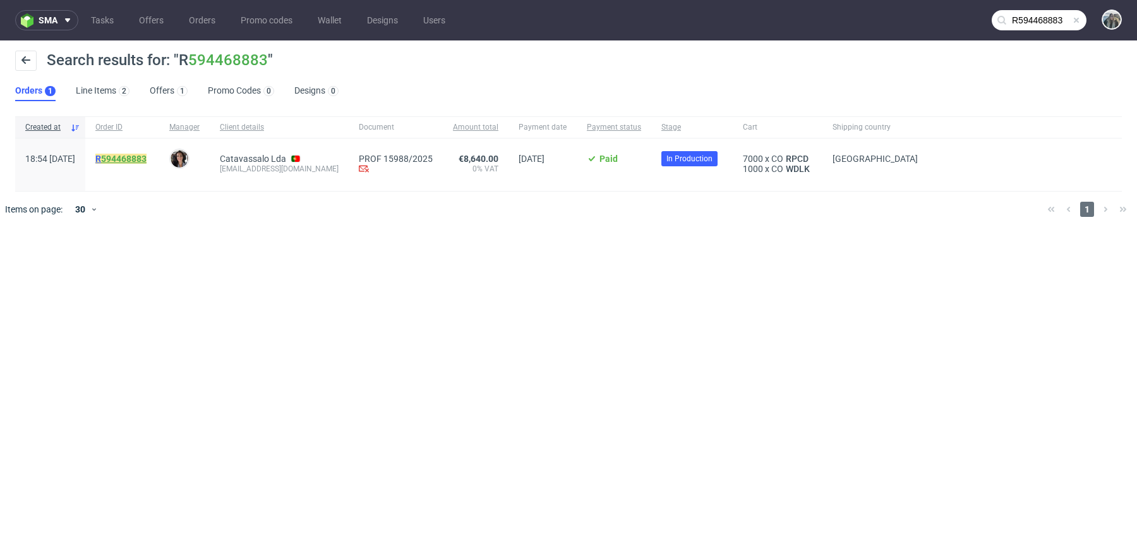
click at [147, 162] on link "594468883" at bounding box center [123, 159] width 45 height 10
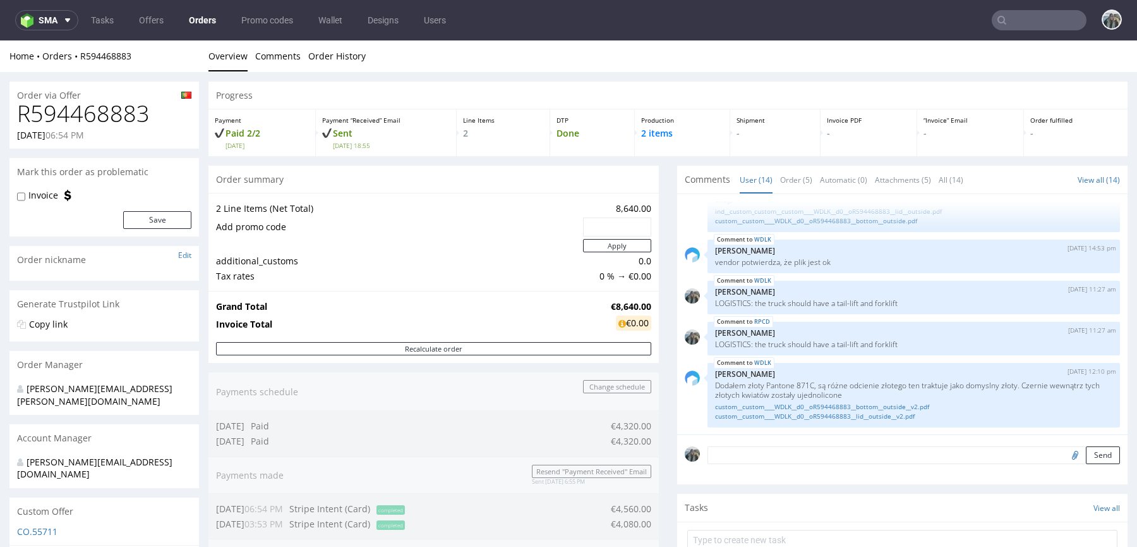
click at [61, 112] on h1 "R594468883" at bounding box center [104, 113] width 174 height 25
copy h1 "R594468883"
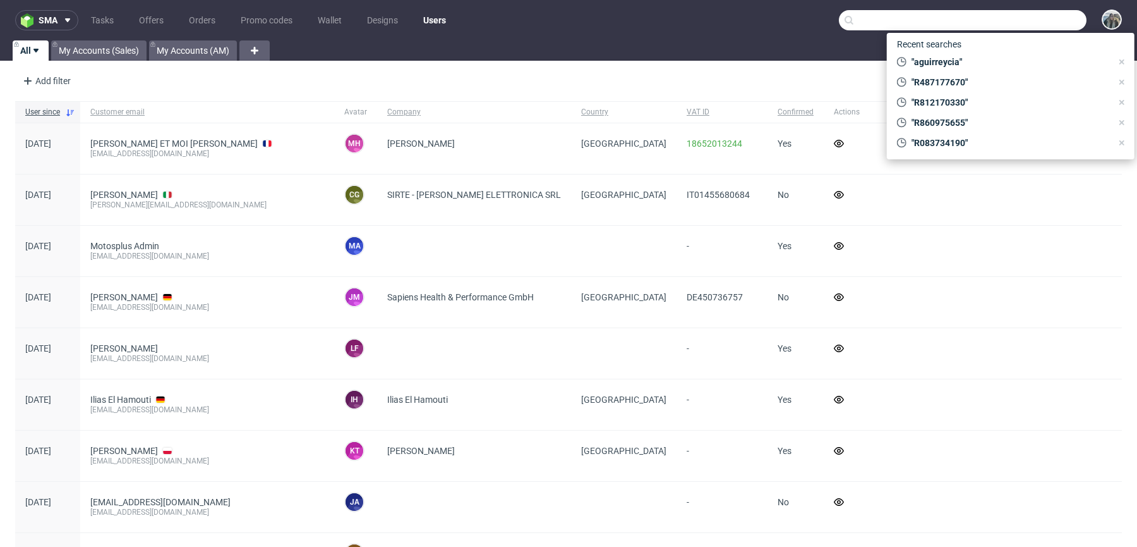
click at [1049, 17] on input "text" at bounding box center [963, 20] width 248 height 20
paste input "hedonecaviar"
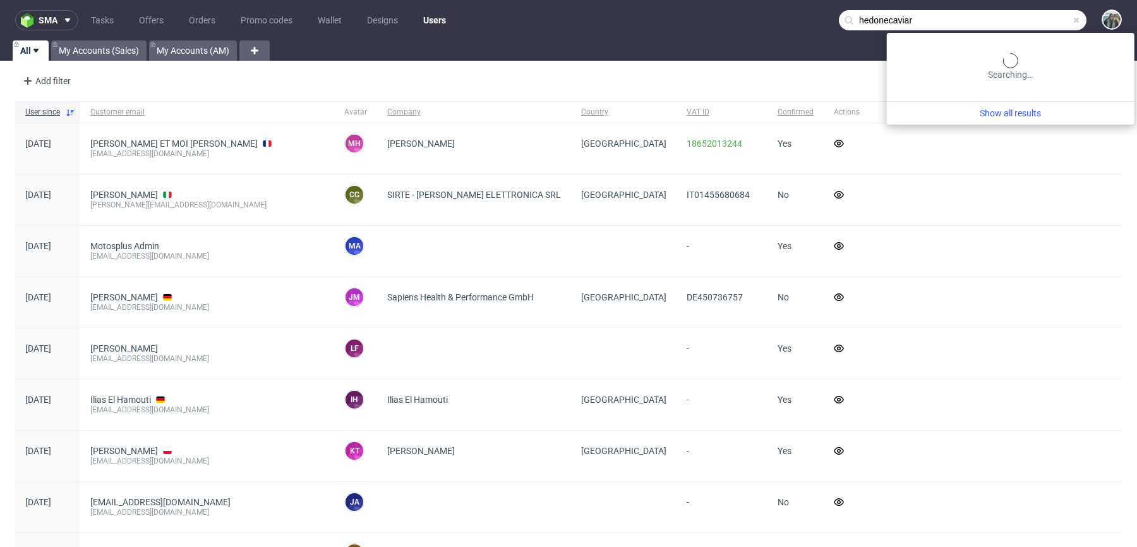
type input "hedonecaviar"
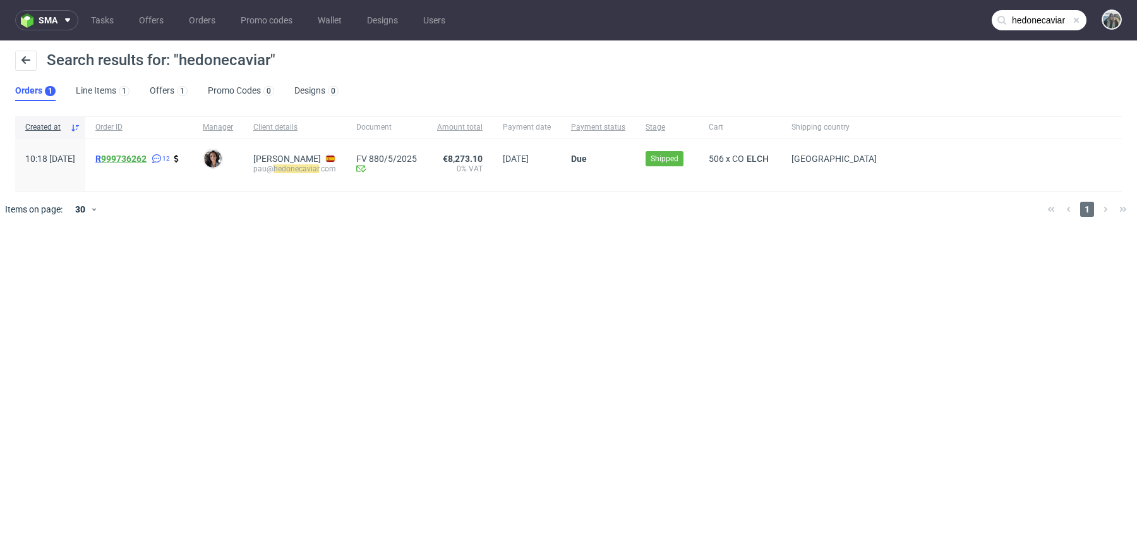
click at [147, 158] on link "999736262" at bounding box center [123, 159] width 45 height 10
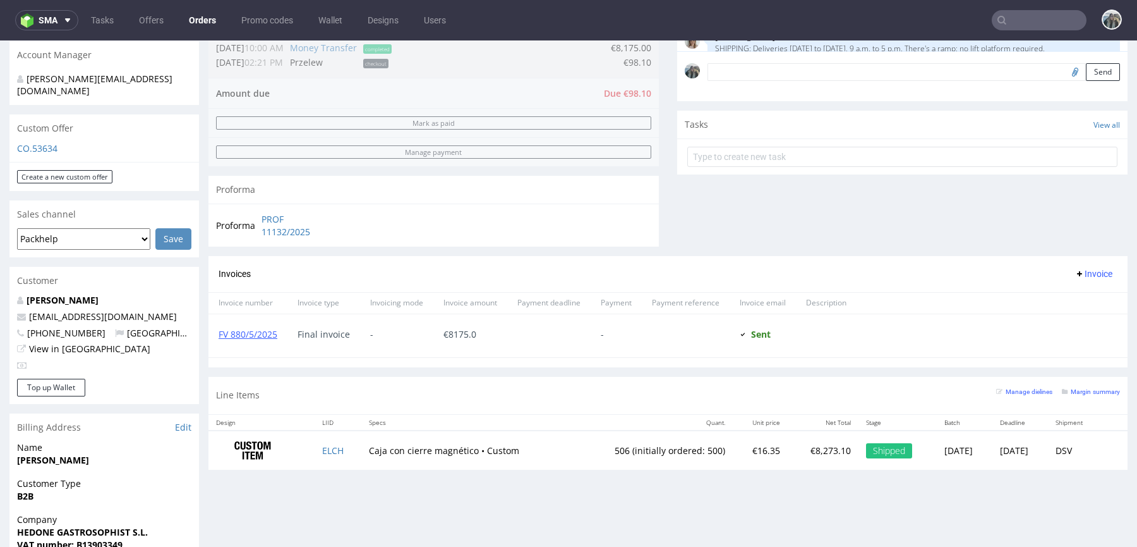
scroll to position [361, 0]
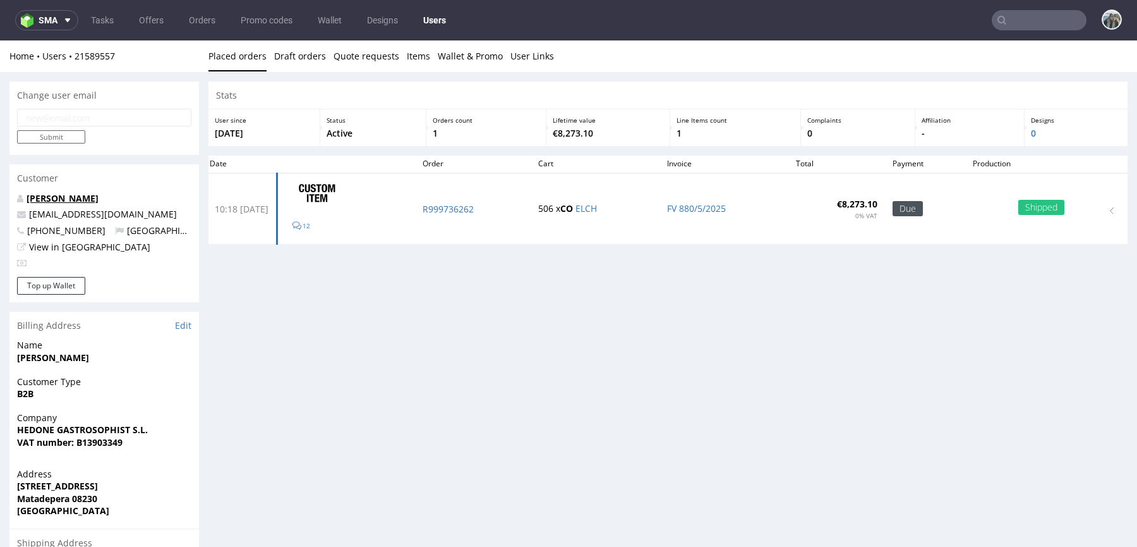
click at [52, 197] on link "Pau Adan" at bounding box center [63, 198] width 72 height 12
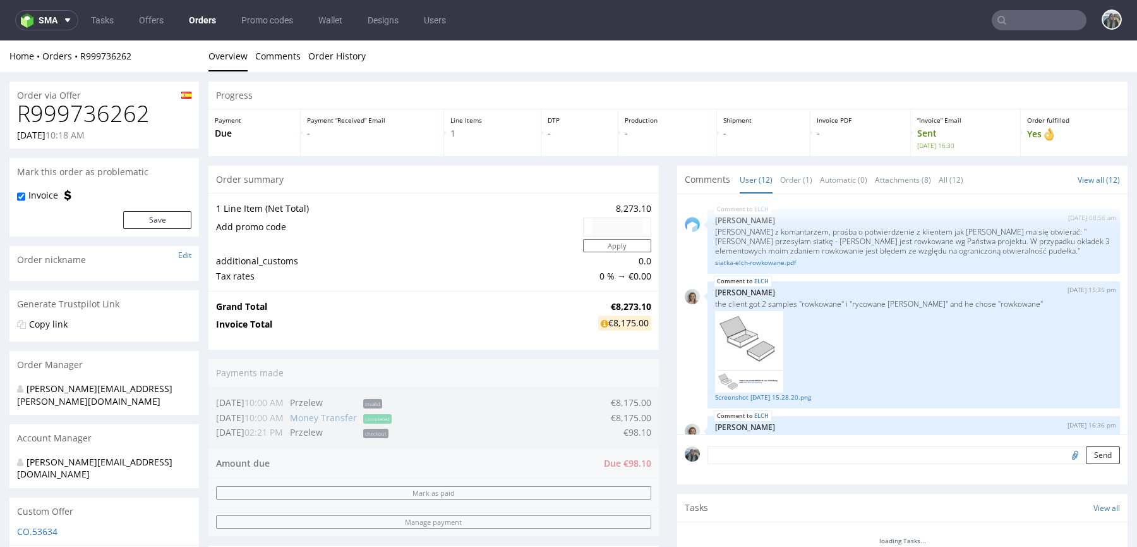
scroll to position [550, 0]
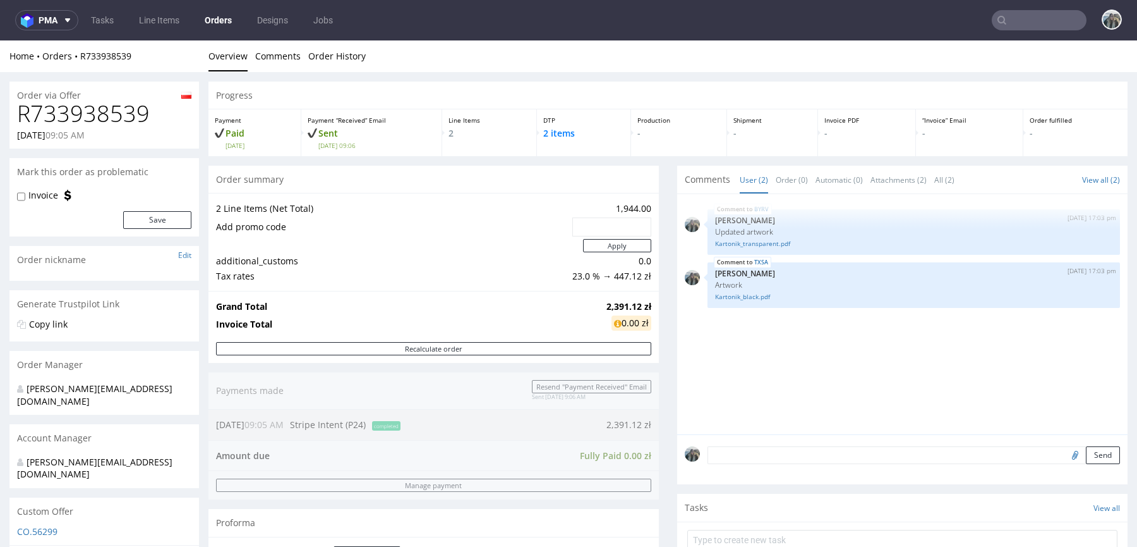
click at [96, 119] on h1 "R733938539" at bounding box center [104, 113] width 174 height 25
copy h1 "R733938539"
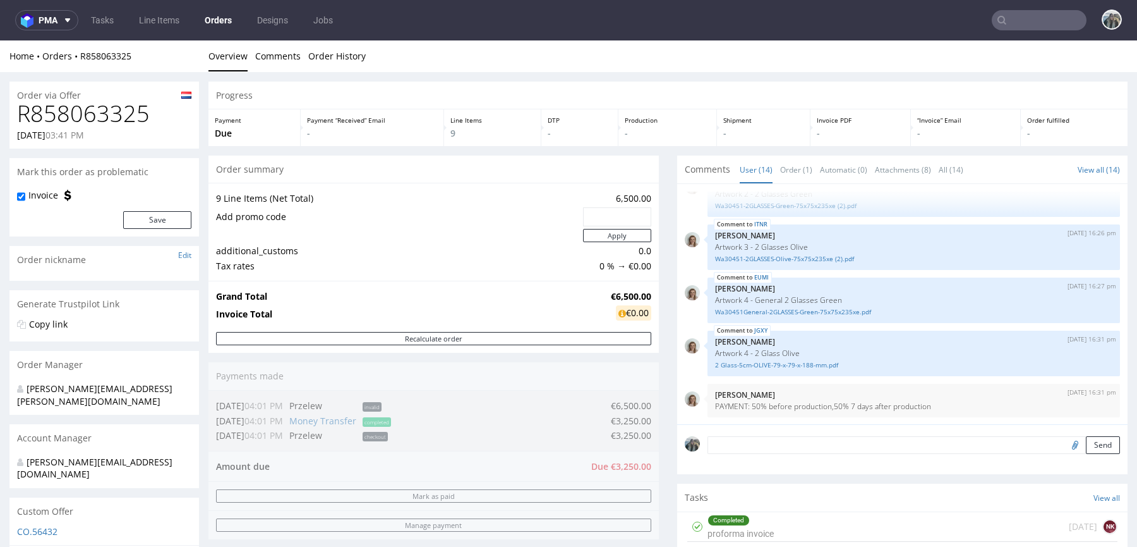
click at [109, 118] on h1 "R858063325" at bounding box center [104, 113] width 174 height 25
click at [109, 117] on h1 "R858063325" at bounding box center [104, 113] width 174 height 25
copy h1 "R858063325"
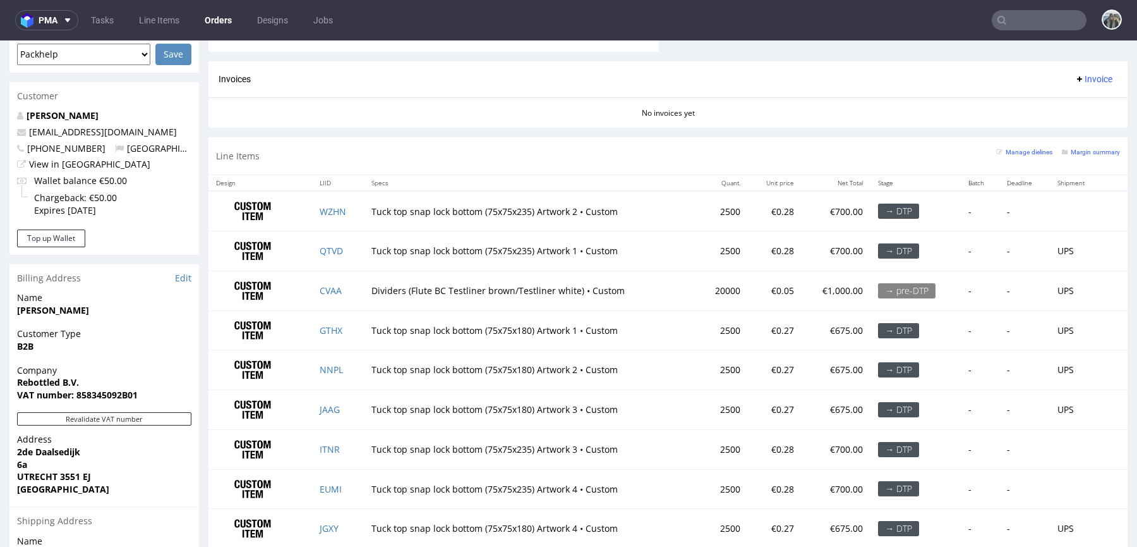
scroll to position [586, 0]
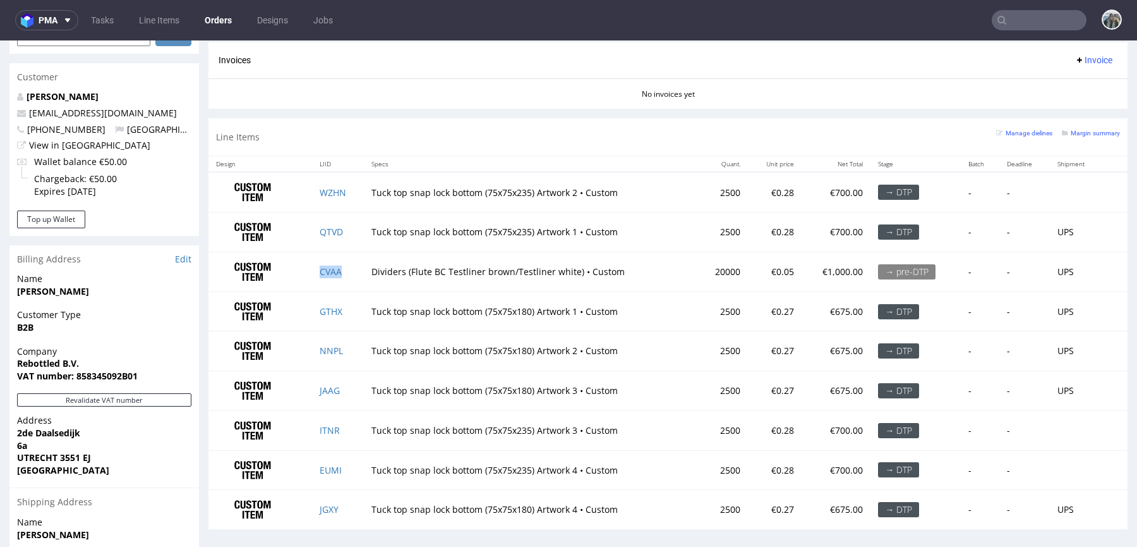
drag, startPoint x: 357, startPoint y: 276, endPoint x: 348, endPoint y: 276, distance: 9.5
click at [349, 276] on td "CVAA" at bounding box center [338, 271] width 52 height 40
click at [1024, 16] on input "text" at bounding box center [1039, 20] width 95 height 20
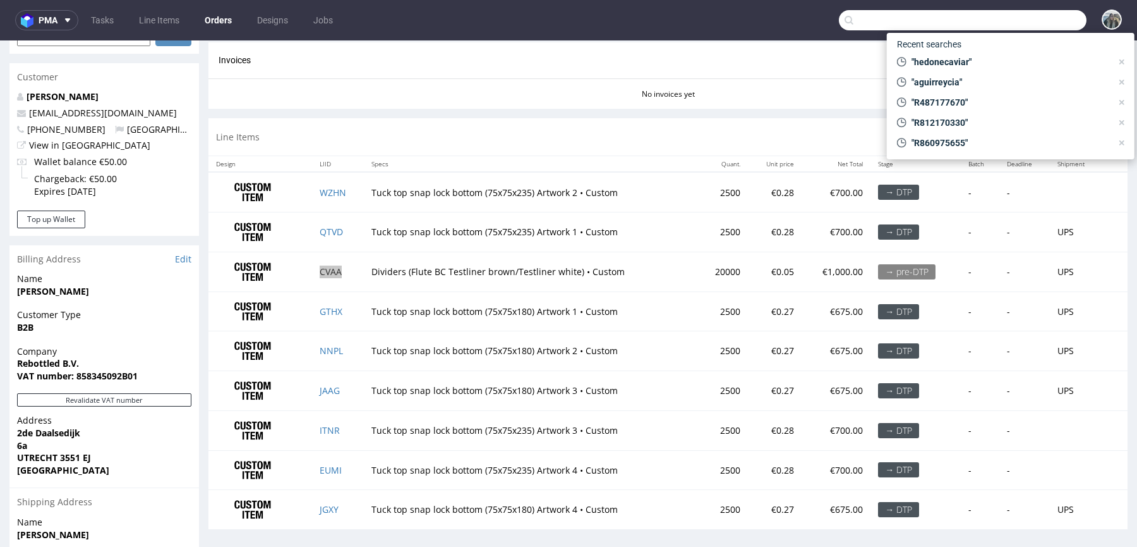
paste input "catavassalo"
type input "catavassalo"
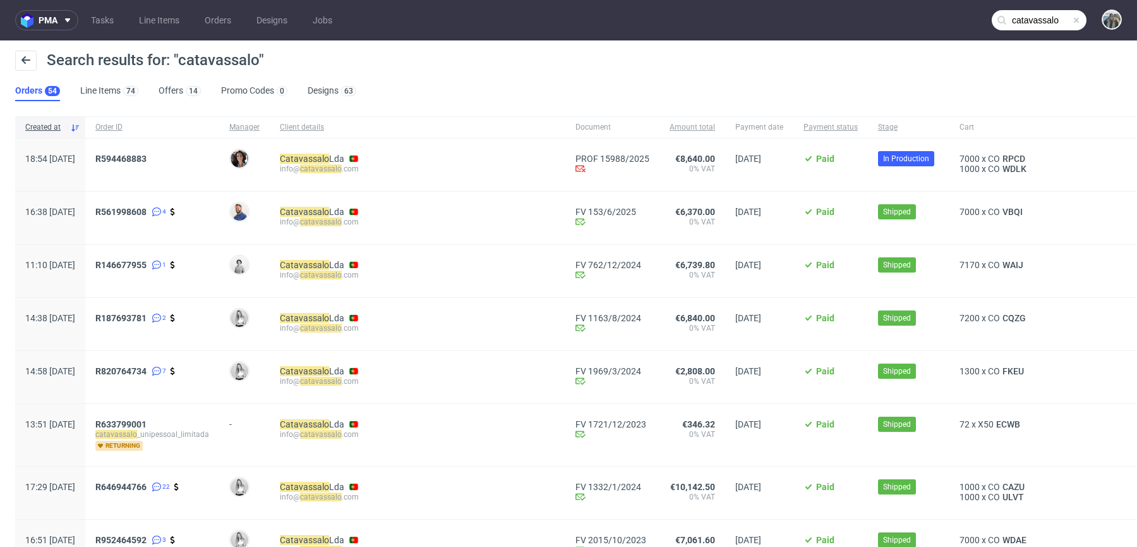
drag, startPoint x: 141, startPoint y: 174, endPoint x: 132, endPoint y: 154, distance: 22.1
click at [132, 154] on div "R594468883" at bounding box center [152, 164] width 134 height 52
copy span "R594468883"
click at [142, 159] on link "594468883" at bounding box center [123, 159] width 45 height 10
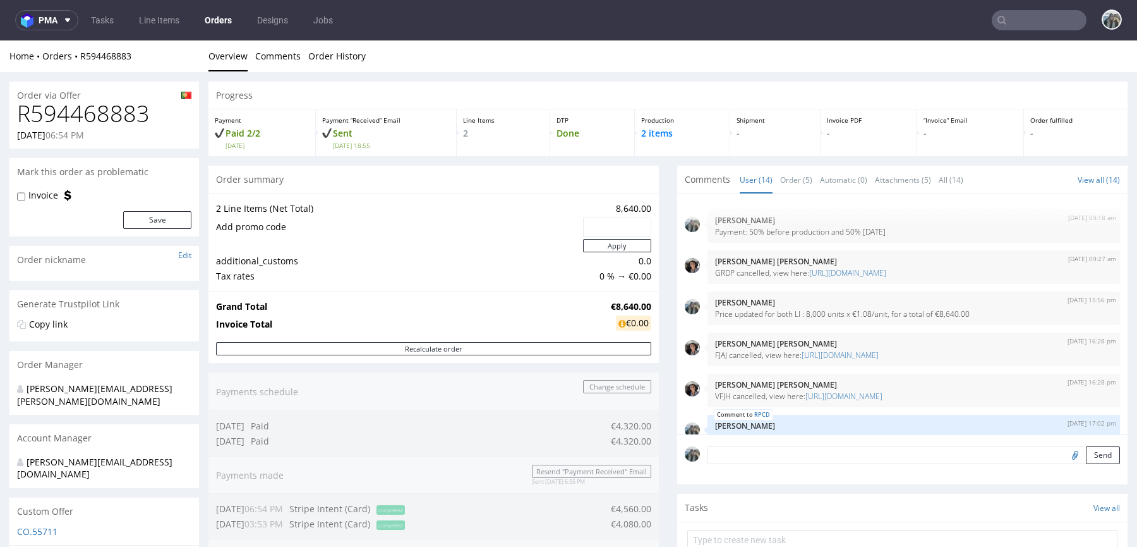
scroll to position [485, 0]
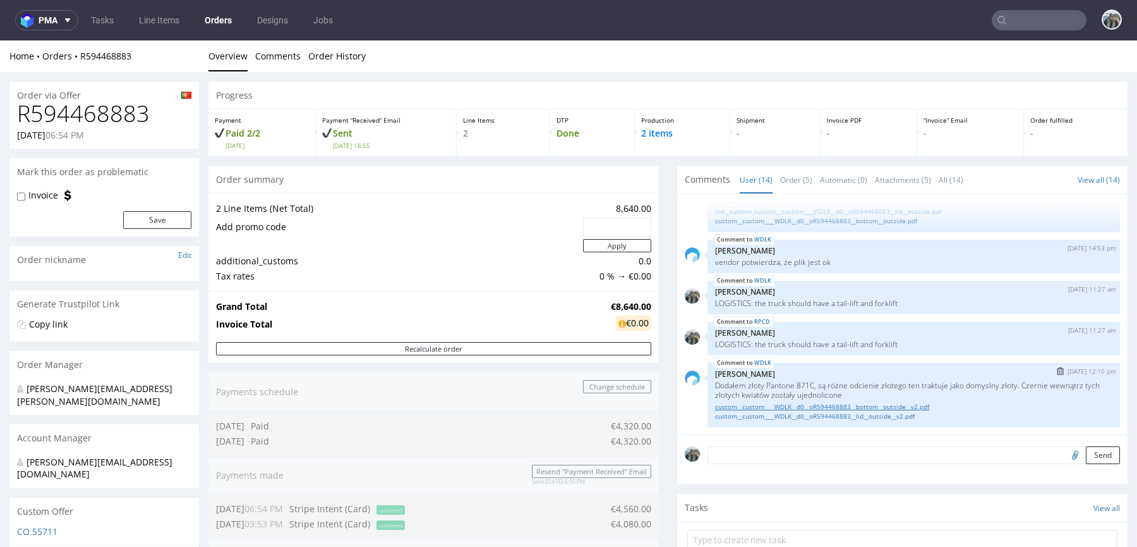
click at [779, 402] on link "custom__custom____WDLK__d0__oR594468883__bottom__outside__v2.pdf" at bounding box center [913, 406] width 397 height 9
click at [779, 415] on link "custom__custom____WDLK__d0__oR594468883__lid__outside__v2.pdf" at bounding box center [913, 415] width 397 height 9
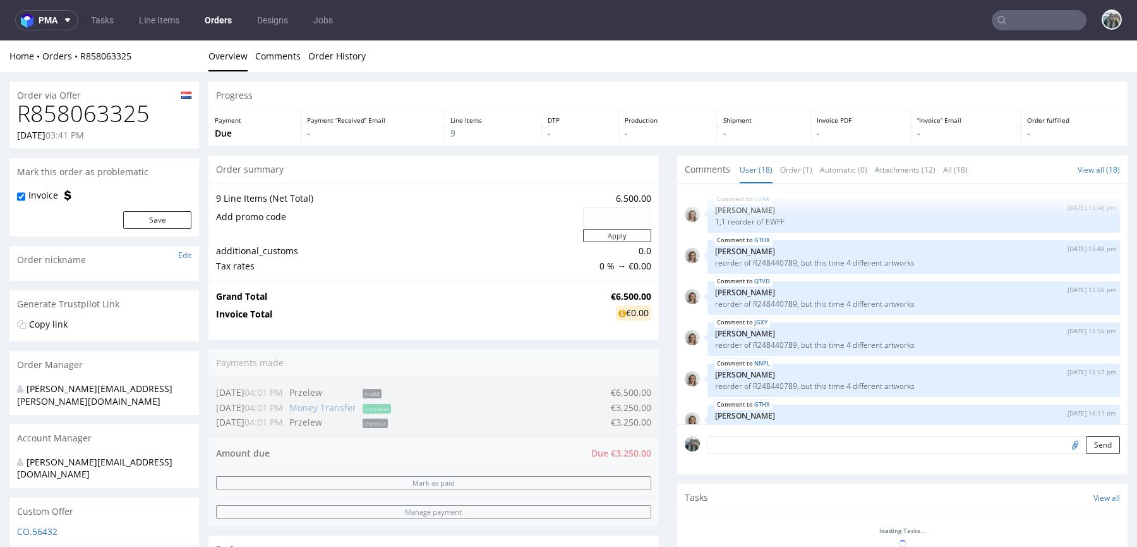
scroll to position [658, 0]
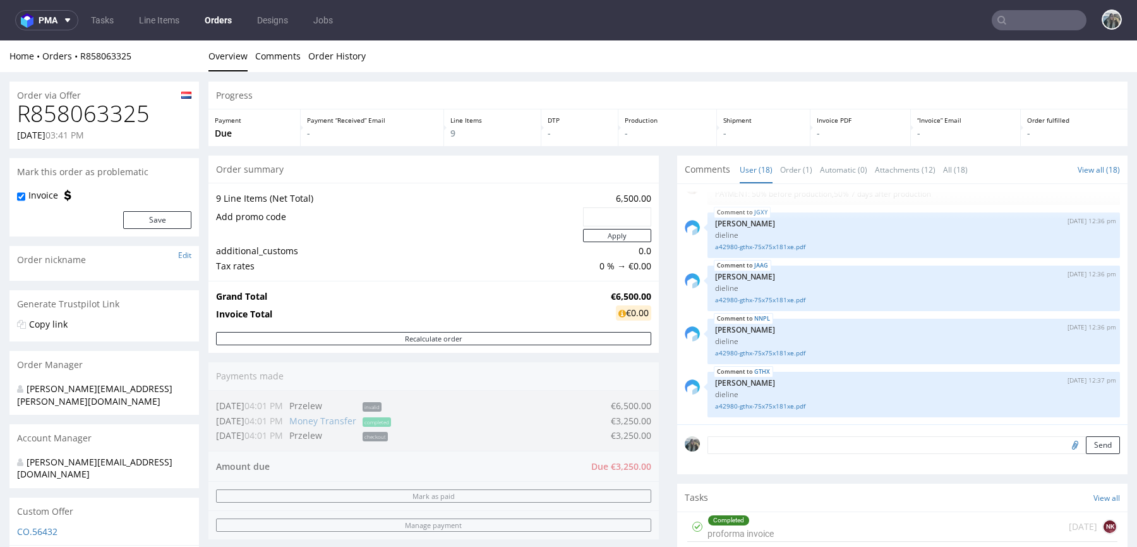
click at [99, 102] on h1 "R858063325" at bounding box center [104, 113] width 174 height 25
copy h1 "R858063325"
drag, startPoint x: 130, startPoint y: 57, endPoint x: 73, endPoint y: 57, distance: 56.9
click at [73, 57] on div "Home Orders R858063325" at bounding box center [104, 56] width 190 height 13
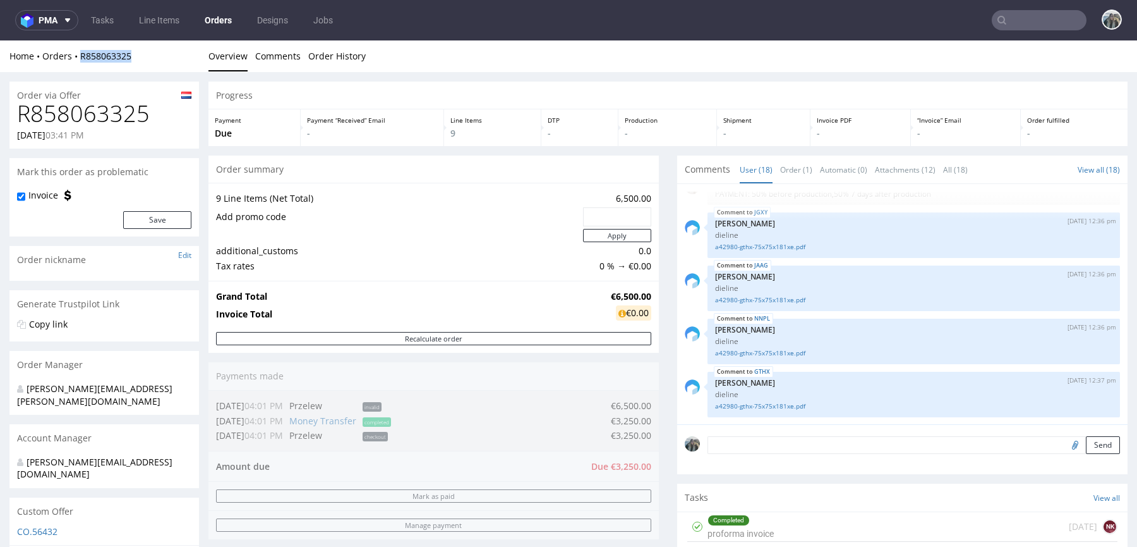
copy link "R858063325"
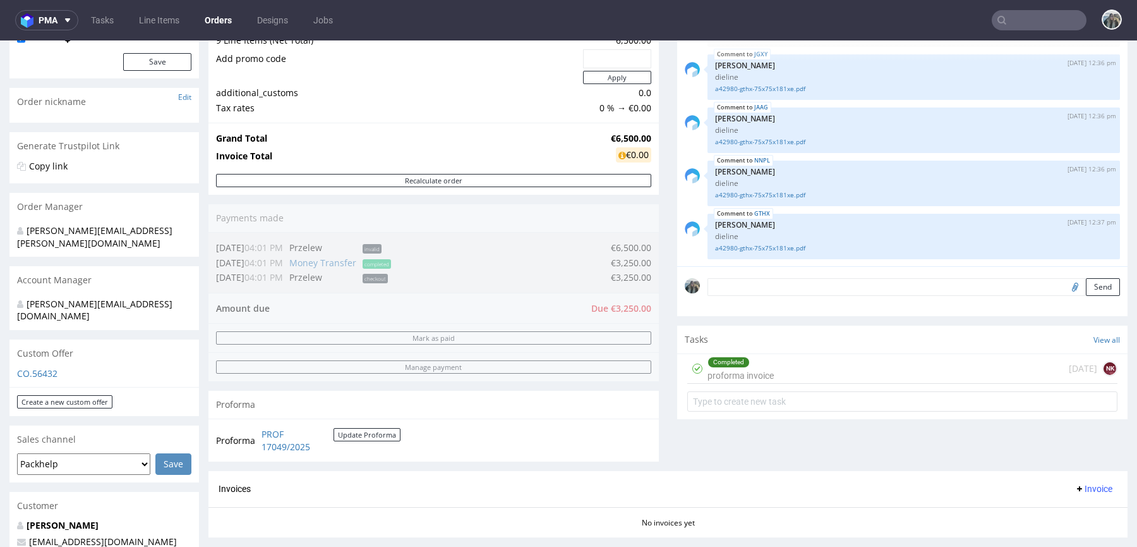
scroll to position [301, 0]
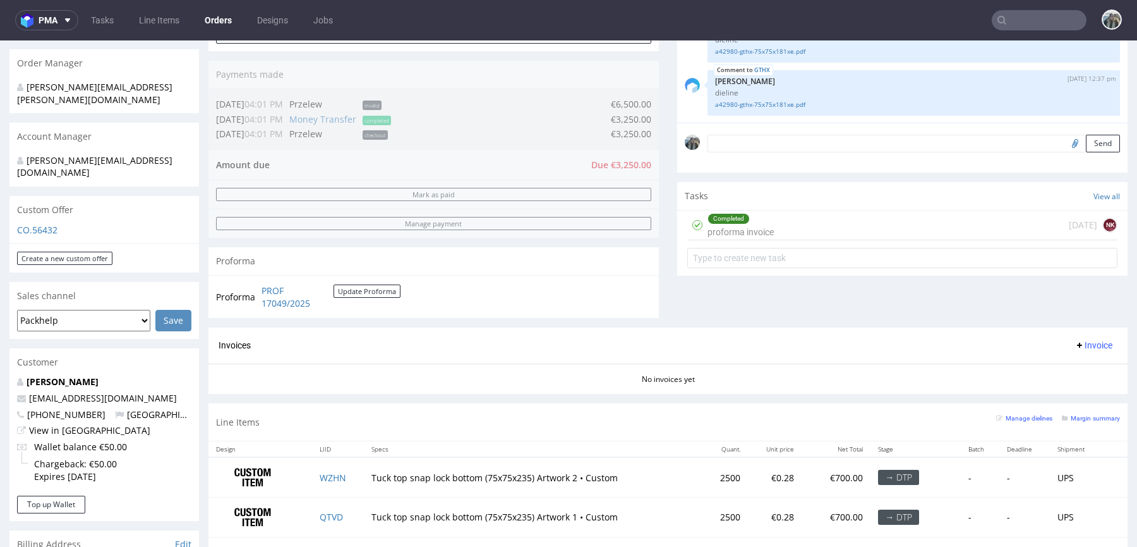
click at [1069, 217] on div "[DATE] NK" at bounding box center [1093, 224] width 49 height 15
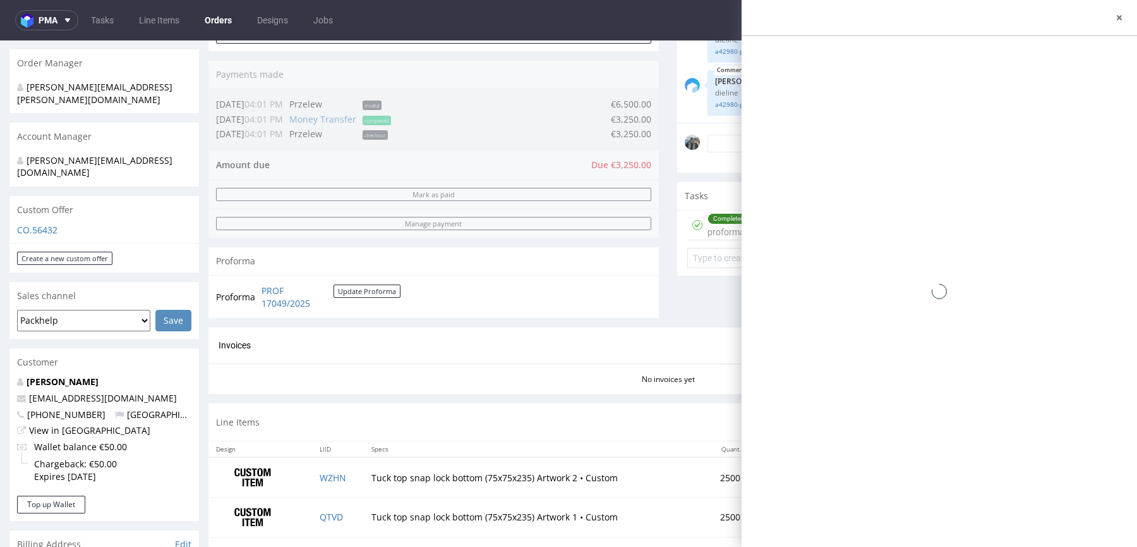
drag, startPoint x: 1040, startPoint y: 217, endPoint x: 1032, endPoint y: 258, distance: 41.9
click at [1069, 217] on div "[DATE] NK" at bounding box center [1093, 224] width 49 height 15
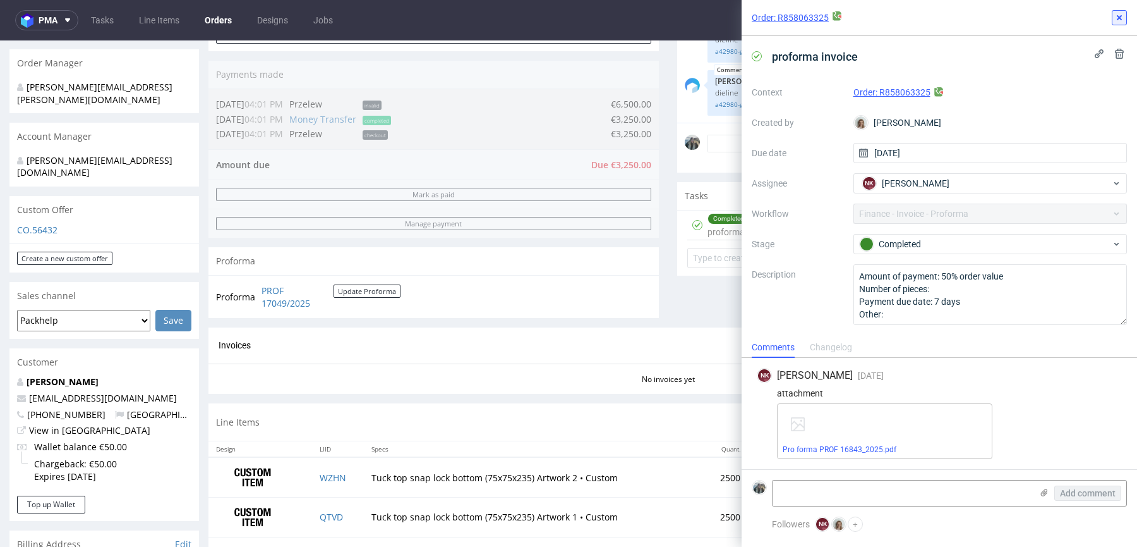
click at [1115, 13] on icon at bounding box center [1120, 18] width 10 height 10
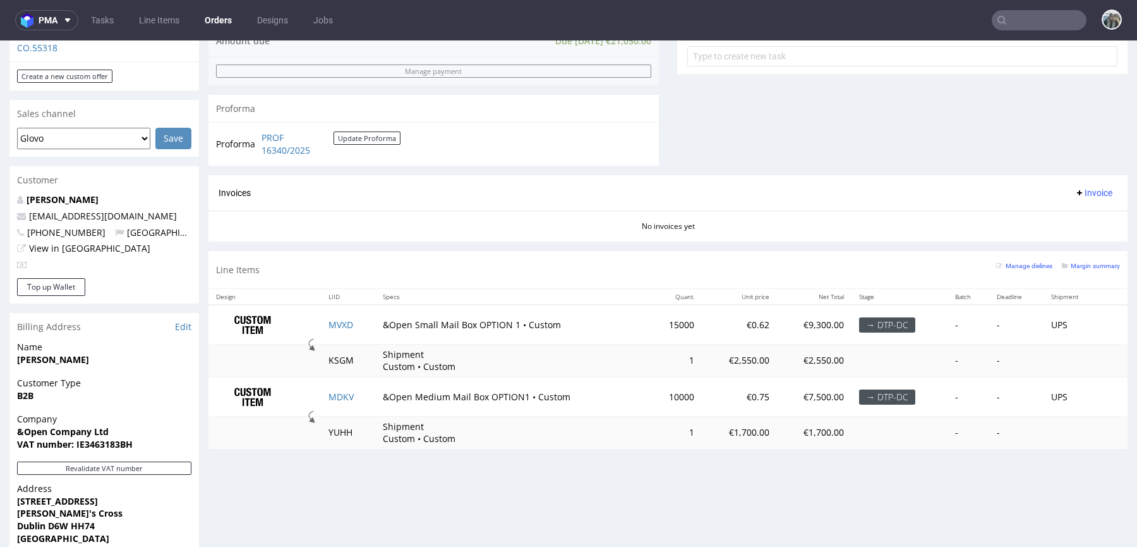
scroll to position [492, 0]
